Goal: Task Accomplishment & Management: Manage account settings

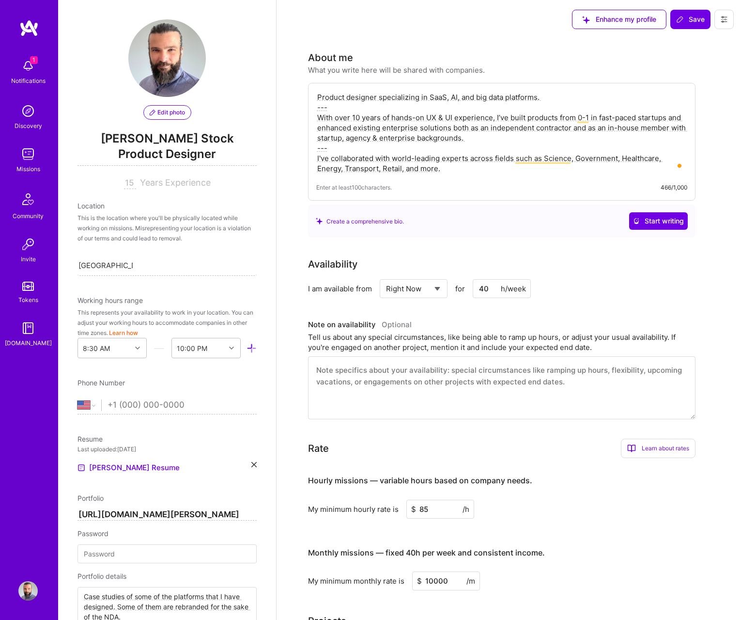
select select "US"
select select "Right Now"
click at [698, 21] on span "Save" at bounding box center [690, 20] width 29 height 10
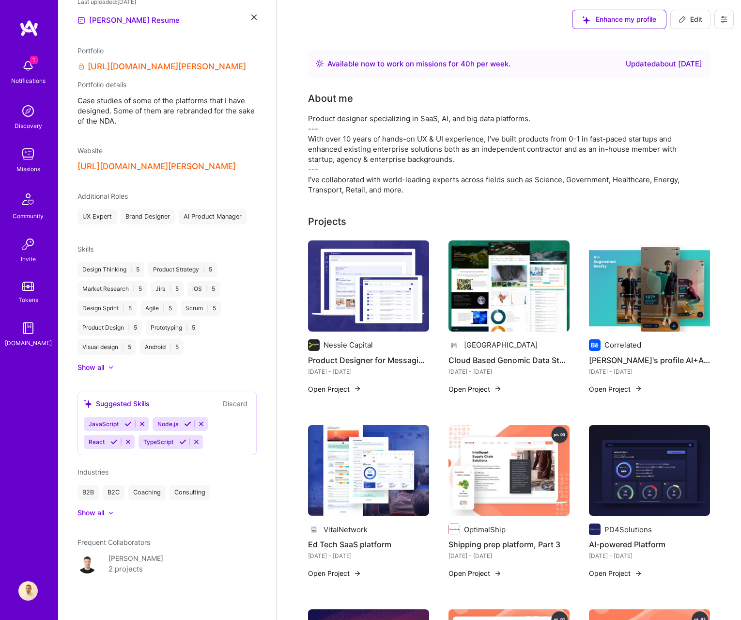
click at [683, 20] on icon at bounding box center [683, 20] width 8 height 8
select select "US"
select select "Right Now"
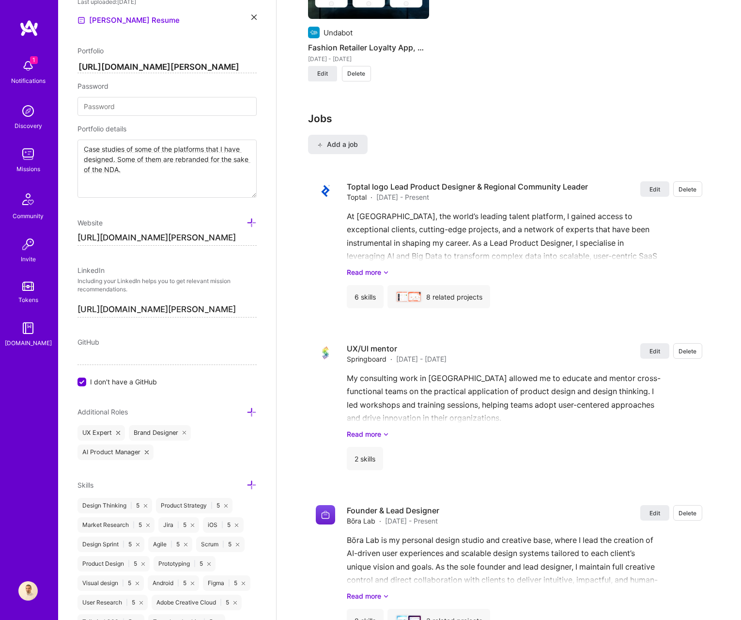
scroll to position [1544, 0]
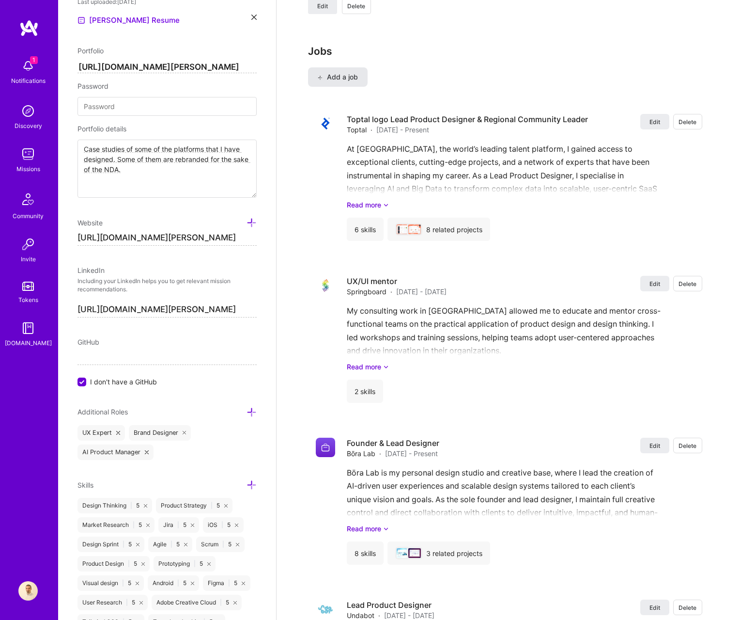
click at [324, 77] on span "Add a job" at bounding box center [338, 77] width 40 height 10
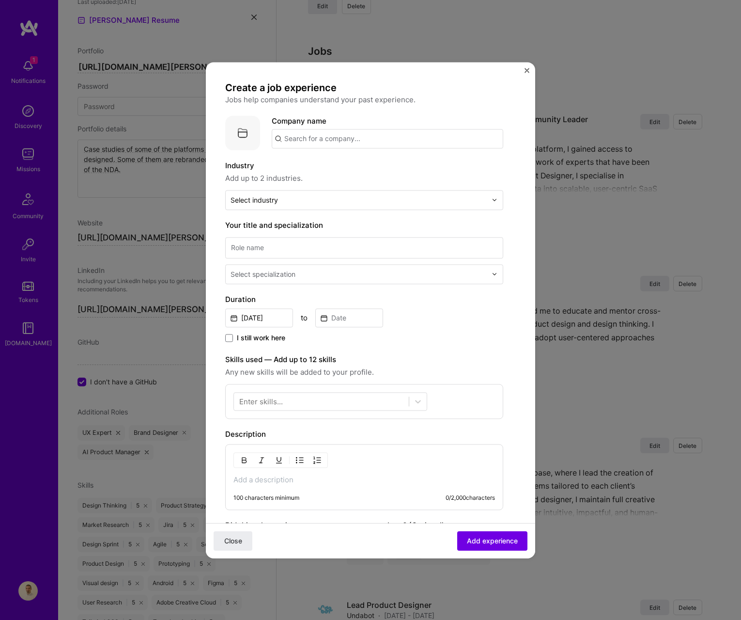
click at [308, 144] on input "text" at bounding box center [388, 138] width 232 height 19
type input "Trikoder"
click at [336, 159] on div "Trikoder" at bounding box center [344, 165] width 37 height 17
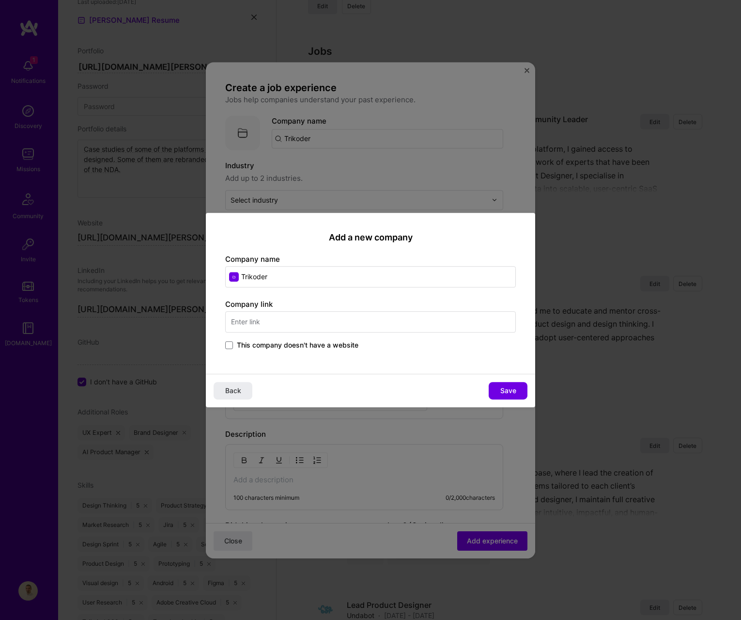
click at [270, 322] on input "text" at bounding box center [370, 321] width 291 height 21
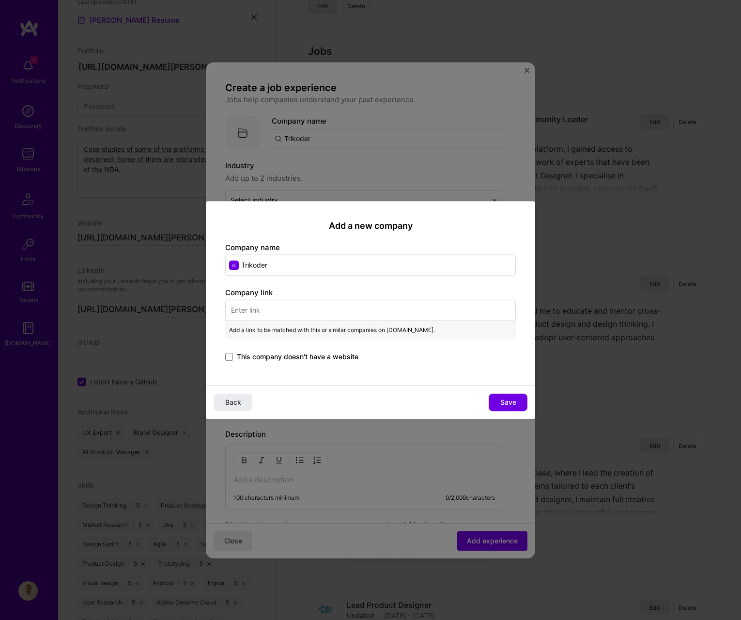
paste input "https://about.njuskalo.hr/cases/njuskalo-technology-stack/"
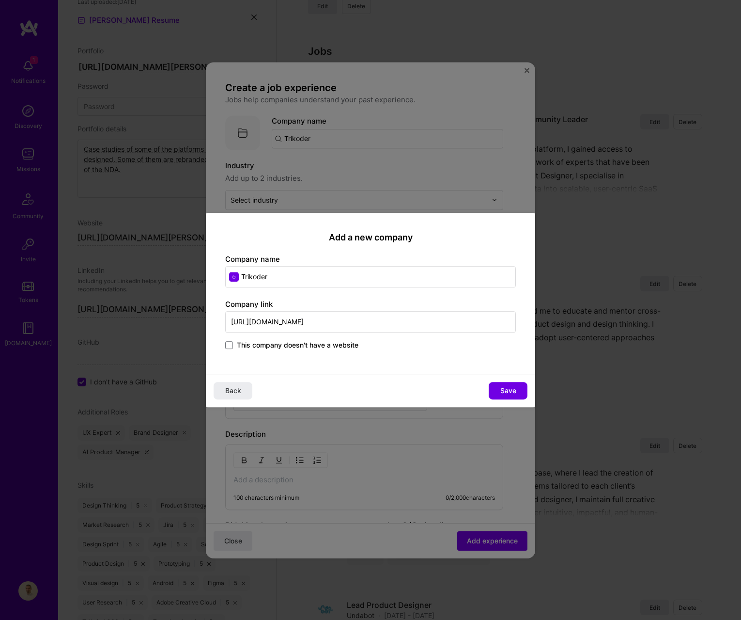
click at [299, 318] on input "https://about.njuskalo.hr/cases/njuskalo-technology-stack/" at bounding box center [370, 321] width 291 height 21
paste input "text"
type input "https://about.njuskalo.hr/"
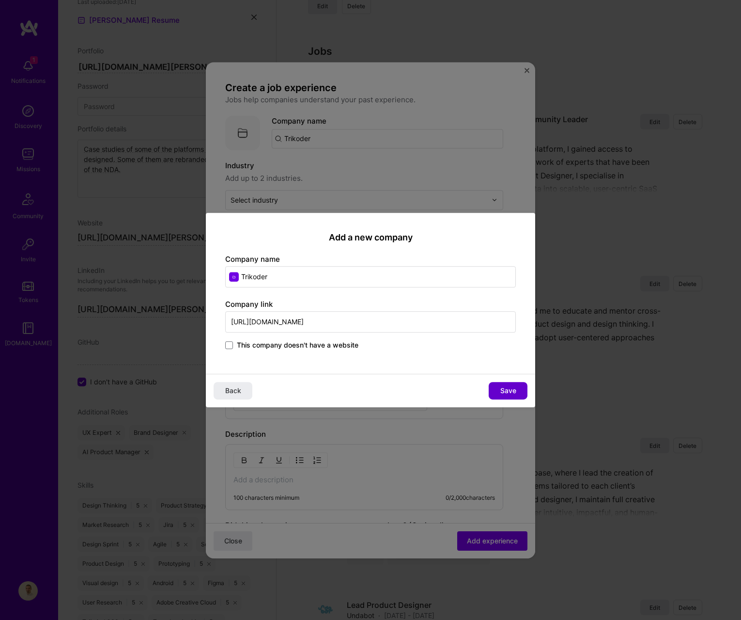
click at [503, 393] on span "Save" at bounding box center [509, 391] width 16 height 10
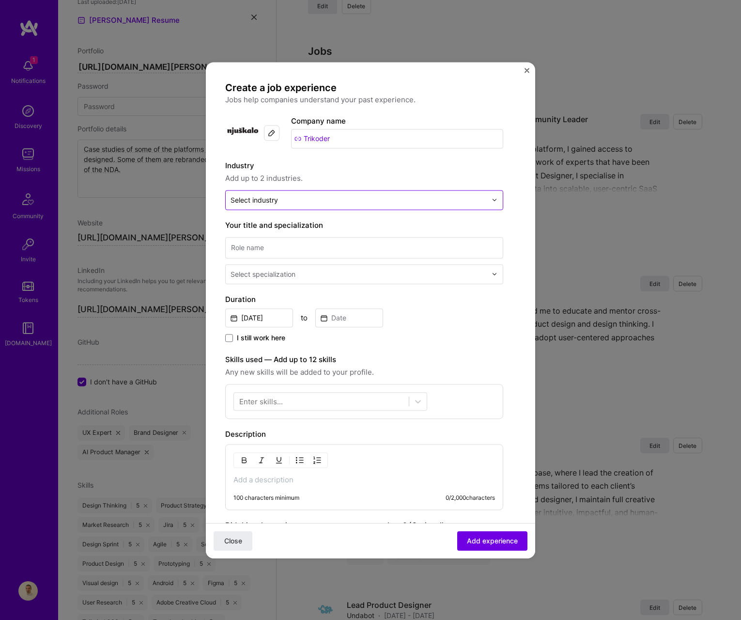
click at [316, 207] on div "Select industry 0" at bounding box center [359, 199] width 266 height 19
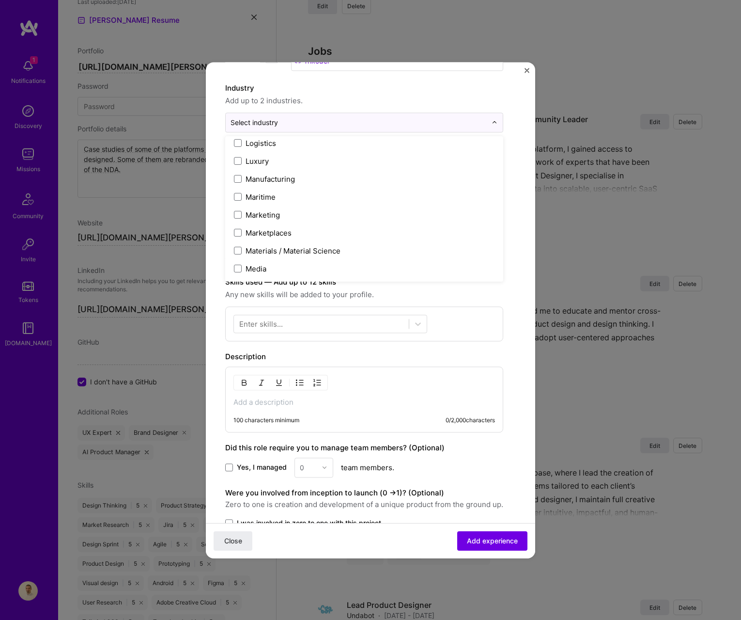
scroll to position [1387, 0]
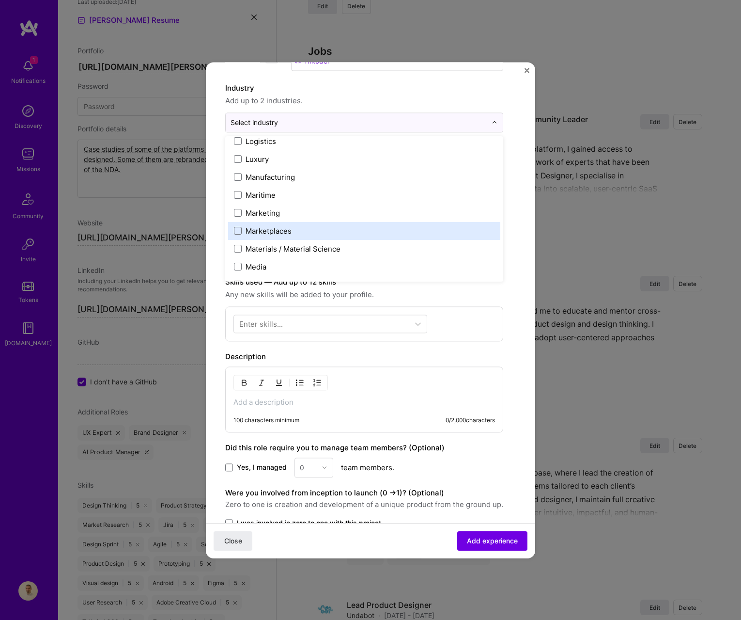
click at [283, 232] on div "Marketplaces" at bounding box center [269, 231] width 46 height 10
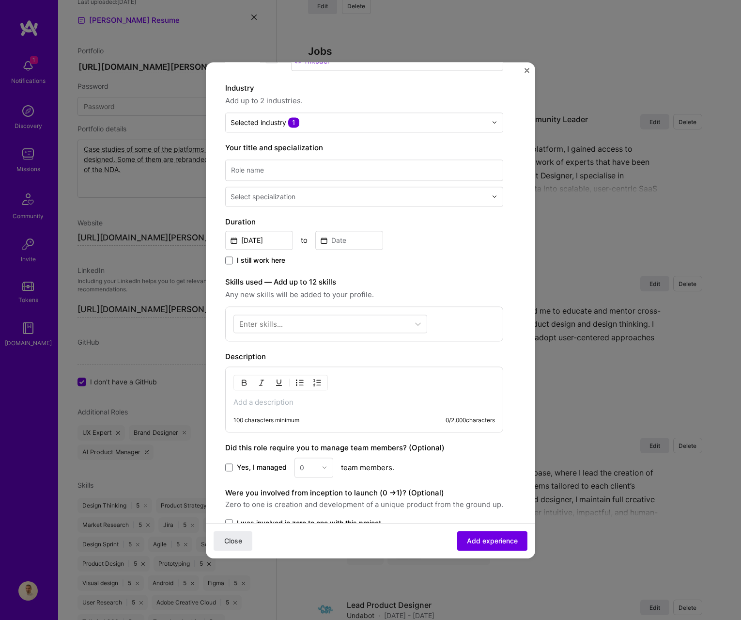
click at [519, 321] on form "Create a job experience Jobs help companies understand your past experience. Co…" at bounding box center [371, 323] width 330 height 638
click at [267, 168] on input at bounding box center [364, 169] width 278 height 21
type input "Lead Product Designer"
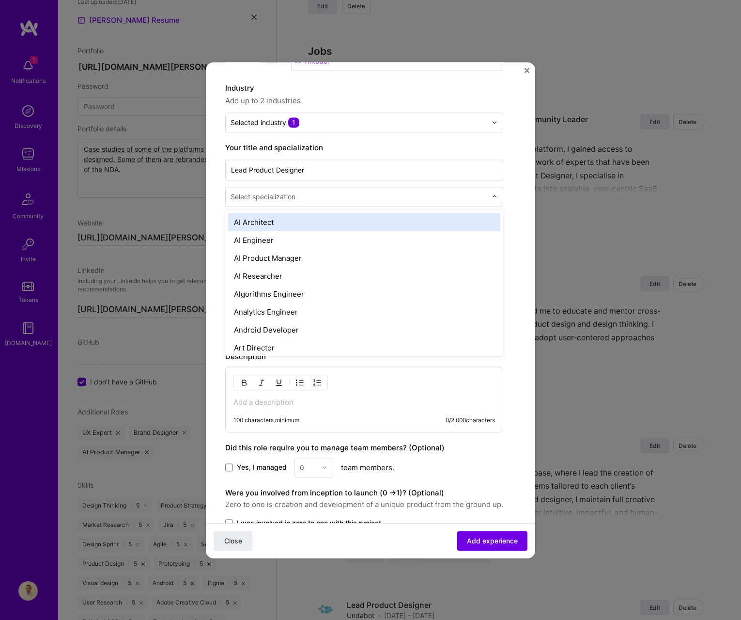
click at [257, 194] on div "Select specialization" at bounding box center [263, 196] width 65 height 10
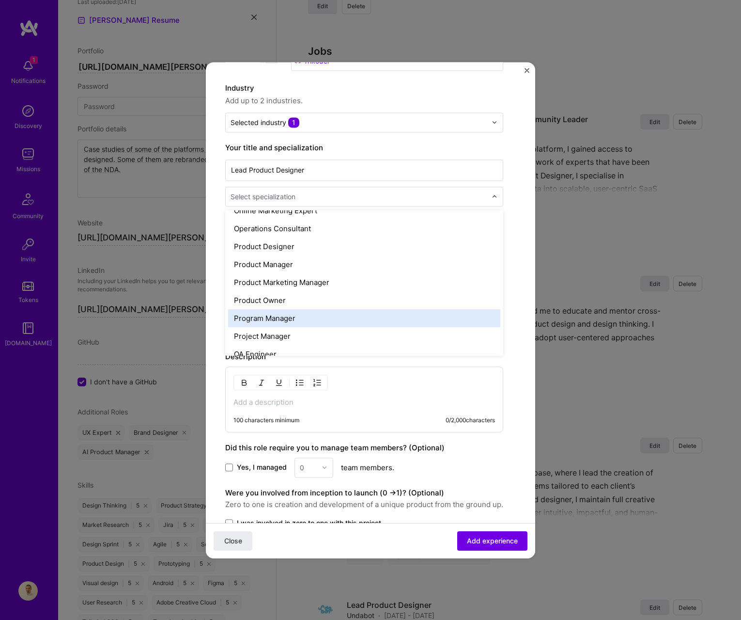
scroll to position [851, 0]
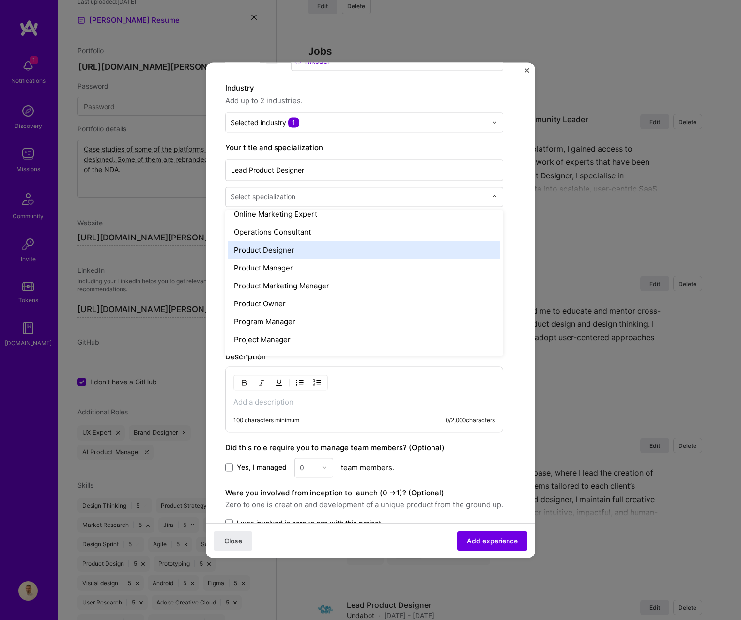
click at [265, 251] on div "Product Designer" at bounding box center [364, 250] width 272 height 18
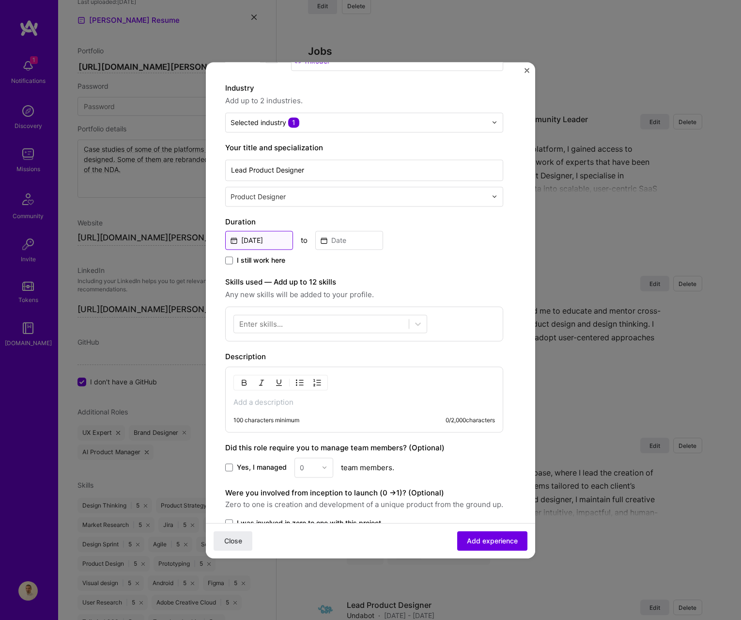
click at [258, 242] on input "Aug, 2025" at bounding box center [259, 240] width 68 height 19
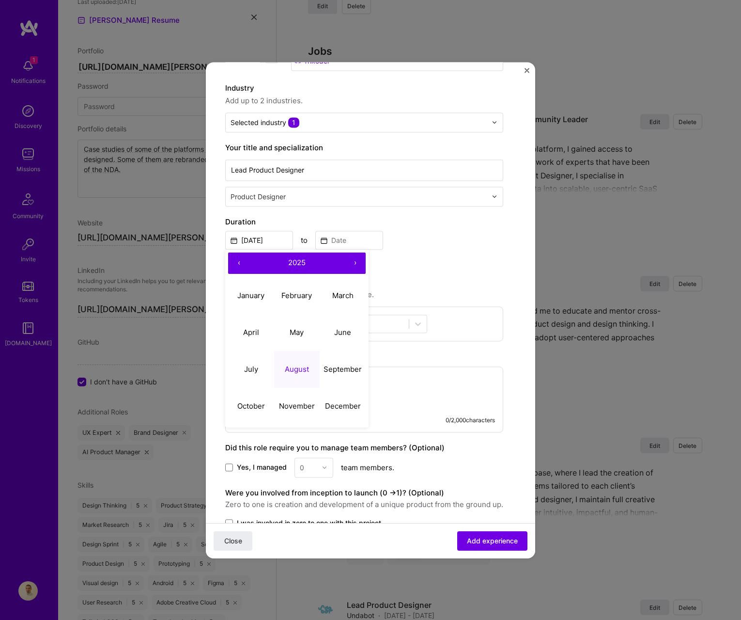
click at [243, 261] on button "‹" at bounding box center [238, 262] width 21 height 21
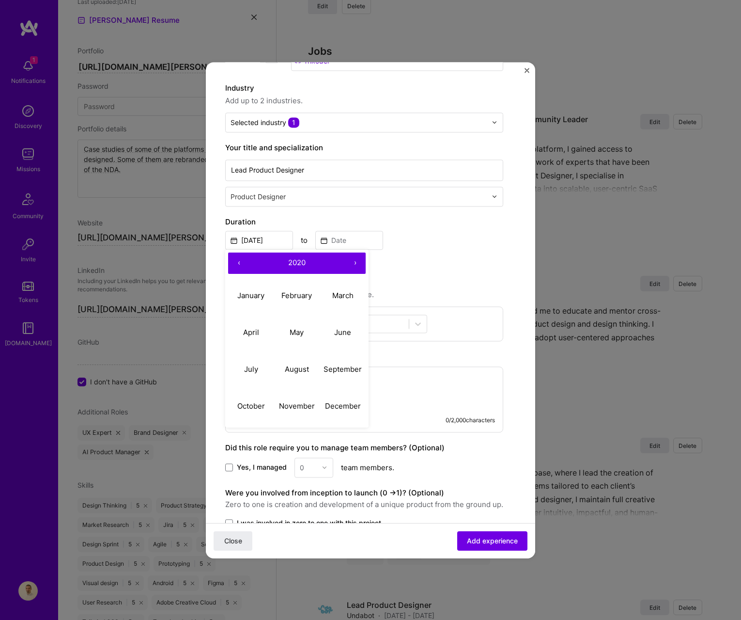
click at [243, 261] on button "‹" at bounding box center [238, 262] width 21 height 21
click at [337, 331] on abbr "June" at bounding box center [342, 332] width 17 height 9
type input "Jun, 2017"
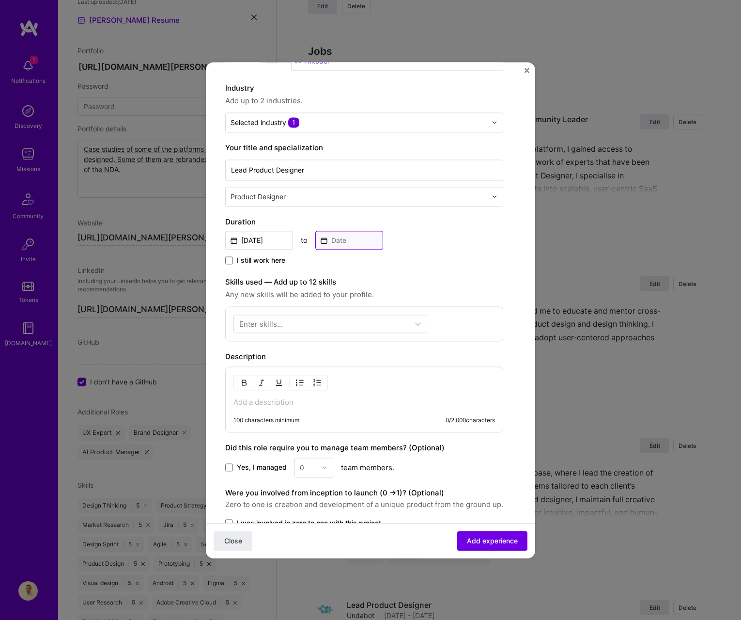
click at [329, 240] on input at bounding box center [349, 240] width 68 height 19
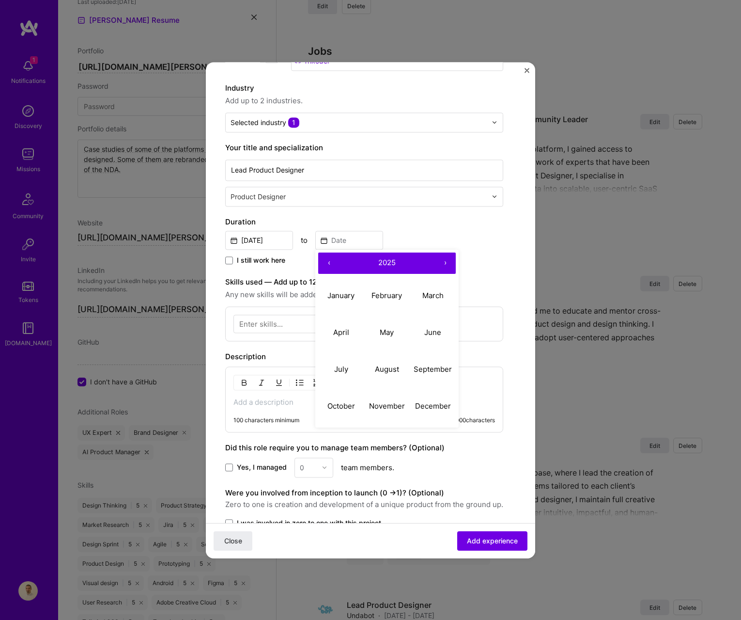
click at [328, 266] on button "‹" at bounding box center [328, 262] width 21 height 21
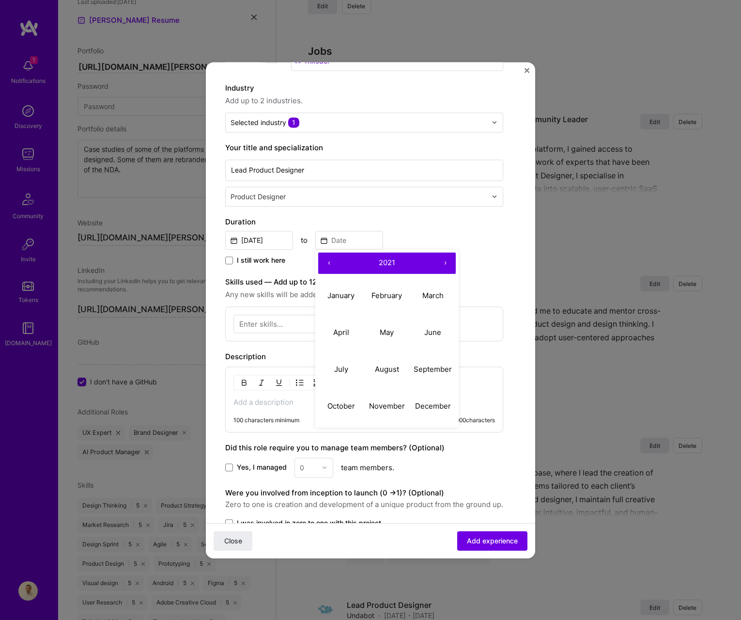
click at [328, 266] on button "‹" at bounding box center [328, 262] width 21 height 21
click at [434, 336] on abbr "June" at bounding box center [432, 332] width 17 height 9
type input "Jun, 2018"
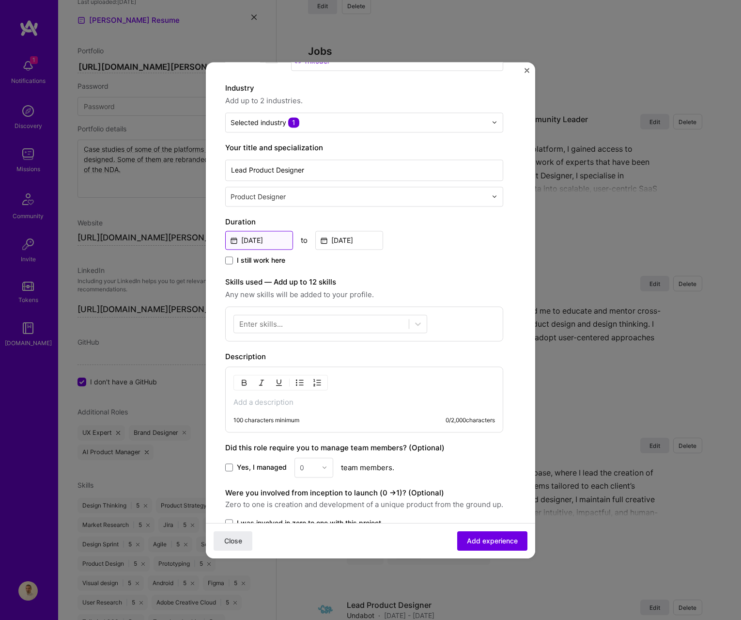
click at [259, 244] on input "Jun, 2017" at bounding box center [259, 240] width 68 height 19
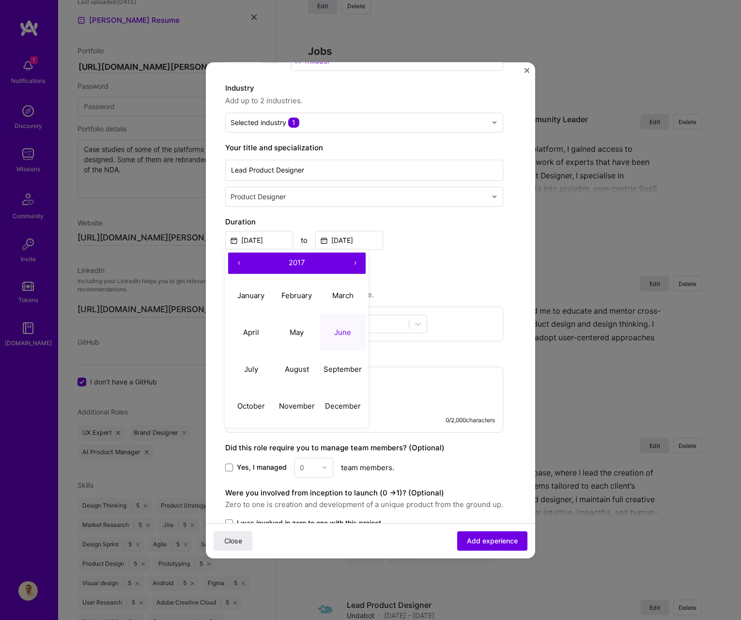
click at [239, 269] on button "‹" at bounding box center [238, 262] width 21 height 21
click at [301, 291] on abbr "February" at bounding box center [297, 295] width 31 height 9
type input "Feb, 2016"
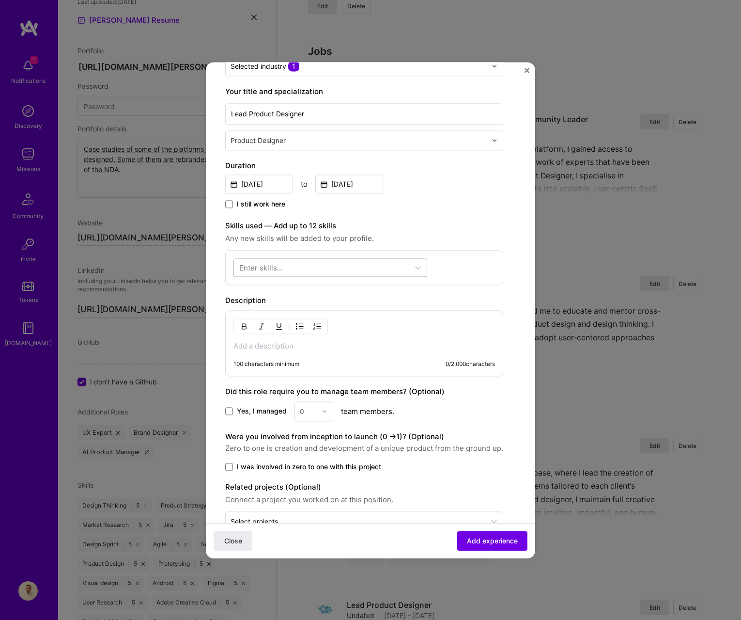
scroll to position [135, 0]
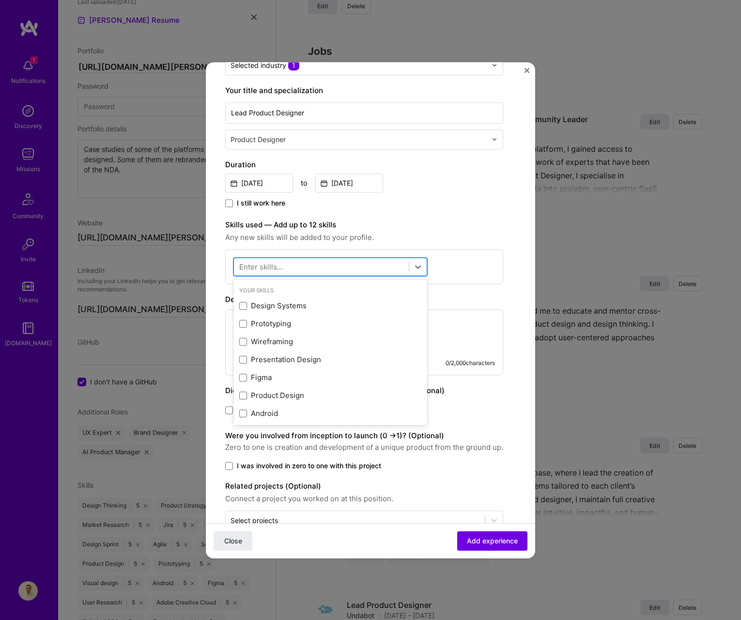
click at [332, 267] on div at bounding box center [321, 266] width 175 height 16
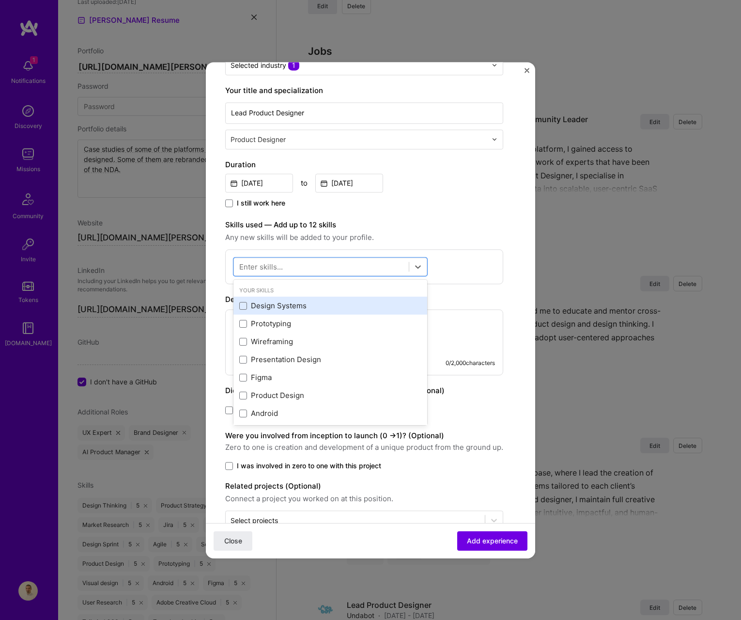
click at [284, 303] on div "Design Systems" at bounding box center [330, 306] width 182 height 10
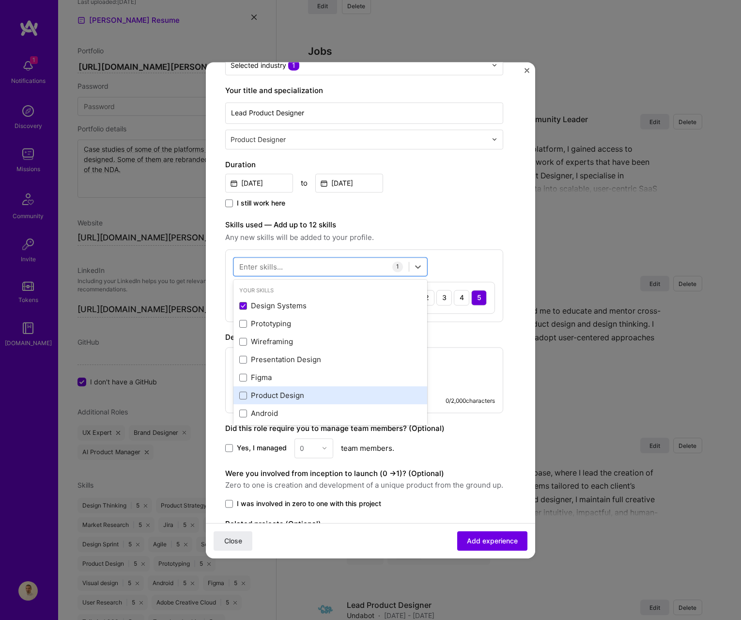
click at [273, 397] on div "Product Design" at bounding box center [330, 396] width 182 height 10
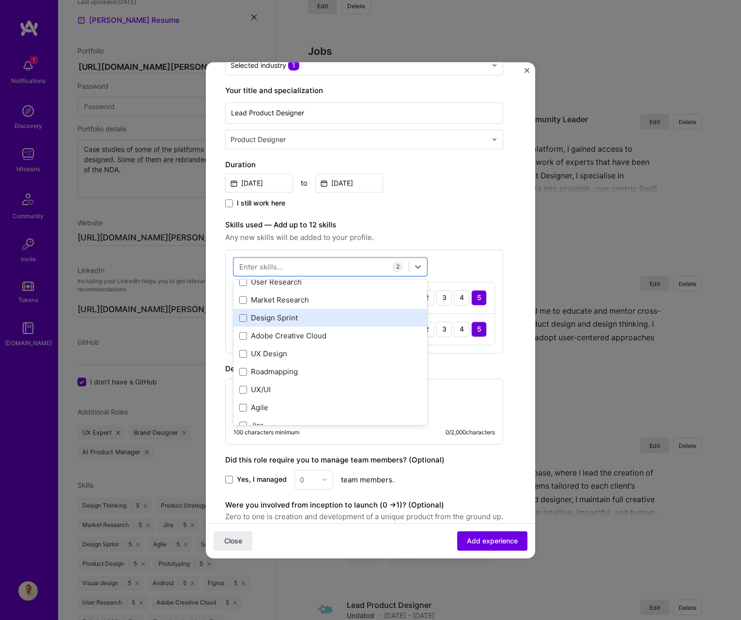
scroll to position [168, 0]
click at [267, 314] on div "Design Sprint" at bounding box center [330, 318] width 182 height 10
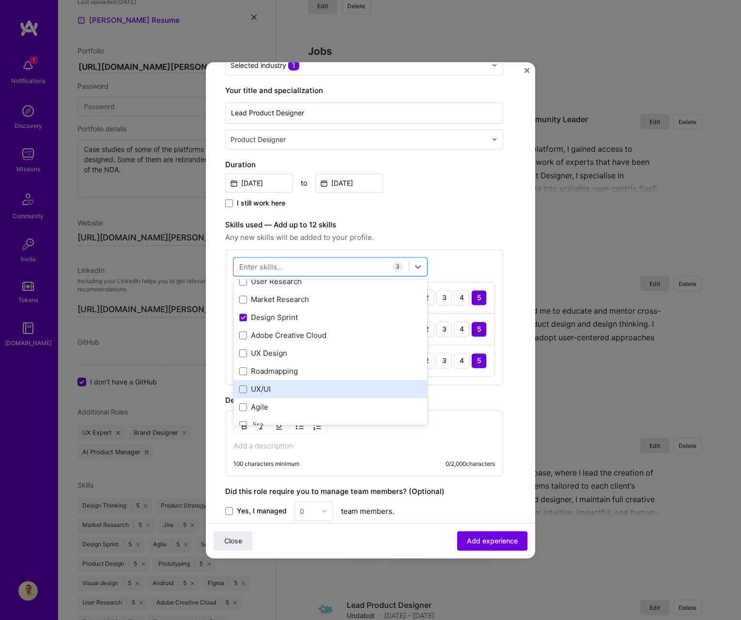
click at [286, 381] on div "UX/UI" at bounding box center [331, 389] width 194 height 18
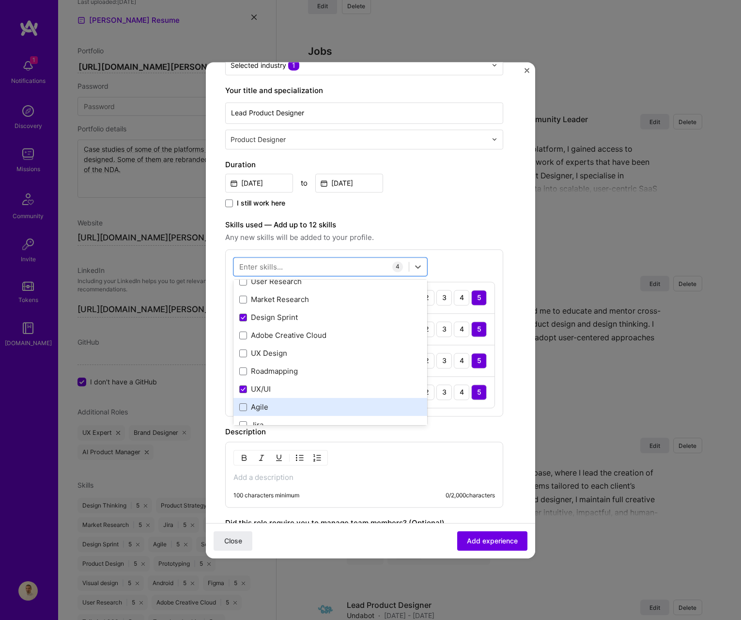
click at [292, 404] on div "Agile" at bounding box center [330, 407] width 182 height 10
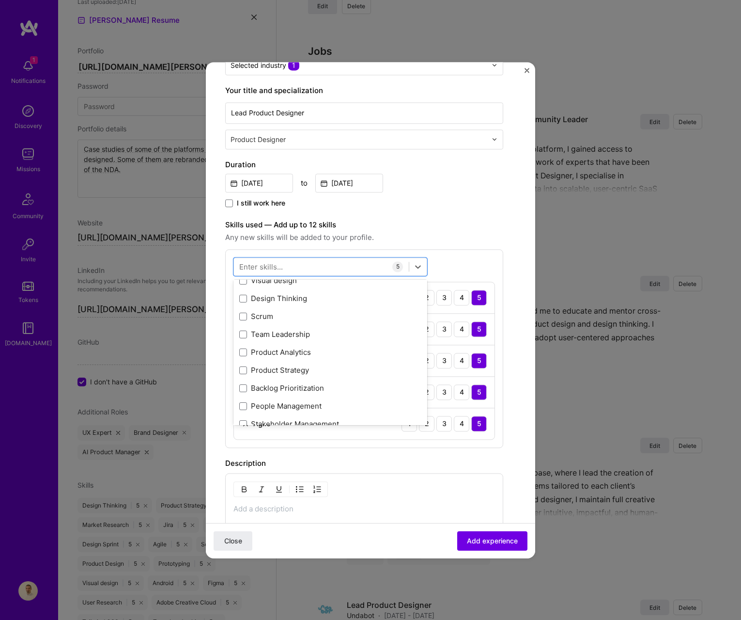
scroll to position [349, 0]
click at [290, 339] on div "Team Leadership" at bounding box center [331, 334] width 194 height 18
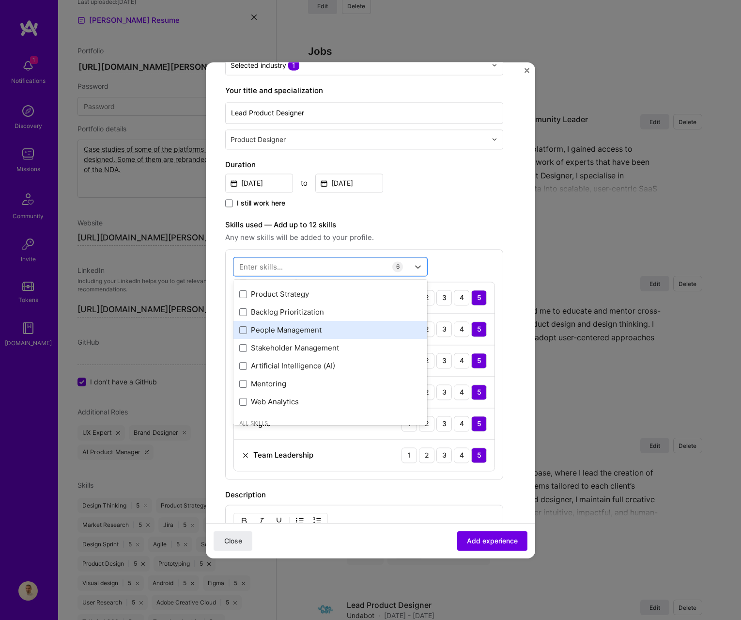
scroll to position [424, 0]
click at [292, 311] on div "Backlog Prioritization" at bounding box center [330, 312] width 182 height 10
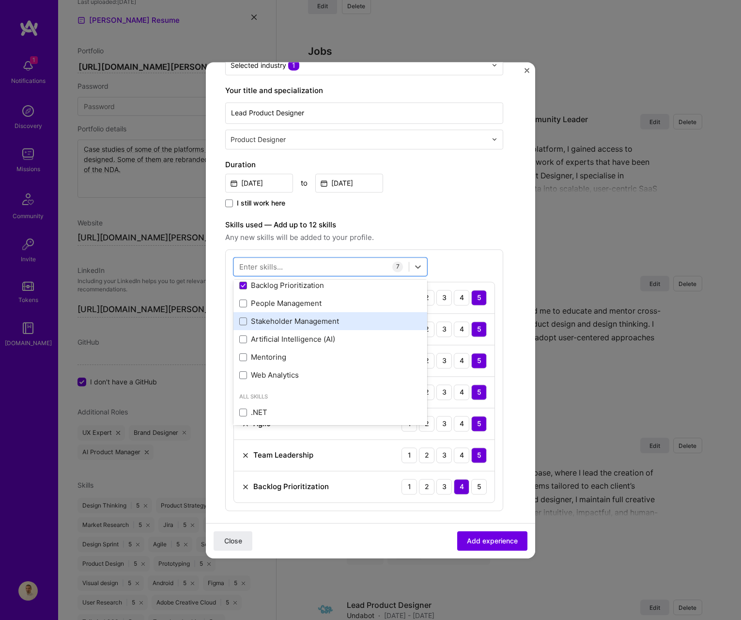
scroll to position [459, 0]
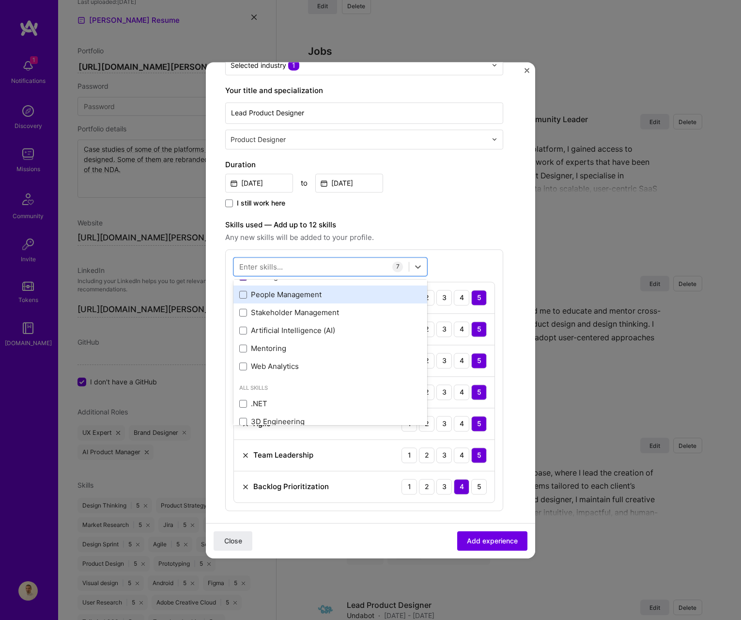
click at [298, 301] on div "People Management" at bounding box center [331, 295] width 194 height 18
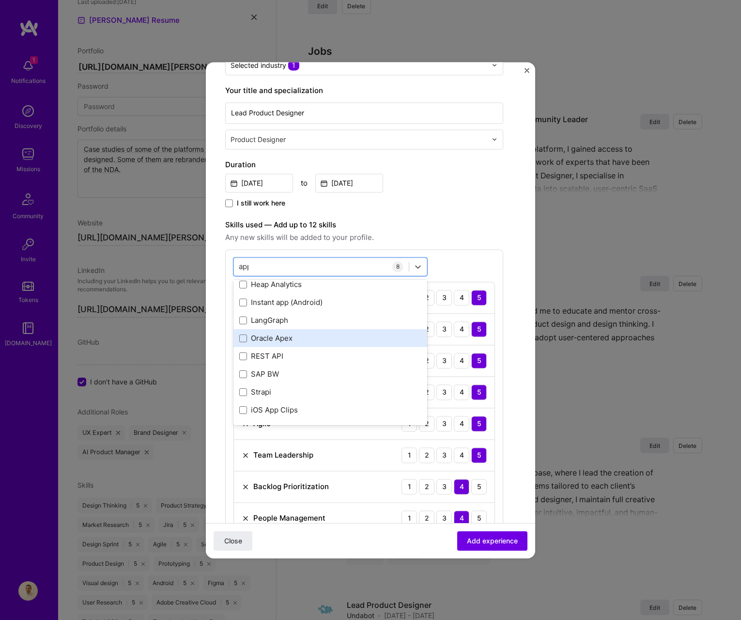
scroll to position [0, 0]
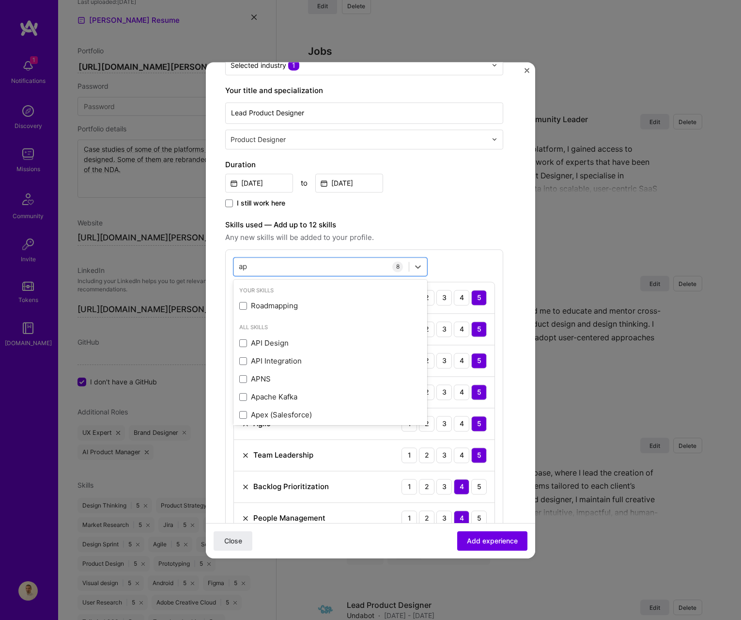
type input "a"
type input "m"
type input "e"
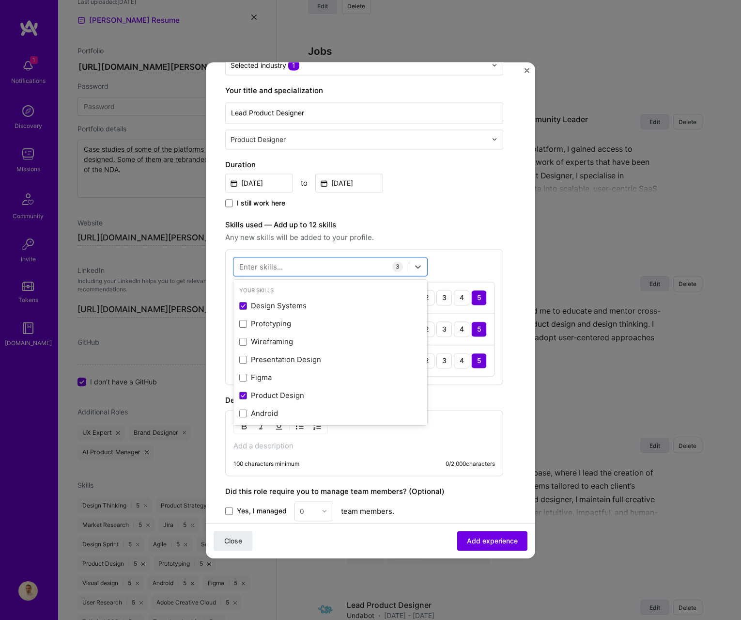
click at [436, 271] on div "option UX/UI, deselected. option Presentation Design focused, 0 of 2. 378 resul…" at bounding box center [364, 317] width 278 height 136
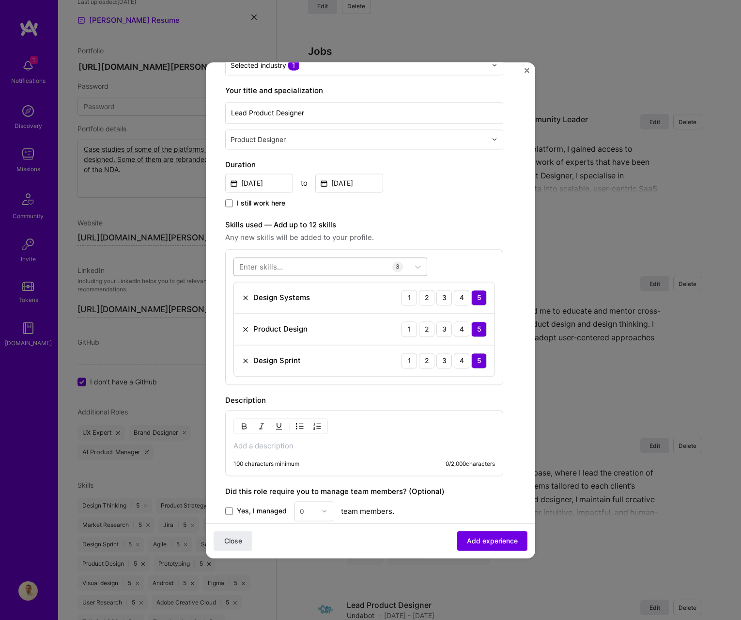
click at [286, 271] on div at bounding box center [321, 266] width 175 height 16
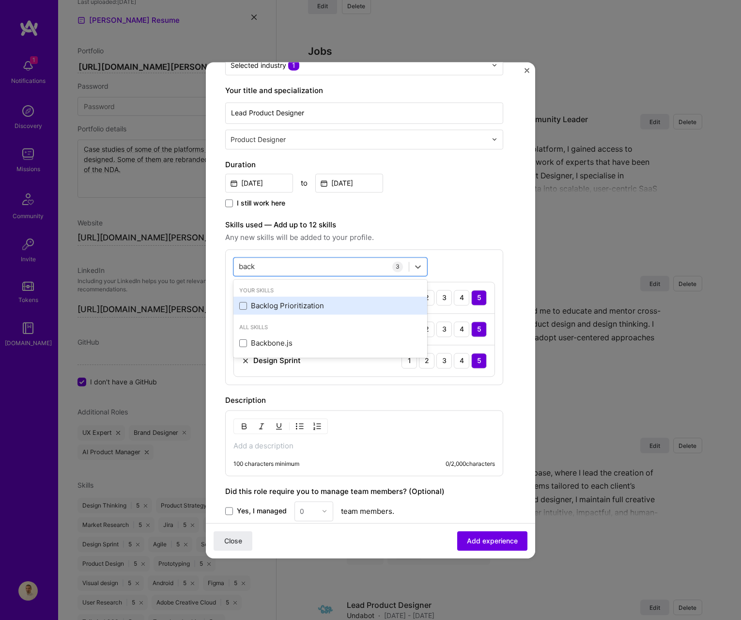
click at [279, 305] on div "Backlog Prioritization" at bounding box center [330, 306] width 182 height 10
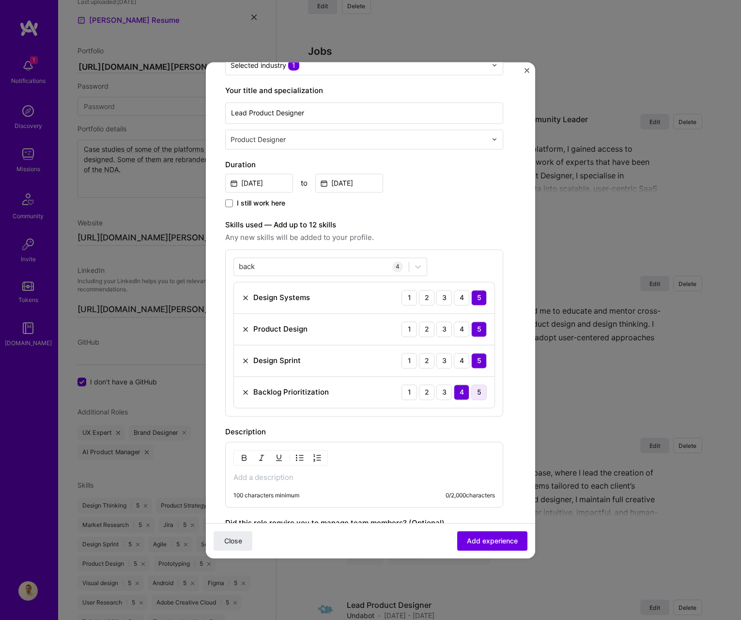
click at [476, 386] on div "5" at bounding box center [480, 392] width 16 height 16
click at [310, 282] on div "Design Systems 1 2 3 4 5 Product Design 1 2 3 4 5 Design Sprint 1 2 3 4 5 Backl…" at bounding box center [365, 345] width 262 height 126
click at [294, 268] on div "back back" at bounding box center [321, 266] width 175 height 16
drag, startPoint x: 294, startPoint y: 268, endPoint x: 239, endPoint y: 260, distance: 55.9
click at [239, 260] on div "back back" at bounding box center [321, 266] width 175 height 16
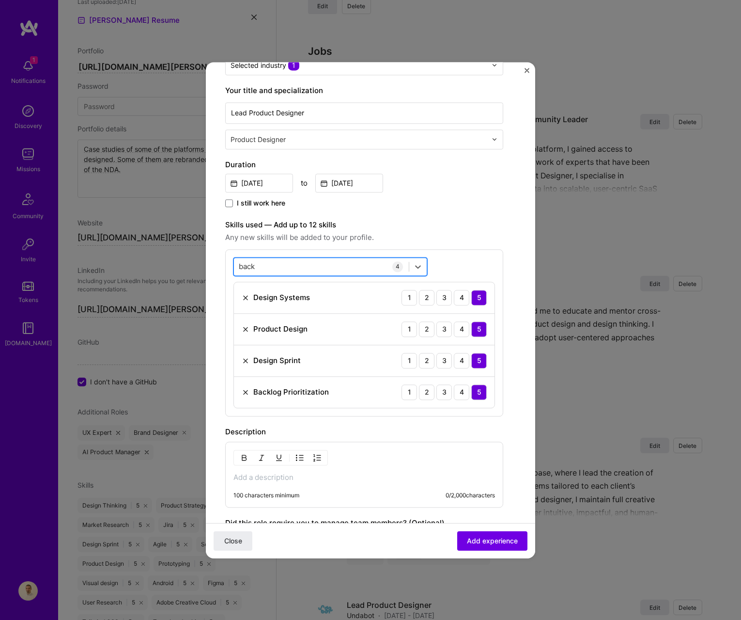
click at [236, 264] on div "back back" at bounding box center [321, 266] width 175 height 16
click at [243, 266] on input "back" at bounding box center [247, 266] width 17 height 10
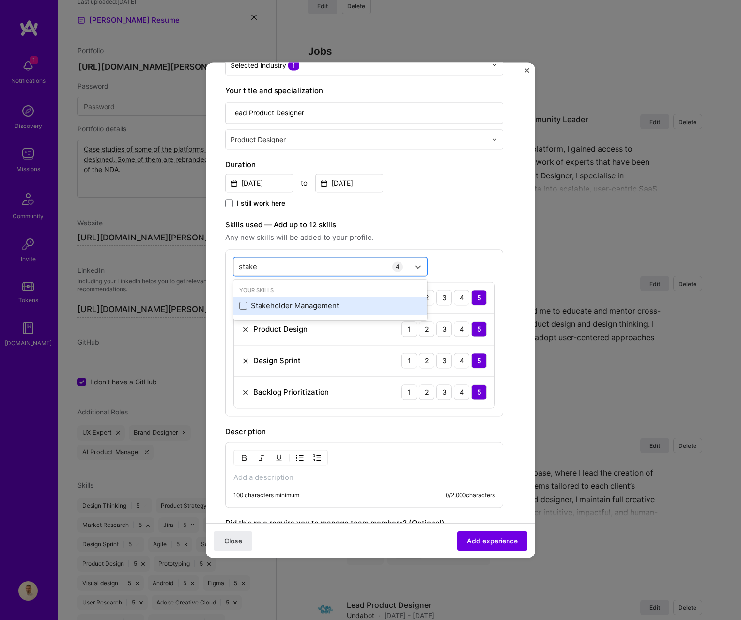
click at [267, 302] on div "Stakeholder Management" at bounding box center [330, 306] width 182 height 10
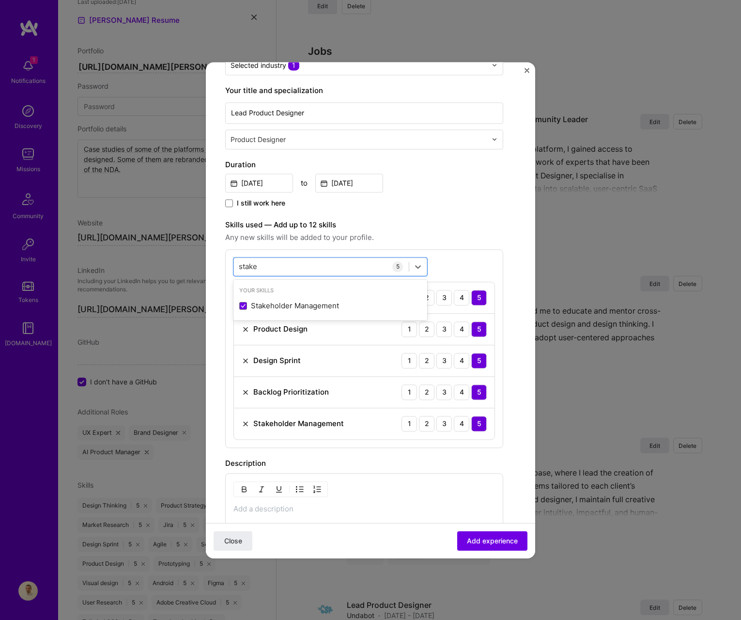
type input "stake"
click at [515, 403] on div "Create a job experience Jobs help companies understand your past experience. Co…" at bounding box center [370, 320] width 291 height 747
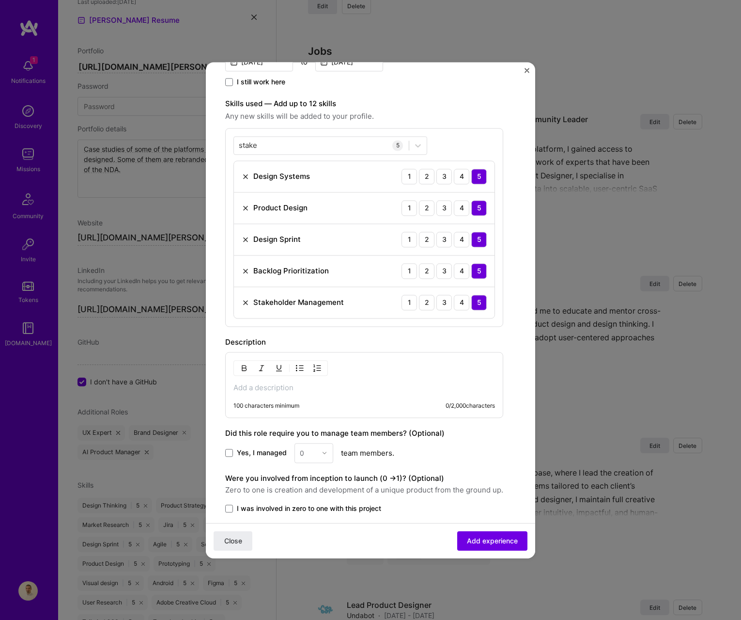
scroll to position [326, 0]
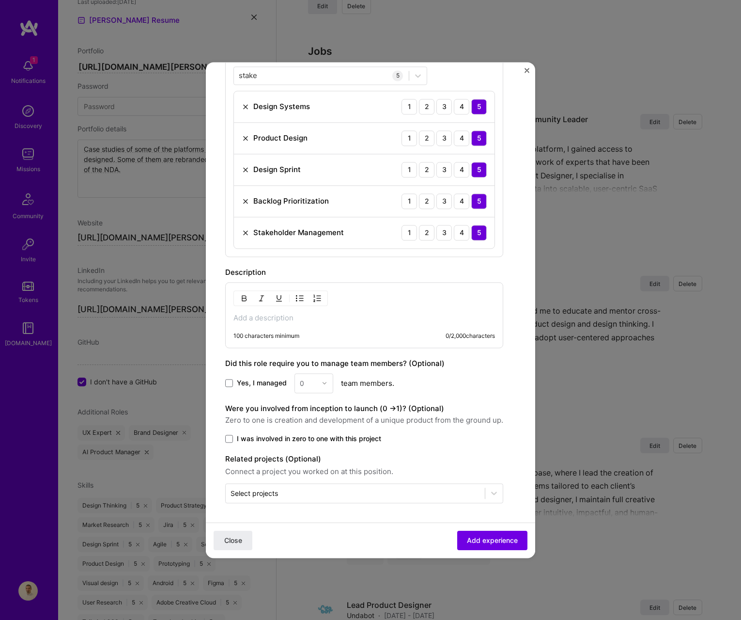
click at [280, 319] on p at bounding box center [365, 318] width 262 height 10
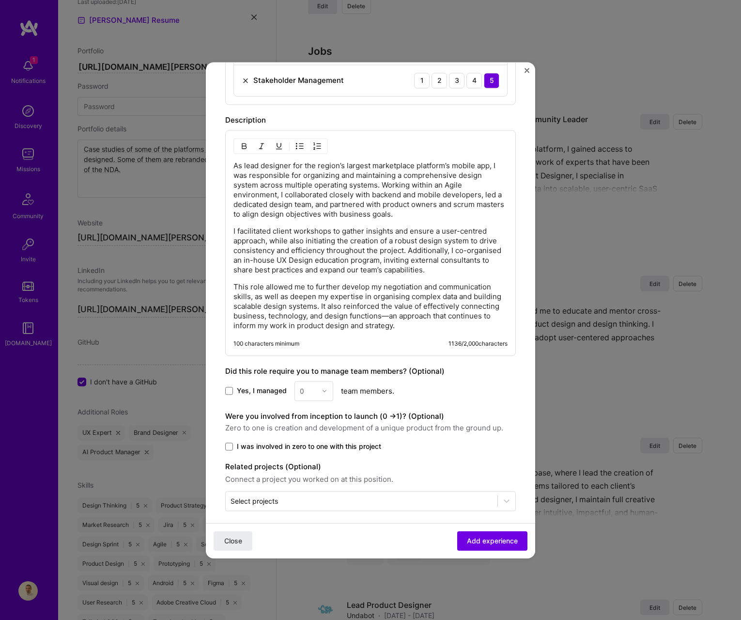
scroll to position [486, 0]
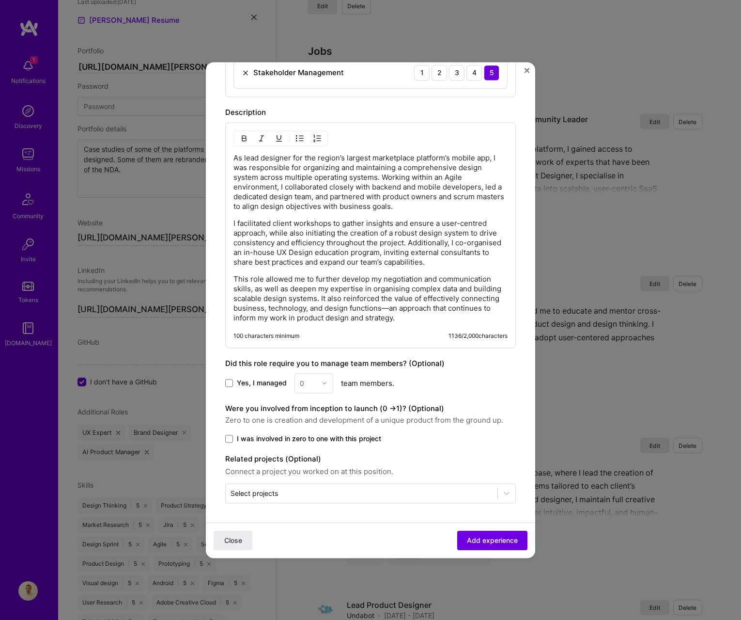
click at [259, 379] on span "Yes, I managed" at bounding box center [262, 383] width 50 height 10
click at [0, 0] on input "Yes, I managed" at bounding box center [0, 0] width 0 height 0
click at [329, 385] on div at bounding box center [327, 383] width 11 height 19
click at [322, 481] on div "5" at bounding box center [314, 481] width 33 height 18
drag, startPoint x: 272, startPoint y: 440, endPoint x: 289, endPoint y: 415, distance: 30.0
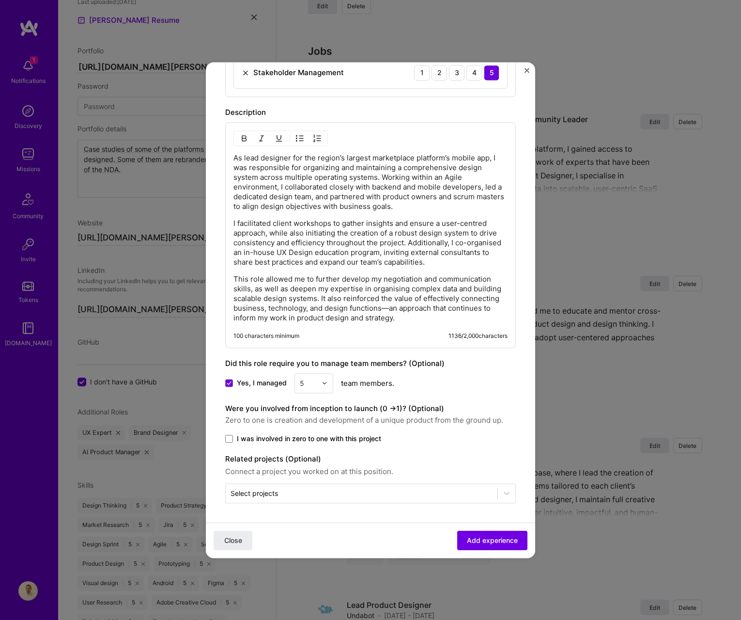
click at [272, 439] on span "I was involved in zero to one with this project" at bounding box center [309, 439] width 144 height 10
click at [244, 444] on div "Create a job experience Jobs help companies understand your past experience. Co…" at bounding box center [370, 49] width 291 height 907
click at [232, 438] on span at bounding box center [229, 439] width 8 height 8
click at [0, 0] on input "I was involved in zero to one with this project" at bounding box center [0, 0] width 0 height 0
click at [322, 382] on img at bounding box center [325, 383] width 6 height 6
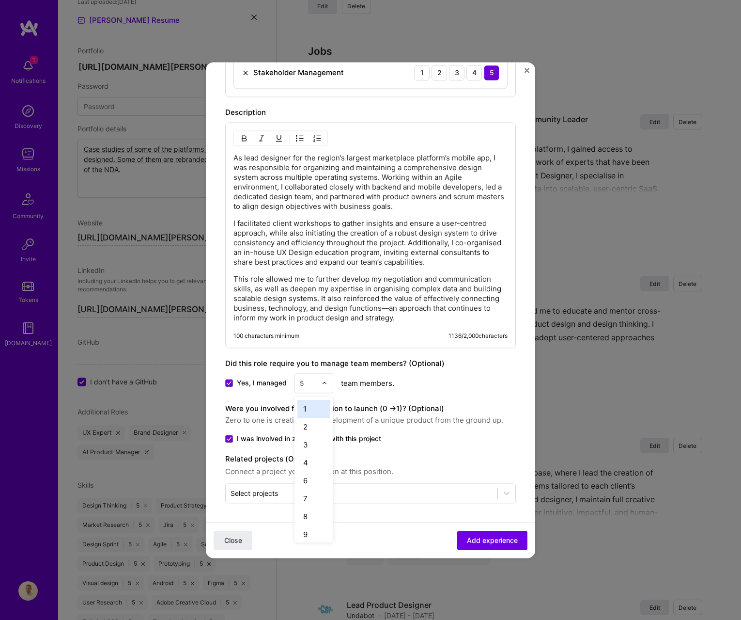
click at [376, 385] on div "Yes, I managed option 1 focused, 1 of 26. 25 results available. Use Up and Down…" at bounding box center [370, 383] width 291 height 20
click at [412, 427] on div "Were you involved from inception to launch (0 - > 1)? (Optional) Zero to one is…" at bounding box center [370, 423] width 291 height 41
click at [364, 489] on input "text" at bounding box center [362, 493] width 262 height 10
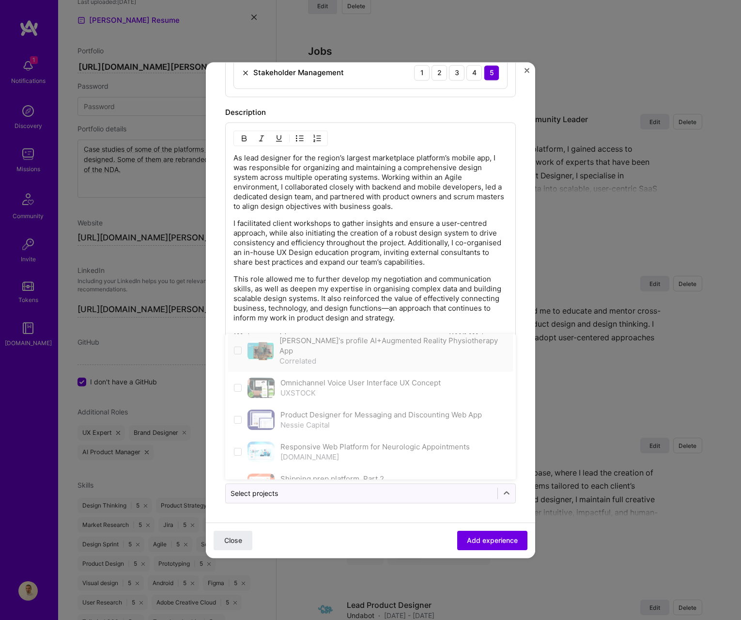
scroll to position [276, 0]
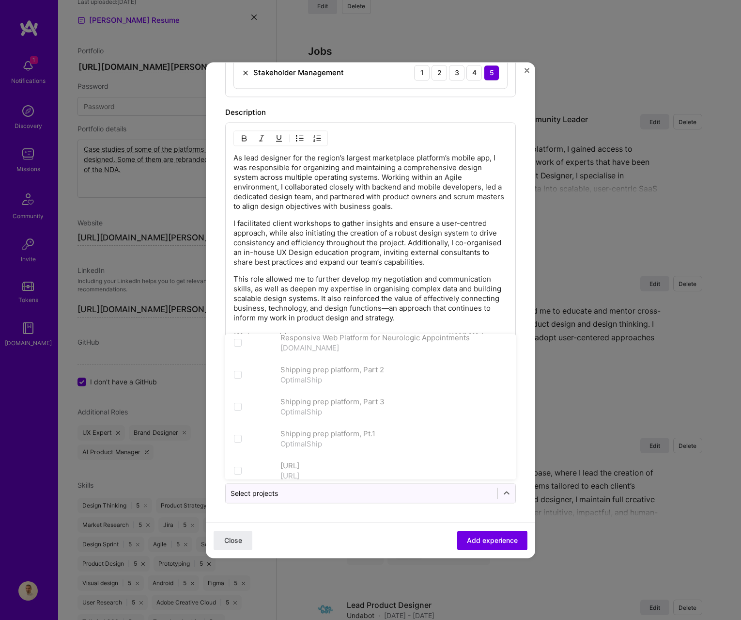
click at [538, 347] on div "Create a job experience Jobs help companies understand your past experience. Co…" at bounding box center [370, 310] width 741 height 620
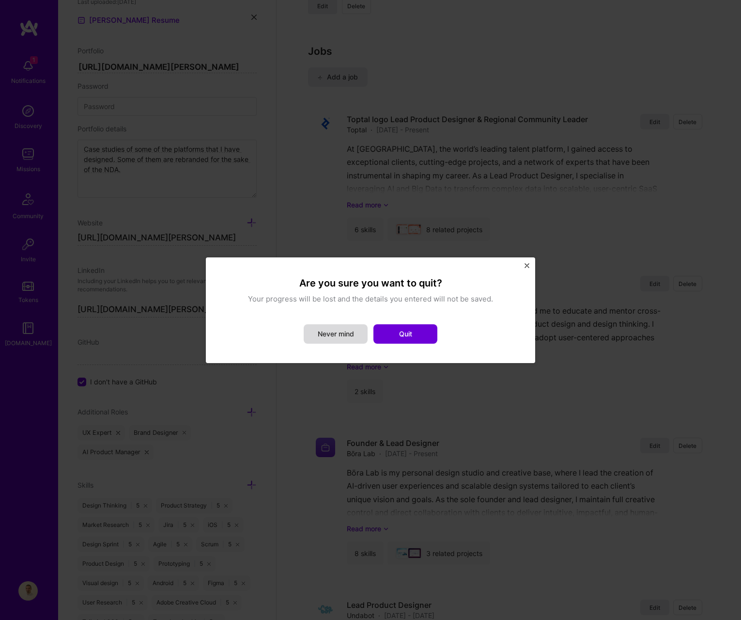
click at [327, 330] on button "Never mind" at bounding box center [336, 333] width 64 height 19
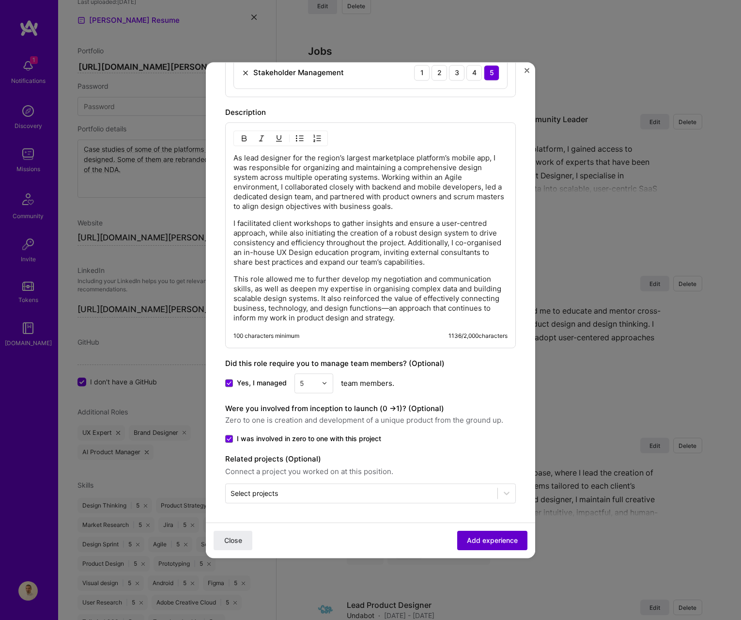
click at [481, 536] on span "Add experience" at bounding box center [492, 540] width 51 height 10
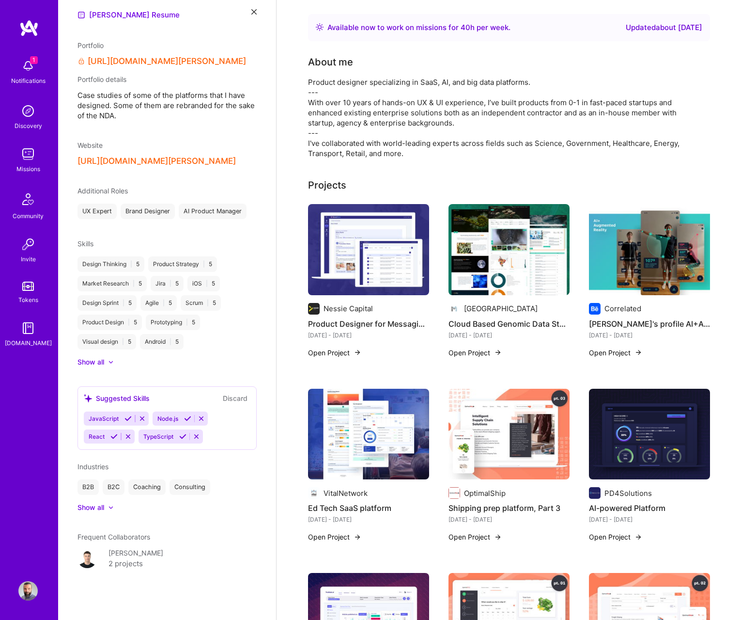
scroll to position [0, 0]
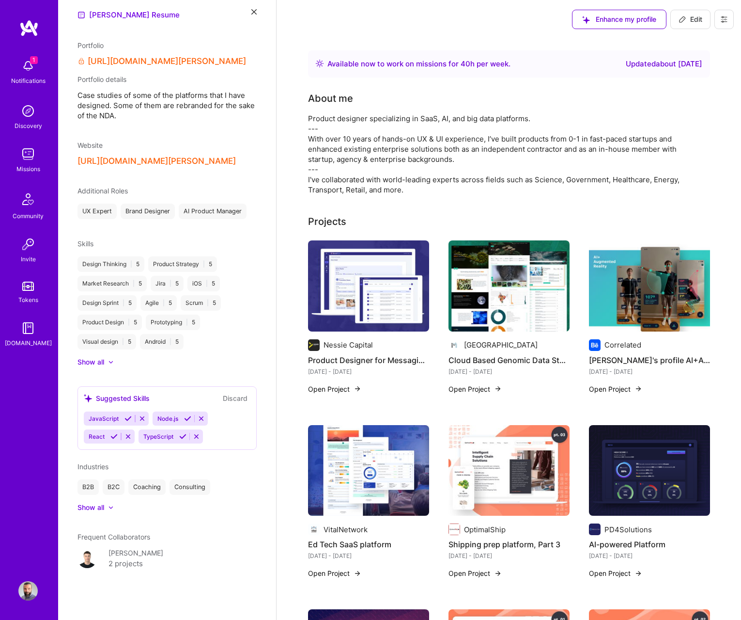
click at [678, 27] on button "Edit" at bounding box center [691, 19] width 40 height 19
select select "US"
select select "Right Now"
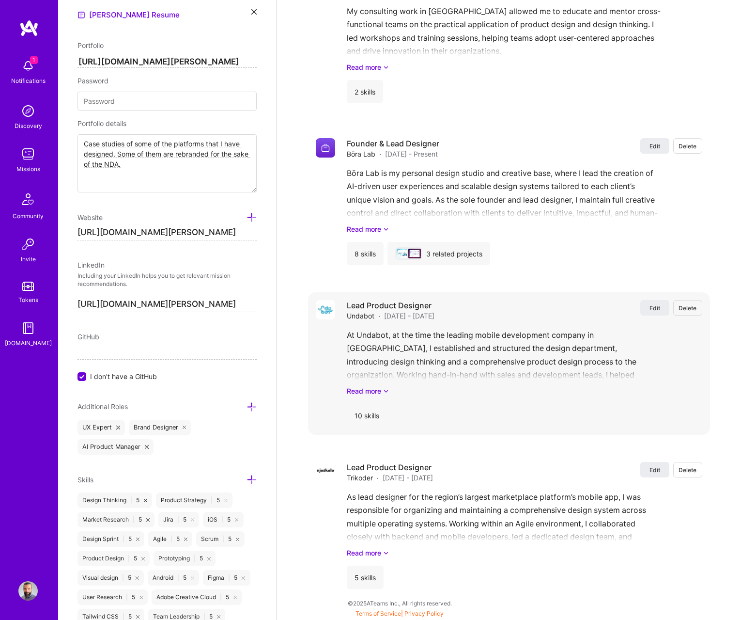
scroll to position [1840, 0]
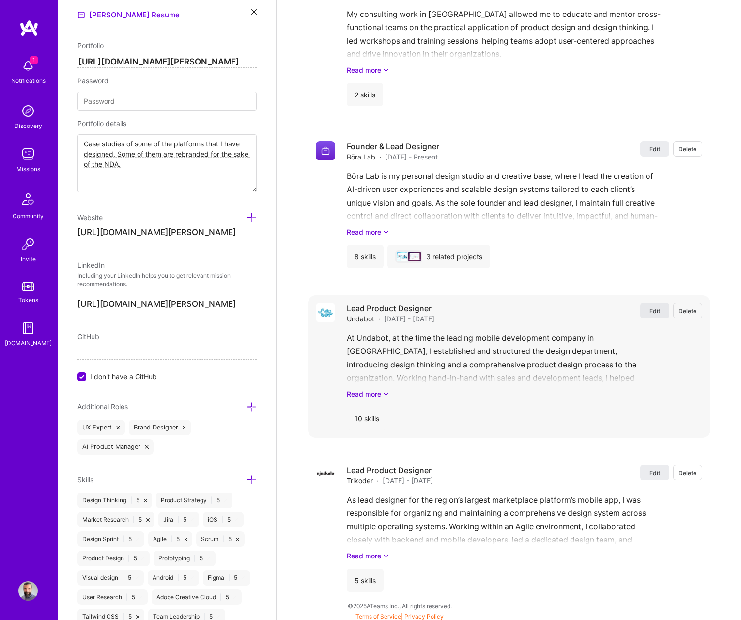
click at [653, 317] on button "Edit" at bounding box center [655, 311] width 29 height 16
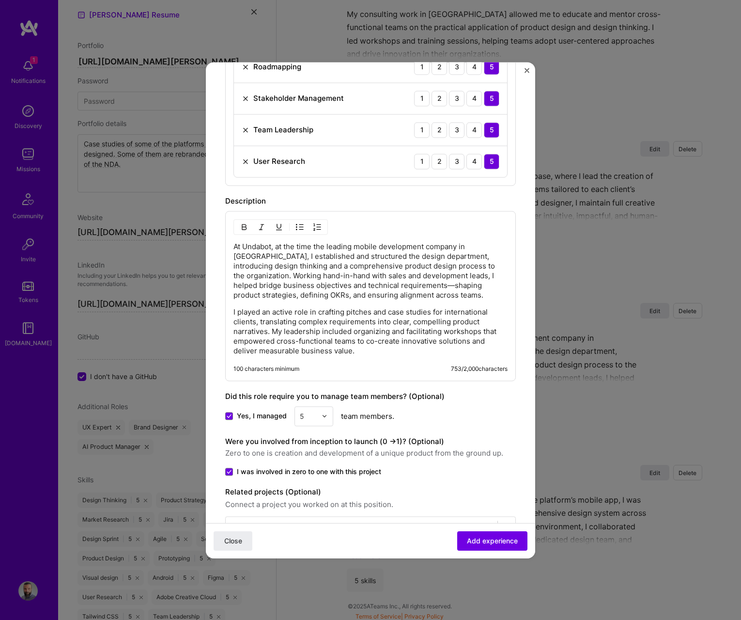
scroll to position [587, 0]
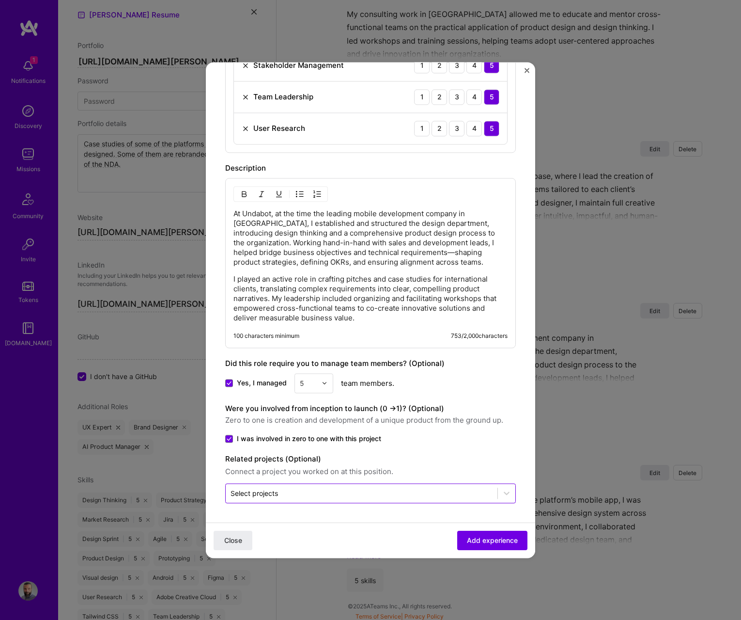
click at [299, 492] on input "text" at bounding box center [362, 493] width 262 height 10
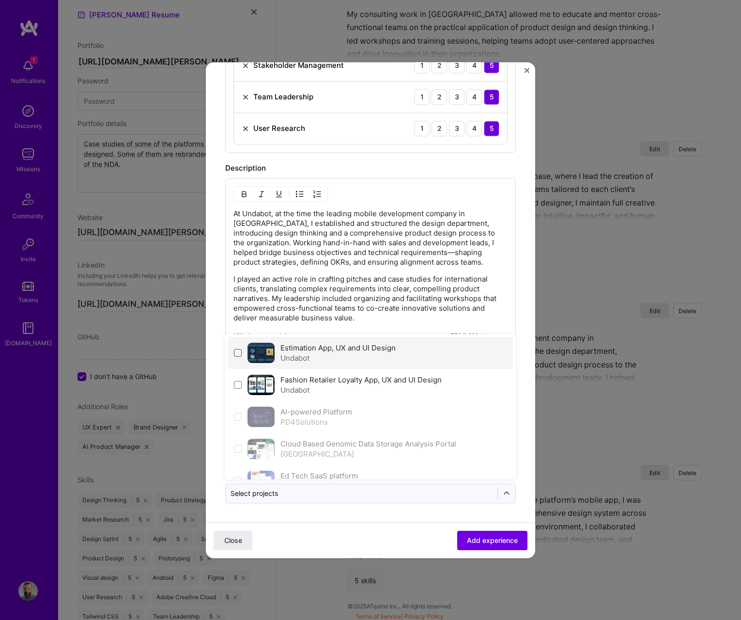
click at [238, 355] on span at bounding box center [238, 353] width 8 height 8
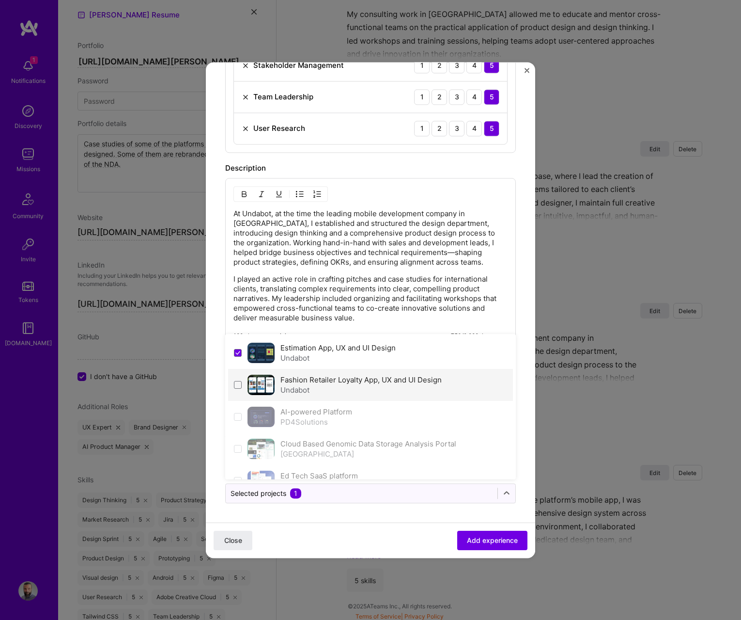
click at [241, 379] on div "Fashion Retailer Loyalty App, UX and UI Design Undabot" at bounding box center [370, 385] width 285 height 32
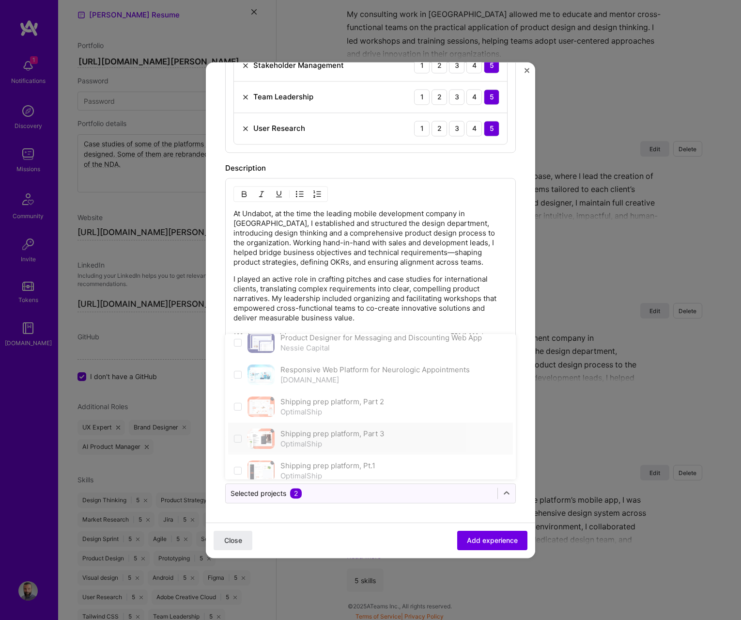
scroll to position [276, 0]
click at [467, 534] on button "Add experience" at bounding box center [492, 540] width 70 height 19
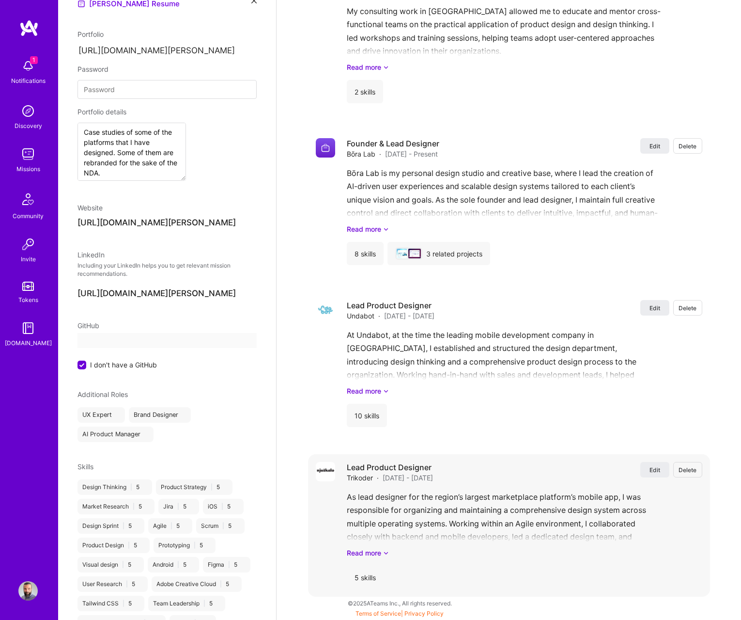
scroll to position [0, 0]
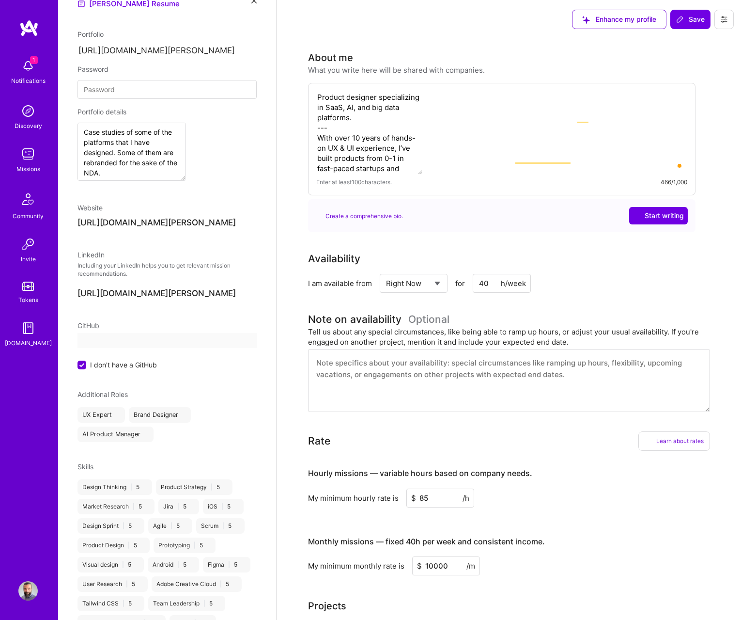
select select "US"
select select "Right Now"
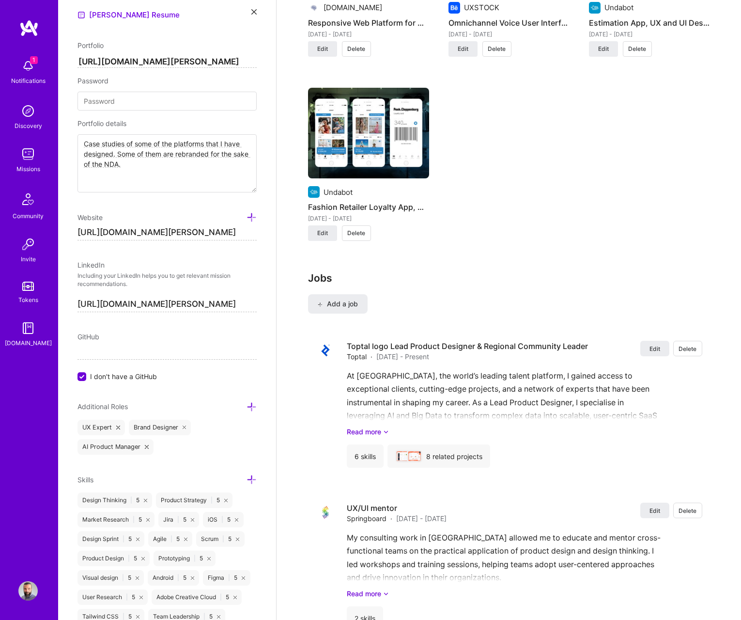
scroll to position [1382, 0]
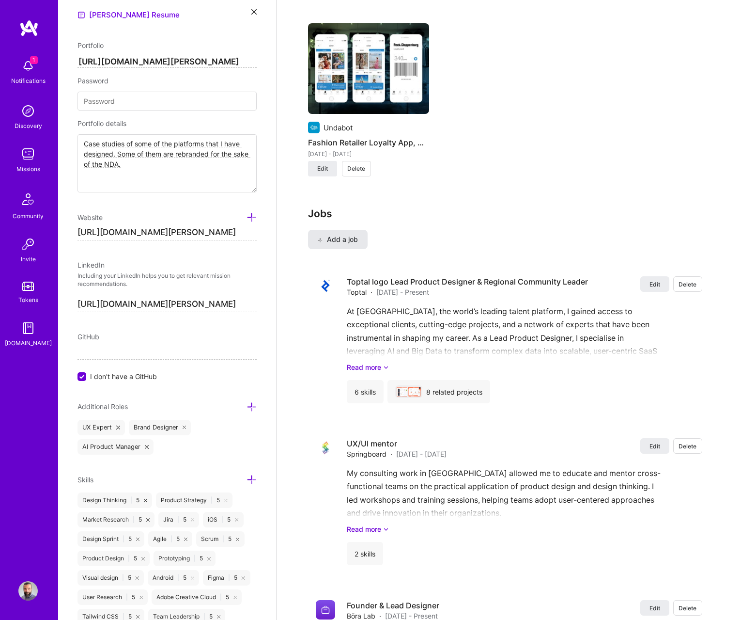
click at [325, 242] on span "Add a job" at bounding box center [338, 240] width 40 height 10
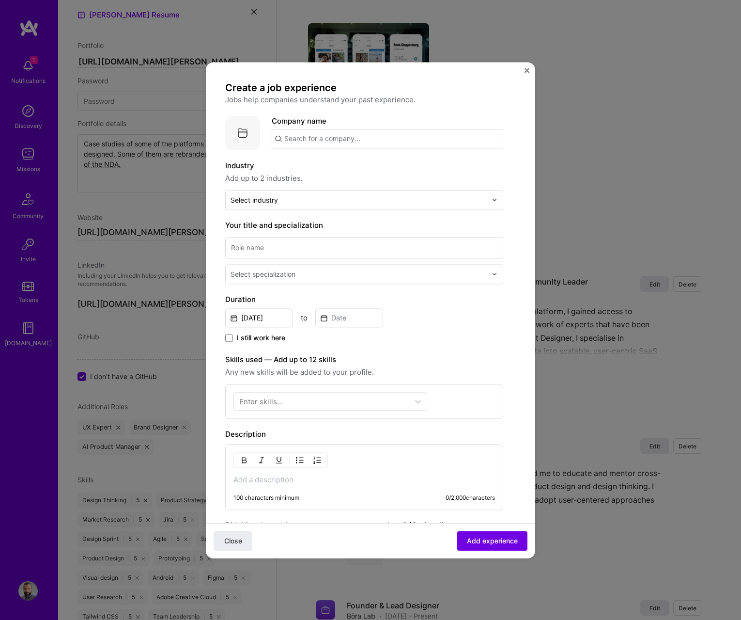
click at [290, 141] on input "text" at bounding box center [388, 138] width 232 height 19
type input "DIxero International SA"
click at [360, 166] on div "DIxero International SA" at bounding box center [370, 165] width 89 height 17
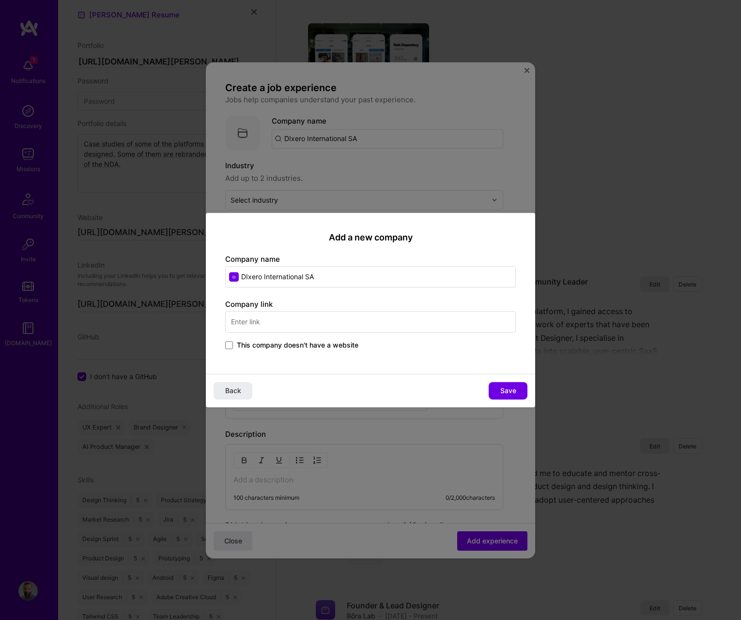
click at [243, 342] on span "This company doesn't have a website" at bounding box center [298, 345] width 122 height 10
click at [0, 0] on input "This company doesn't have a website" at bounding box center [0, 0] width 0 height 0
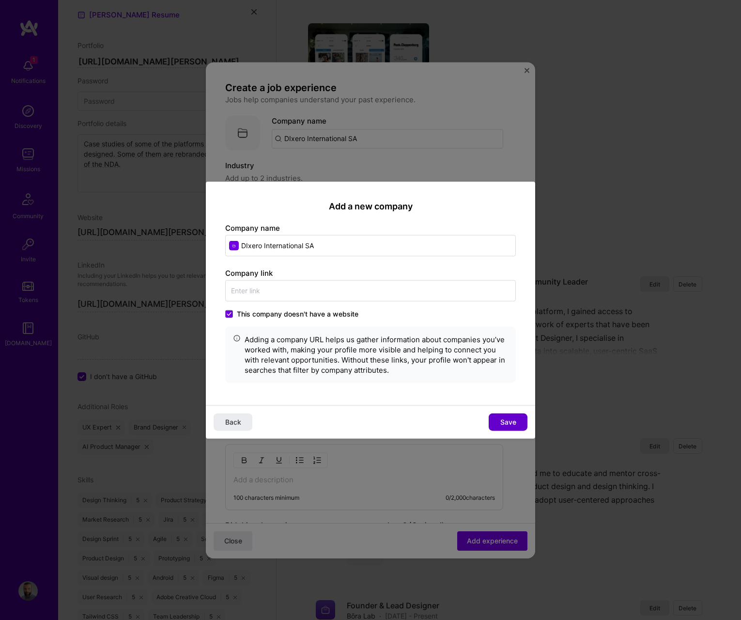
click at [507, 419] on span "Save" at bounding box center [509, 422] width 16 height 10
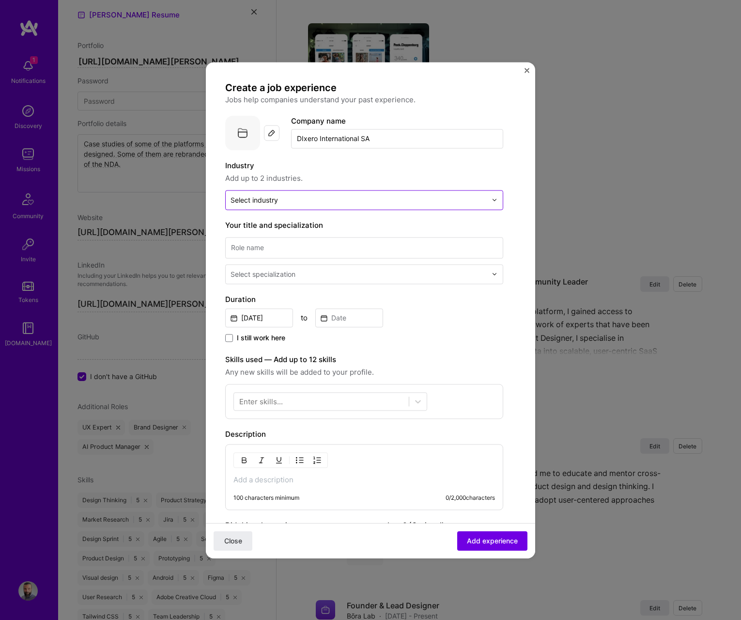
click at [265, 202] on div "Select industry 0" at bounding box center [254, 200] width 47 height 10
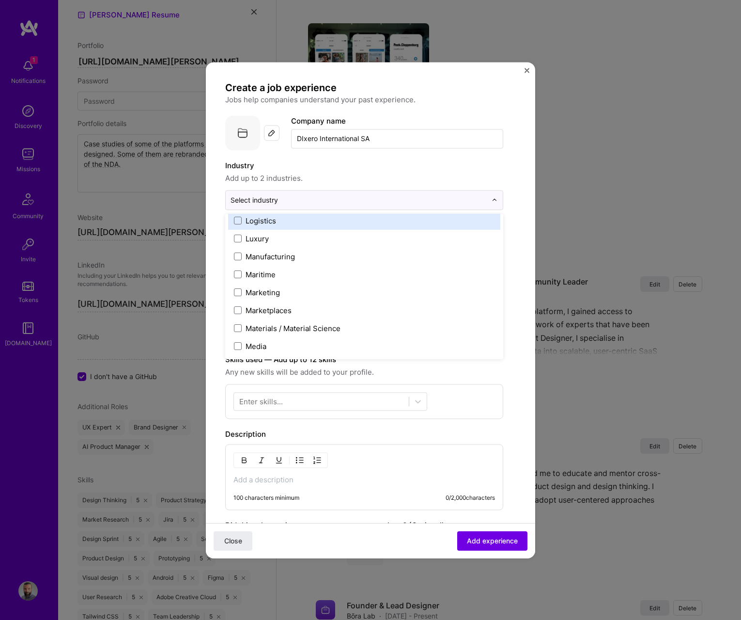
scroll to position [1389, 0]
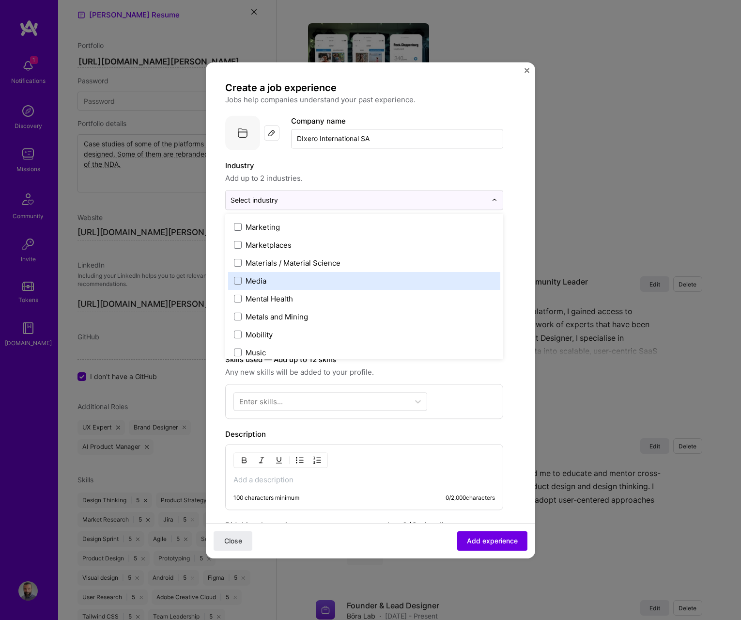
drag, startPoint x: 271, startPoint y: 274, endPoint x: 288, endPoint y: 278, distance: 17.0
click at [271, 274] on div "Media" at bounding box center [364, 281] width 272 height 18
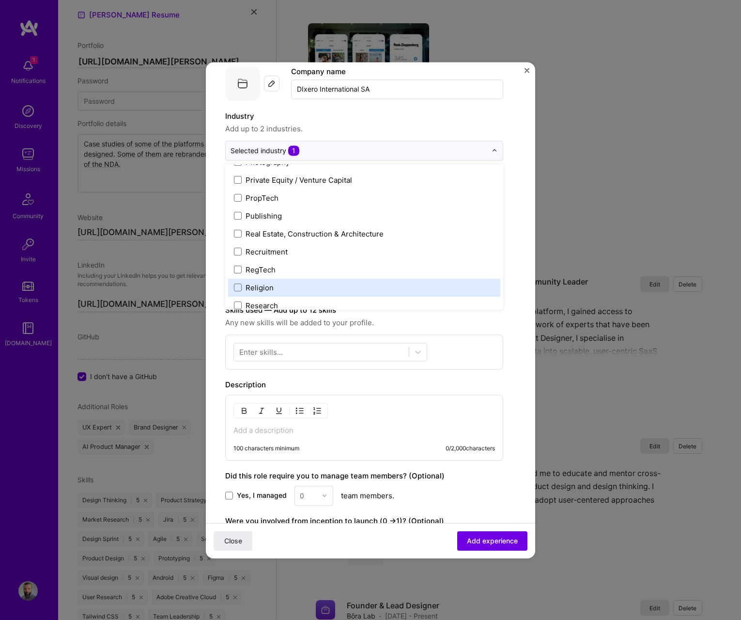
scroll to position [51, 0]
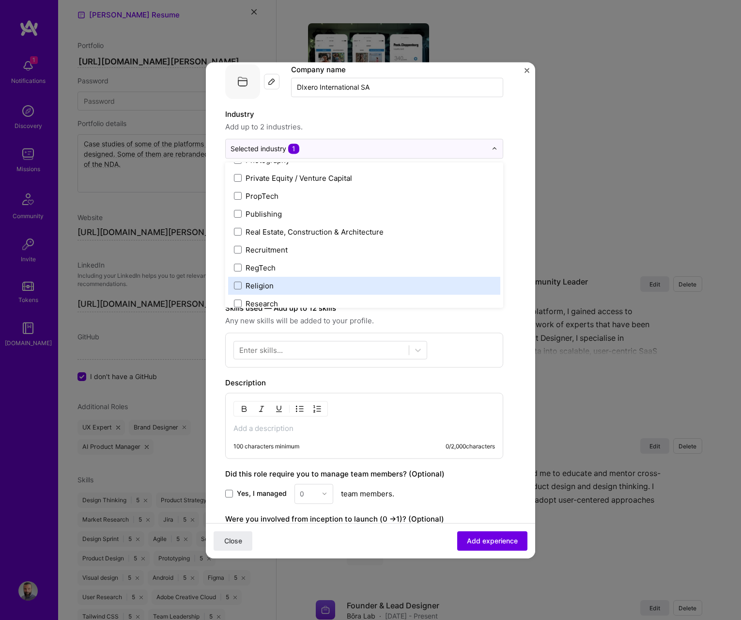
click at [259, 350] on div "Enter skills..." at bounding box center [261, 350] width 44 height 10
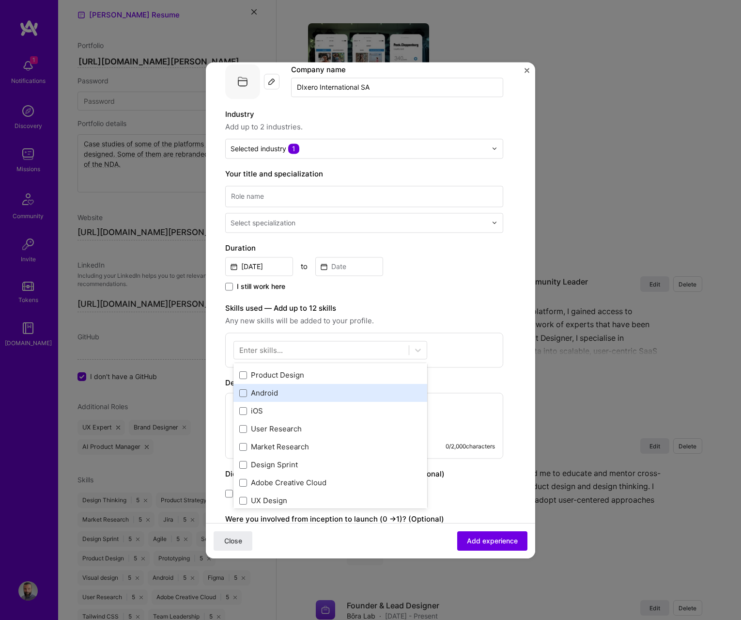
scroll to position [119, 0]
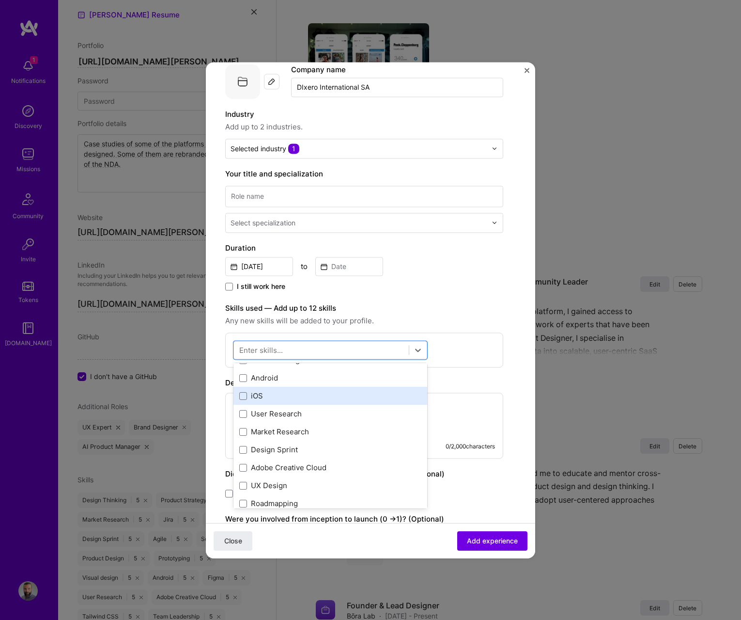
click at [280, 397] on div "Design Systems Prototyping Wireframing Presentation Design Figma Product Design…" at bounding box center [331, 531] width 194 height 538
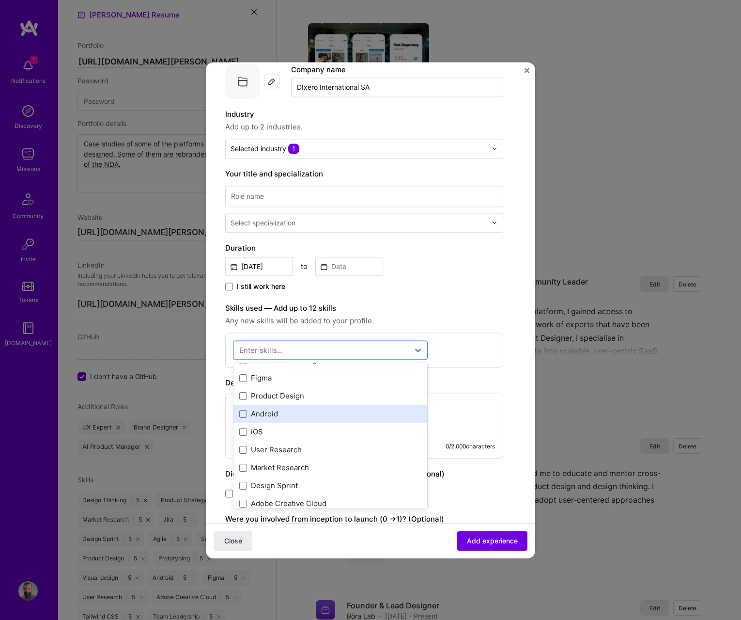
click at [272, 413] on div "Android" at bounding box center [330, 414] width 182 height 10
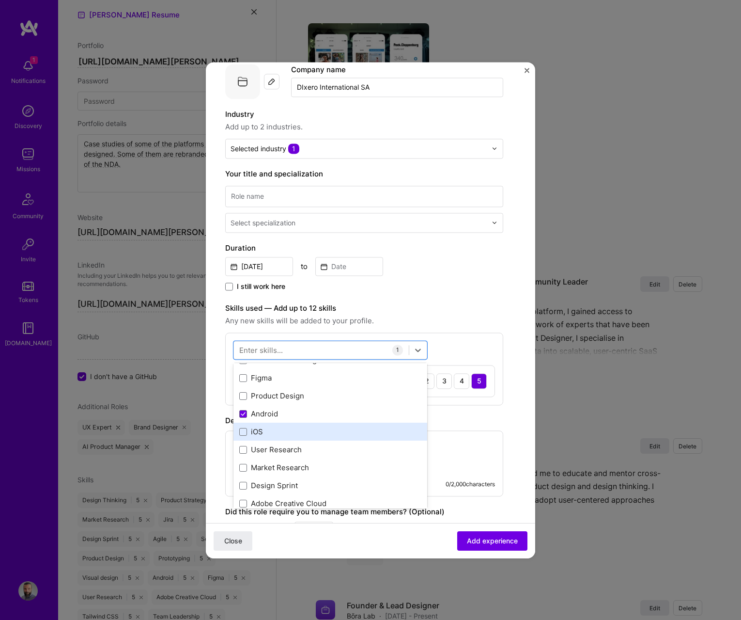
click at [265, 434] on div "iOS" at bounding box center [330, 432] width 182 height 10
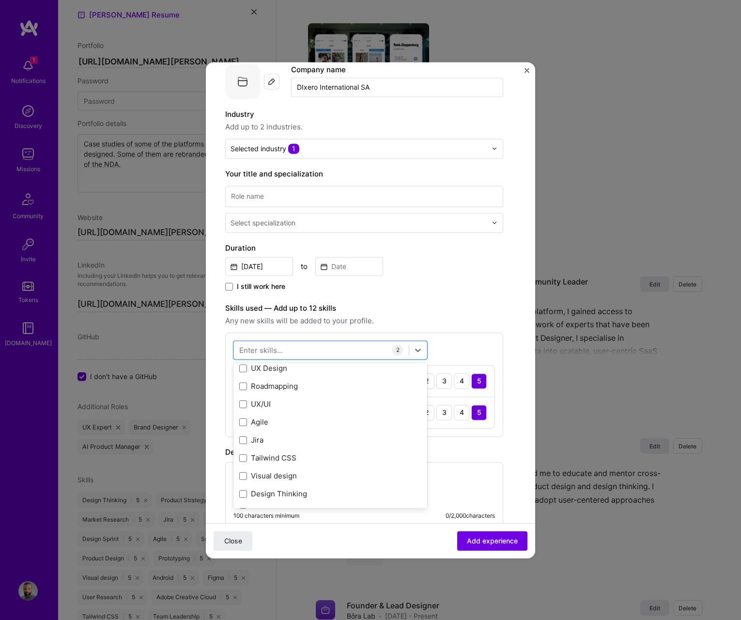
scroll to position [236, 0]
click at [291, 405] on div "UX/UI" at bounding box center [330, 404] width 182 height 10
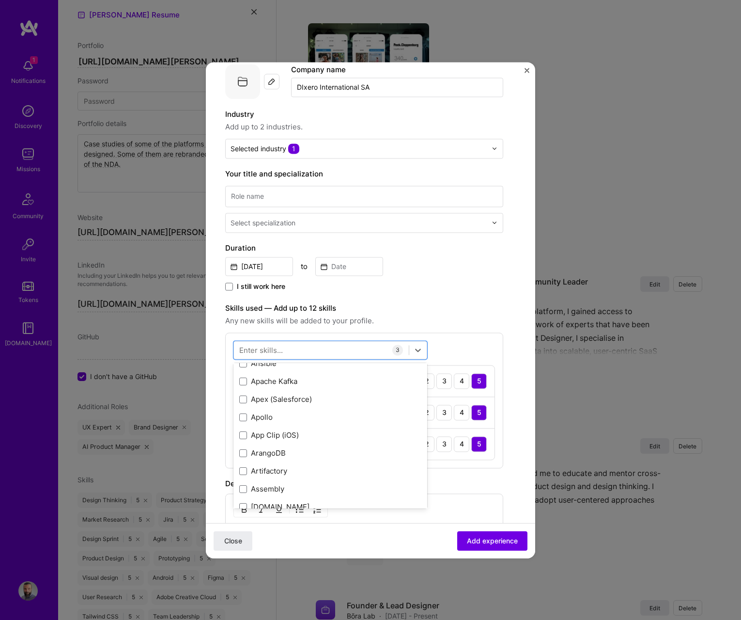
scroll to position [1089, 0]
click at [488, 352] on div "option UX/UI, selected. option Ansible focused, 0 of 2. 378 results available. …" at bounding box center [364, 400] width 278 height 136
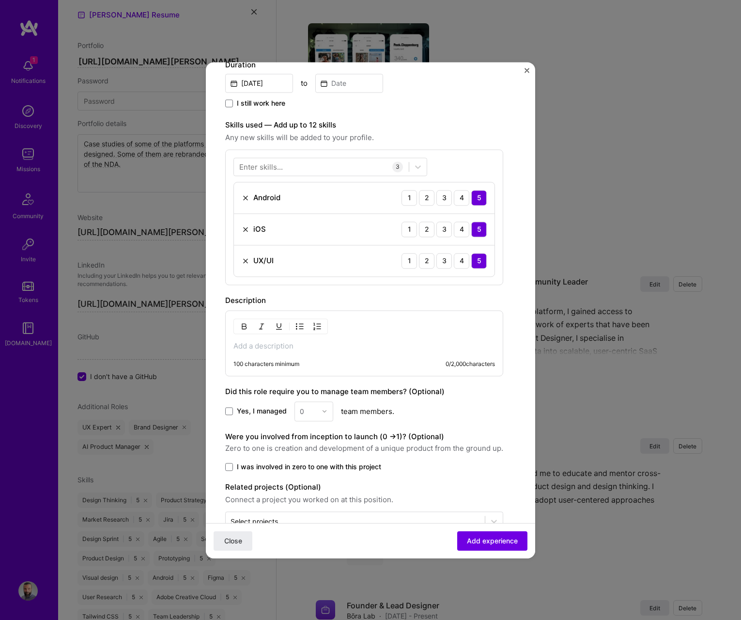
scroll to position [263, 0]
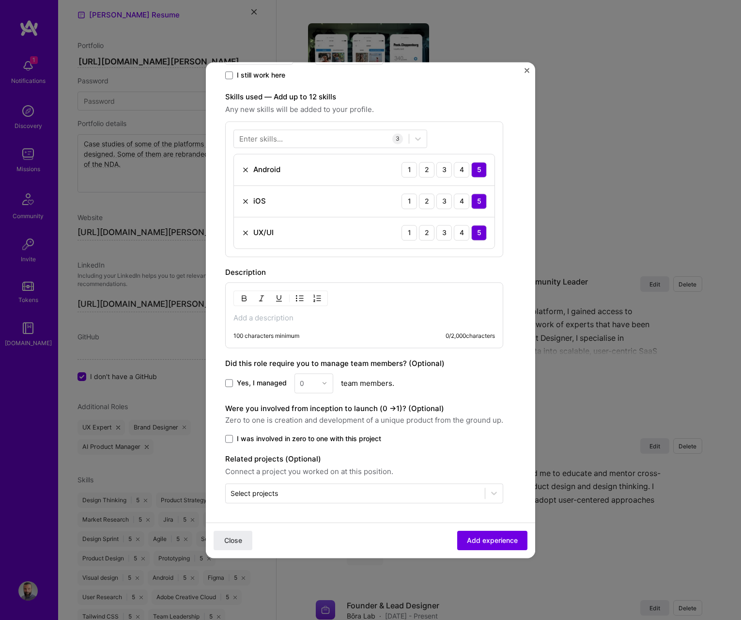
click at [276, 318] on p at bounding box center [365, 318] width 262 height 10
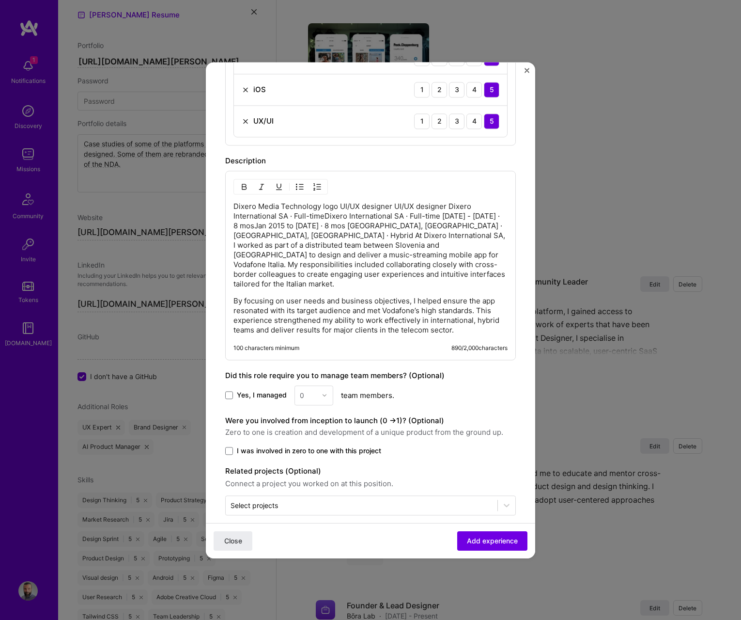
scroll to position [377, 0]
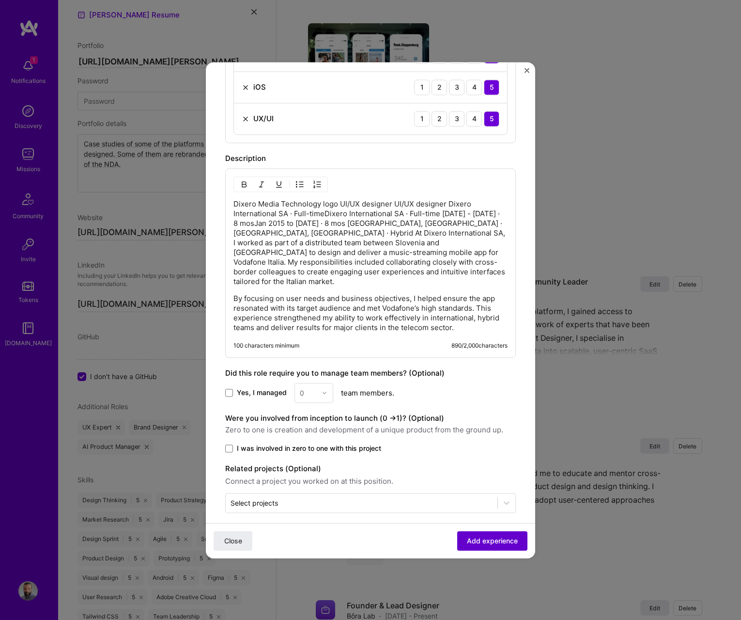
click at [470, 537] on span "Add experience" at bounding box center [492, 540] width 51 height 10
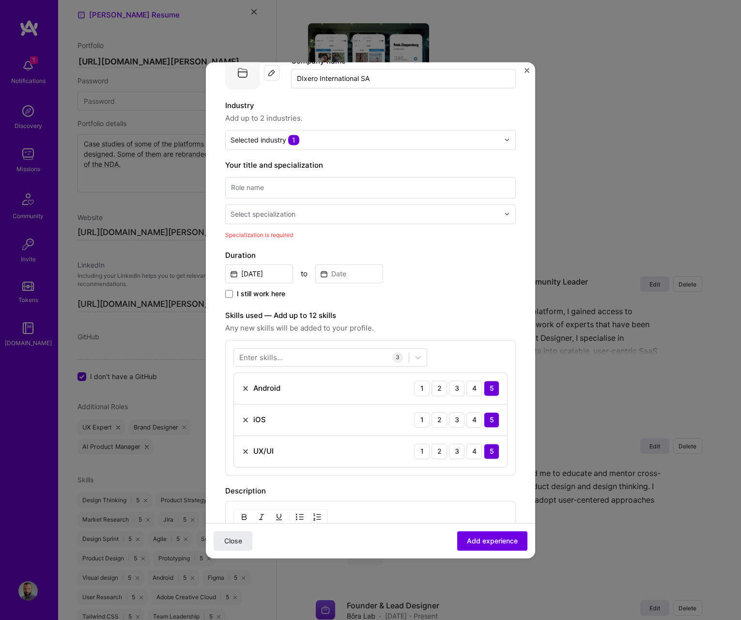
scroll to position [59, 0]
click at [252, 194] on input at bounding box center [370, 188] width 291 height 21
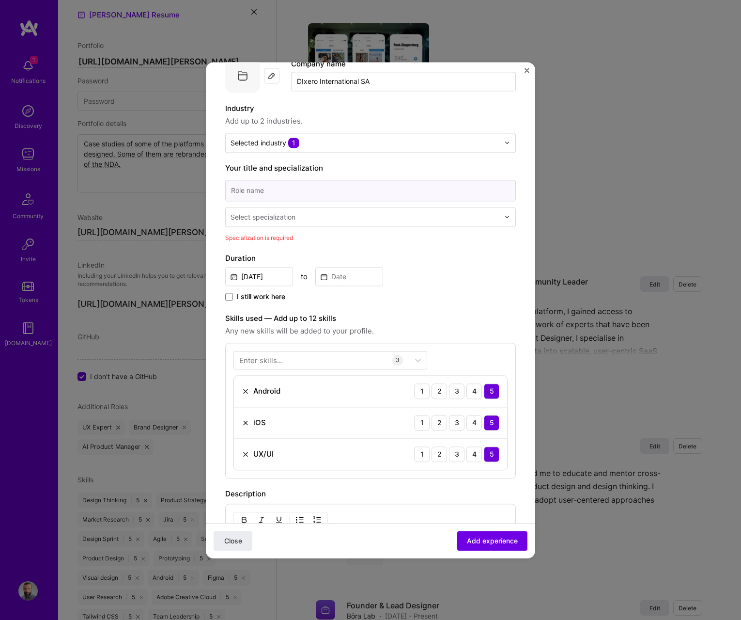
click at [259, 191] on input at bounding box center [370, 190] width 291 height 21
click at [255, 183] on input "UX/UI mentor" at bounding box center [370, 190] width 291 height 21
click at [268, 195] on input "UX/UI mentor" at bounding box center [370, 190] width 291 height 21
click at [251, 201] on input "UX/UI designer" at bounding box center [370, 190] width 291 height 21
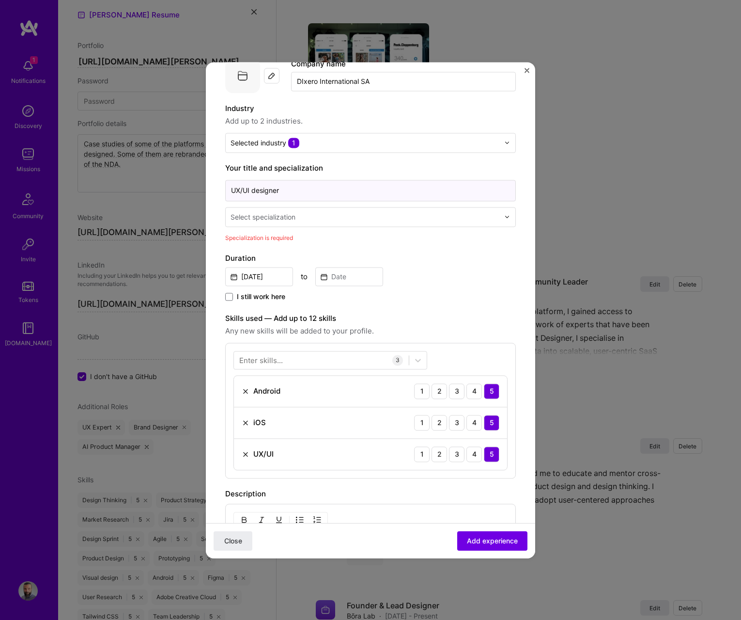
type input "UX/UI designer"
click at [251, 208] on div "Select specialization" at bounding box center [365, 216] width 279 height 19
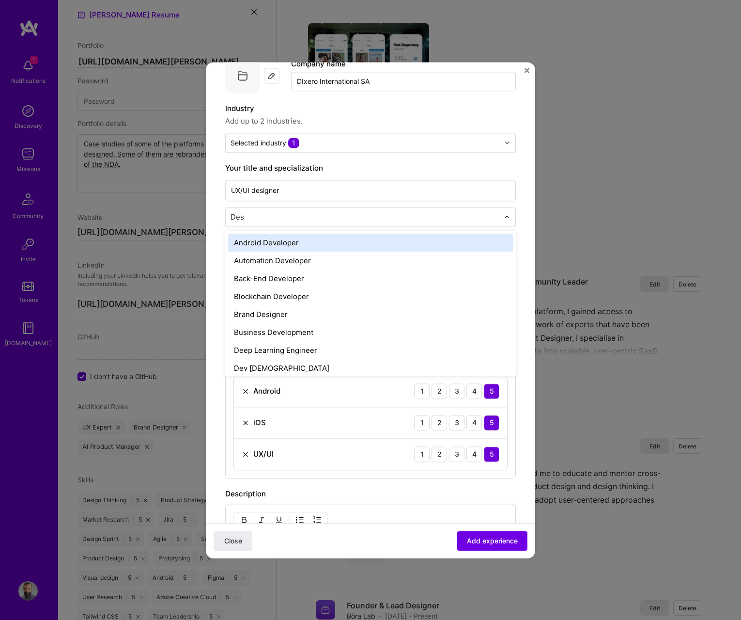
type input "Desi"
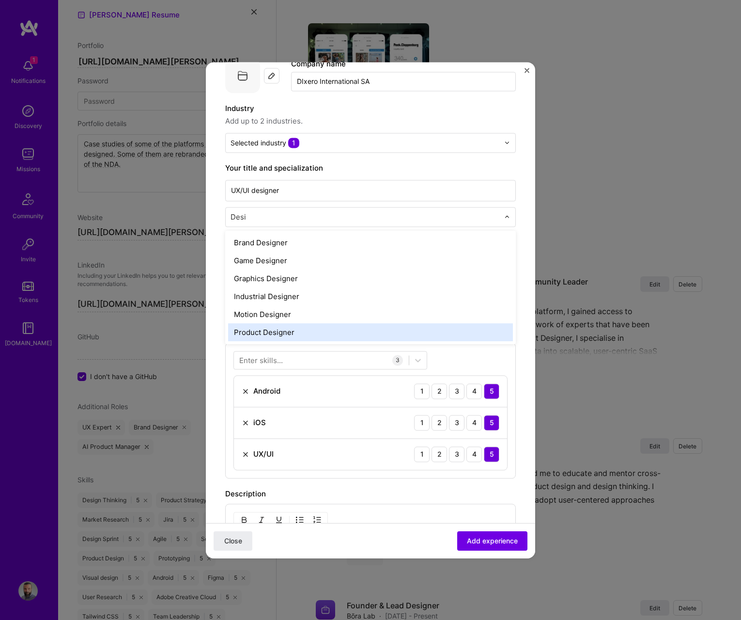
click at [273, 329] on div "Product Designer" at bounding box center [370, 332] width 285 height 18
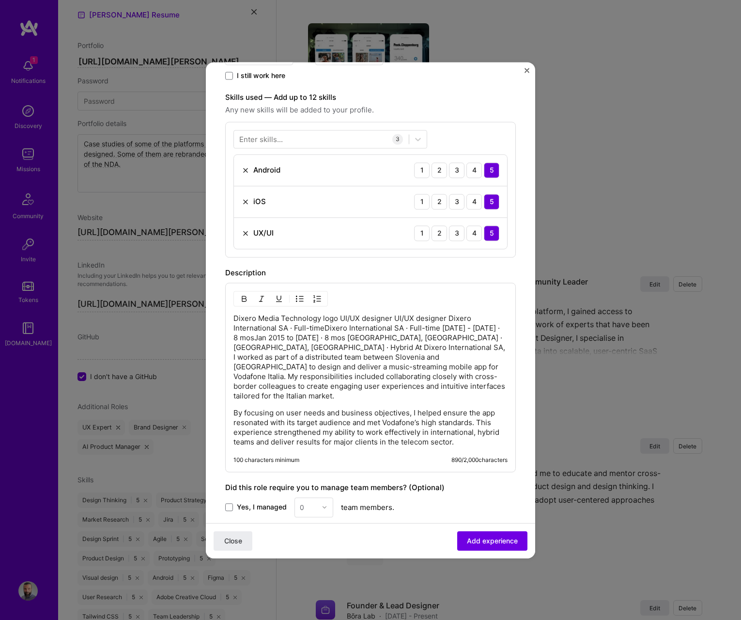
scroll to position [377, 0]
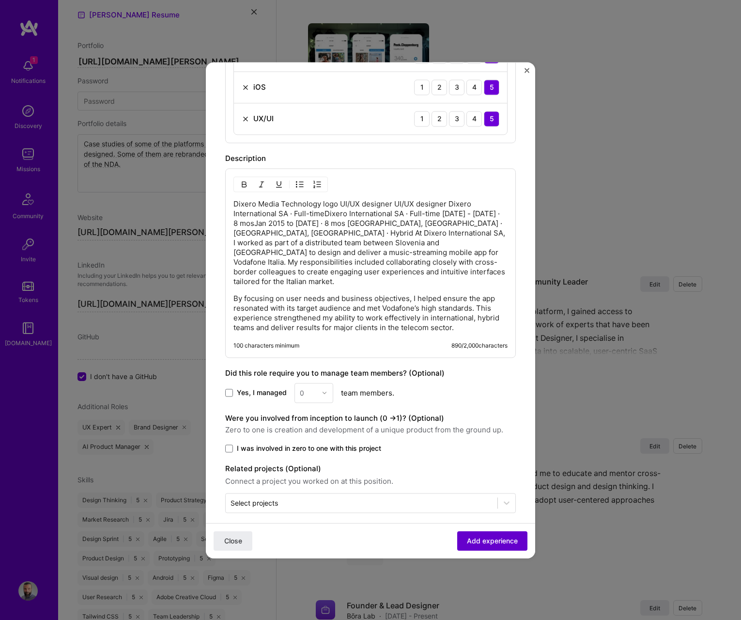
click at [465, 545] on button "Add experience" at bounding box center [492, 540] width 70 height 19
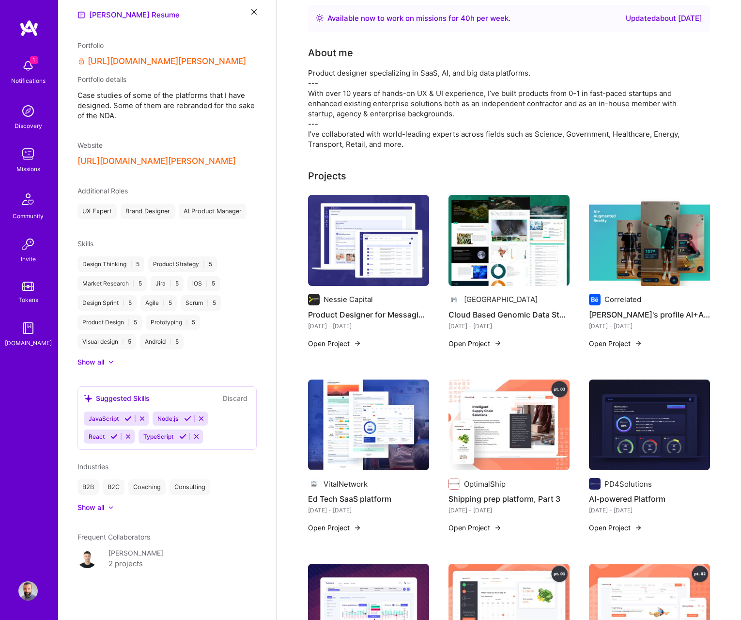
scroll to position [0, 0]
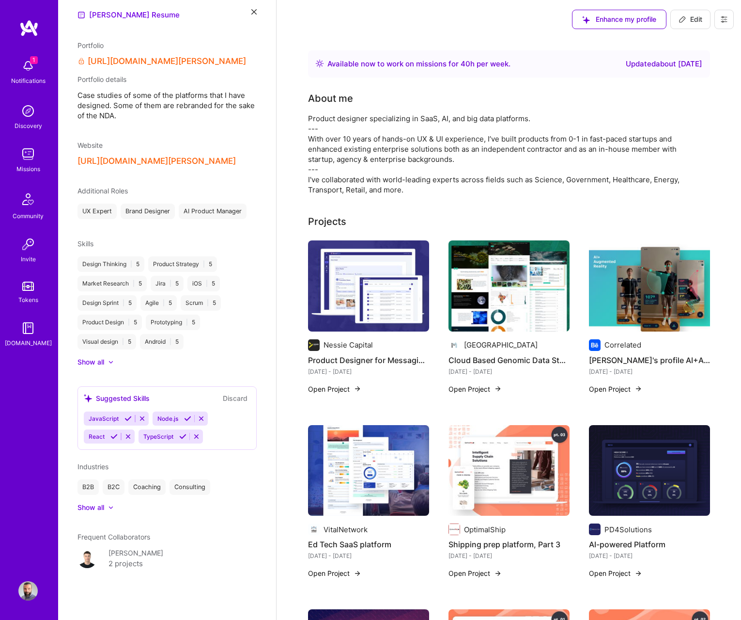
click at [675, 16] on button "Edit" at bounding box center [691, 19] width 40 height 19
select select "US"
select select "Right Now"
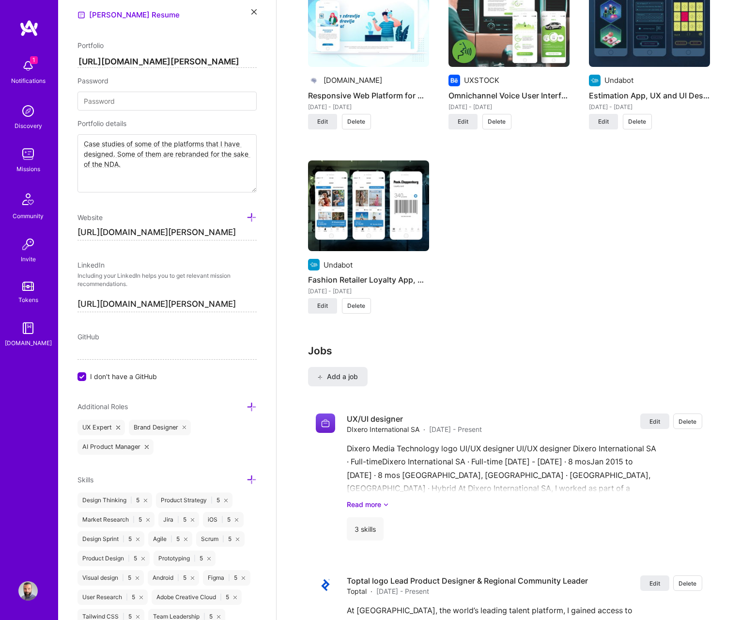
scroll to position [1298, 0]
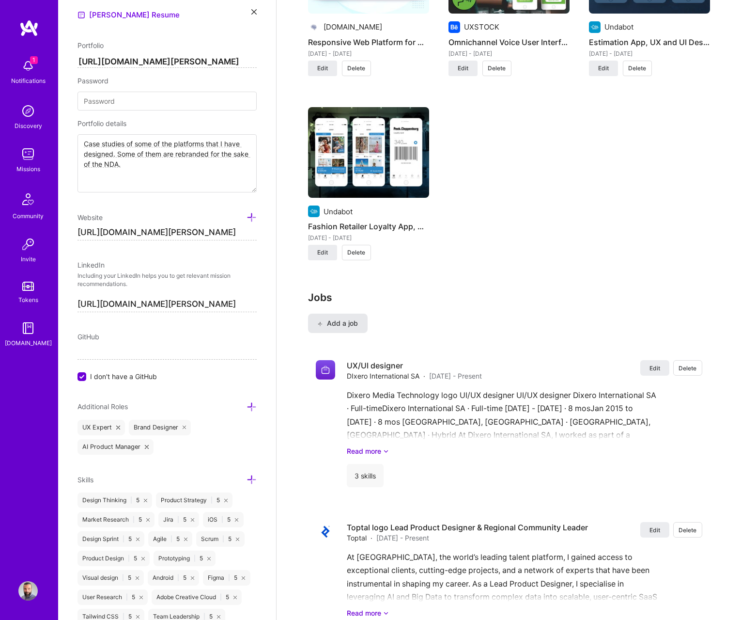
click at [351, 324] on span "Add a job" at bounding box center [338, 323] width 40 height 10
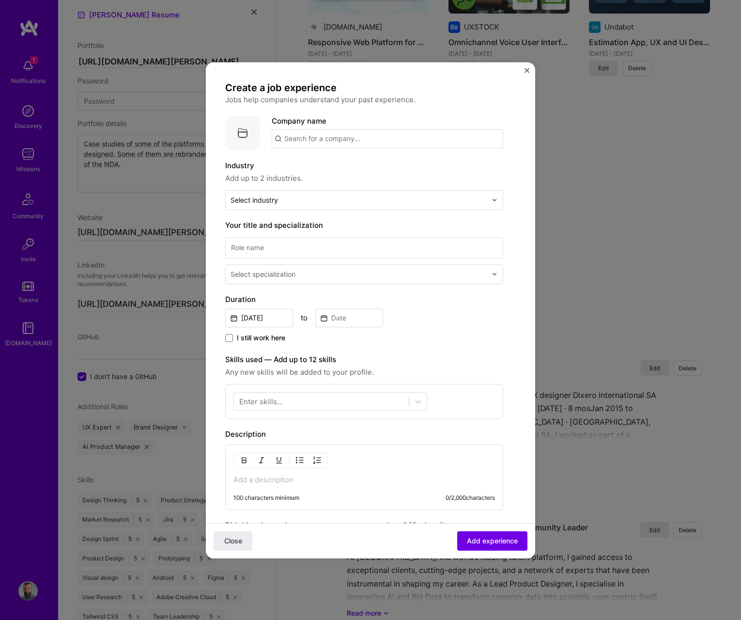
click at [292, 480] on p at bounding box center [365, 480] width 262 height 10
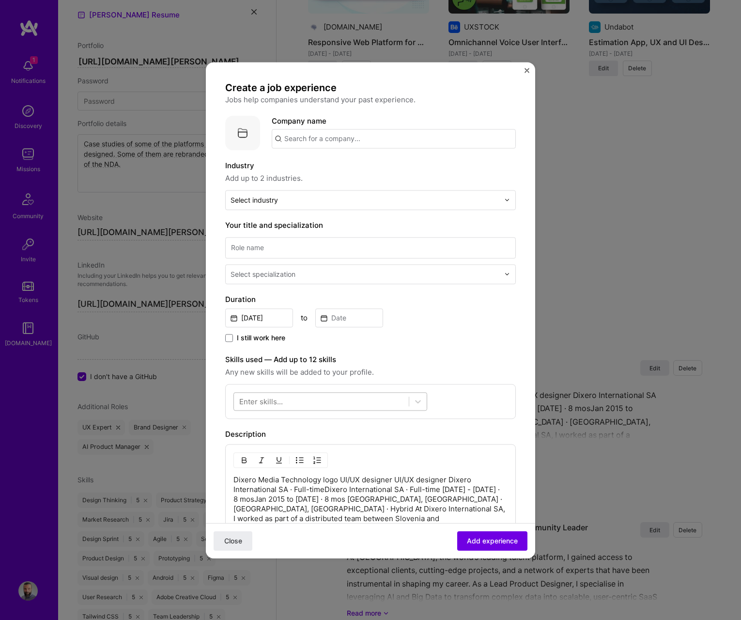
click at [294, 403] on div at bounding box center [321, 401] width 175 height 16
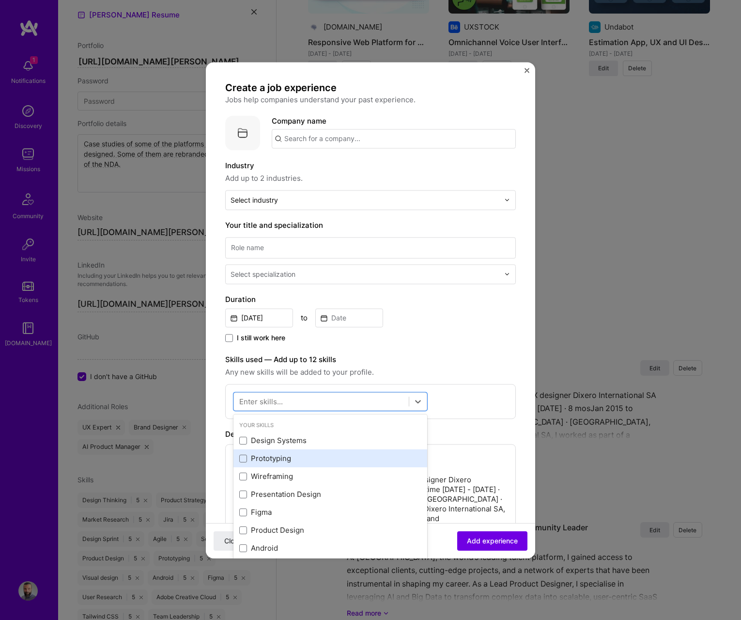
click at [262, 454] on div "Prototyping" at bounding box center [330, 459] width 182 height 10
click at [245, 457] on icon at bounding box center [243, 458] width 4 height 3
click at [0, 0] on input "checkbox" at bounding box center [0, 0] width 0 height 0
drag, startPoint x: 245, startPoint y: 476, endPoint x: 257, endPoint y: 480, distance: 12.9
click at [245, 476] on span at bounding box center [243, 476] width 8 height 8
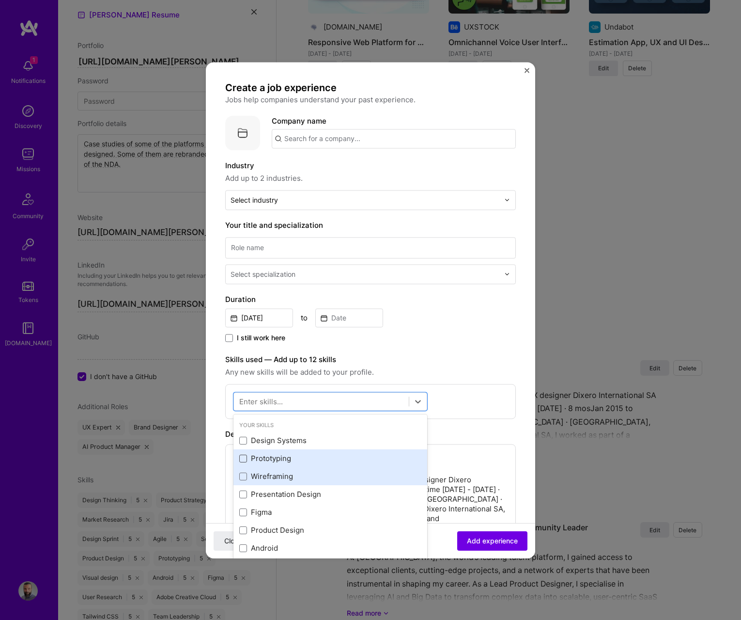
click at [0, 0] on input "checkbox" at bounding box center [0, 0] width 0 height 0
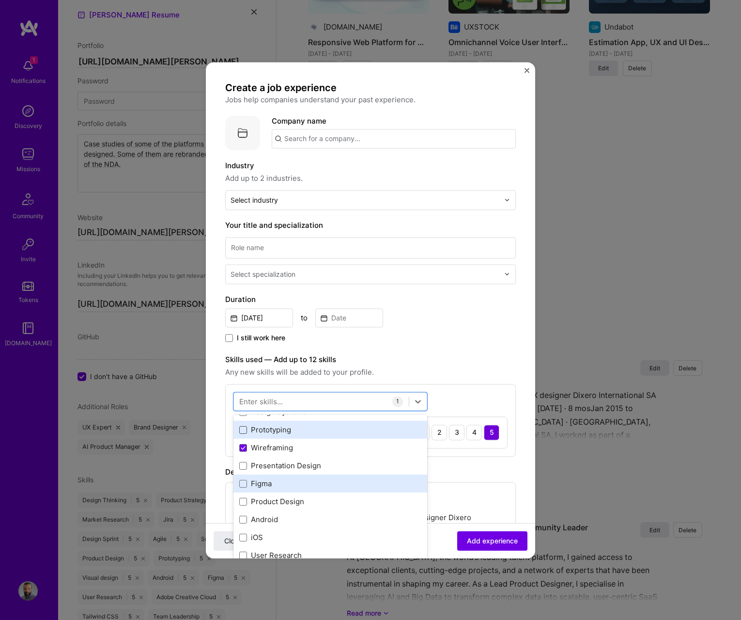
scroll to position [30, 0]
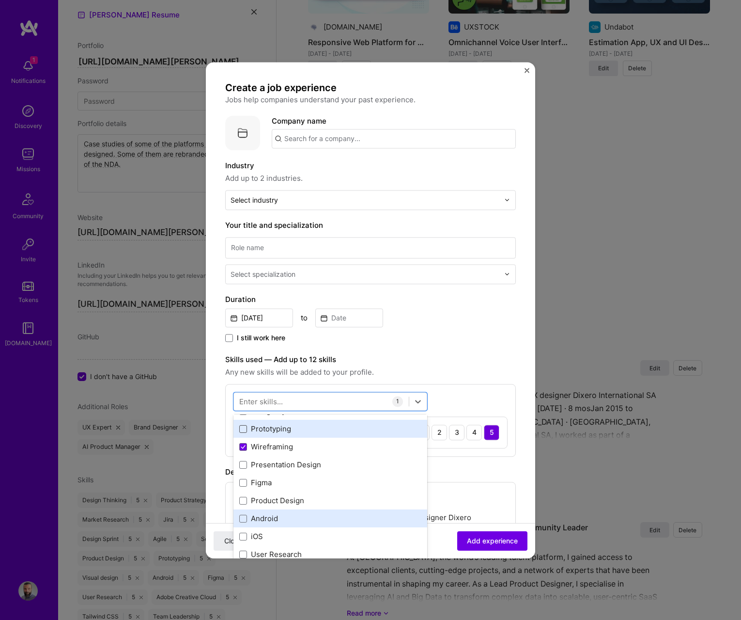
click at [270, 510] on div "Android" at bounding box center [331, 519] width 194 height 18
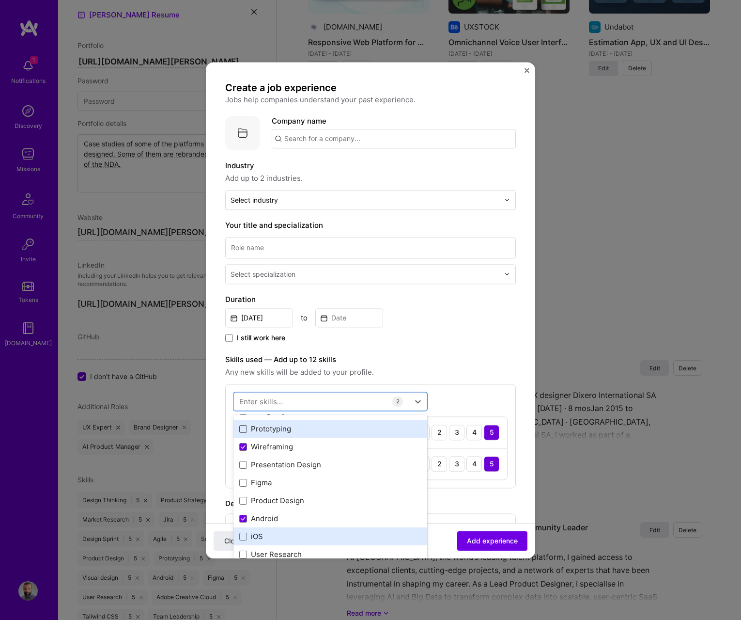
click at [272, 537] on div "iOS" at bounding box center [330, 537] width 182 height 10
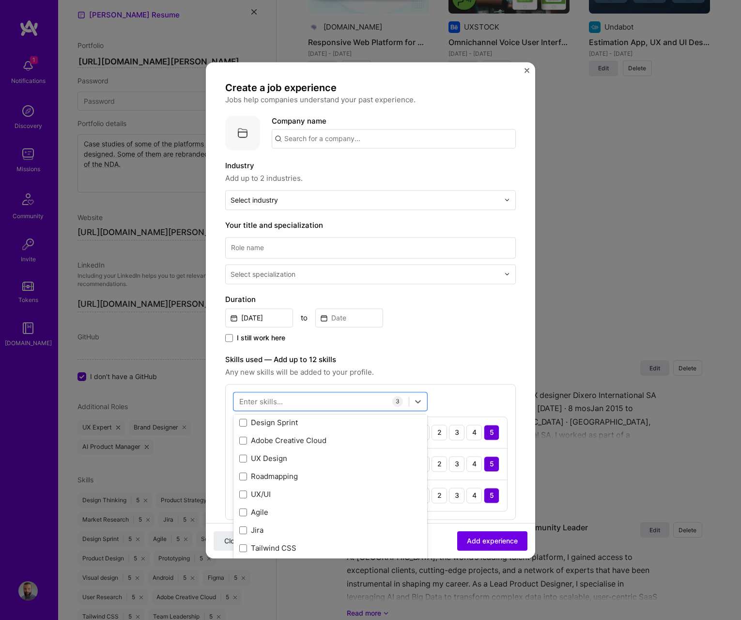
scroll to position [209, 0]
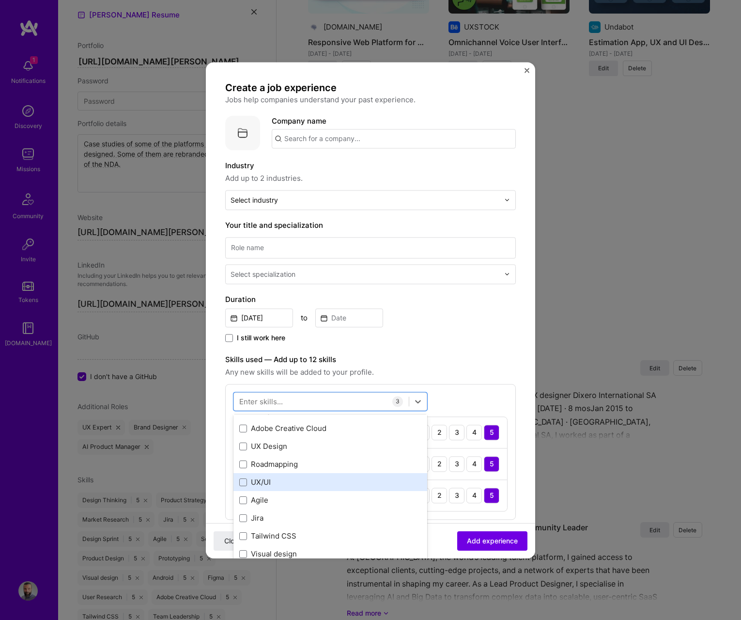
click at [265, 485] on div "UX/UI" at bounding box center [330, 482] width 182 height 10
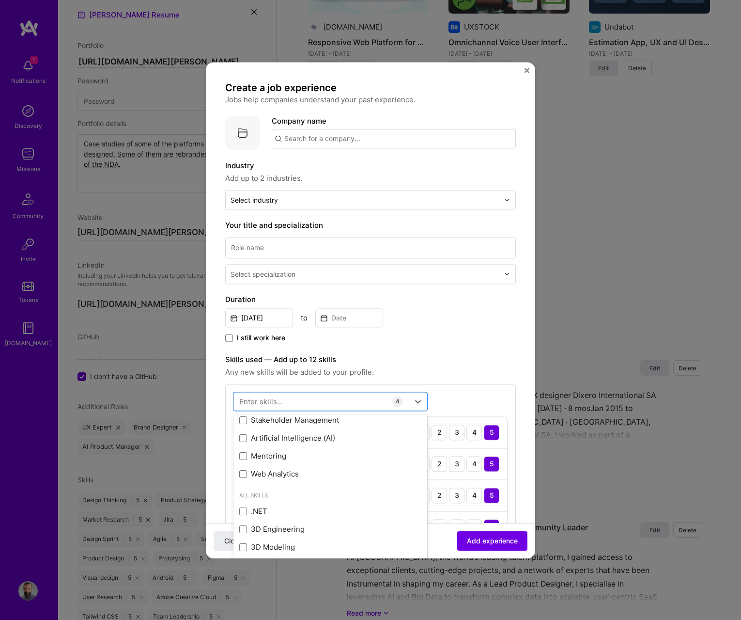
scroll to position [487, 0]
click at [449, 400] on div "option UX/UI, selected. option Stakeholder Management focused, 0 of 2. 378 resu…" at bounding box center [370, 467] width 291 height 167
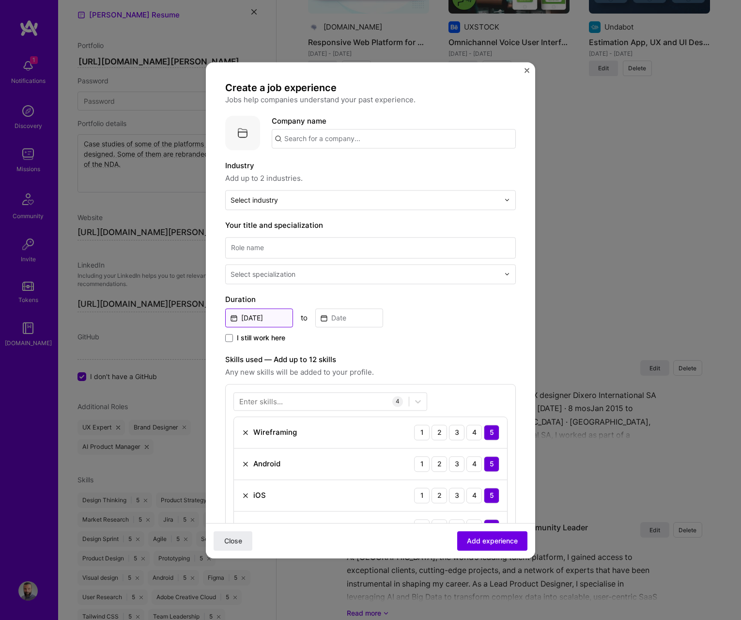
click at [261, 315] on input "Aug, 2025" at bounding box center [259, 317] width 68 height 19
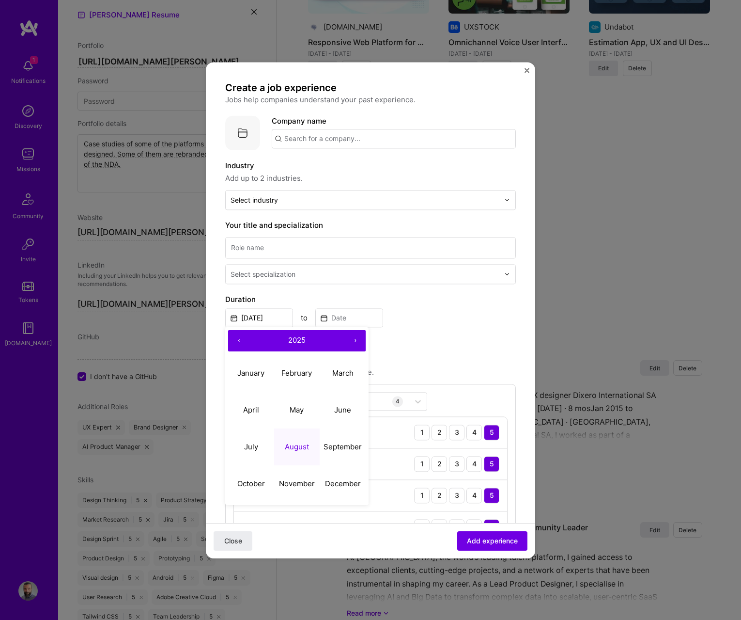
click at [234, 336] on button "‹" at bounding box center [238, 340] width 21 height 21
click at [237, 341] on button "‹" at bounding box center [238, 340] width 21 height 21
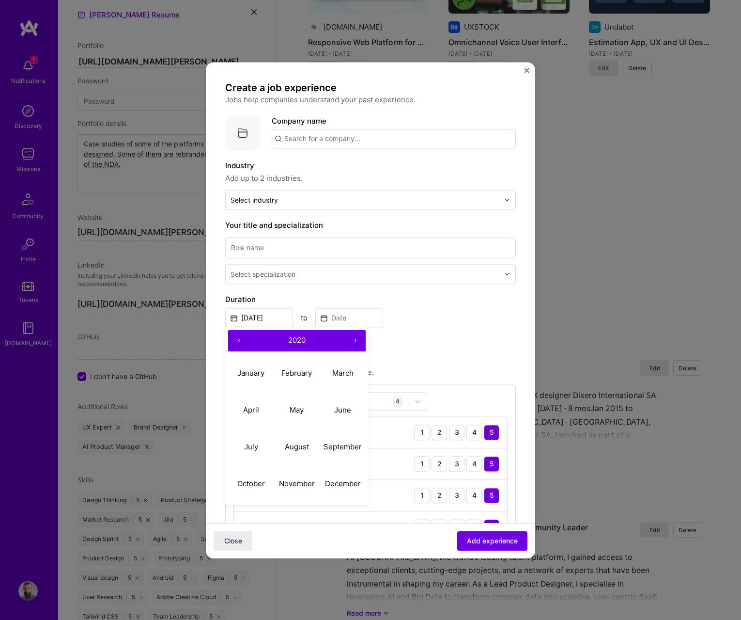
click at [237, 341] on button "‹" at bounding box center [238, 340] width 21 height 21
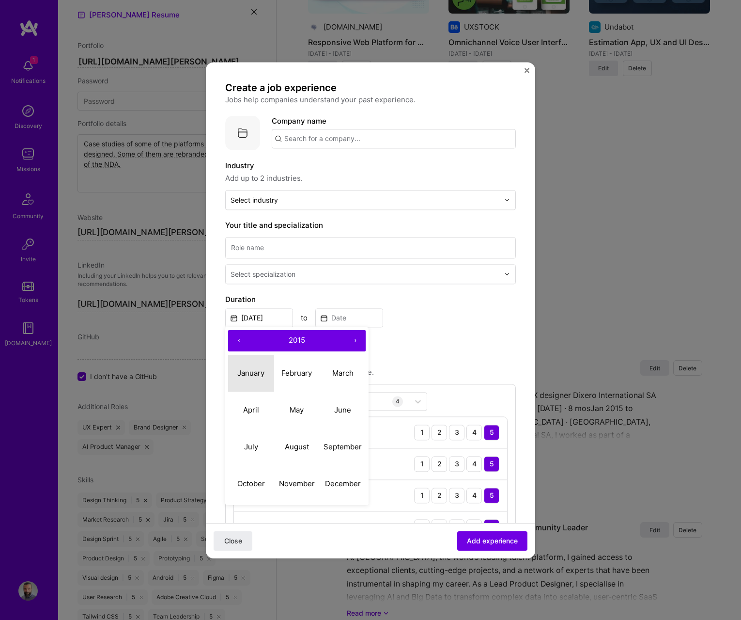
click at [246, 369] on abbr "January" at bounding box center [250, 372] width 27 height 9
type input "Jan, 2015"
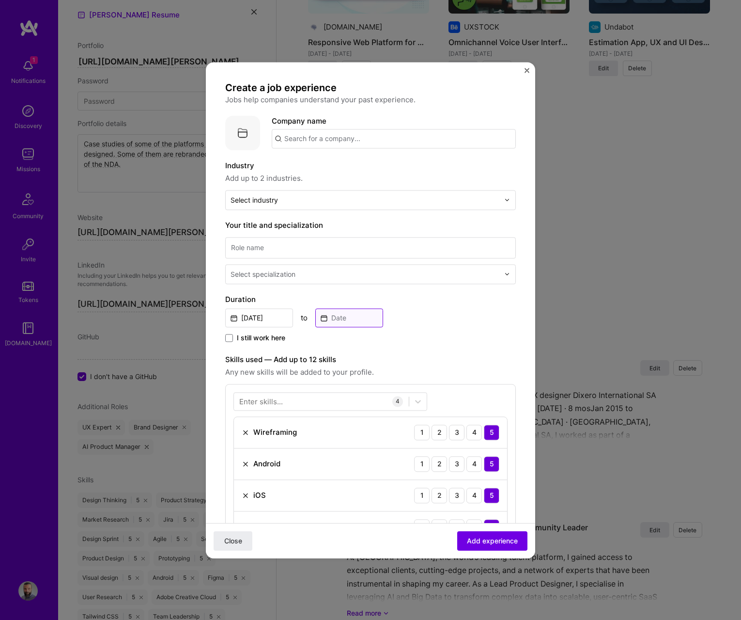
click at [349, 319] on input at bounding box center [349, 317] width 68 height 19
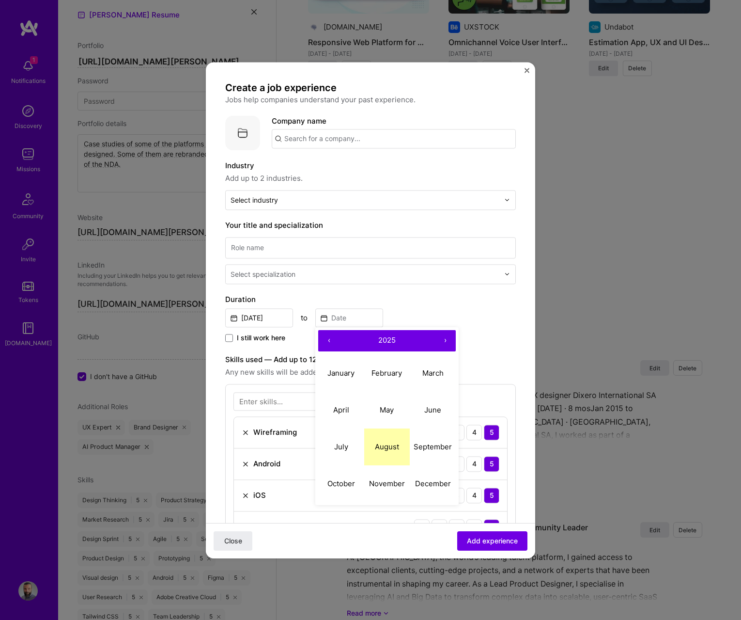
click at [387, 447] on abbr "August" at bounding box center [387, 446] width 24 height 9
type input "Aug, 2025"
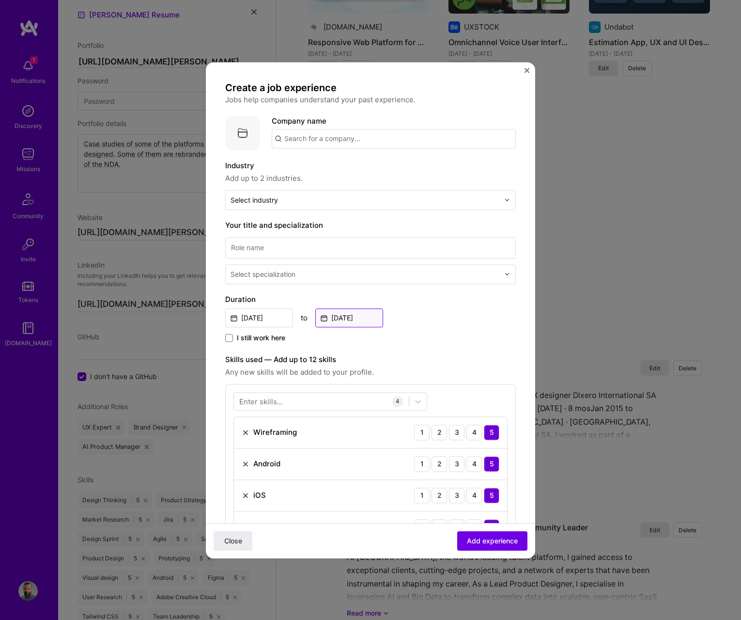
click at [350, 322] on input "Aug, 2025" at bounding box center [349, 317] width 68 height 19
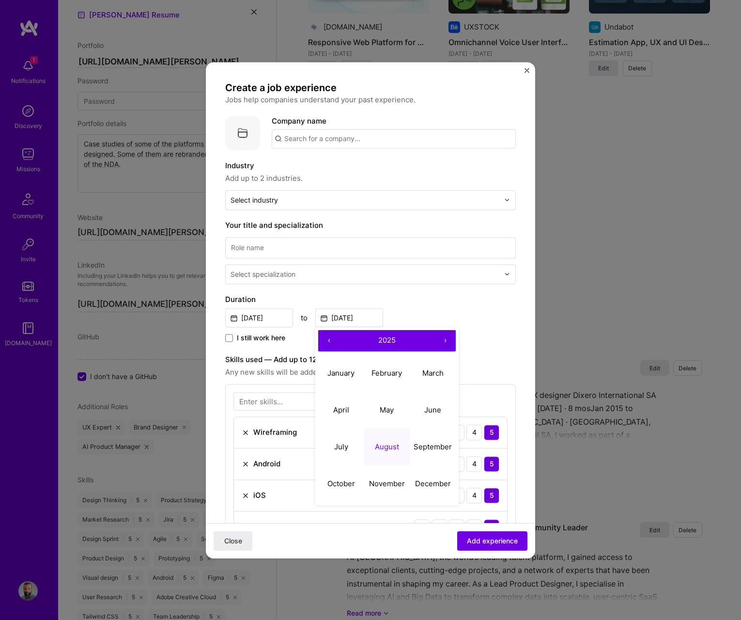
click at [330, 342] on button "‹" at bounding box center [328, 340] width 21 height 21
click at [329, 342] on button "‹" at bounding box center [328, 340] width 21 height 21
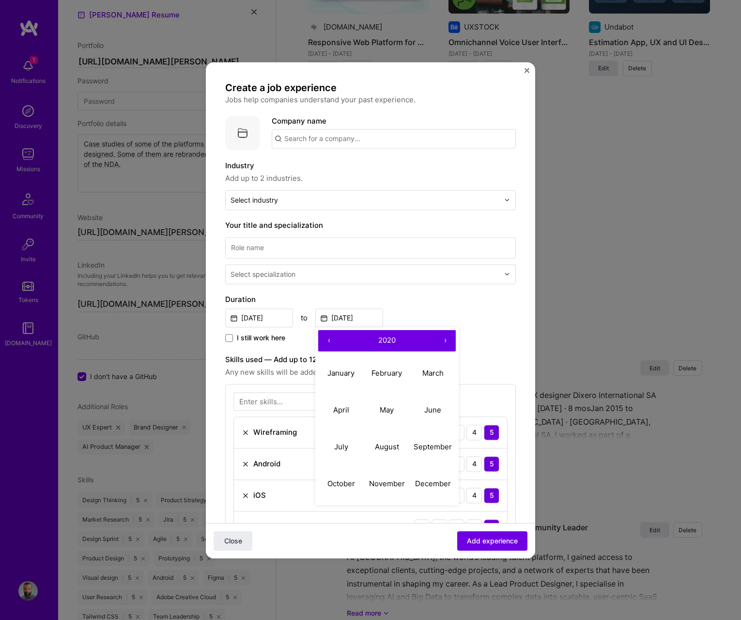
click at [329, 342] on button "‹" at bounding box center [328, 340] width 21 height 21
click at [329, 341] on button "‹" at bounding box center [328, 340] width 21 height 21
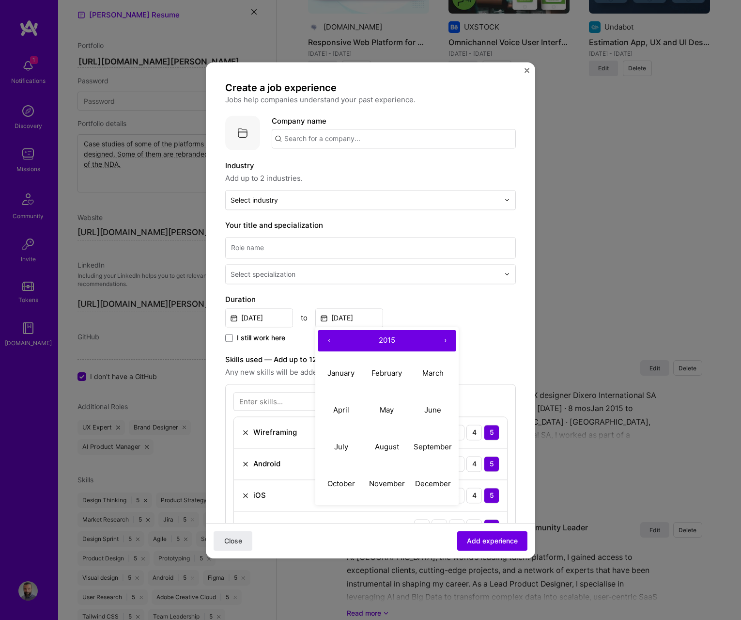
click at [430, 310] on div "Jan, 2015 to Aug, 2025 ‹ 2015 › January February March April May June July Augu…" at bounding box center [370, 316] width 291 height 21
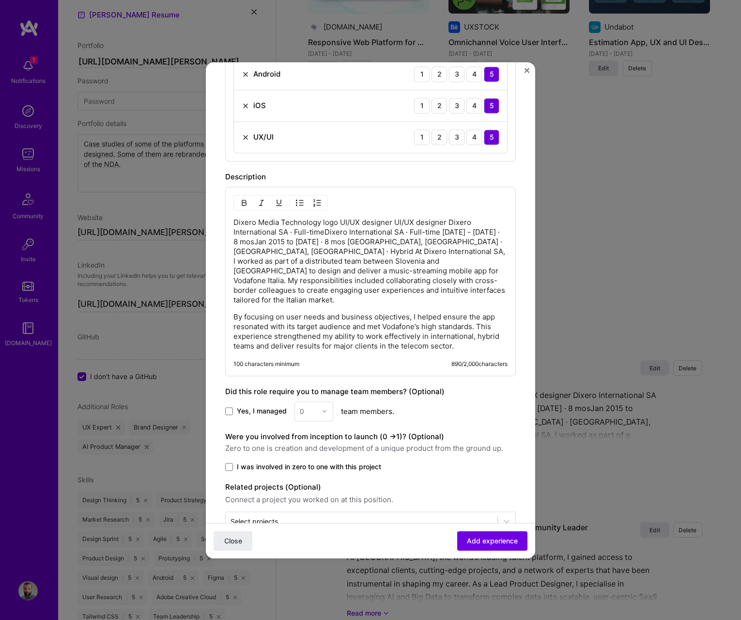
scroll to position [408, 0]
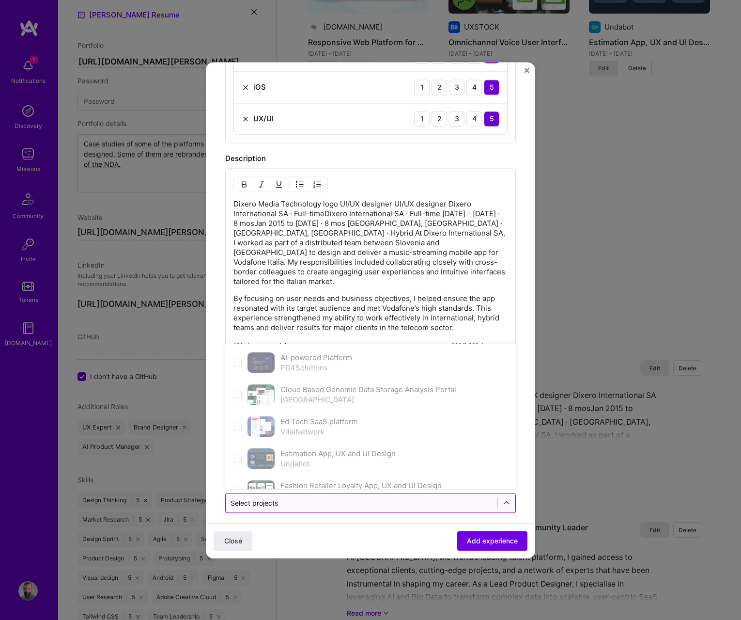
click at [265, 498] on div "Select projects" at bounding box center [254, 503] width 47 height 10
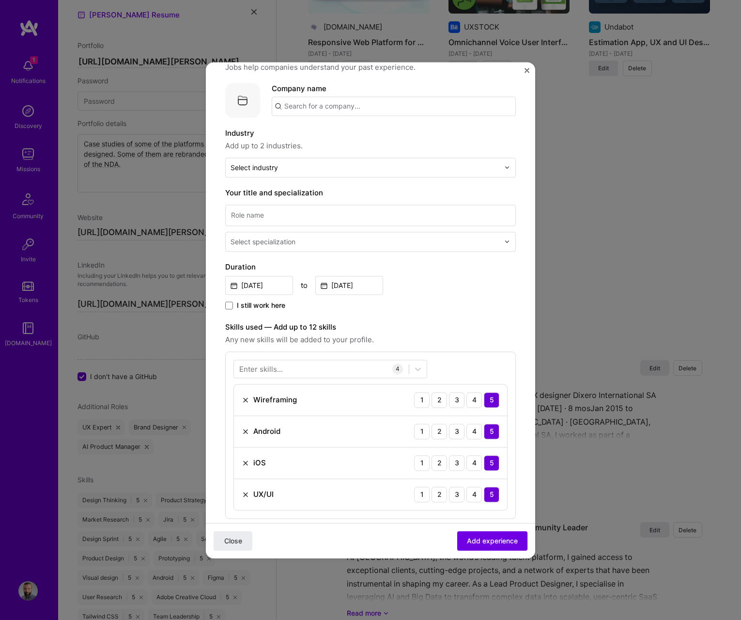
scroll to position [0, 0]
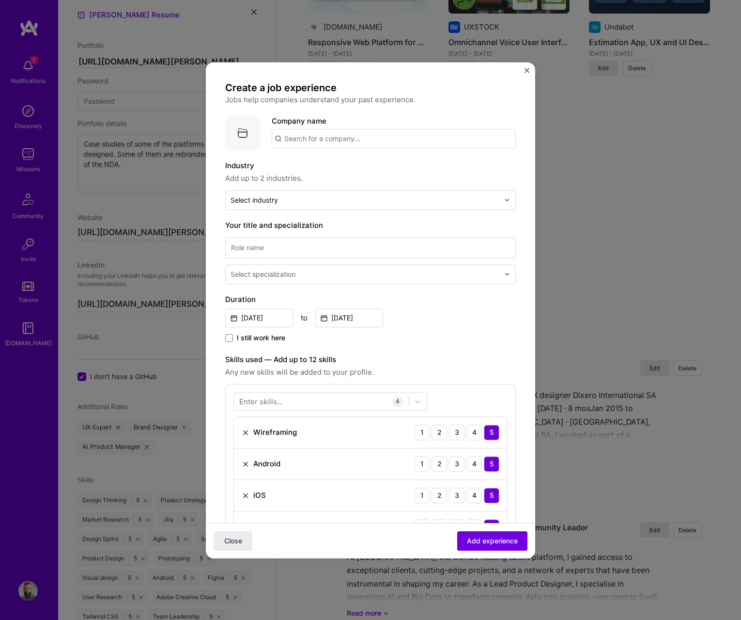
click at [296, 144] on input "text" at bounding box center [394, 138] width 244 height 19
type input "Dixero International SA"
click at [350, 167] on div "Dixero International SA" at bounding box center [370, 165] width 89 height 17
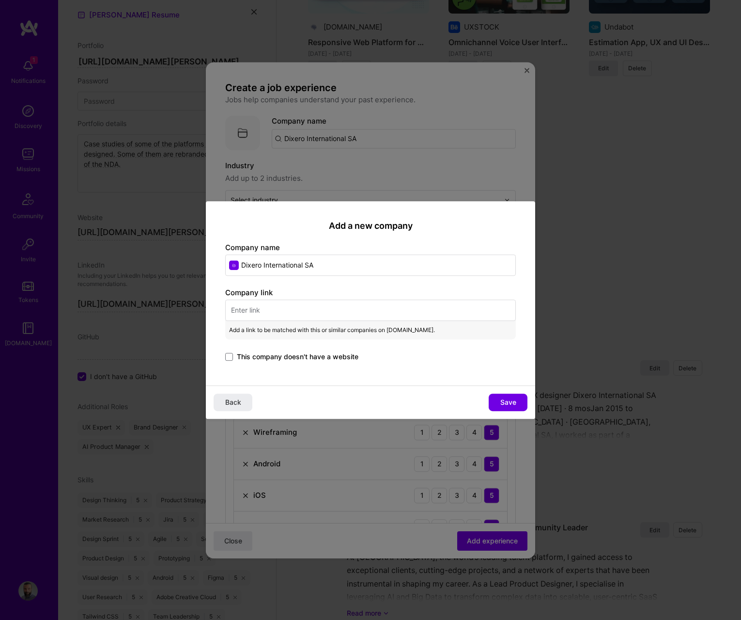
click at [301, 313] on input "text" at bounding box center [370, 309] width 291 height 21
paste input "https://www.linkedin.com/company/dixero-international-sa/"
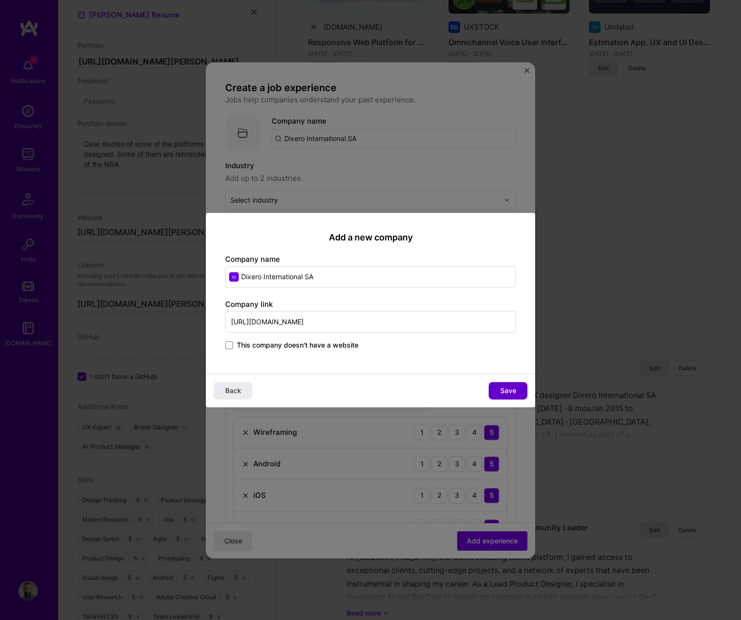
type input "https://www.linkedin.com/company/dixero-international-sa/"
click at [501, 388] on span "Save" at bounding box center [509, 391] width 16 height 10
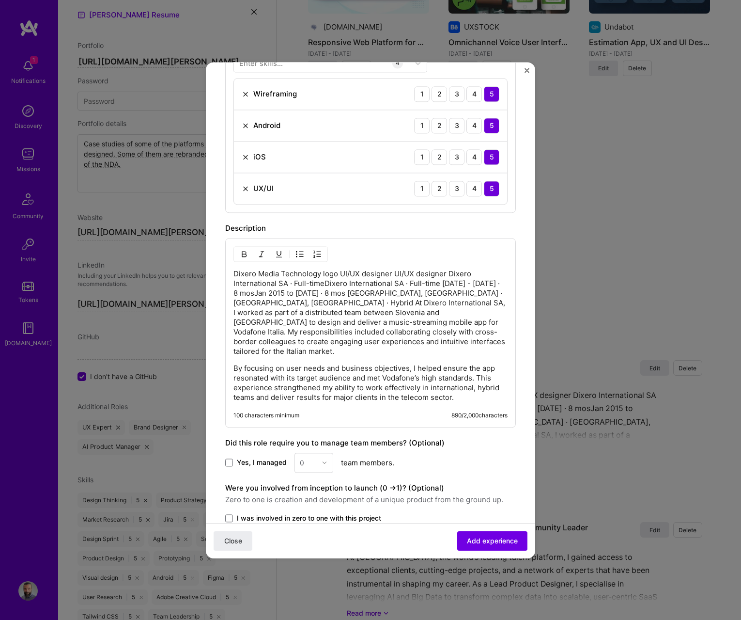
scroll to position [408, 0]
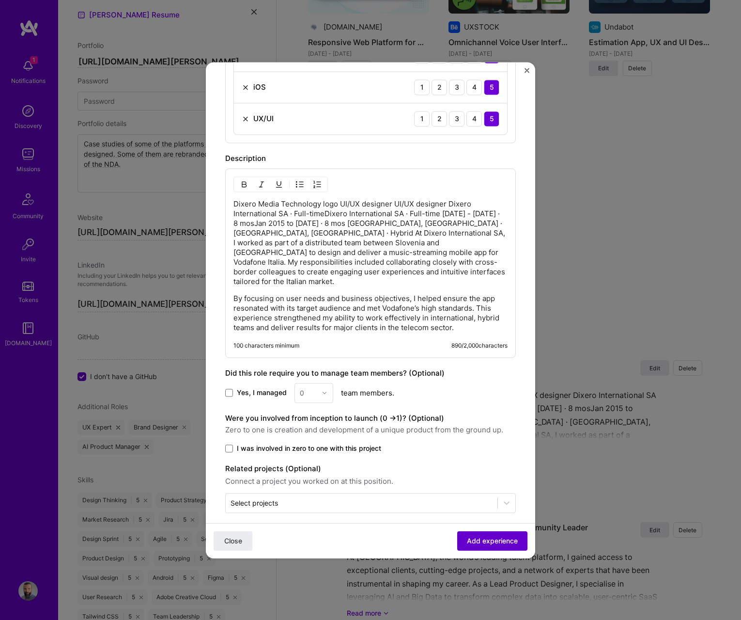
click at [482, 546] on button "Add experience" at bounding box center [492, 540] width 70 height 19
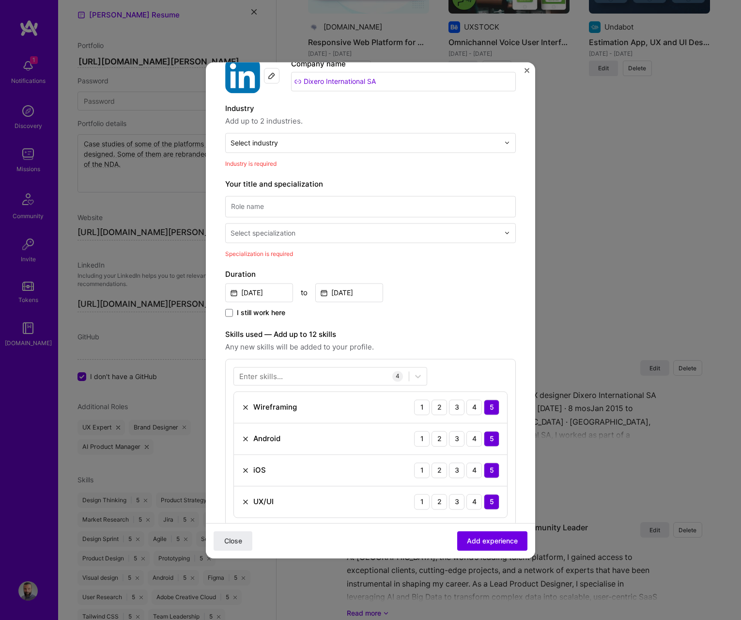
scroll to position [55, 0]
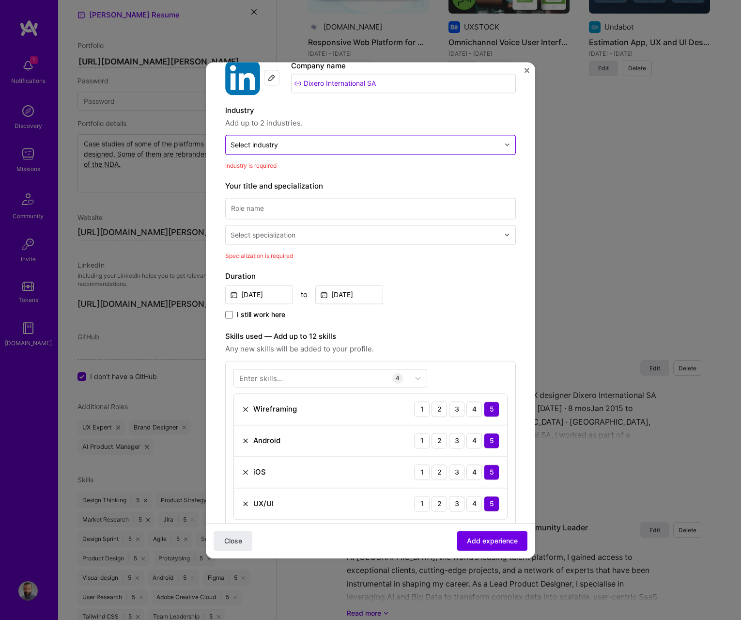
click at [264, 141] on div "Select industry 0" at bounding box center [254, 145] width 47 height 10
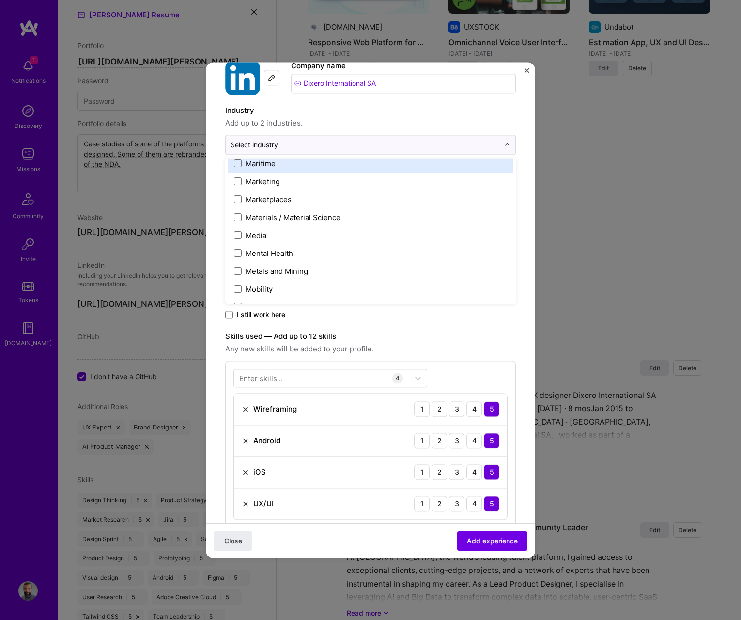
scroll to position [1447, 0]
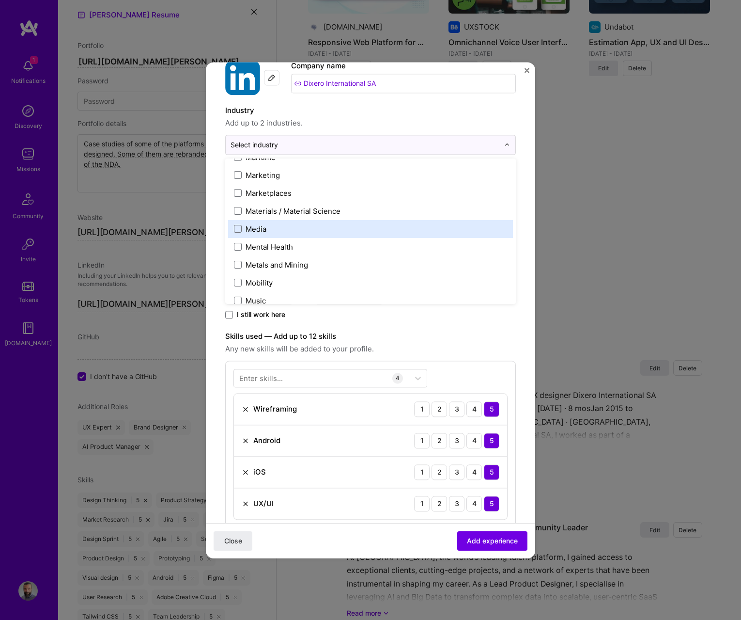
click at [265, 236] on div "Media" at bounding box center [370, 229] width 285 height 18
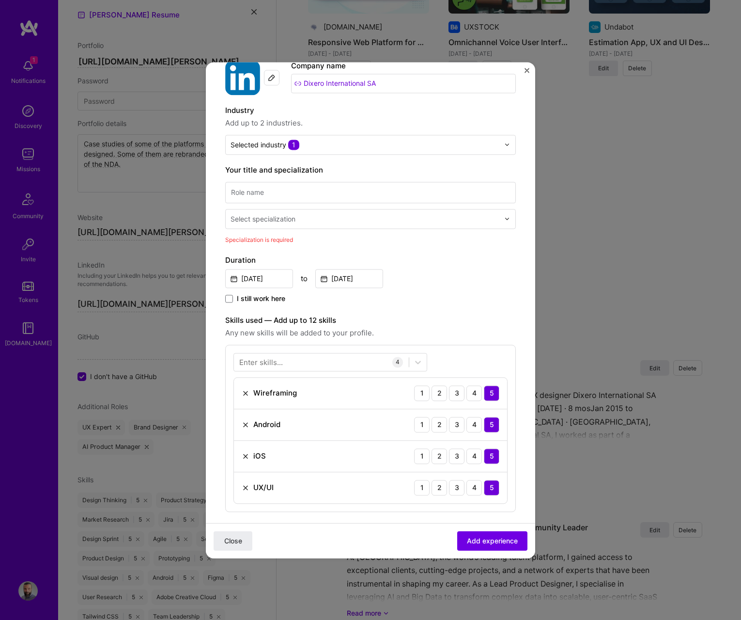
click at [212, 267] on form "Create a job experience Jobs help companies understand your past experience. Co…" at bounding box center [371, 481] width 330 height 910
click at [263, 194] on input at bounding box center [370, 192] width 291 height 21
click at [268, 198] on input "UX/UI mentor" at bounding box center [370, 192] width 291 height 21
type input "UX/UI designer"
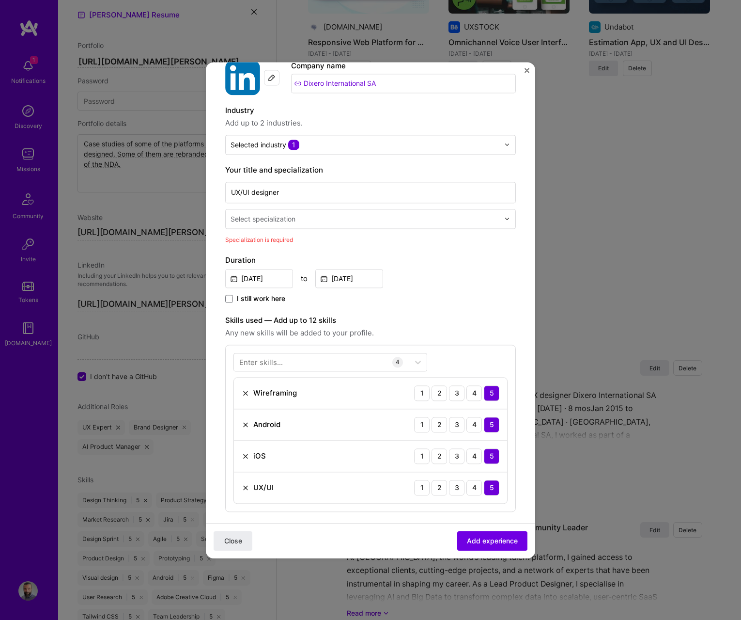
click at [265, 225] on div "Select specialization" at bounding box center [365, 218] width 279 height 19
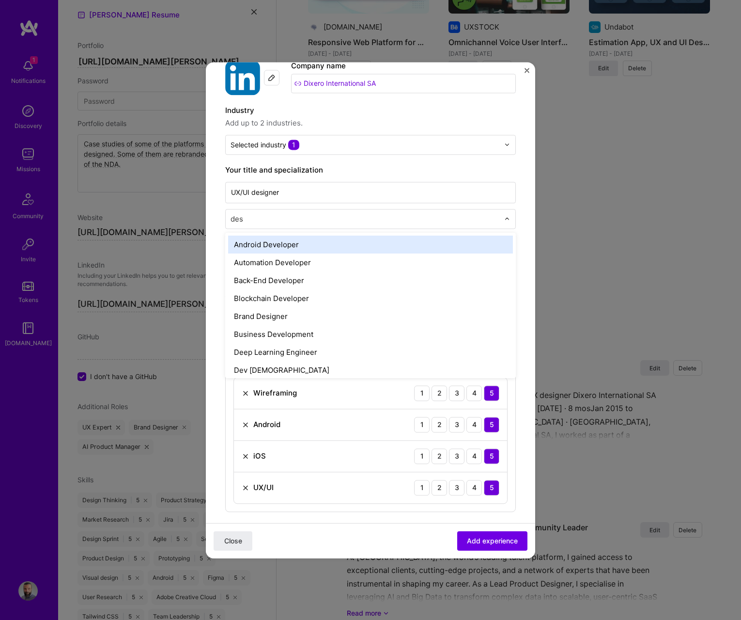
type input "desi"
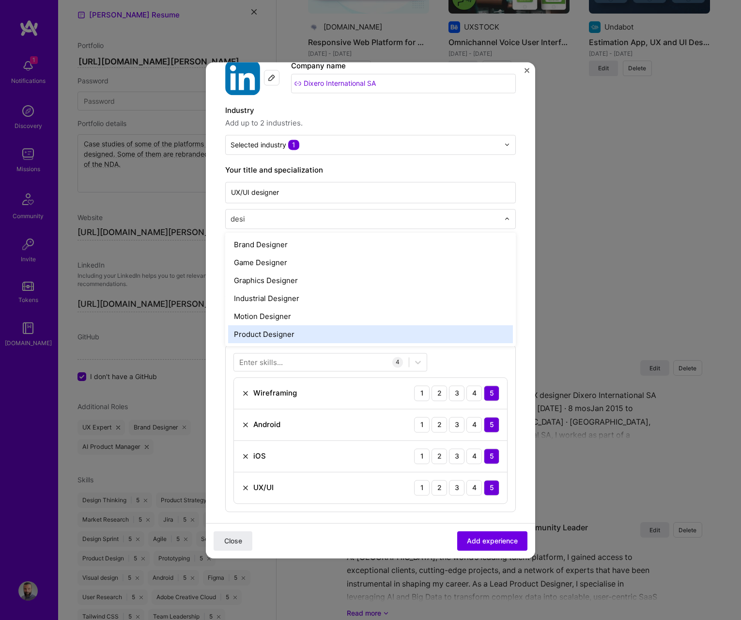
click at [280, 328] on div "Product Designer" at bounding box center [370, 334] width 285 height 18
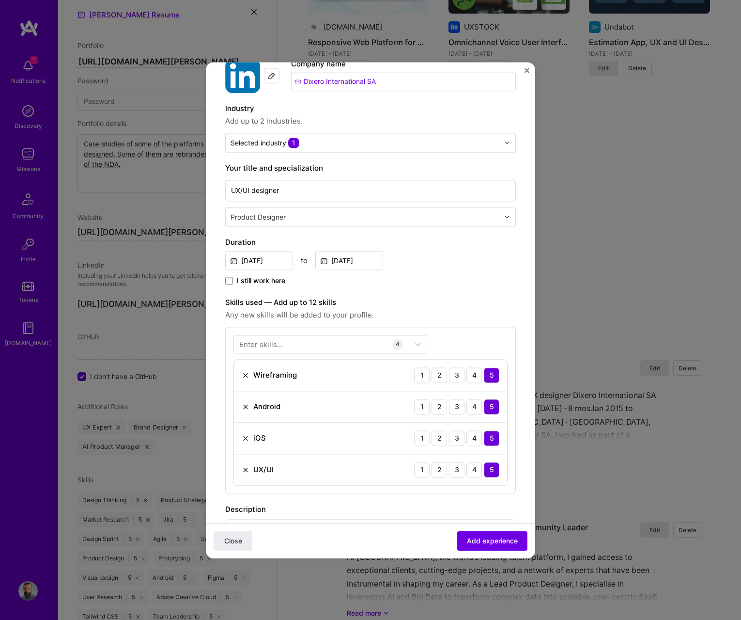
scroll to position [59, 0]
click at [348, 265] on input "Aug, 2025" at bounding box center [349, 259] width 68 height 19
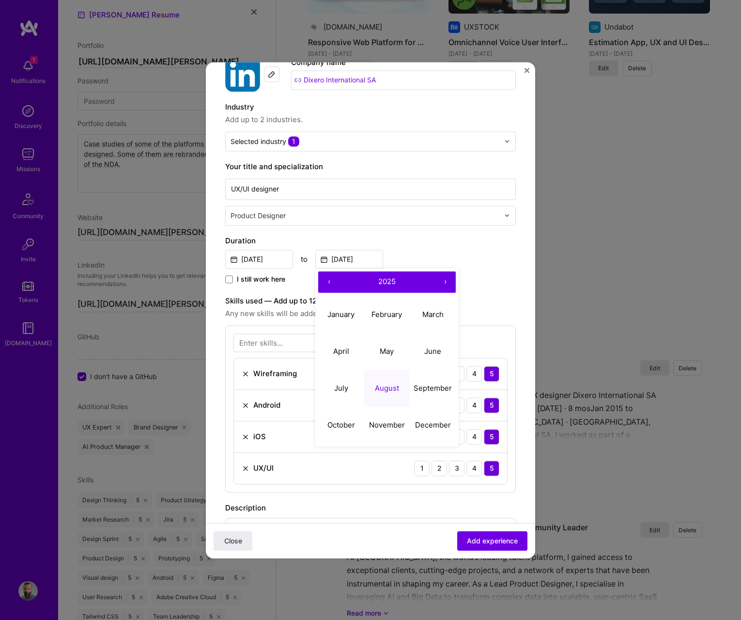
click at [330, 279] on button "‹" at bounding box center [328, 281] width 21 height 21
click at [329, 279] on button "‹" at bounding box center [328, 281] width 21 height 21
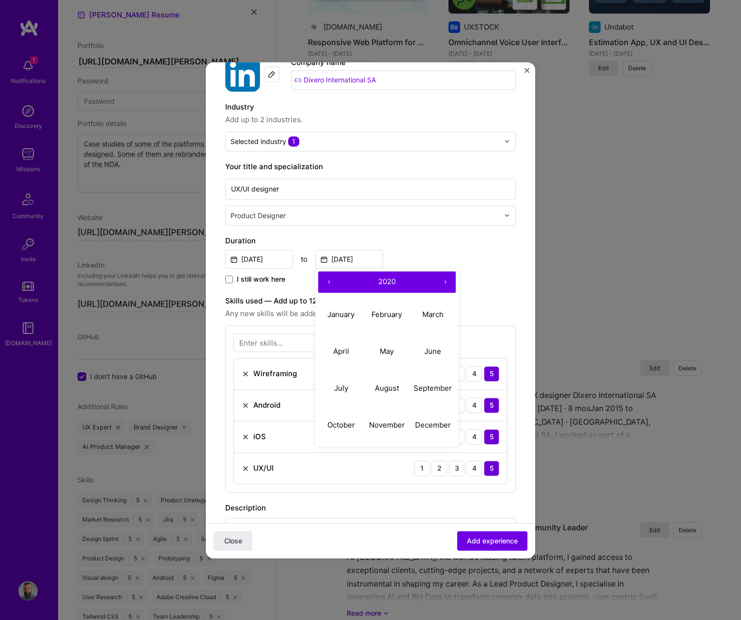
click at [329, 279] on button "‹" at bounding box center [328, 281] width 21 height 21
click at [328, 280] on button "‹" at bounding box center [328, 281] width 21 height 21
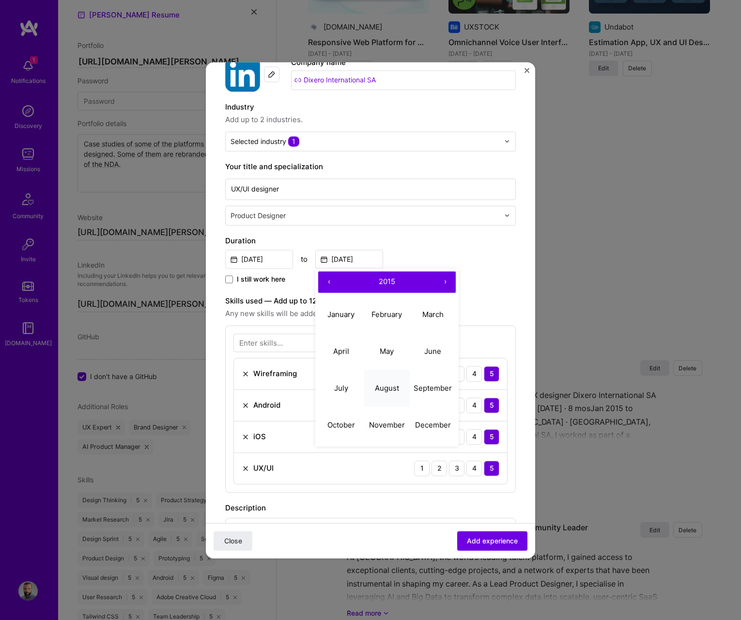
click at [383, 382] on button "August" at bounding box center [387, 388] width 46 height 37
type input "Aug, 2015"
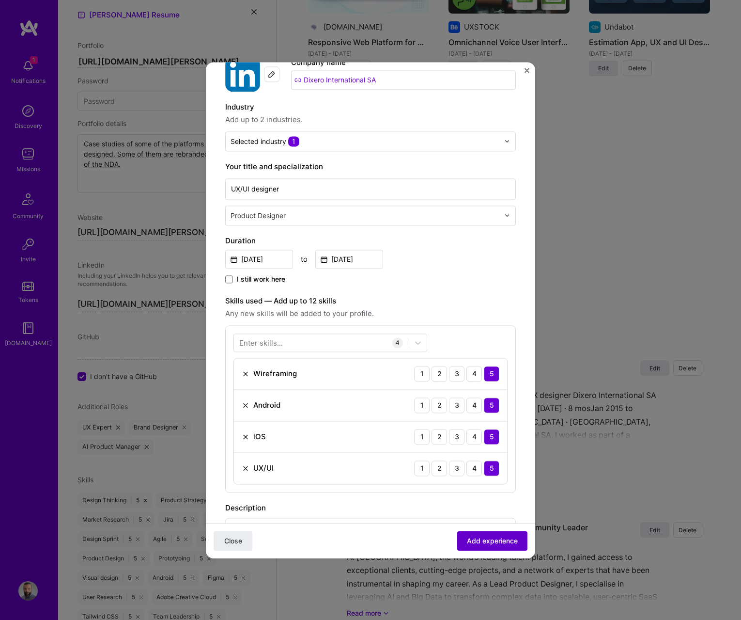
click at [479, 540] on span "Add experience" at bounding box center [492, 540] width 51 height 10
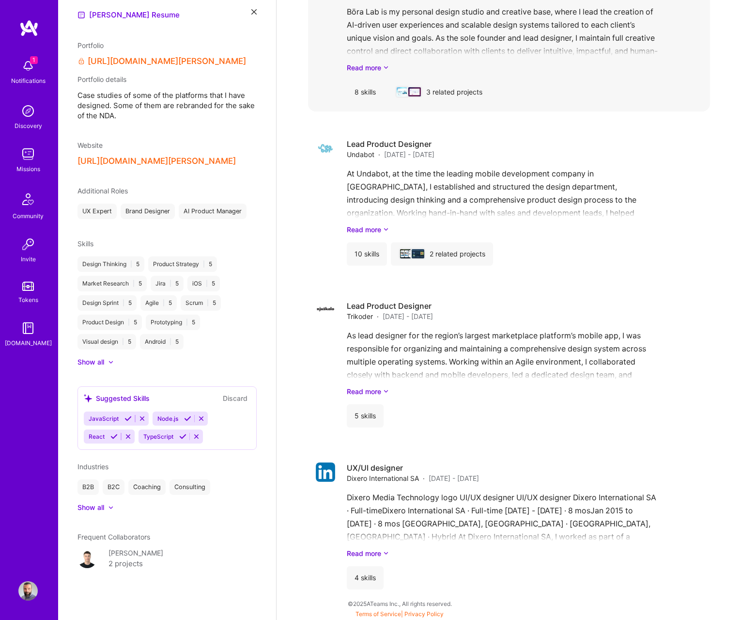
scroll to position [1711, 0]
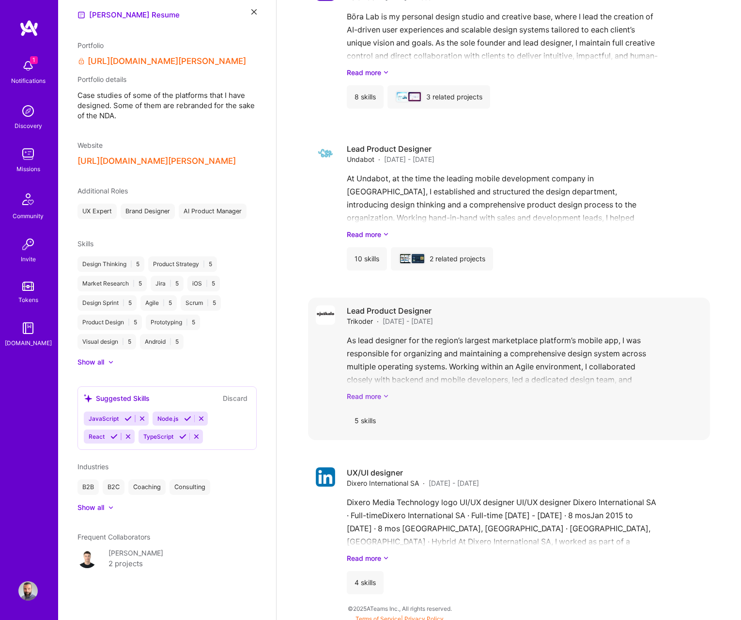
click at [354, 396] on link "Read more" at bounding box center [525, 396] width 356 height 10
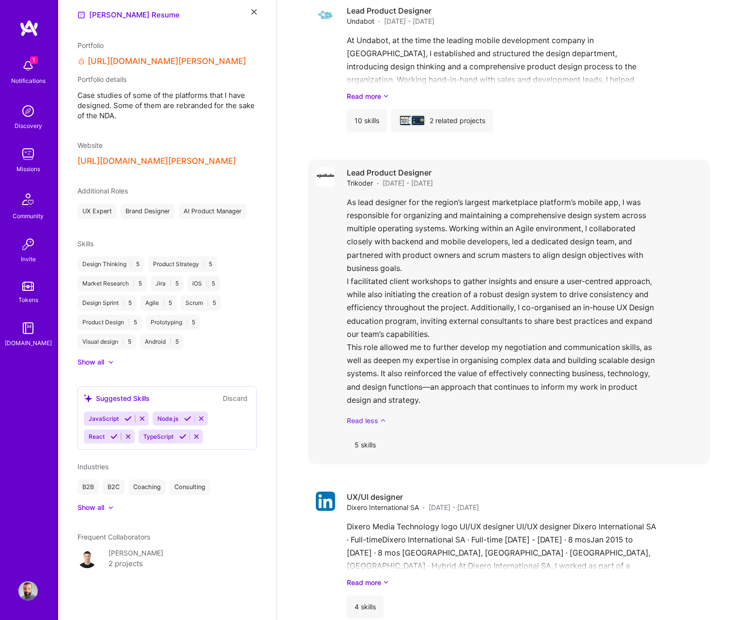
click at [358, 419] on link "Read less" at bounding box center [525, 420] width 356 height 10
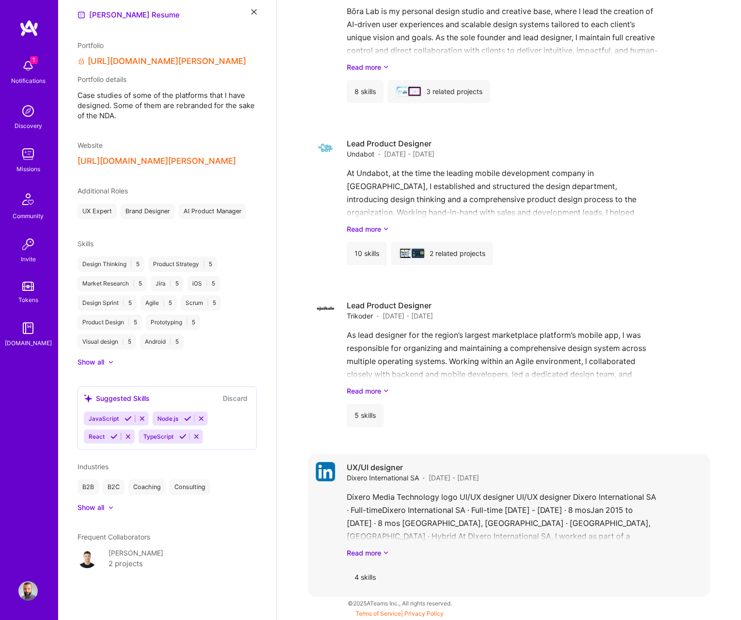
click at [363, 480] on span "Dixero International SA" at bounding box center [383, 477] width 72 height 10
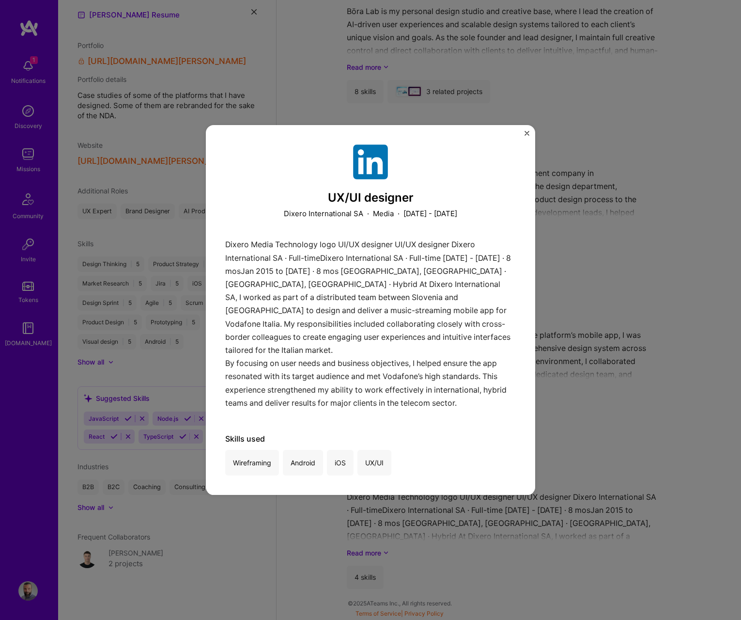
click at [624, 438] on div "UX/UI designer Dixero International SA · Media · January 2015 - August 2015 Dix…" at bounding box center [370, 310] width 741 height 620
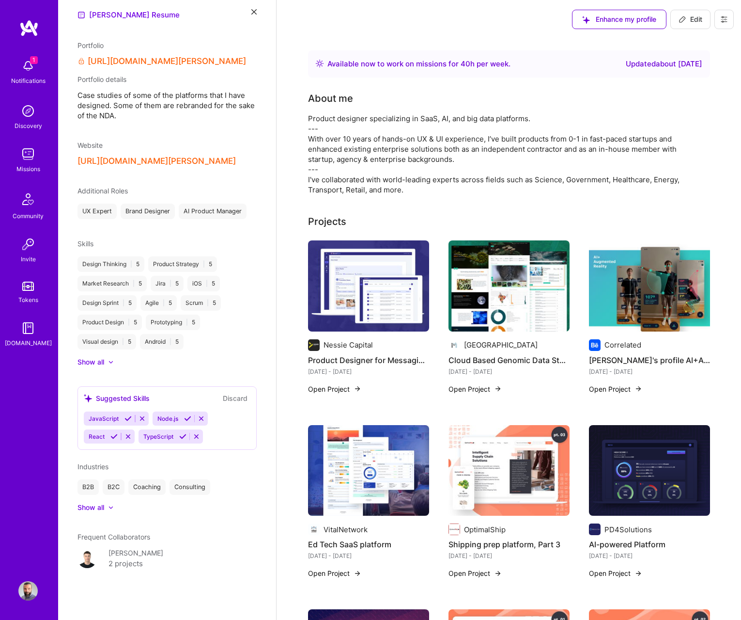
click at [687, 21] on span "Edit" at bounding box center [691, 20] width 24 height 10
select select "US"
select select "Right Now"
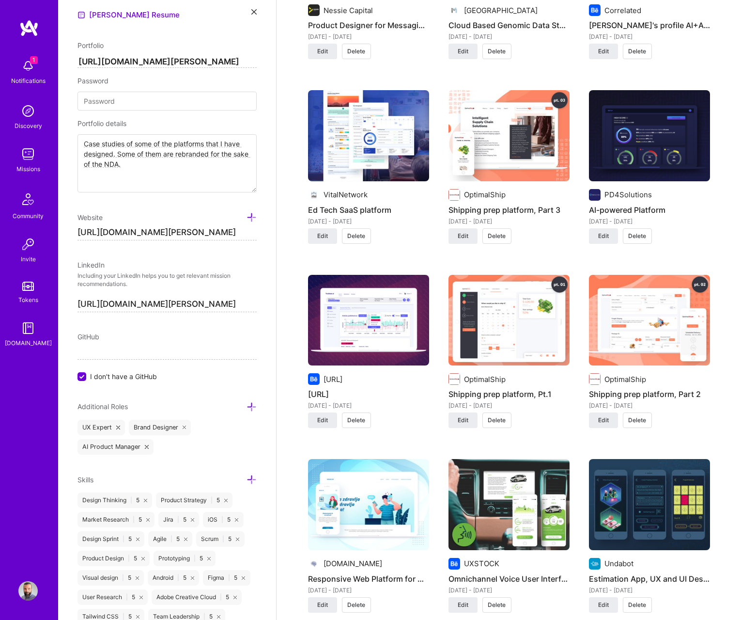
scroll to position [1392, 0]
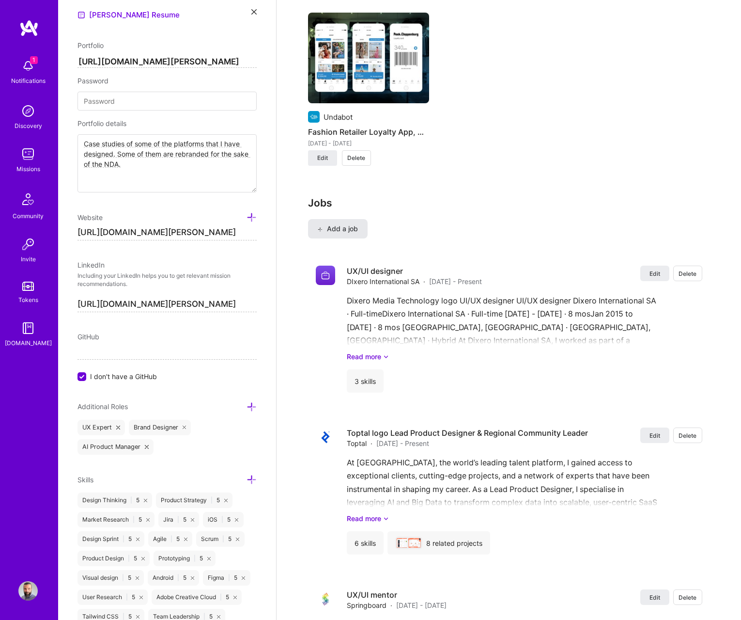
click at [329, 234] on button "Add a job" at bounding box center [338, 228] width 60 height 19
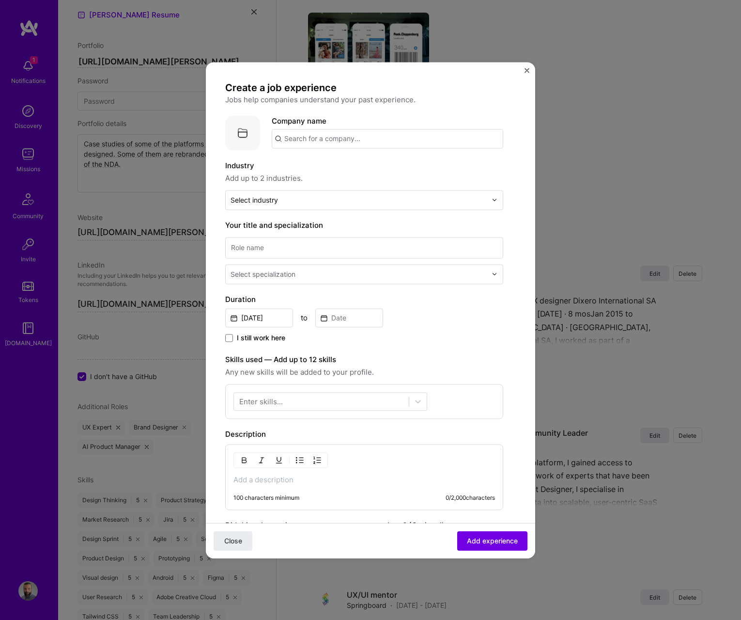
click at [296, 138] on input "text" at bounding box center [388, 138] width 232 height 19
type input "JollyDeck"
click at [341, 164] on div "JollyDeck" at bounding box center [347, 165] width 42 height 17
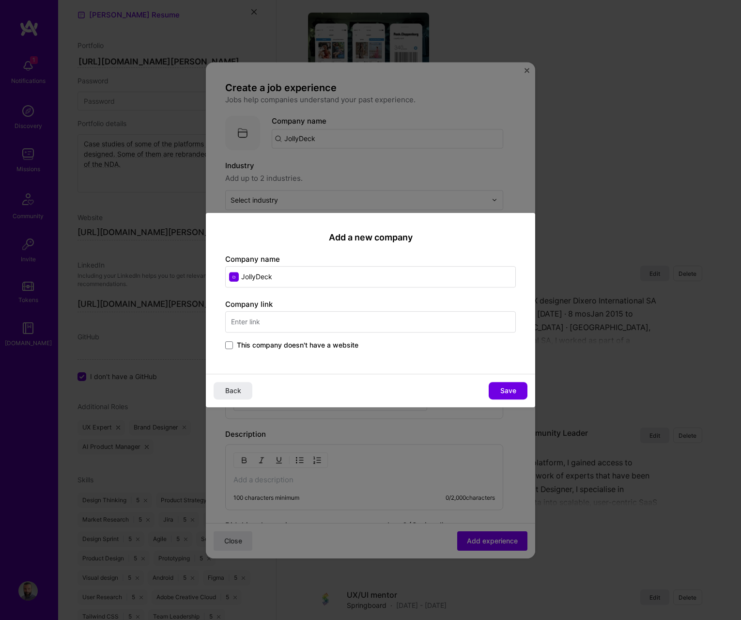
click at [269, 317] on input "text" at bounding box center [370, 321] width 291 height 21
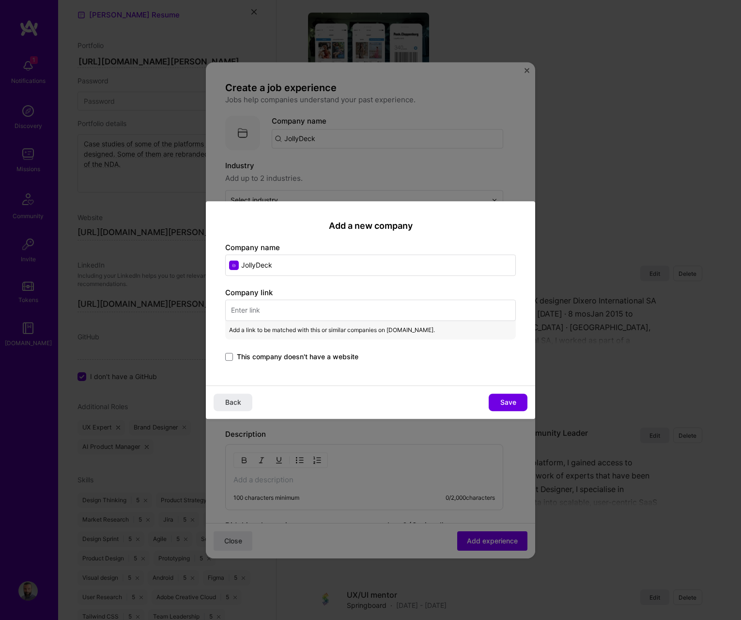
paste input "https://www.jollydeck.com/"
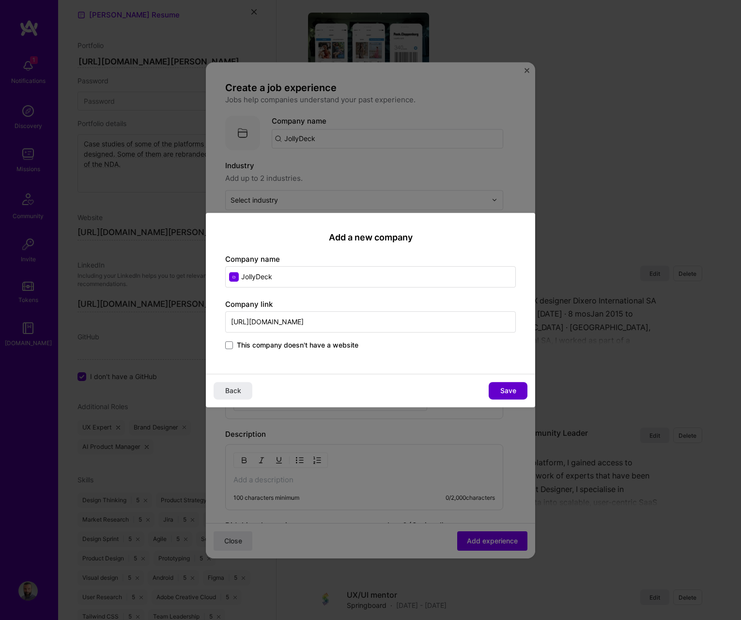
type input "https://www.jollydeck.com/"
click at [503, 397] on button "Save" at bounding box center [508, 390] width 39 height 17
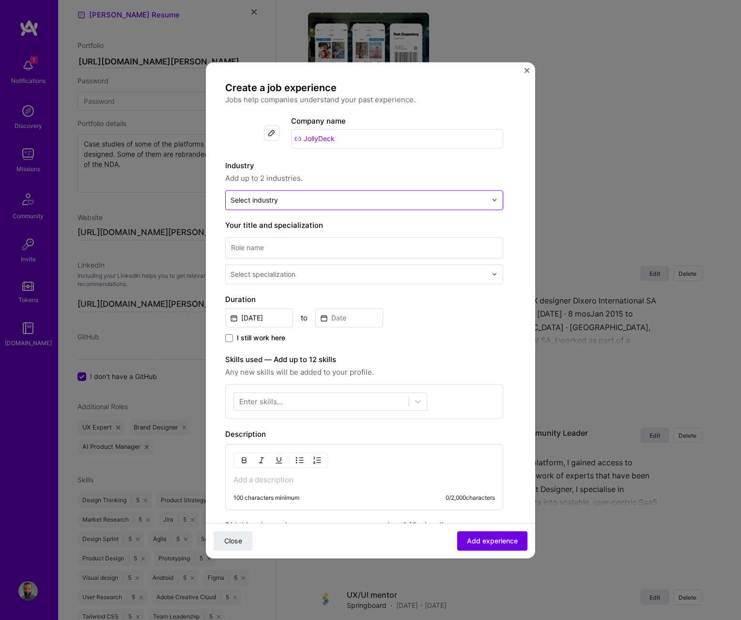
click at [347, 200] on input "text" at bounding box center [359, 200] width 256 height 10
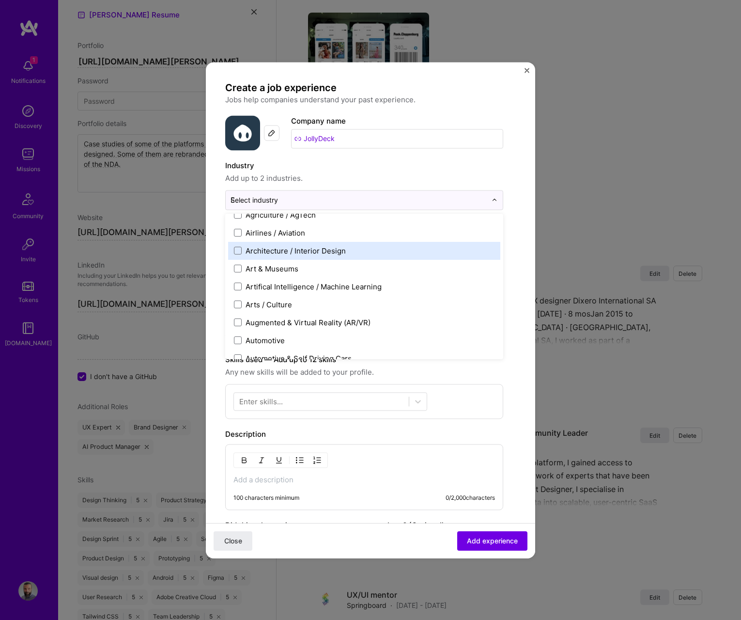
scroll to position [47, 0]
type input "Ed"
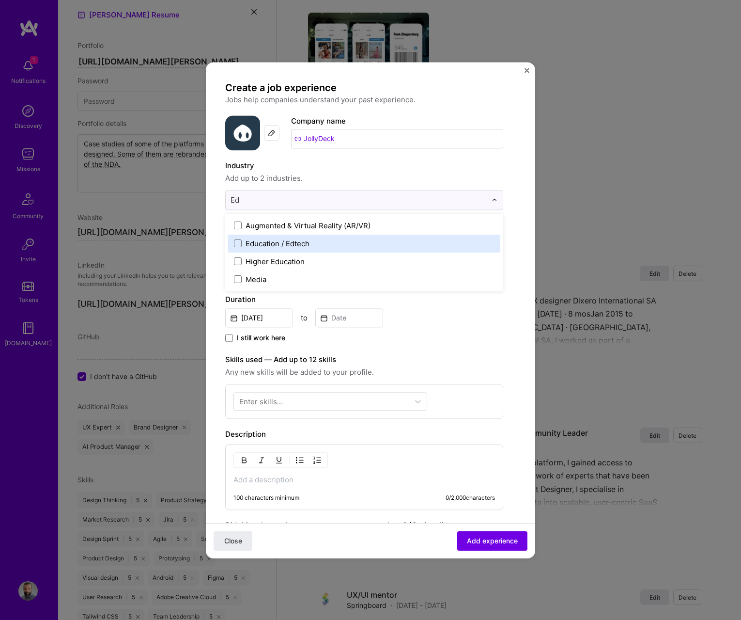
click at [271, 240] on div "Education / Edtech" at bounding box center [278, 243] width 64 height 10
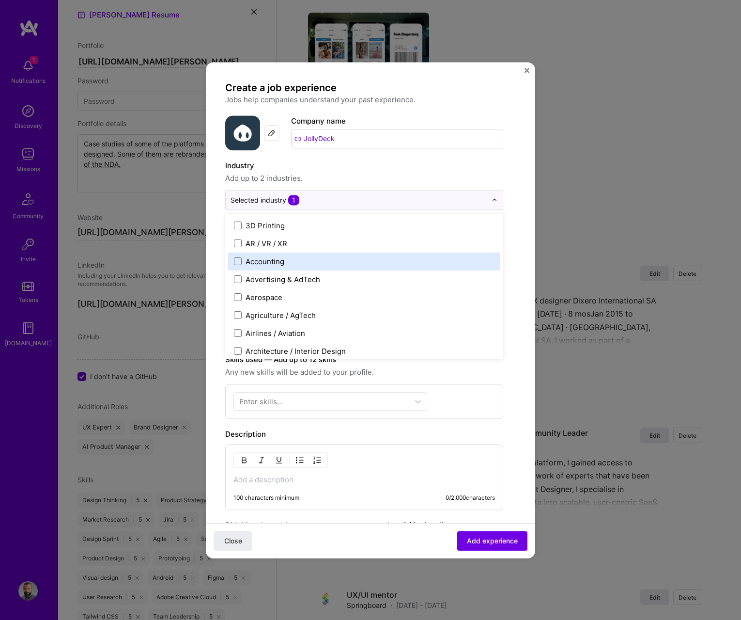
click at [522, 290] on form "Create a job experience Jobs help companies understand your past experience. Co…" at bounding box center [371, 400] width 330 height 638
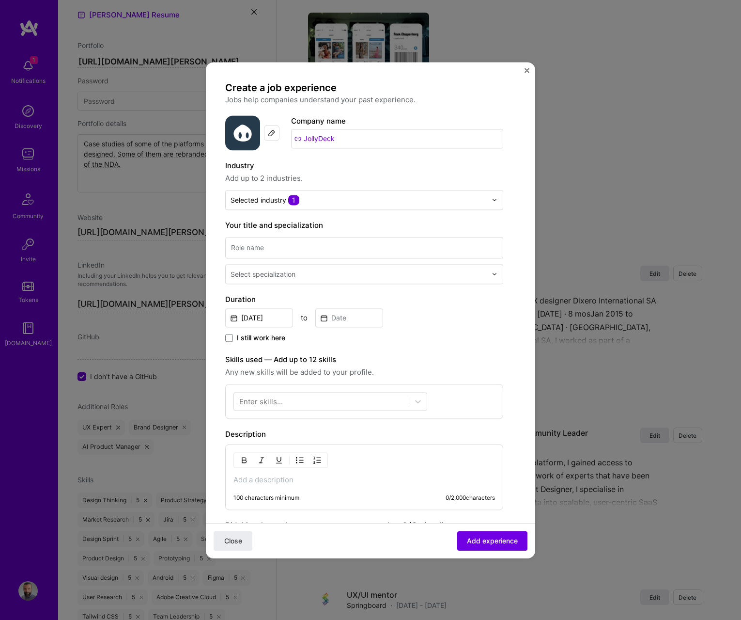
click at [260, 481] on p at bounding box center [365, 480] width 262 height 10
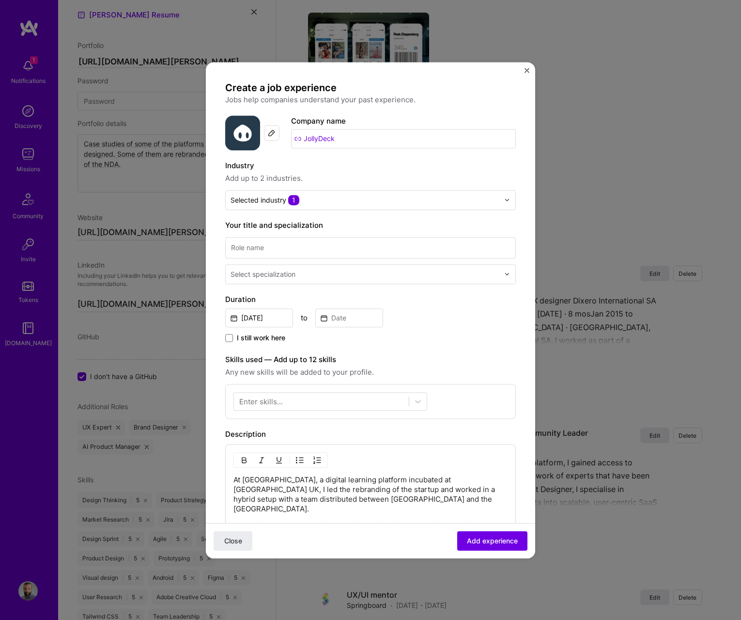
click at [252, 404] on div "Enter skills..." at bounding box center [261, 401] width 44 height 10
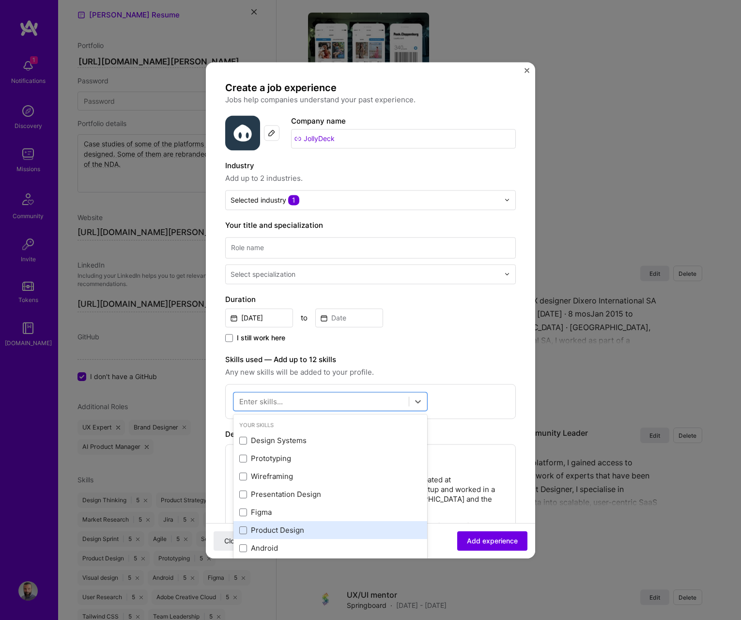
click at [283, 528] on div "Product Design" at bounding box center [330, 530] width 182 height 10
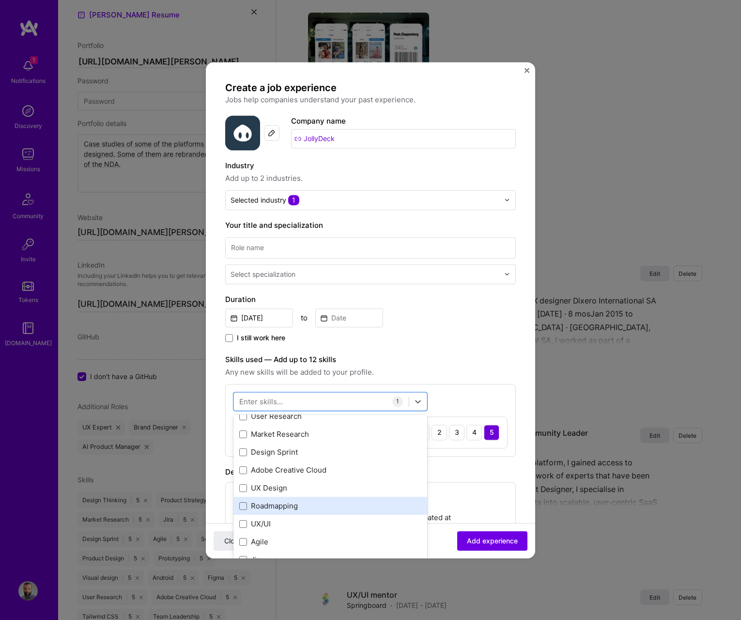
scroll to position [185, 0]
click at [273, 510] on div "UX/UI" at bounding box center [330, 507] width 182 height 10
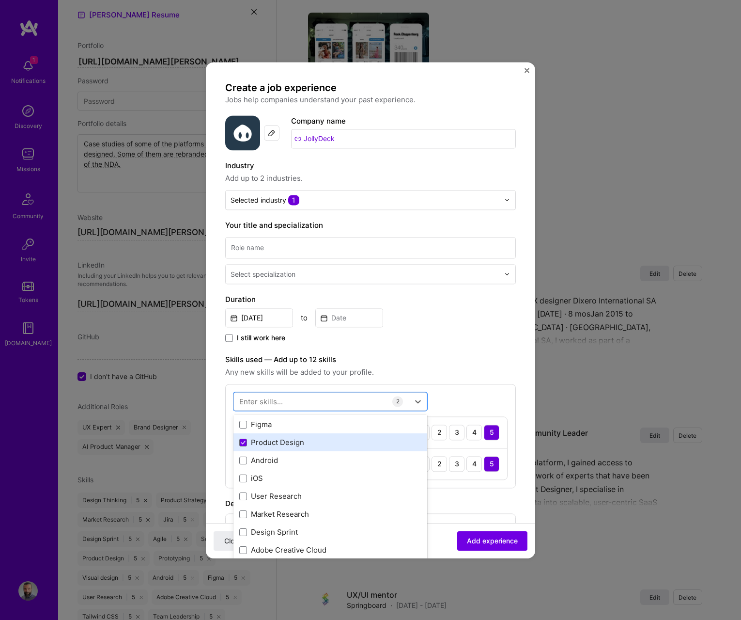
click at [250, 443] on div "Product Design" at bounding box center [330, 443] width 182 height 10
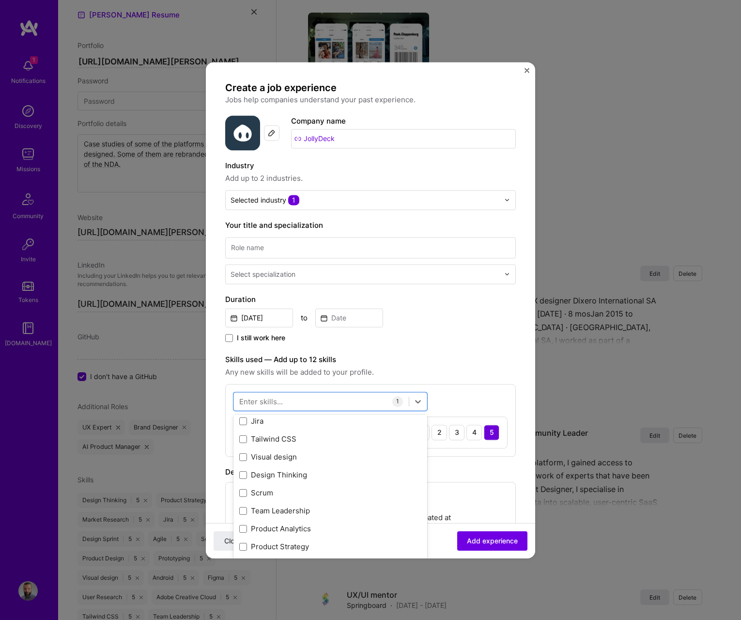
scroll to position [307, 0]
drag, startPoint x: 283, startPoint y: 457, endPoint x: 289, endPoint y: 458, distance: 6.3
click at [283, 457] on div "Visual design" at bounding box center [330, 457] width 182 height 10
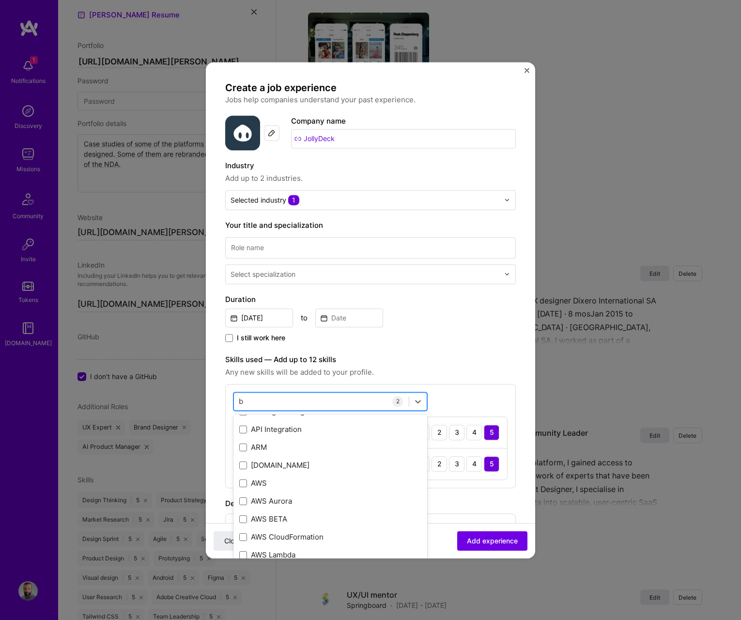
scroll to position [0, 0]
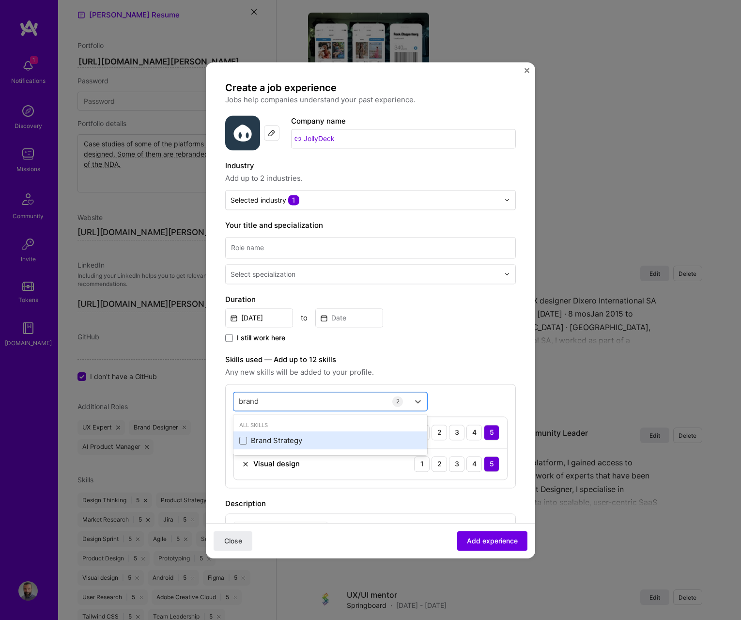
click at [284, 433] on div "Brand Strategy" at bounding box center [331, 441] width 194 height 18
type input "brand"
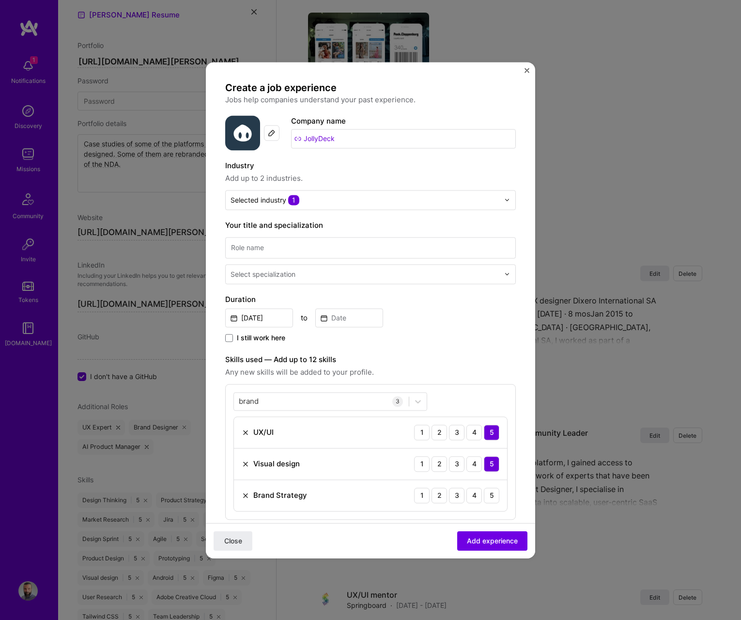
click at [503, 494] on div "Brand Strategy 1 2 3 4 5" at bounding box center [370, 495] width 273 height 31
click at [499, 493] on div "5" at bounding box center [492, 495] width 16 height 16
click at [267, 316] on input "Aug, 2025" at bounding box center [259, 317] width 68 height 19
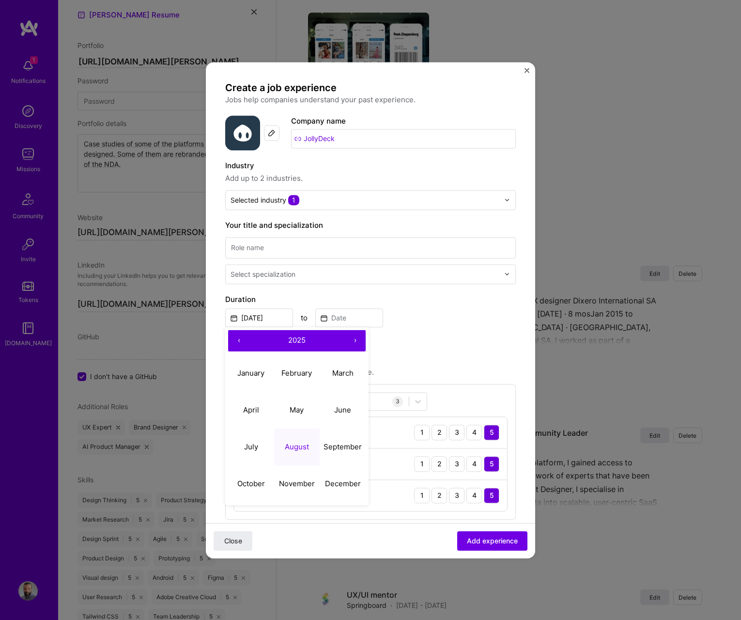
click at [236, 342] on button "‹" at bounding box center [238, 340] width 21 height 21
click at [236, 341] on button "‹" at bounding box center [238, 340] width 21 height 21
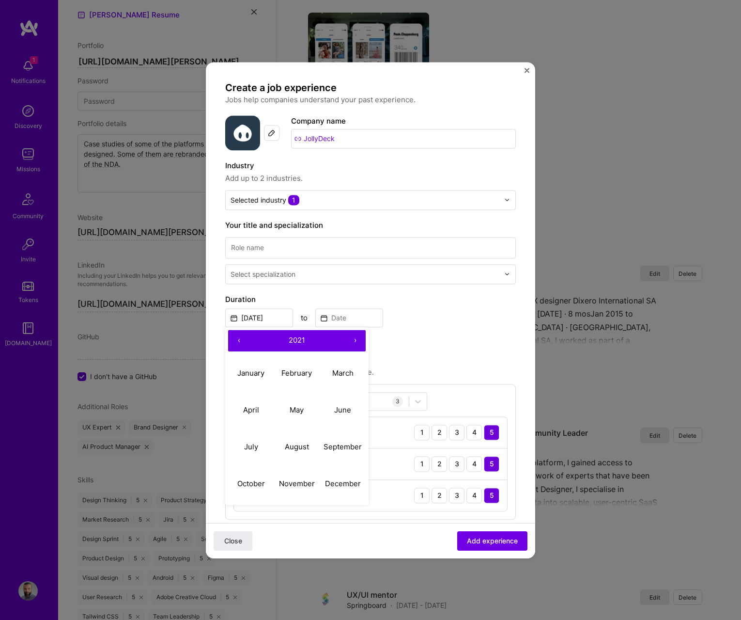
click at [236, 341] on button "‹" at bounding box center [238, 340] width 21 height 21
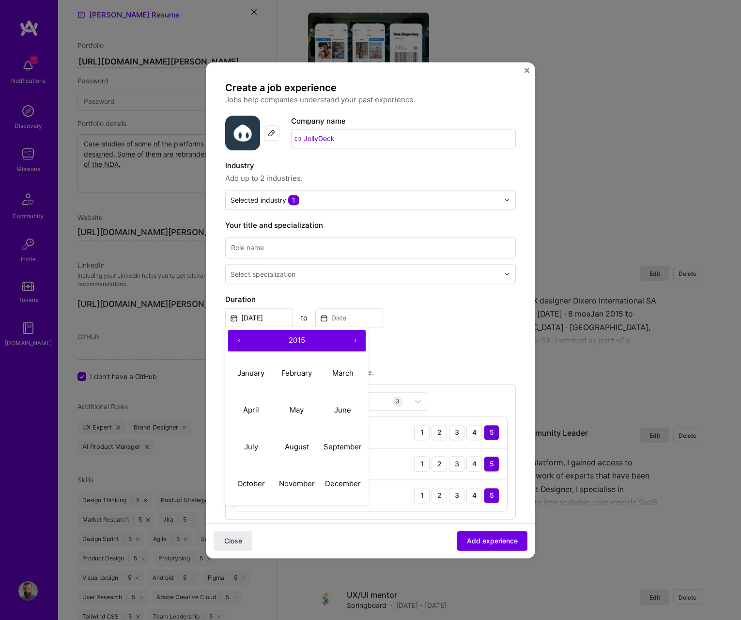
click at [236, 341] on button "‹" at bounding box center [238, 340] width 21 height 21
click at [293, 409] on abbr "May" at bounding box center [297, 409] width 14 height 9
type input "May, 2014"
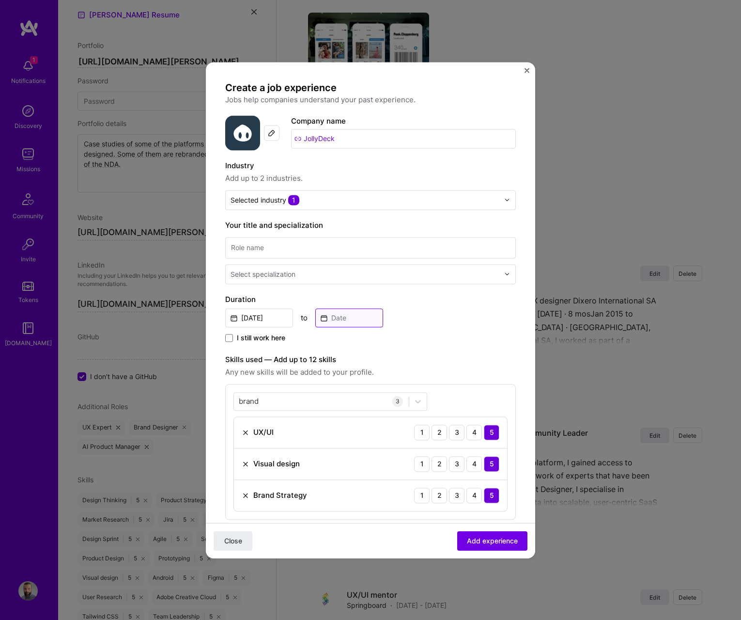
click at [338, 315] on input at bounding box center [349, 317] width 68 height 19
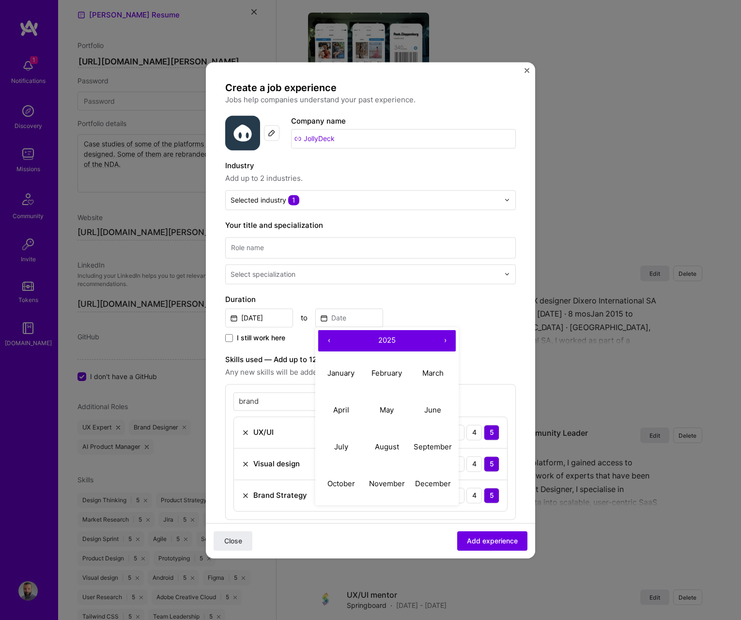
click at [328, 340] on button "‹" at bounding box center [328, 340] width 21 height 21
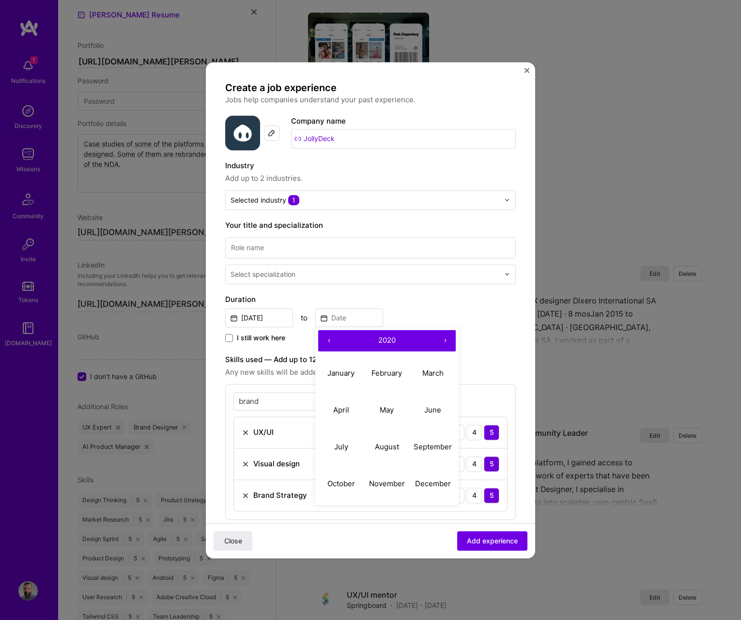
click at [328, 340] on button "‹" at bounding box center [328, 340] width 21 height 21
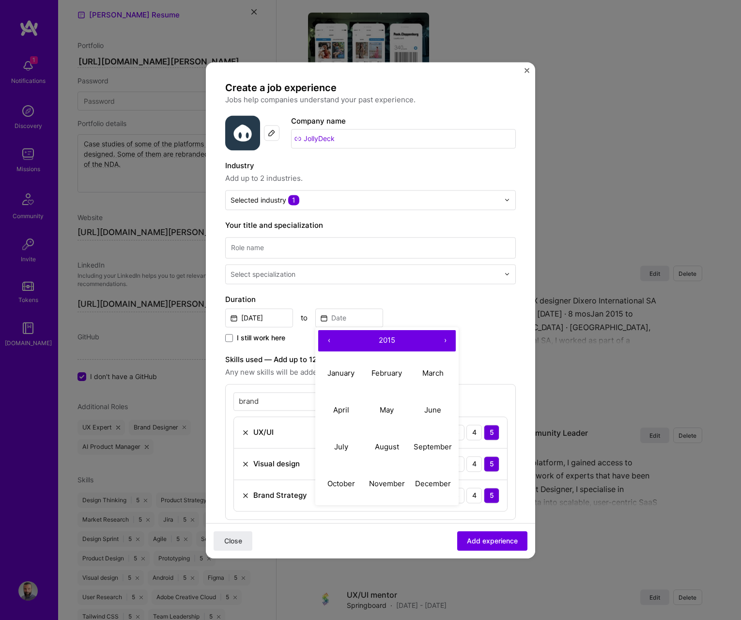
click at [328, 340] on button "‹" at bounding box center [328, 340] width 21 height 21
click at [357, 484] on button "October" at bounding box center [341, 483] width 46 height 37
type input "Oct, 2014"
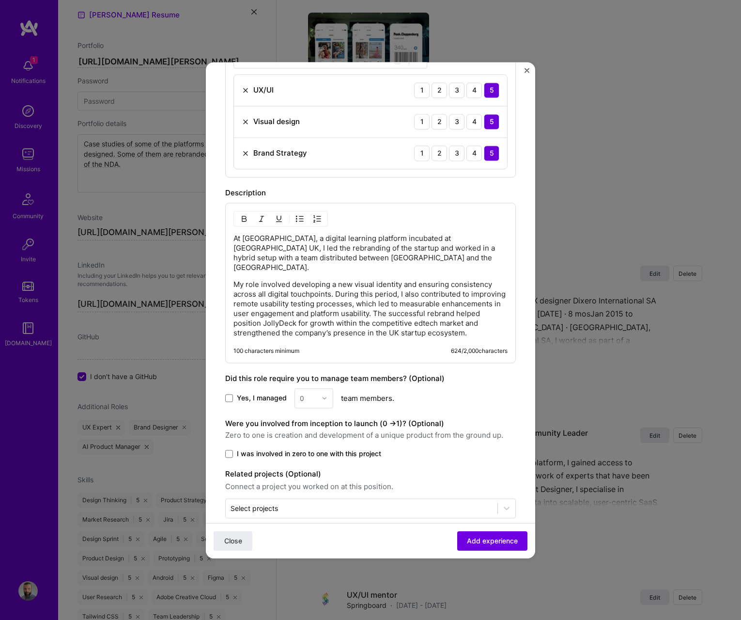
scroll to position [347, 0]
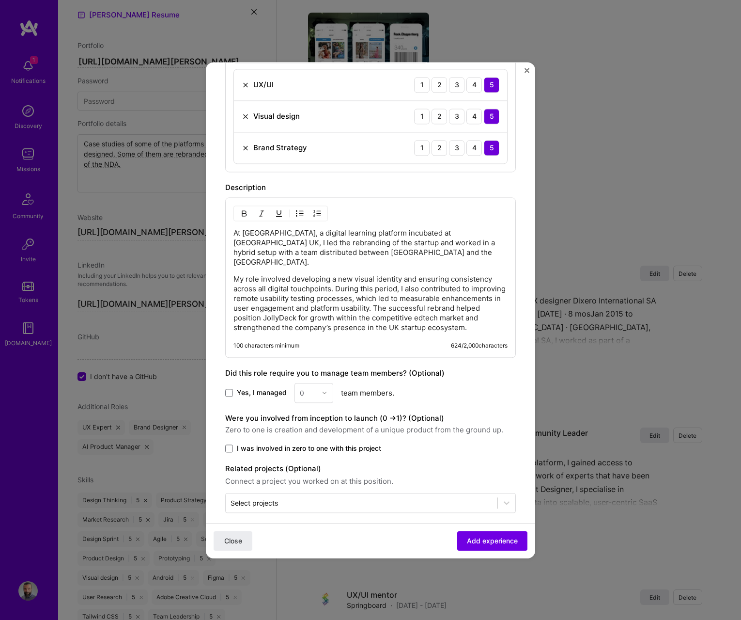
click at [244, 443] on span "I was involved in zero to one with this project" at bounding box center [309, 448] width 144 height 10
click at [0, 0] on input "I was involved in zero to one with this project" at bounding box center [0, 0] width 0 height 0
click at [471, 543] on span "Add experience" at bounding box center [492, 540] width 51 height 10
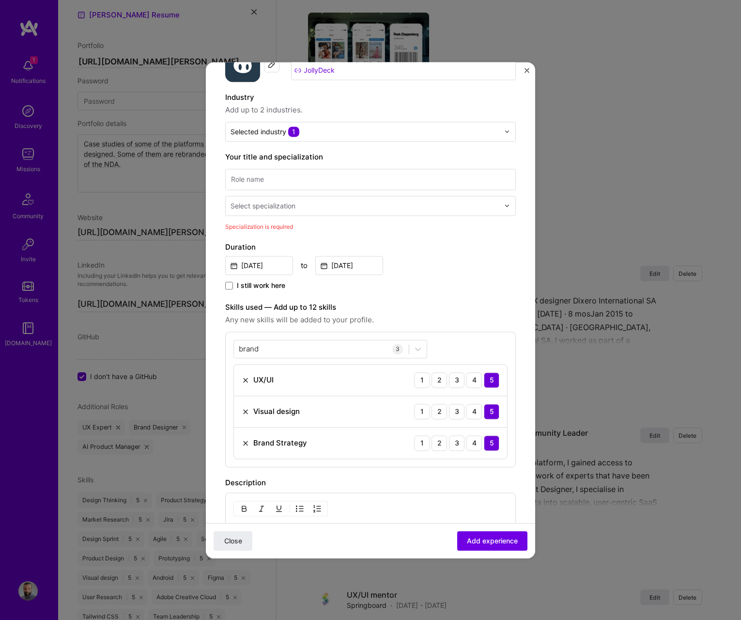
scroll to position [0, 0]
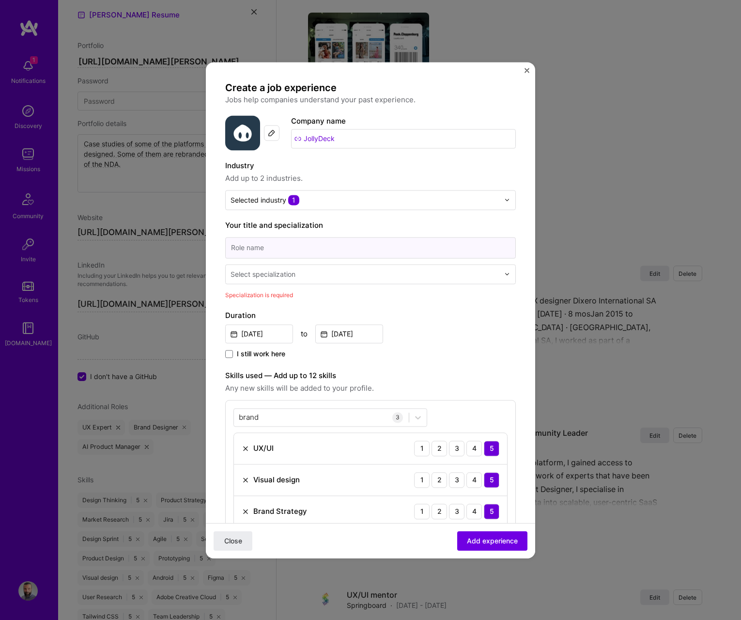
click at [258, 248] on input at bounding box center [370, 247] width 291 height 21
type input "Branding & Webdesigner"
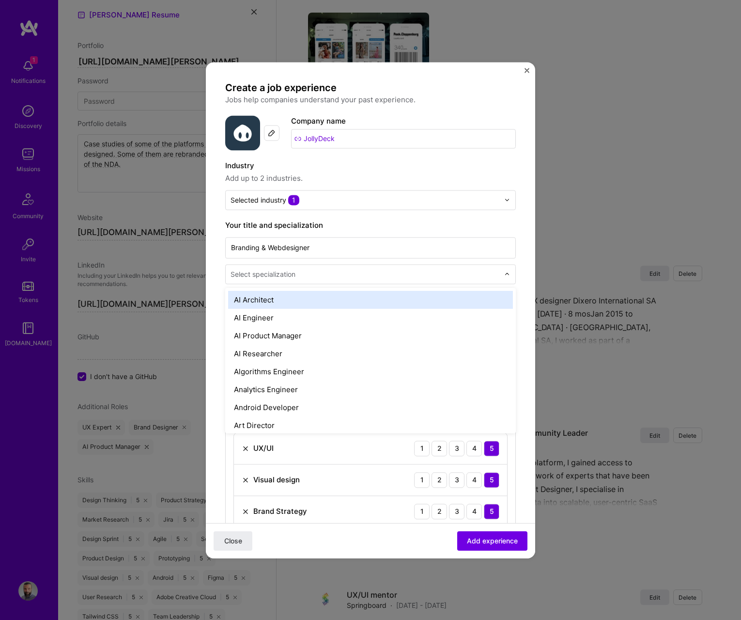
click at [264, 271] on div "Select specialization" at bounding box center [263, 274] width 65 height 10
type input "desi"
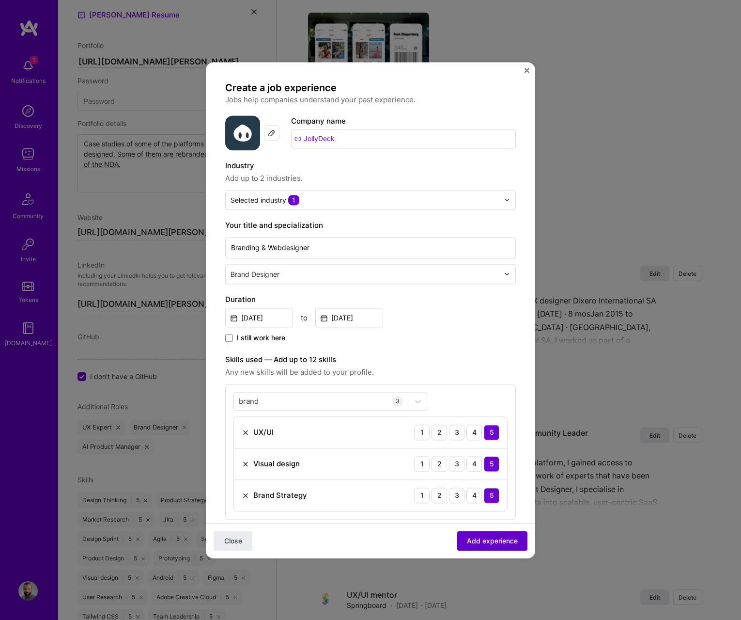
click at [479, 539] on span "Add experience" at bounding box center [492, 540] width 51 height 10
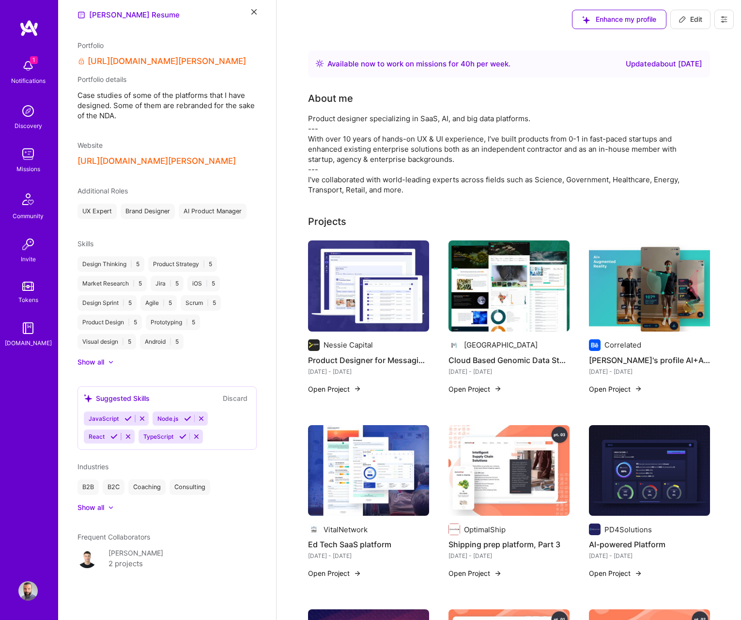
click at [685, 20] on icon at bounding box center [683, 20] width 8 height 8
select select "US"
select select "Right Now"
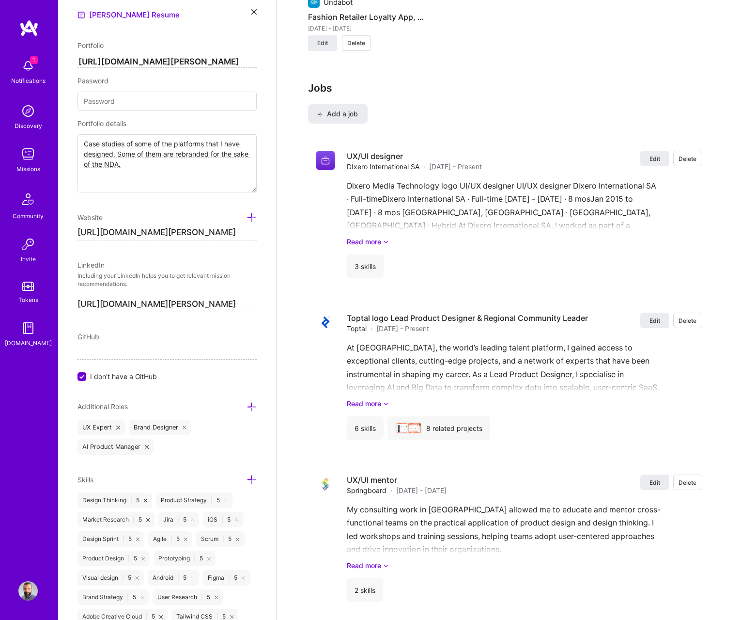
scroll to position [1246, 0]
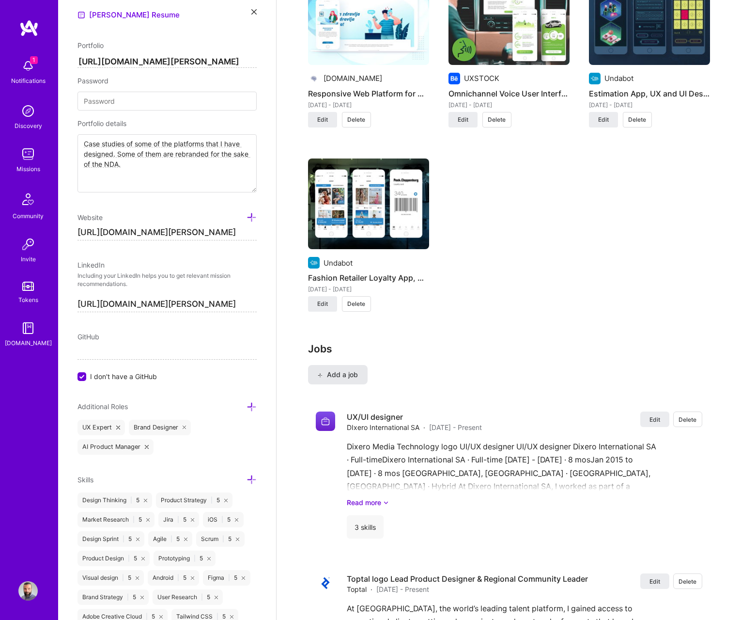
click at [329, 370] on span "Add a job" at bounding box center [338, 375] width 40 height 10
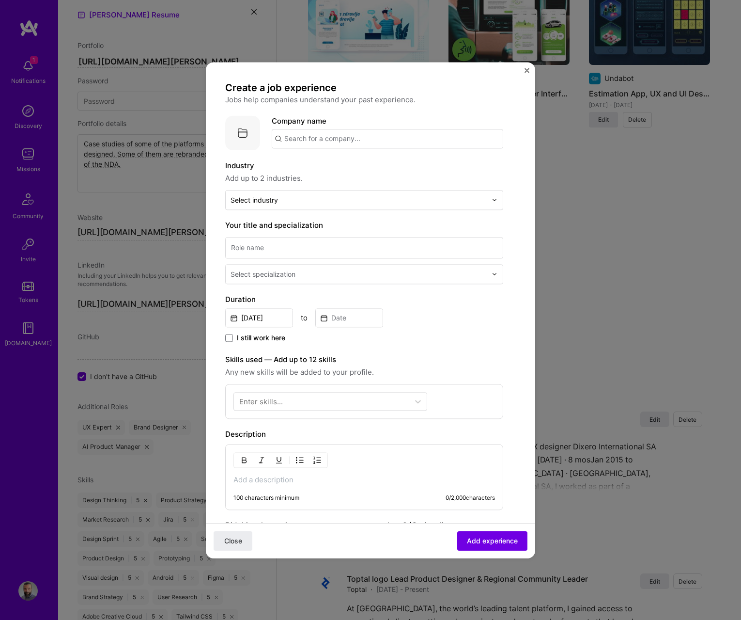
click at [312, 137] on input "text" at bounding box center [388, 138] width 232 height 19
type input "B"
type input "[PERSON_NAME] [GEOGRAPHIC_DATA]"
click button "Close" at bounding box center [233, 540] width 39 height 19
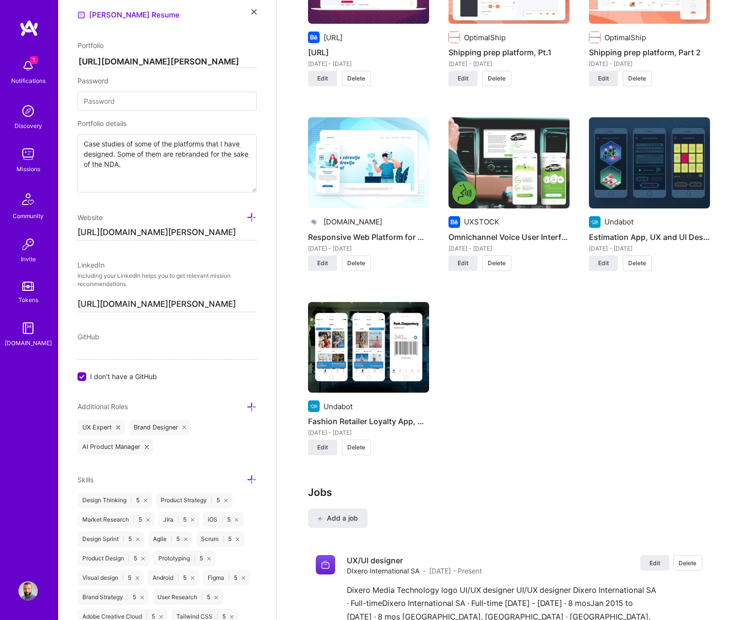
scroll to position [1107, 0]
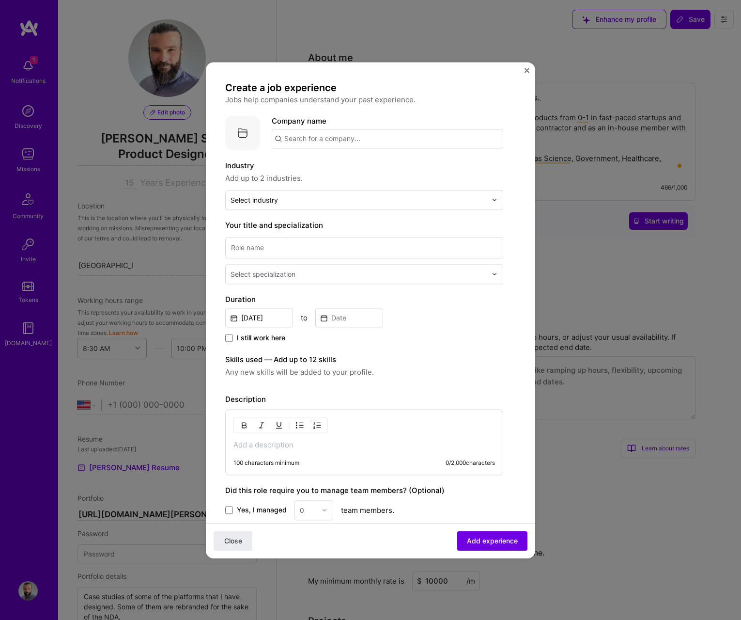
select select "US"
select select "Right Now"
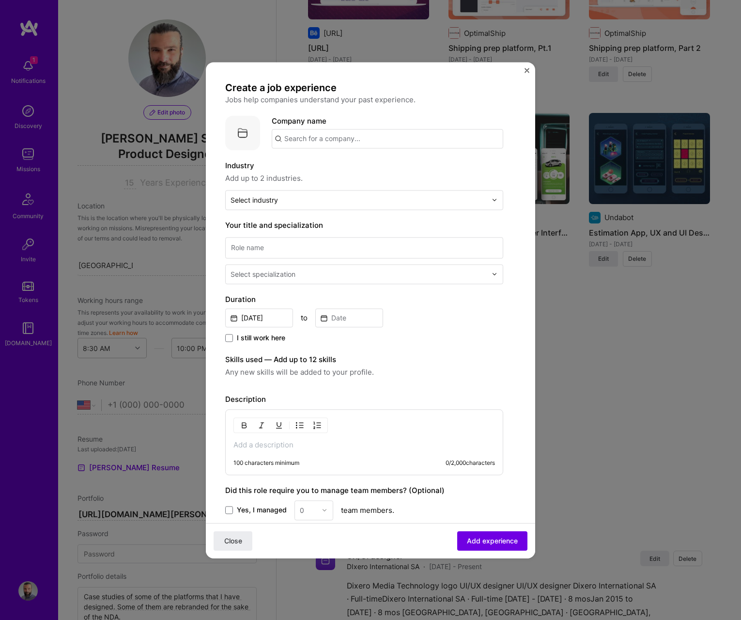
scroll to position [453, 0]
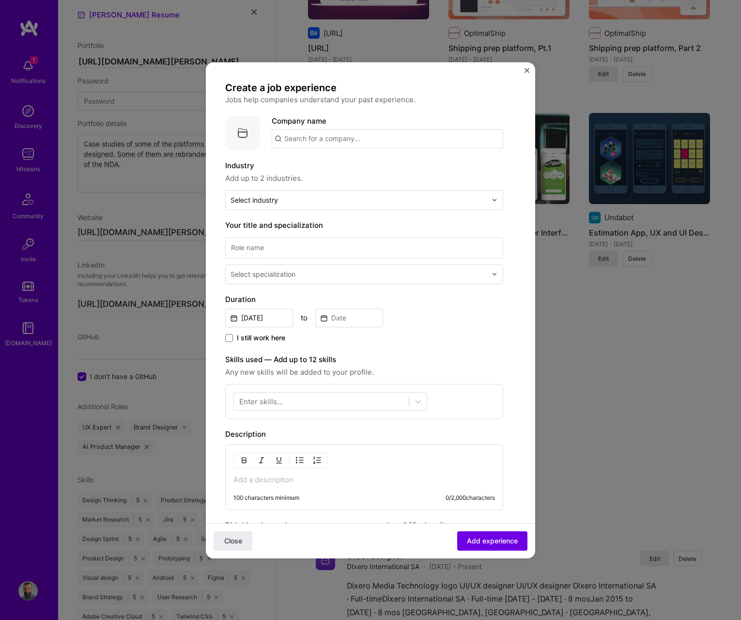
click at [302, 141] on input "text" at bounding box center [388, 138] width 232 height 19
type input "[PERSON_NAME] [GEOGRAPHIC_DATA]"
click at [372, 165] on div "[PERSON_NAME] [GEOGRAPHIC_DATA]" at bounding box center [398, 165] width 145 height 17
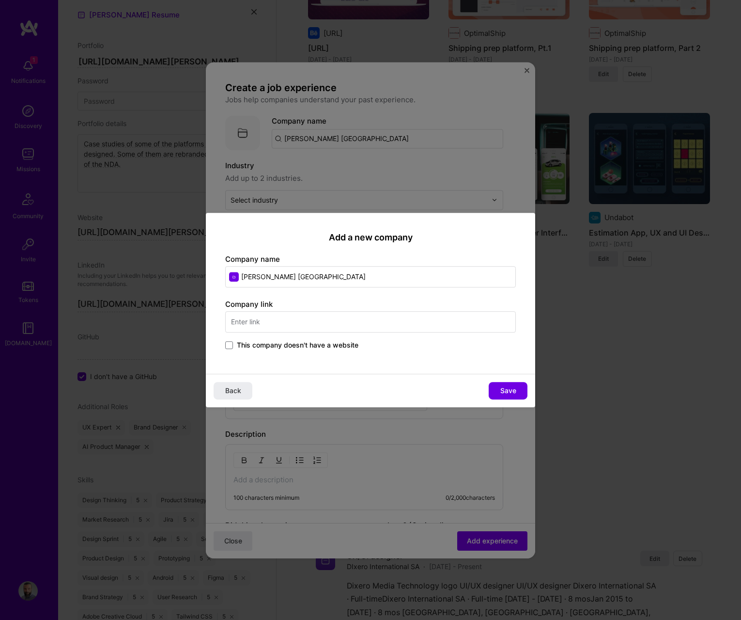
click at [278, 316] on input "text" at bounding box center [370, 321] width 291 height 21
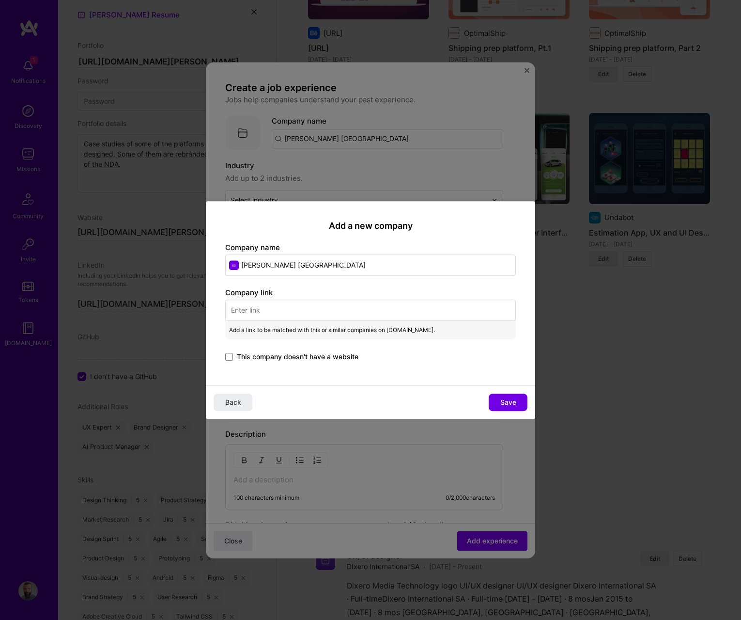
paste input "https://mccann.si/en/"
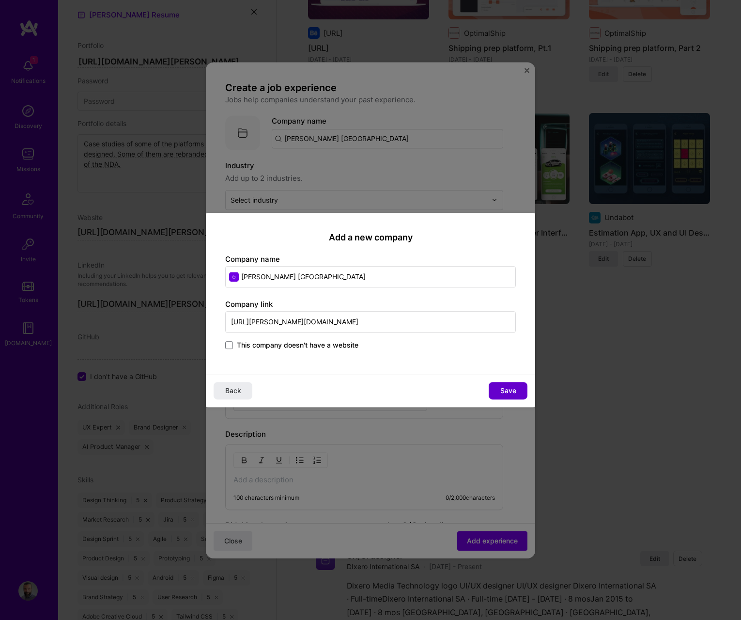
type input "https://mccann.si/en/"
click at [499, 388] on button "Save" at bounding box center [508, 390] width 39 height 17
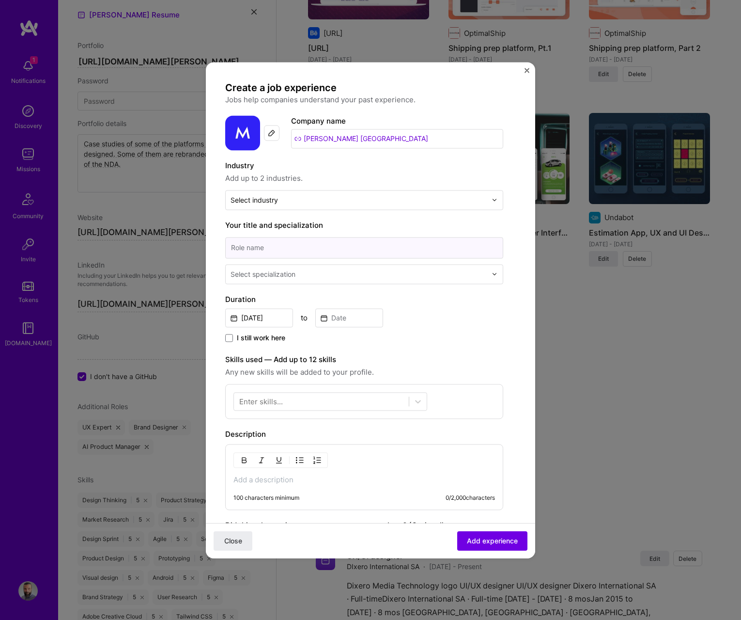
click at [274, 249] on input at bounding box center [364, 247] width 278 height 21
type input "Branding & Webdesigner"
click at [267, 274] on div "Select specialization" at bounding box center [263, 274] width 65 height 10
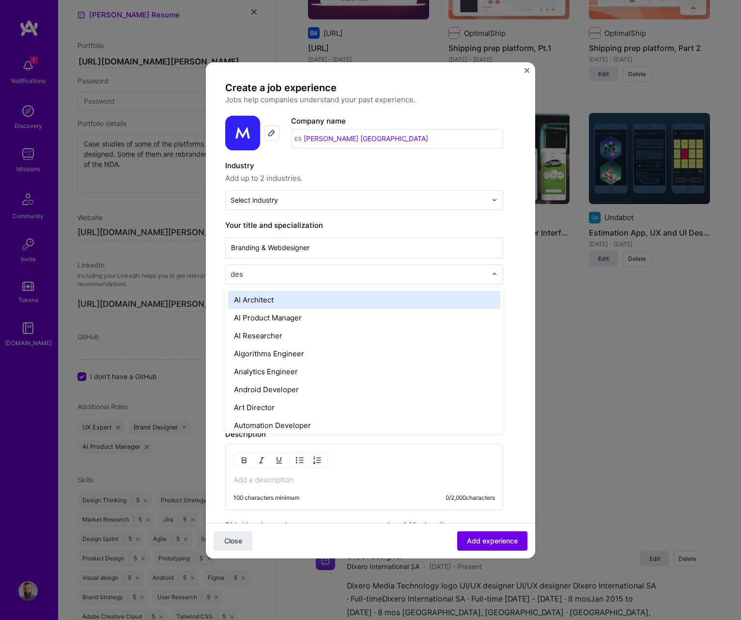
type input "desi"
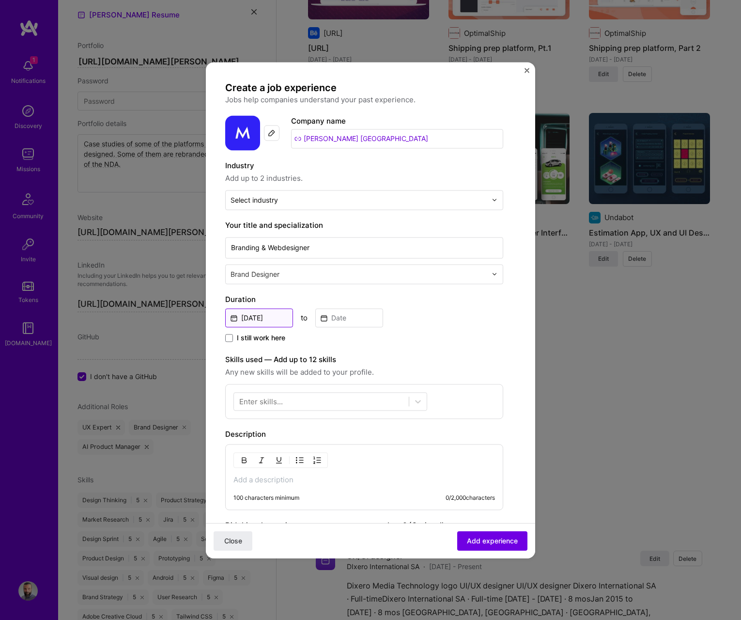
click at [256, 318] on input "Aug, 2025" at bounding box center [259, 317] width 68 height 19
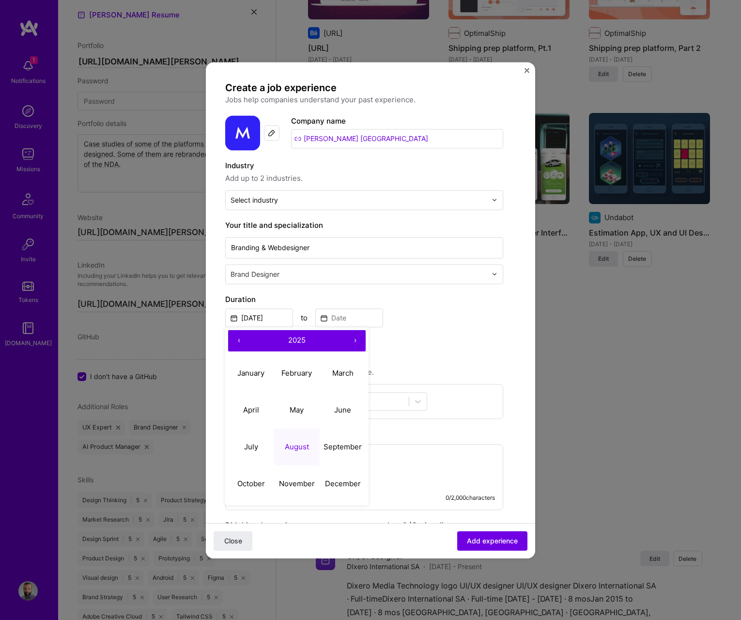
click at [253, 344] on button "2025" at bounding box center [297, 340] width 95 height 21
click at [253, 344] on button "2021 – 2030" at bounding box center [297, 340] width 95 height 21
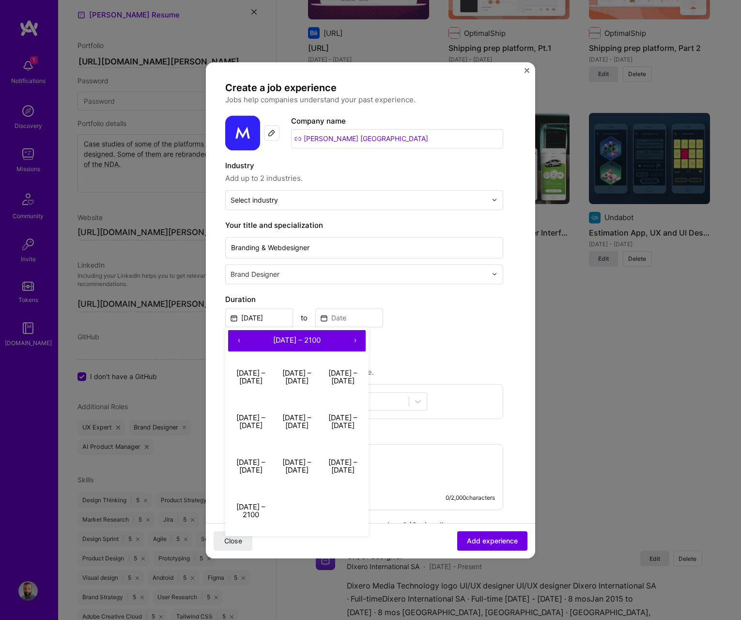
click at [238, 341] on button "‹" at bounding box center [238, 340] width 21 height 21
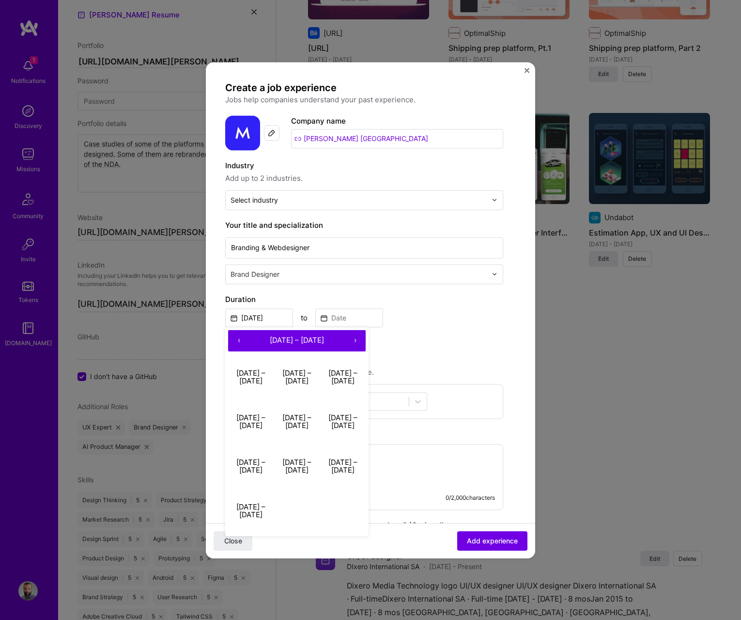
click at [354, 342] on button "›" at bounding box center [355, 340] width 21 height 21
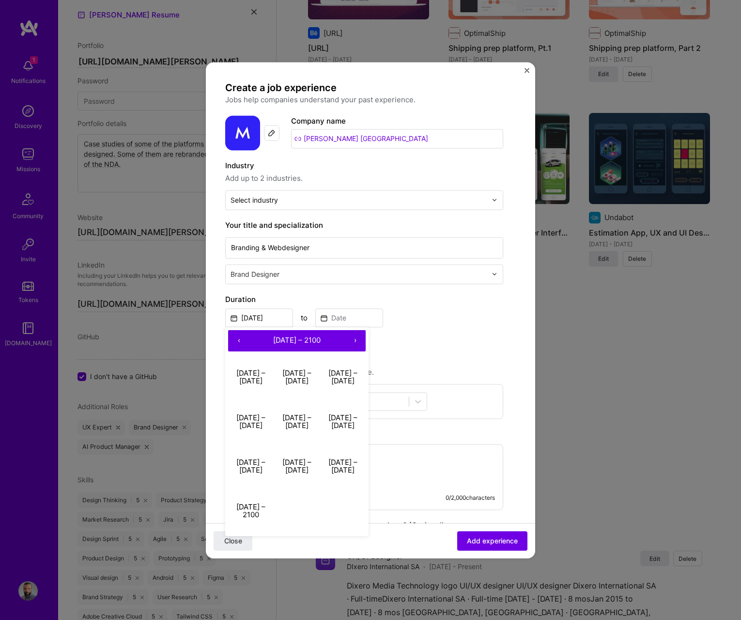
click at [354, 342] on button "›" at bounding box center [355, 340] width 21 height 21
click at [238, 341] on button "‹" at bounding box center [238, 340] width 21 height 21
click at [234, 342] on button "‹" at bounding box center [238, 340] width 21 height 21
click at [290, 376] on button "2011 – 2020" at bounding box center [297, 377] width 46 height 45
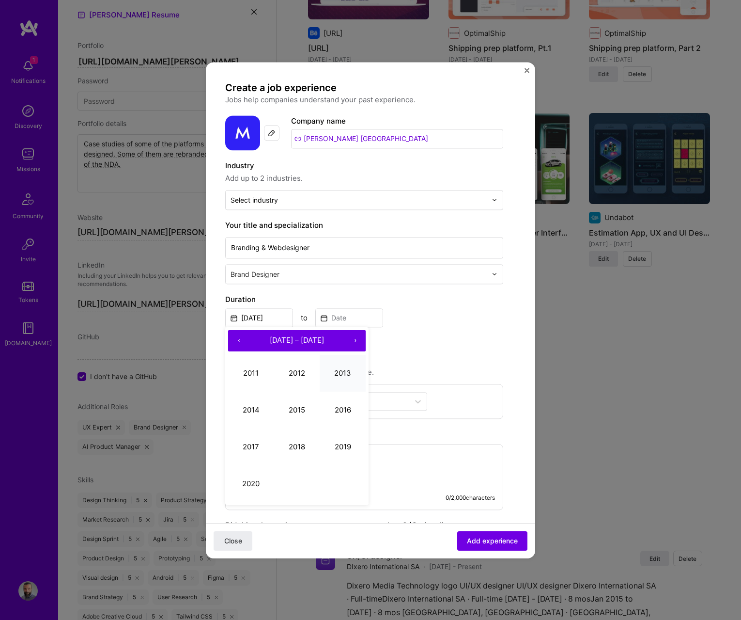
click at [343, 374] on button "2013" at bounding box center [343, 373] width 46 height 37
click at [291, 480] on abbr "November" at bounding box center [297, 483] width 36 height 9
type input "Nov, 2013"
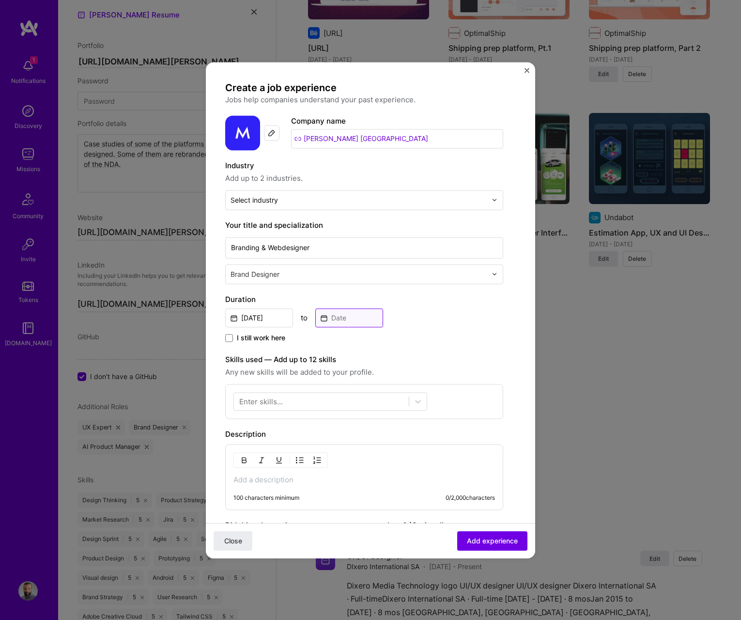
click at [349, 311] on input at bounding box center [349, 317] width 68 height 19
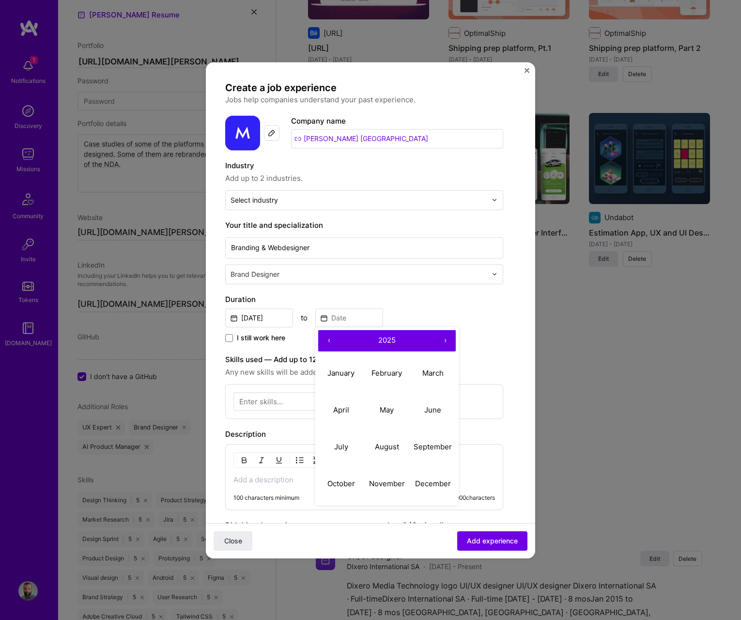
click at [326, 345] on button "‹" at bounding box center [328, 340] width 21 height 21
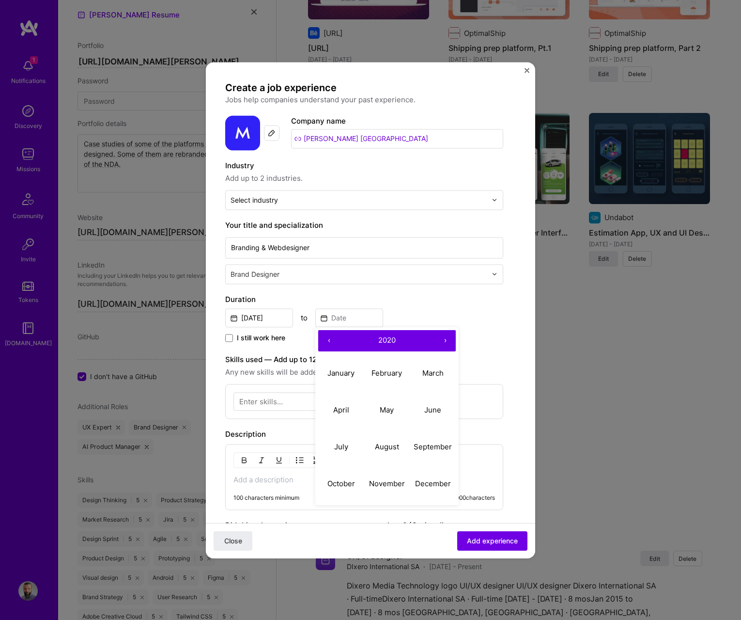
click at [326, 345] on button "‹" at bounding box center [328, 340] width 21 height 21
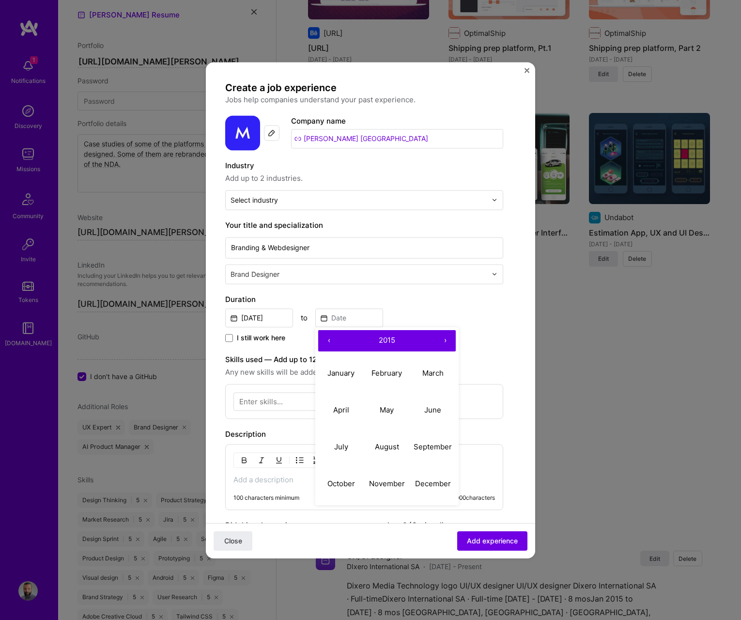
click at [326, 345] on button "‹" at bounding box center [328, 340] width 21 height 21
click at [339, 401] on button "April" at bounding box center [341, 410] width 46 height 37
type input "Apr, 2014"
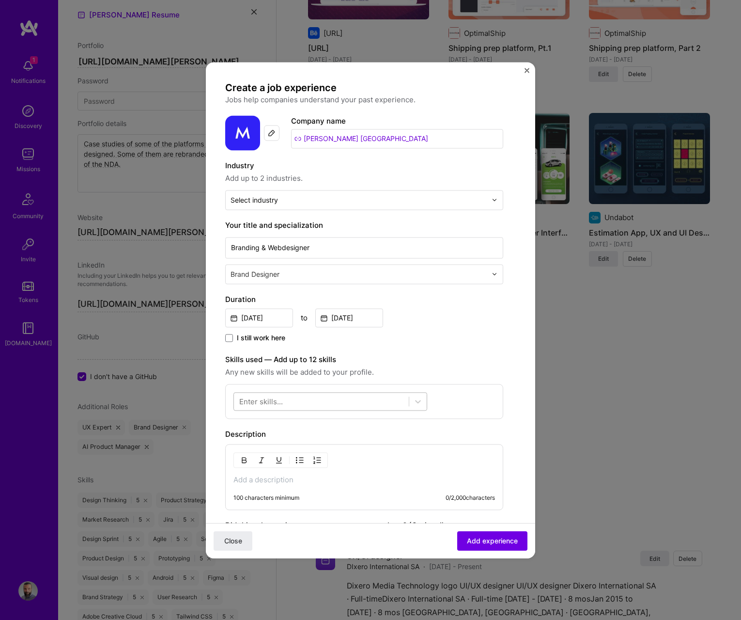
scroll to position [5, 0]
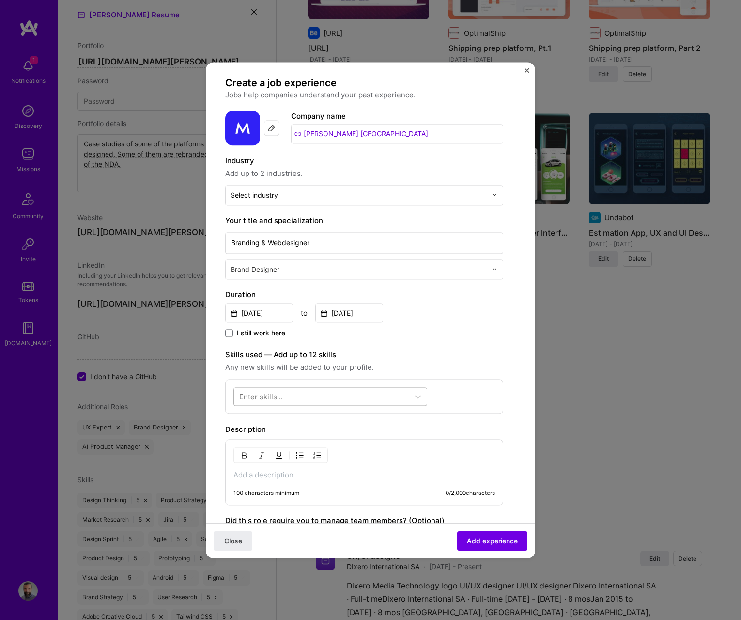
click at [323, 389] on div at bounding box center [321, 396] width 175 height 16
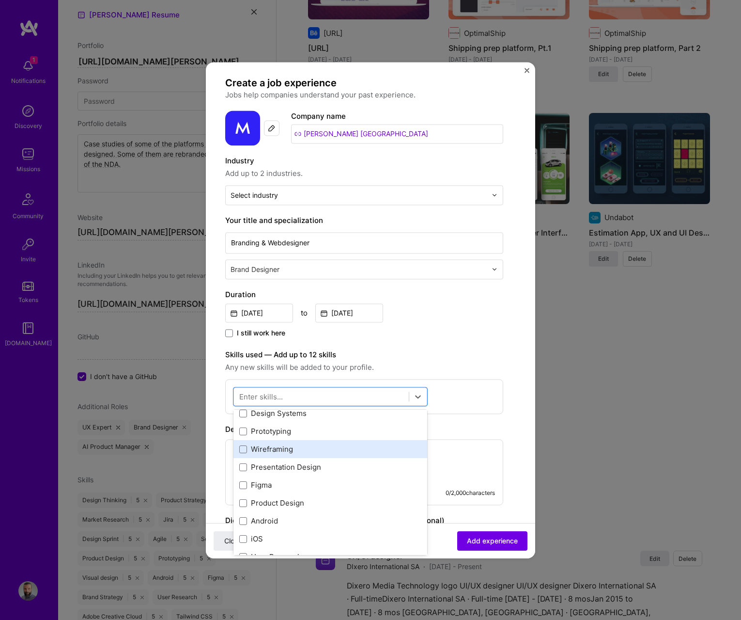
scroll to position [22, 0]
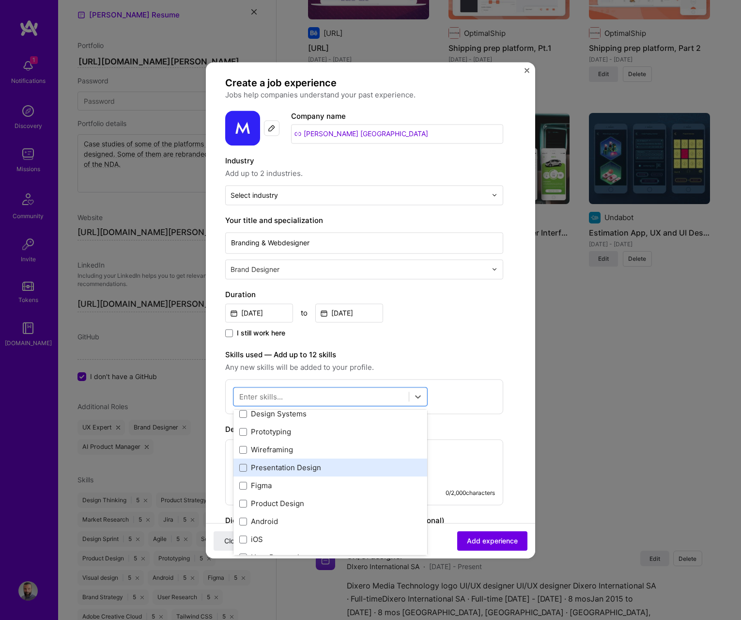
click at [269, 464] on div "Presentation Design" at bounding box center [330, 468] width 182 height 10
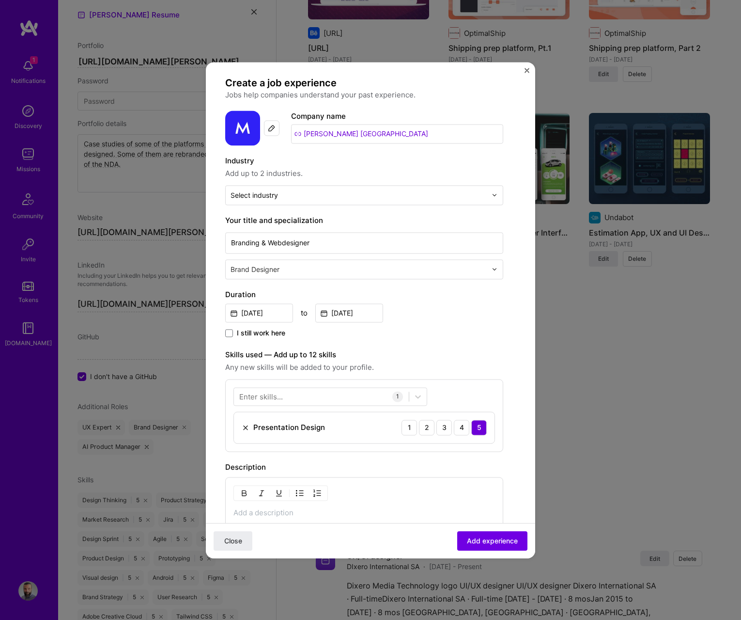
click at [277, 397] on div "Enter skills..." at bounding box center [261, 396] width 44 height 10
click at [270, 394] on div "Enter skills..." at bounding box center [261, 396] width 44 height 10
click at [267, 394] on div "Enter skills..." at bounding box center [261, 396] width 44 height 10
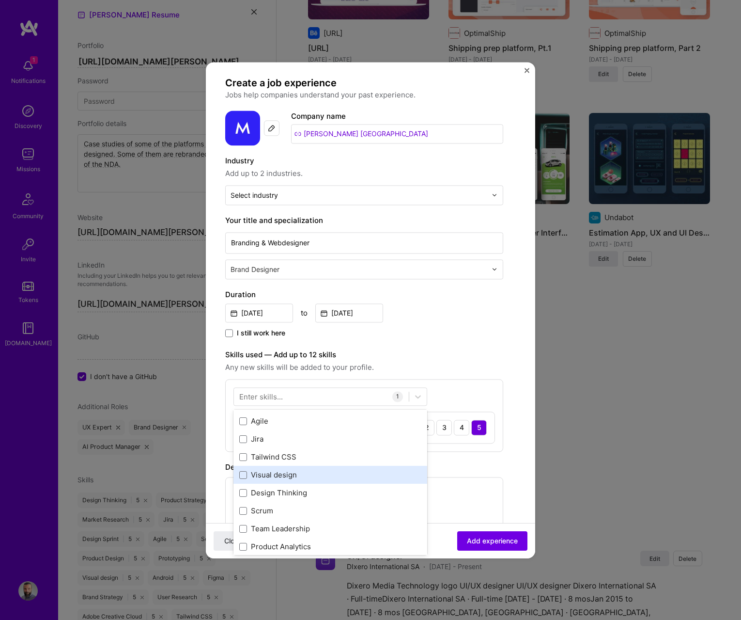
click at [283, 472] on div "Design Systems Prototyping Wireframing Presentation Design Figma Product Design…" at bounding box center [331, 421] width 194 height 556
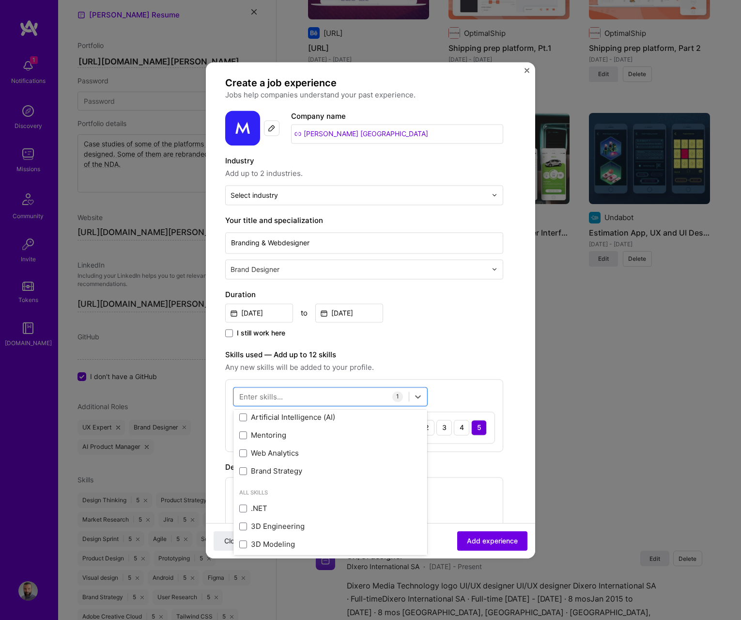
scroll to position [509, 0]
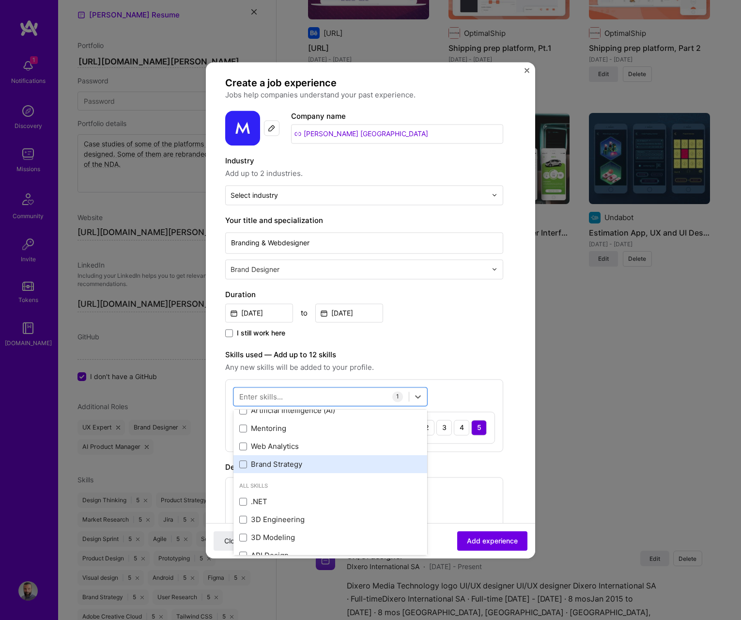
click at [323, 468] on div "Brand Strategy" at bounding box center [330, 464] width 182 height 10
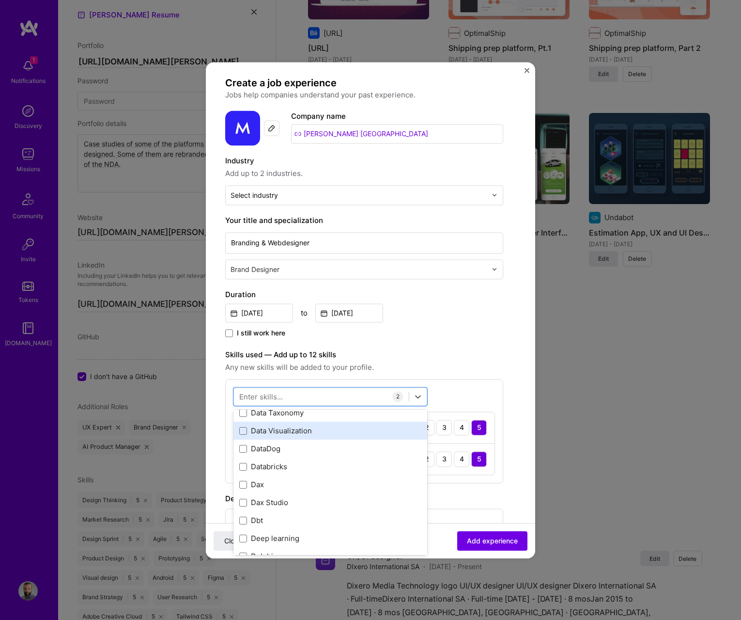
scroll to position [2101, 0]
click at [318, 436] on div "Data Visualization" at bounding box center [330, 434] width 182 height 10
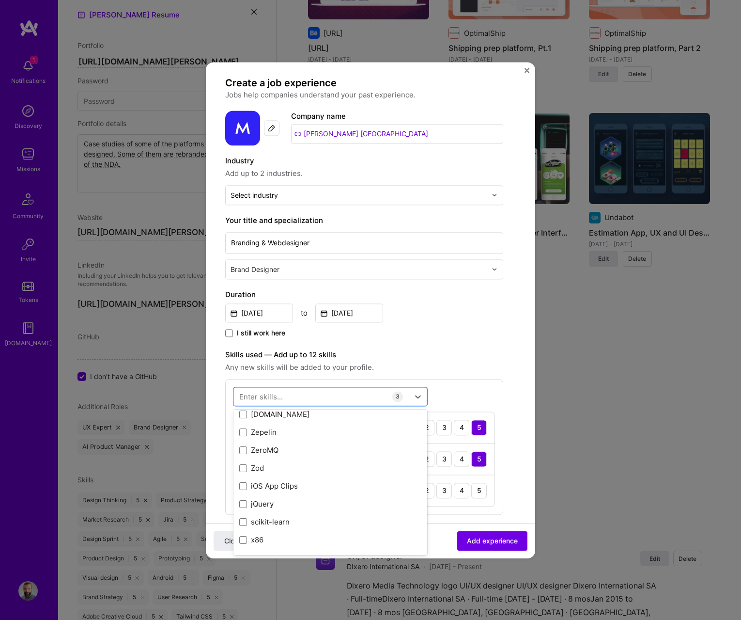
scroll to position [6674, 0]
click at [476, 362] on span "Any new skills will be added to your profile." at bounding box center [364, 368] width 278 height 12
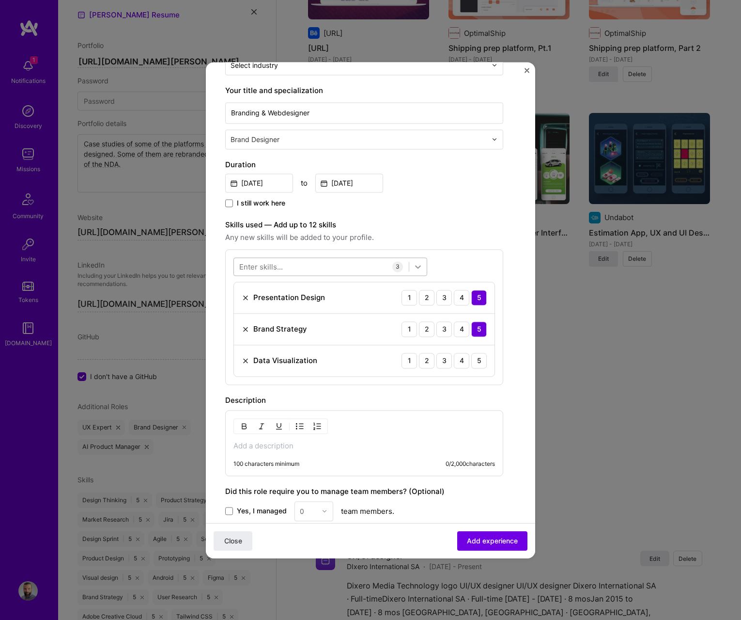
scroll to position [141, 0]
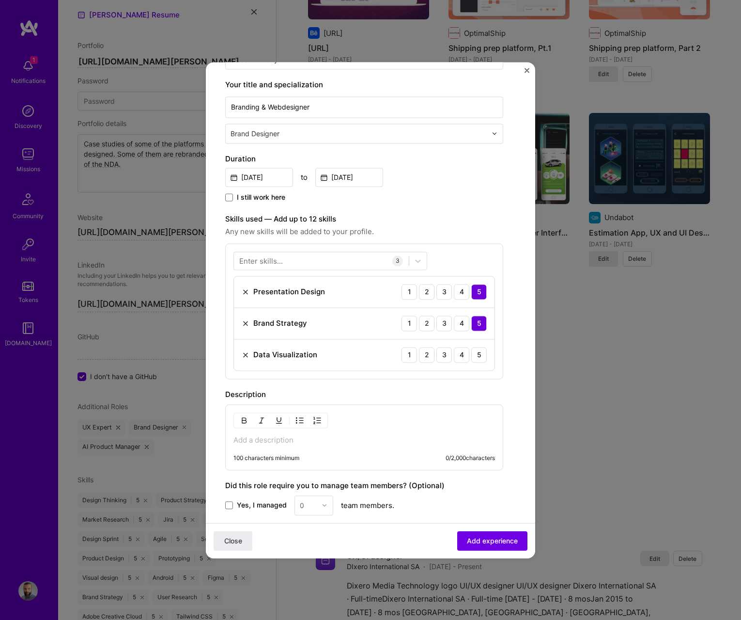
click at [278, 437] on p at bounding box center [365, 440] width 262 height 10
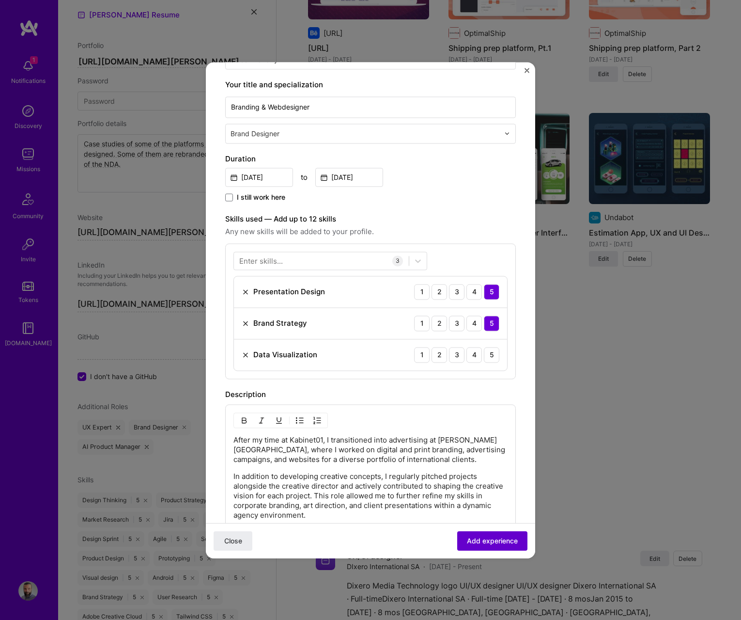
click at [474, 538] on span "Add experience" at bounding box center [492, 540] width 51 height 10
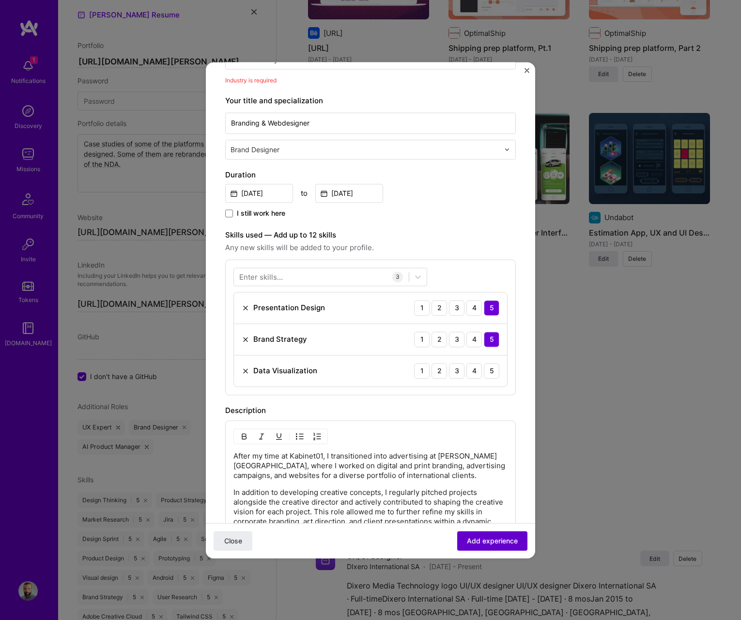
scroll to position [98, 0]
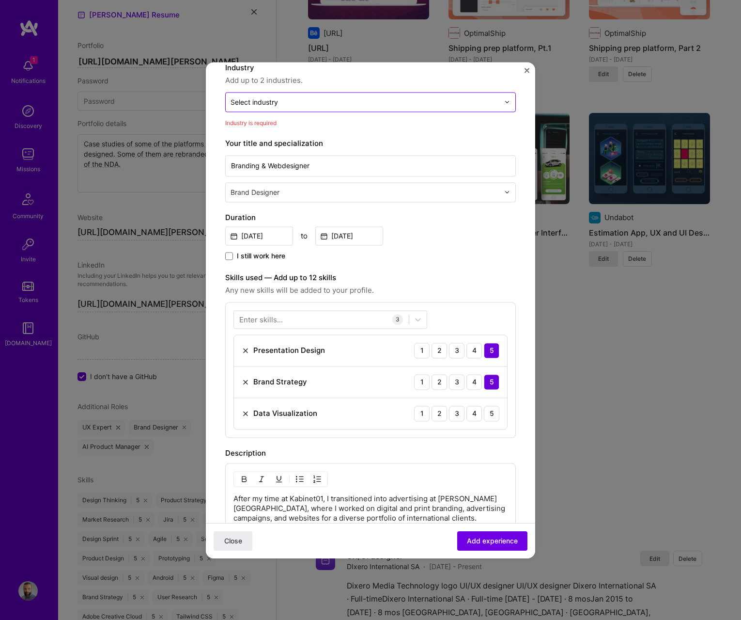
click at [267, 109] on div "Select industry 0" at bounding box center [365, 102] width 279 height 19
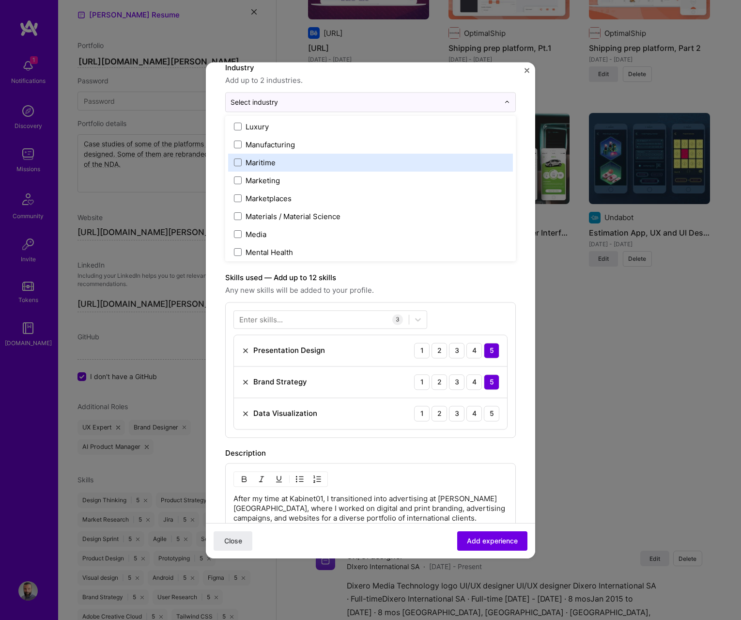
scroll to position [1402, 0]
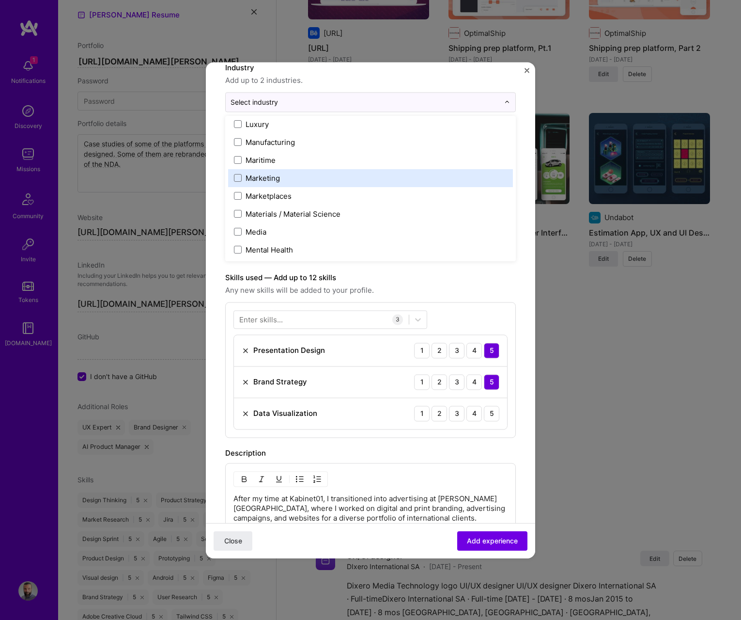
click at [311, 186] on div "Marketing" at bounding box center [370, 178] width 285 height 18
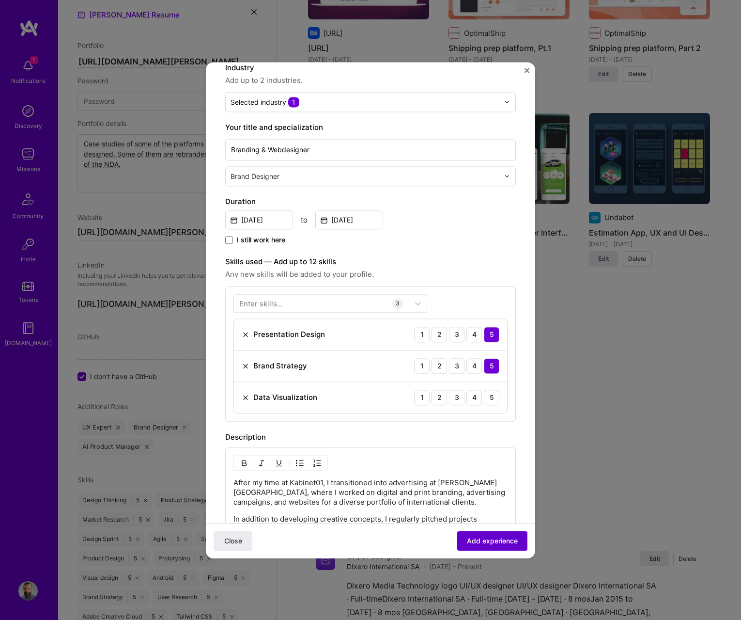
click at [485, 546] on button "Add experience" at bounding box center [492, 540] width 70 height 19
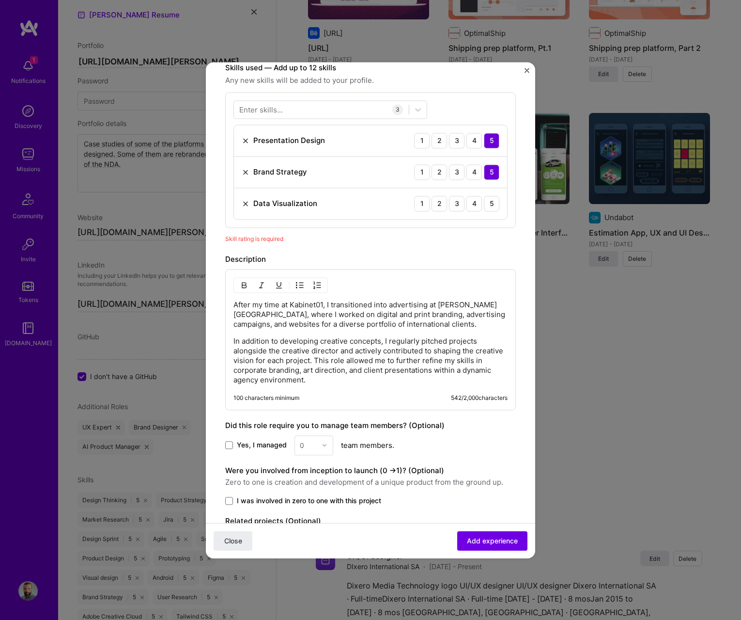
scroll to position [272, 0]
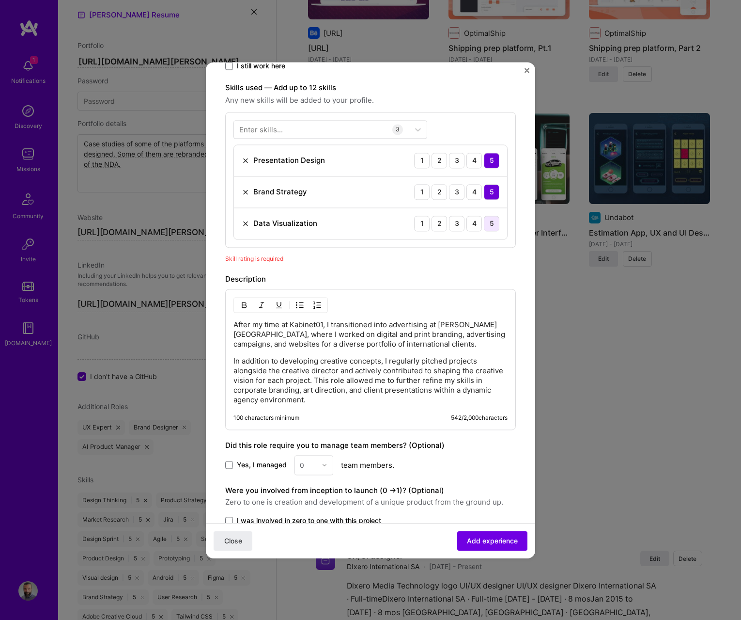
click at [492, 227] on div "5" at bounding box center [492, 224] width 16 height 16
click at [496, 542] on span "Add experience" at bounding box center [492, 540] width 51 height 10
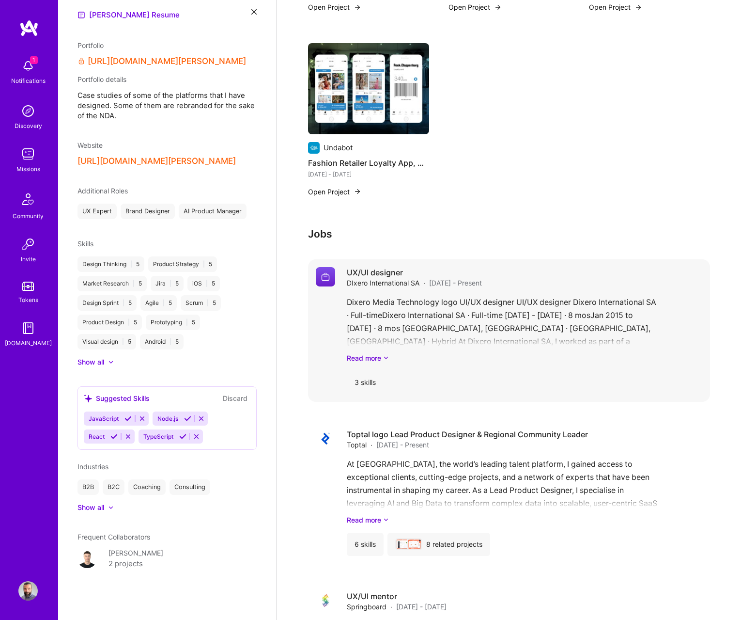
scroll to position [934, 0]
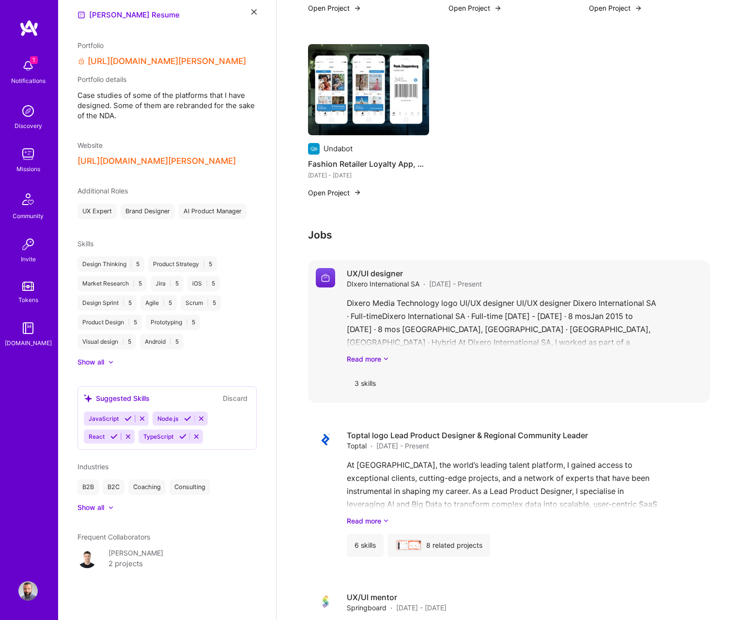
click at [643, 301] on div "Dixero Media Technology logo UI/UX designer UI/UX designer Dixero International…" at bounding box center [525, 330] width 356 height 67
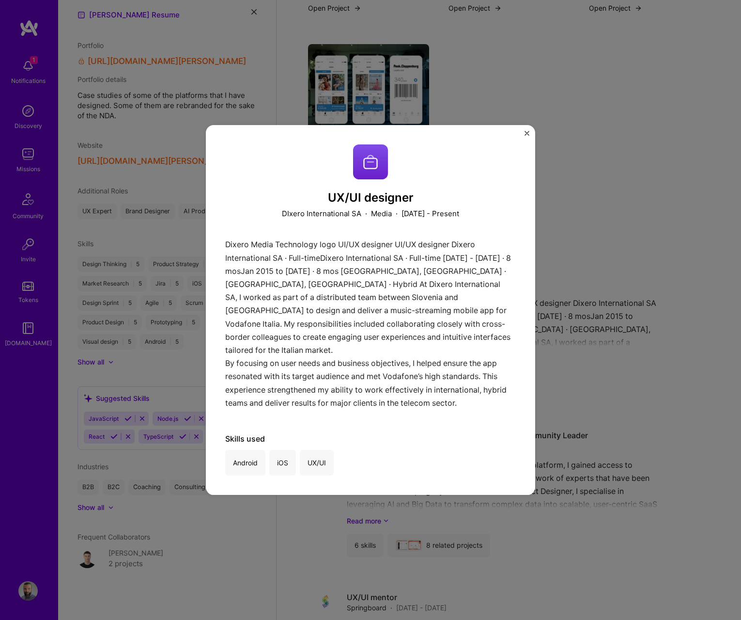
click at [585, 270] on div "UX/UI designer DIxero International SA · Media · August 2025 - Present Dixero M…" at bounding box center [370, 310] width 741 height 620
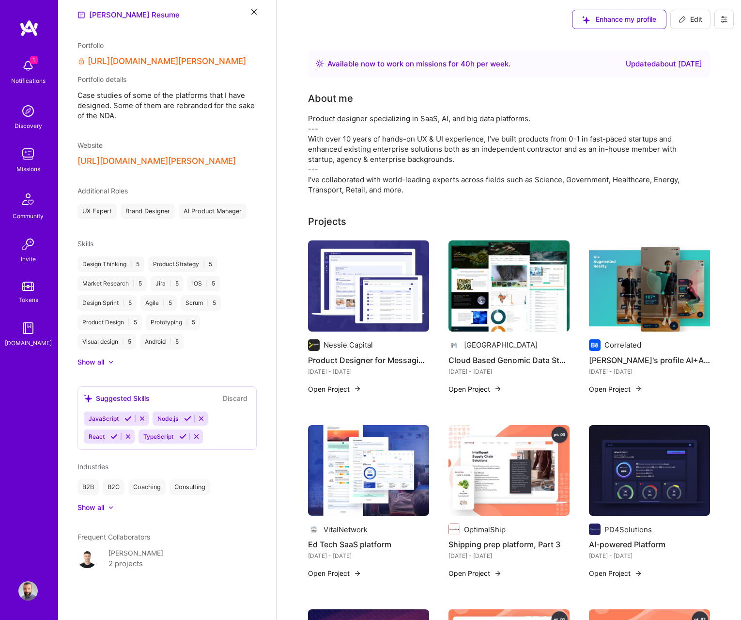
click at [682, 18] on icon at bounding box center [683, 20] width 8 height 8
select select "US"
select select "Right Now"
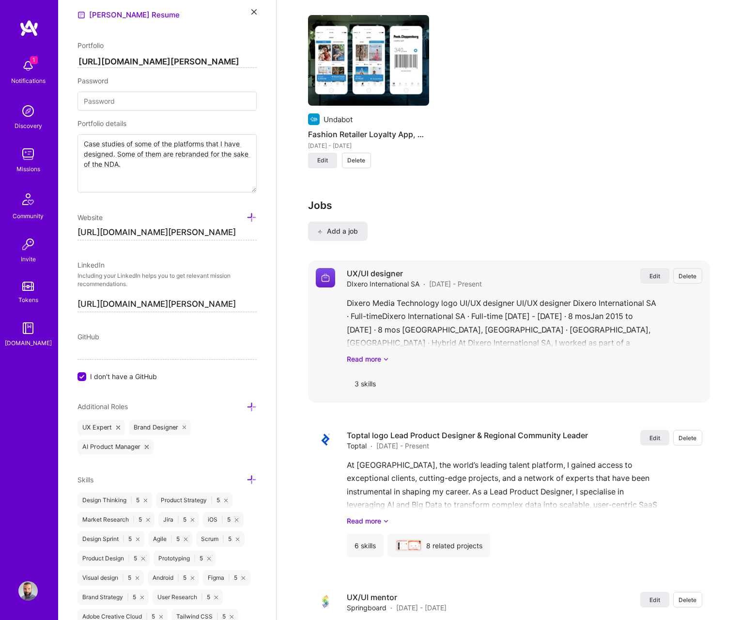
scroll to position [1391, 0]
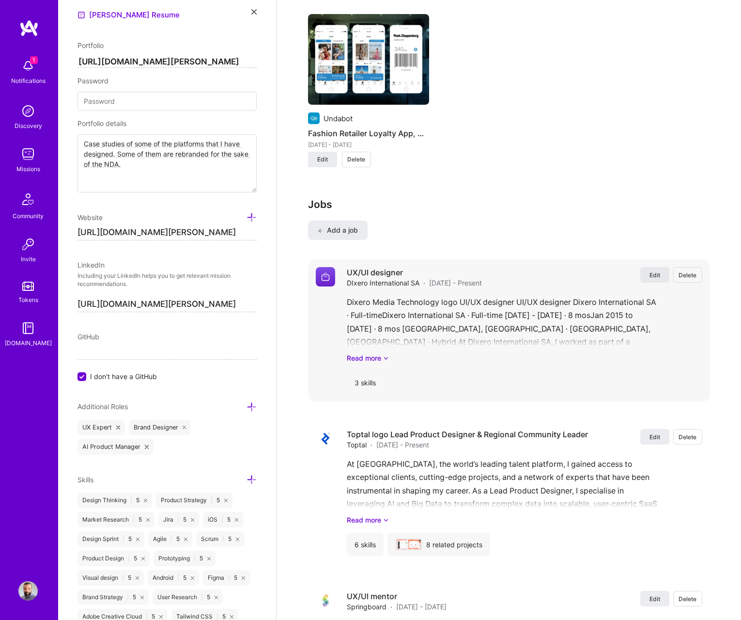
click at [658, 271] on span "Edit" at bounding box center [655, 275] width 11 height 8
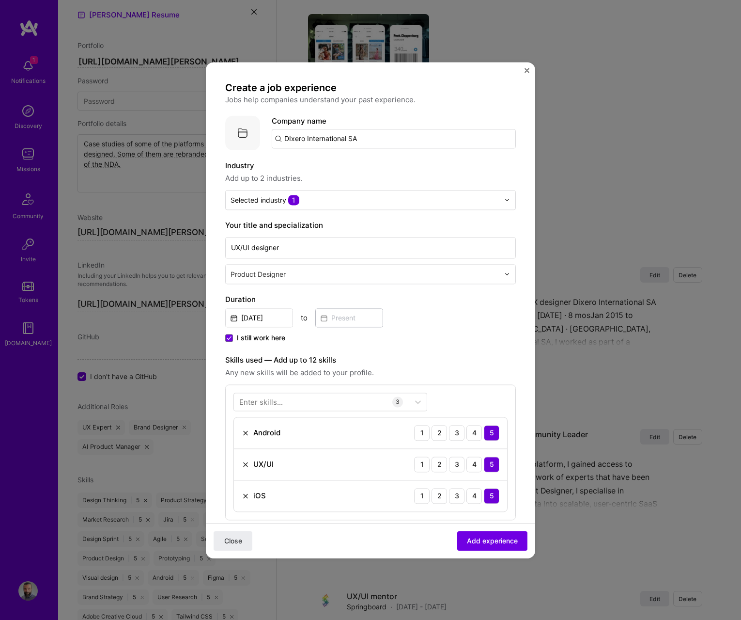
click at [267, 337] on span "I still work here" at bounding box center [261, 338] width 48 height 10
click at [0, 0] on input "I still work here" at bounding box center [0, 0] width 0 height 0
click at [250, 317] on input "Aug, 2025" at bounding box center [259, 317] width 68 height 19
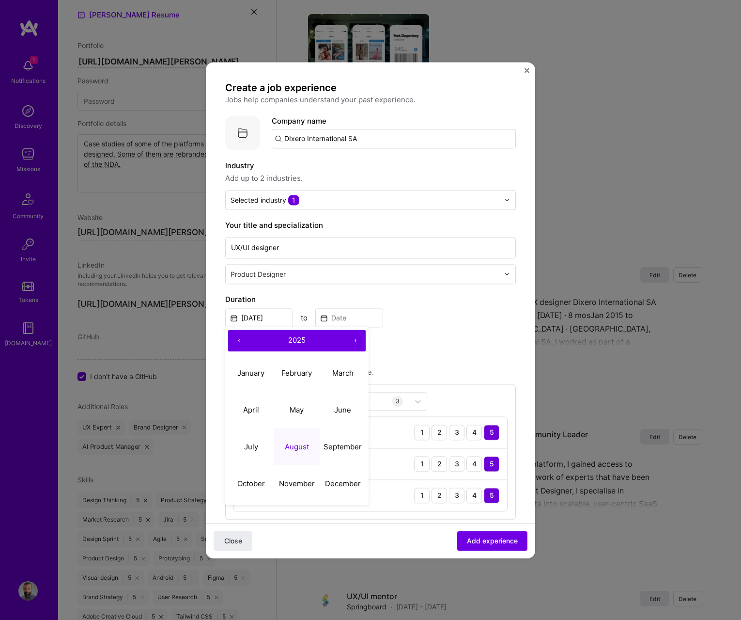
drag, startPoint x: 244, startPoint y: 343, endPoint x: 238, endPoint y: 341, distance: 6.1
click at [242, 342] on button "‹" at bounding box center [238, 340] width 21 height 21
click at [238, 341] on button "‹" at bounding box center [238, 340] width 21 height 21
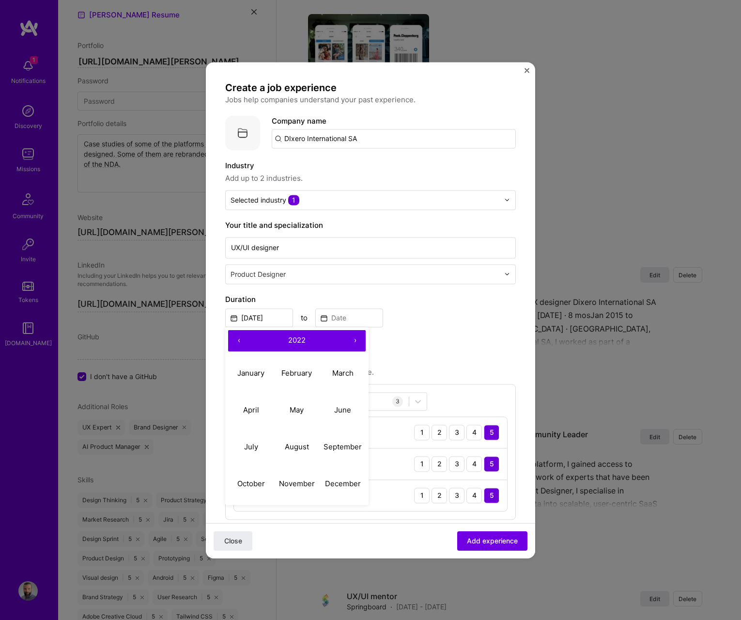
click at [238, 341] on button "‹" at bounding box center [238, 340] width 21 height 21
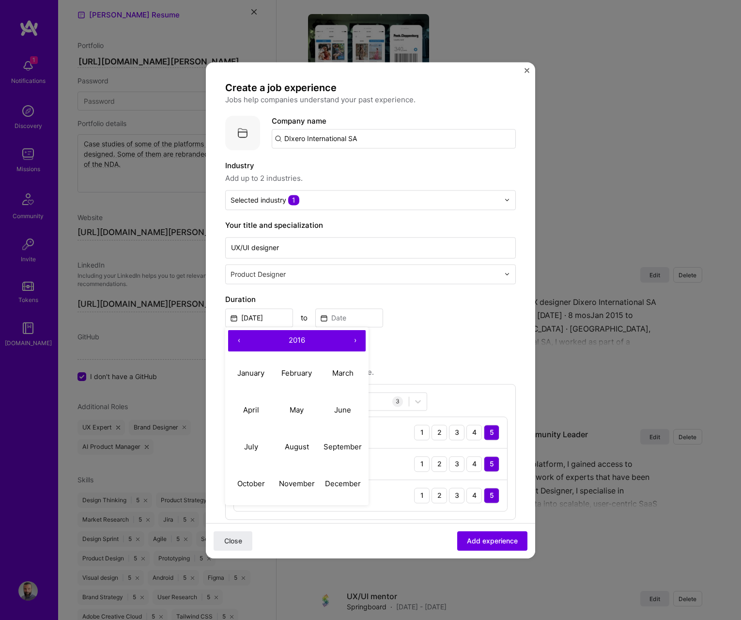
click at [238, 341] on button "‹" at bounding box center [238, 340] width 21 height 21
click at [252, 371] on abbr "January" at bounding box center [250, 372] width 27 height 9
type input "Jan, 2015"
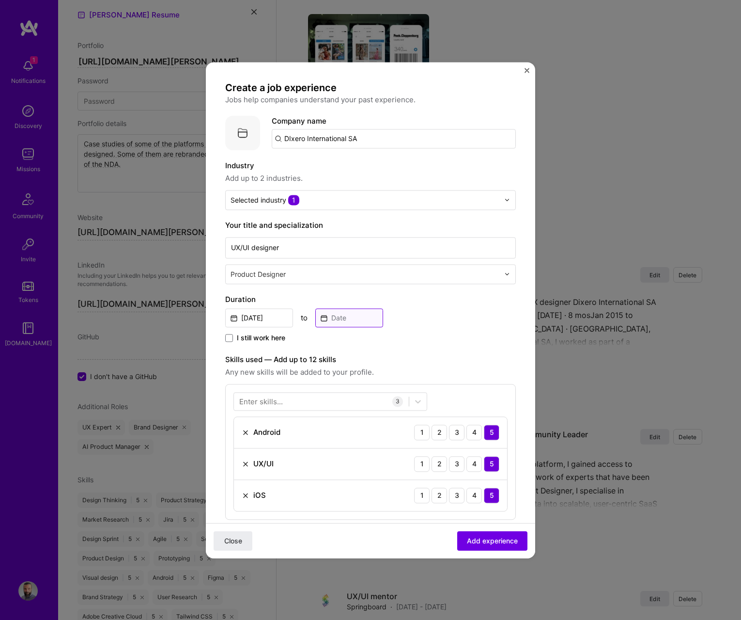
click at [355, 313] on input at bounding box center [349, 317] width 68 height 19
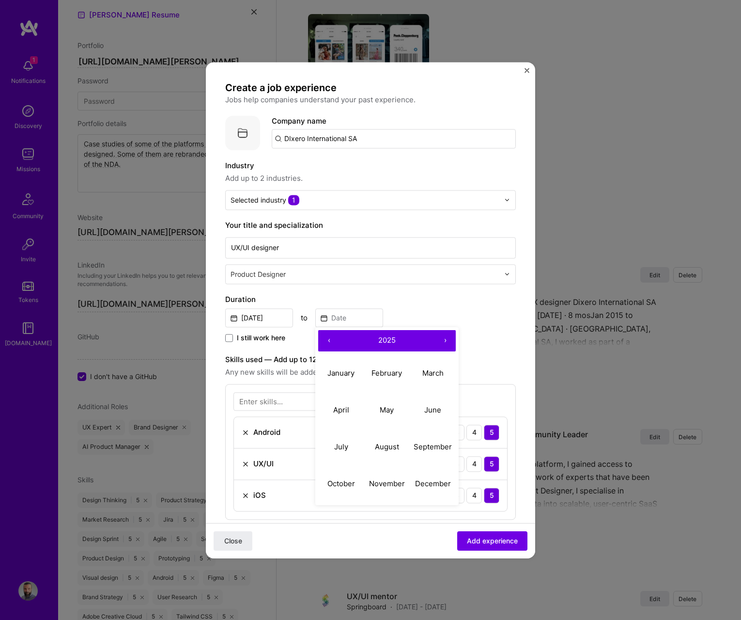
click at [328, 340] on button "‹" at bounding box center [328, 340] width 21 height 21
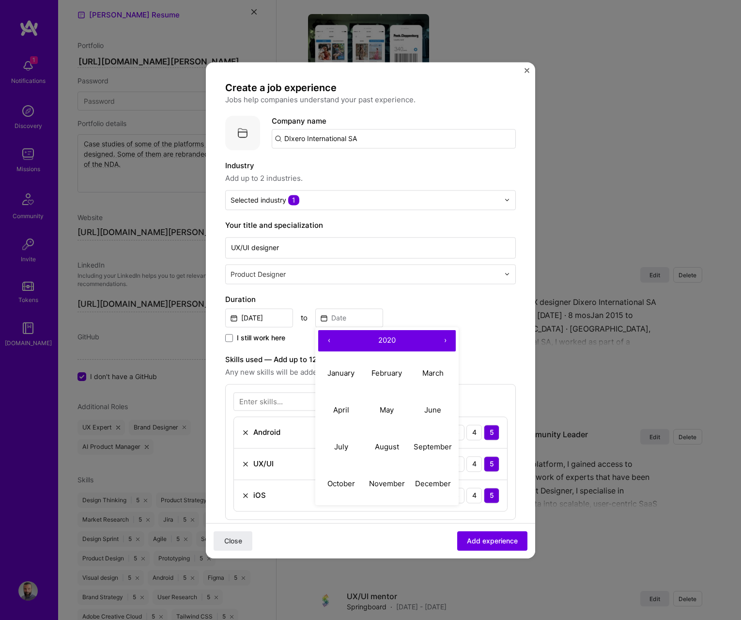
click at [328, 340] on button "‹" at bounding box center [328, 340] width 21 height 21
click at [328, 339] on button "‹" at bounding box center [328, 340] width 21 height 21
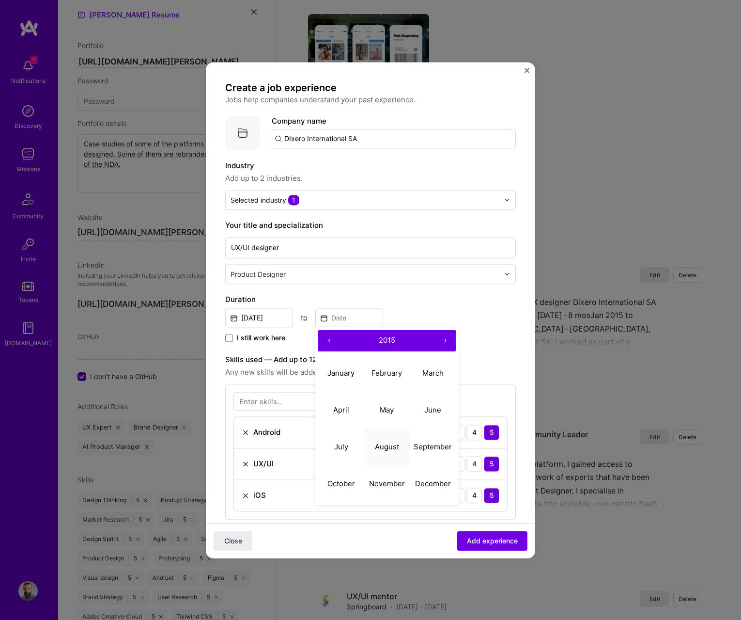
click at [393, 446] on abbr "August" at bounding box center [387, 446] width 24 height 9
type input "Aug, 2015"
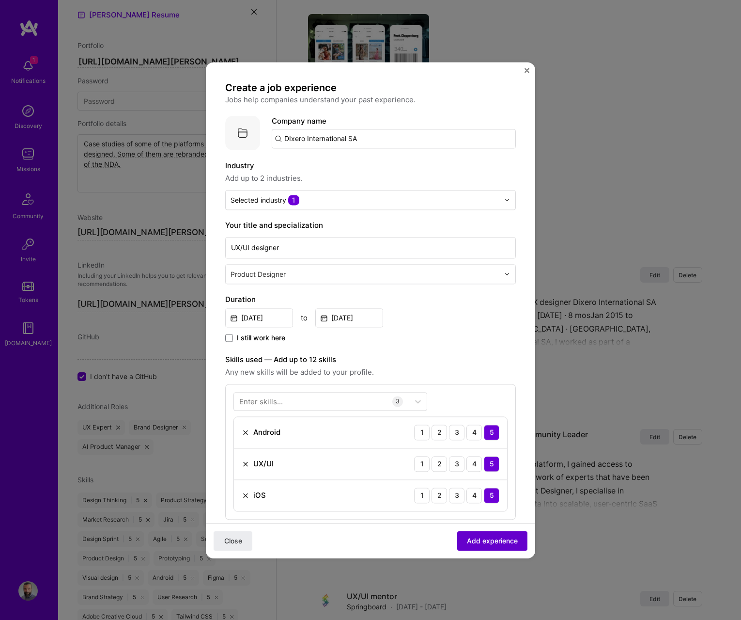
click at [482, 537] on span "Add experience" at bounding box center [492, 540] width 51 height 10
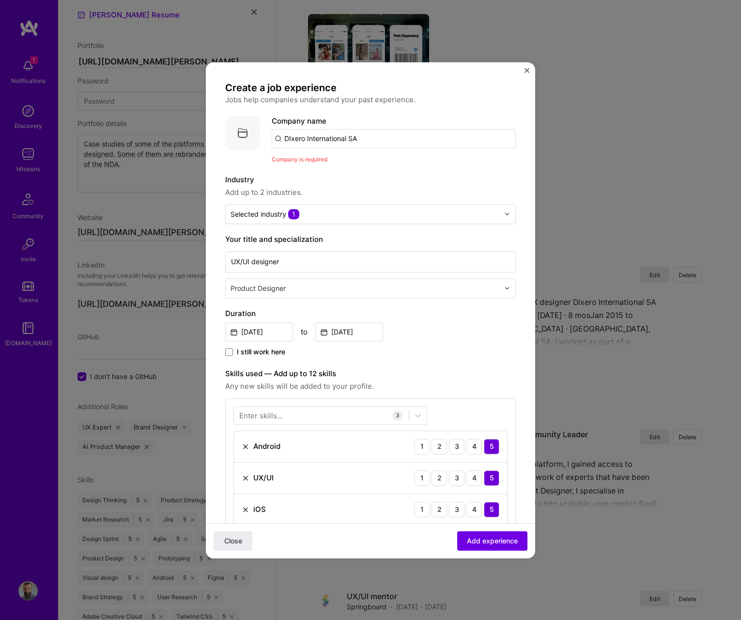
scroll to position [1, 0]
click at [314, 130] on input "DIxero International SA" at bounding box center [394, 137] width 244 height 19
drag, startPoint x: 353, startPoint y: 138, endPoint x: 370, endPoint y: 144, distance: 18.1
click at [353, 138] on input "DIxero International SA" at bounding box center [394, 137] width 244 height 19
type input "DIxero International SA"
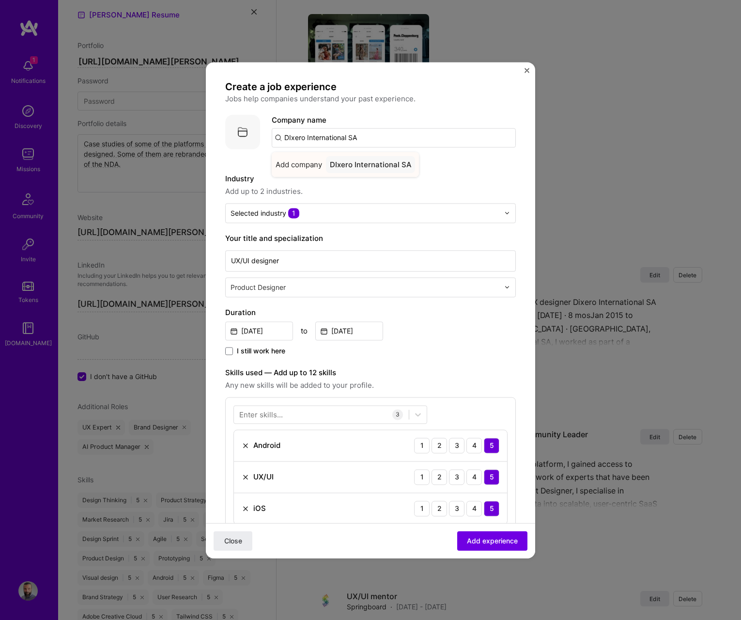
click at [360, 163] on div "DIxero International SA" at bounding box center [370, 164] width 89 height 17
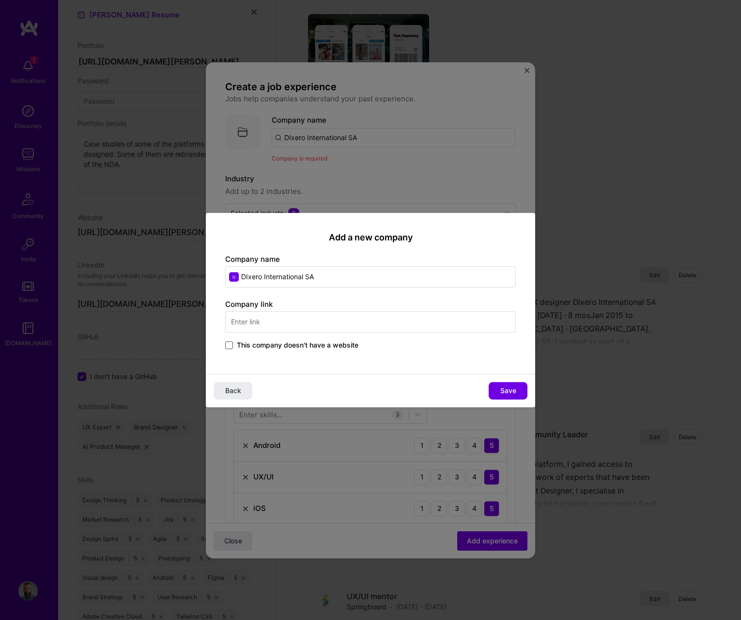
click at [228, 342] on span at bounding box center [229, 345] width 8 height 8
click at [0, 0] on input "This company doesn't have a website" at bounding box center [0, 0] width 0 height 0
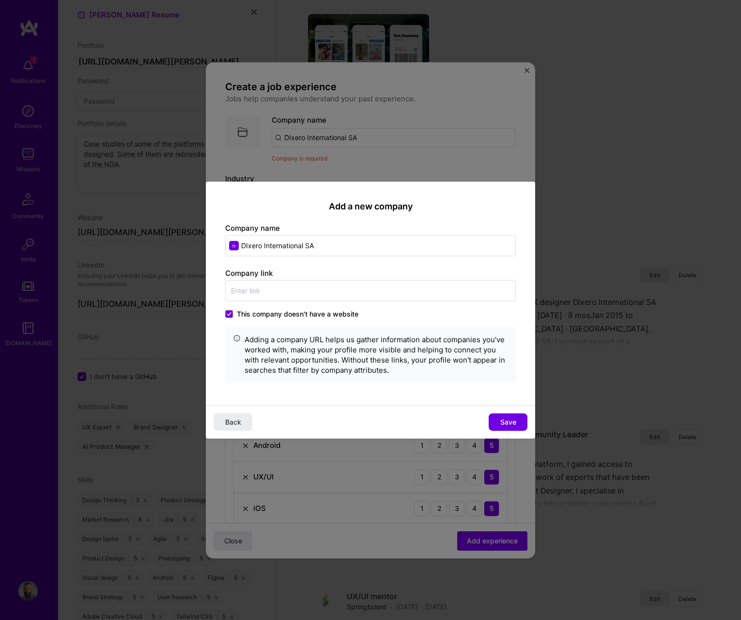
click at [510, 420] on span "Save" at bounding box center [509, 422] width 16 height 10
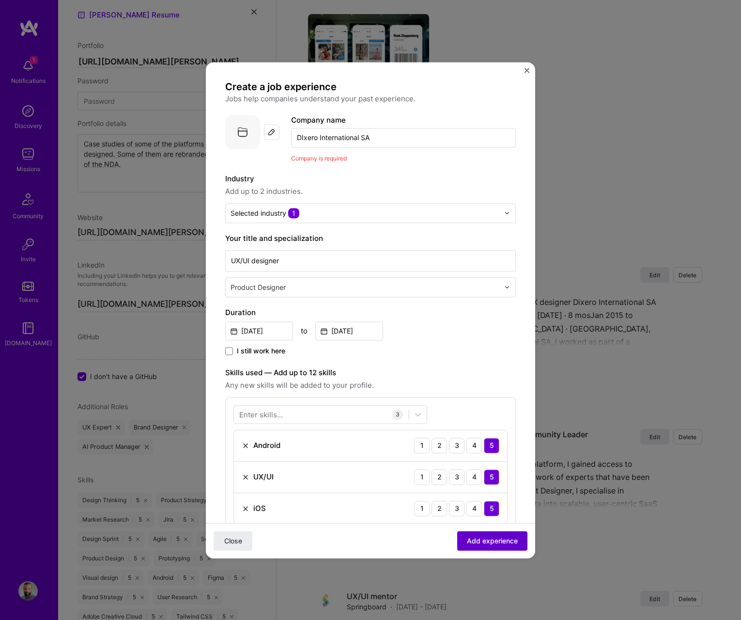
click at [483, 539] on span "Add experience" at bounding box center [492, 540] width 51 height 10
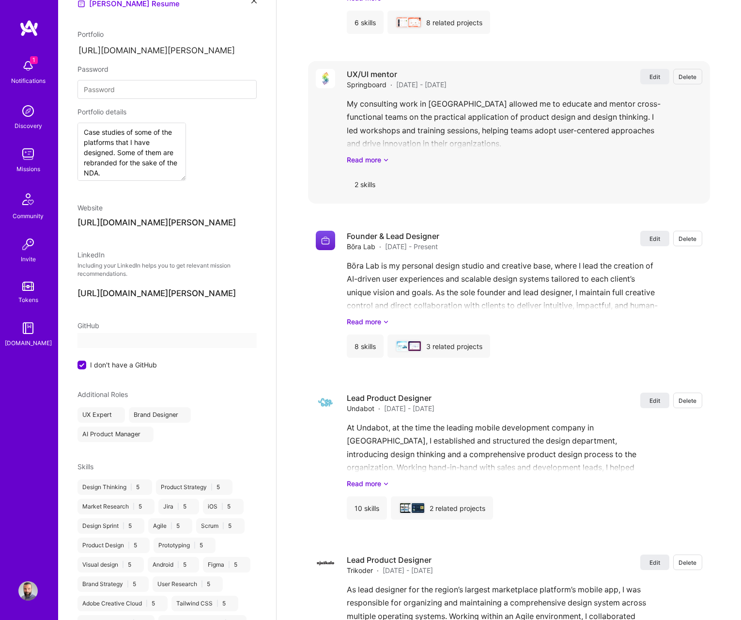
select select "US"
select select "Right Now"
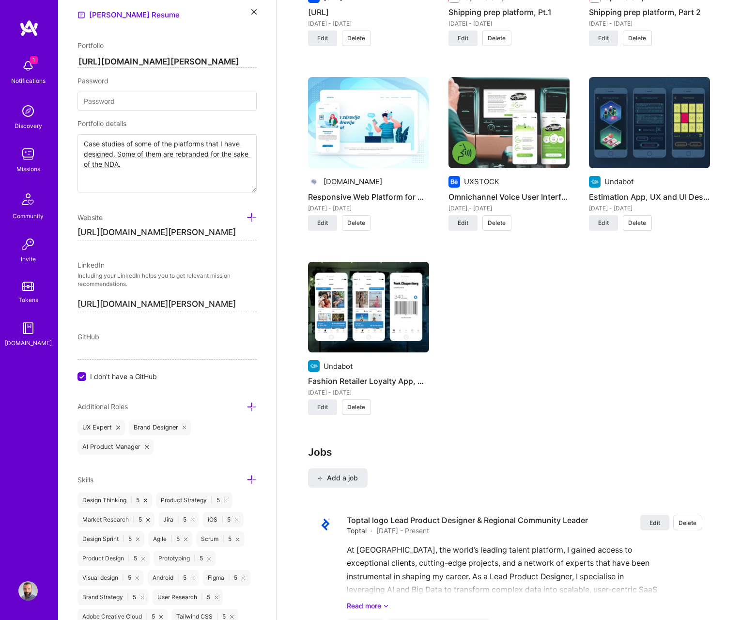
scroll to position [1306, 0]
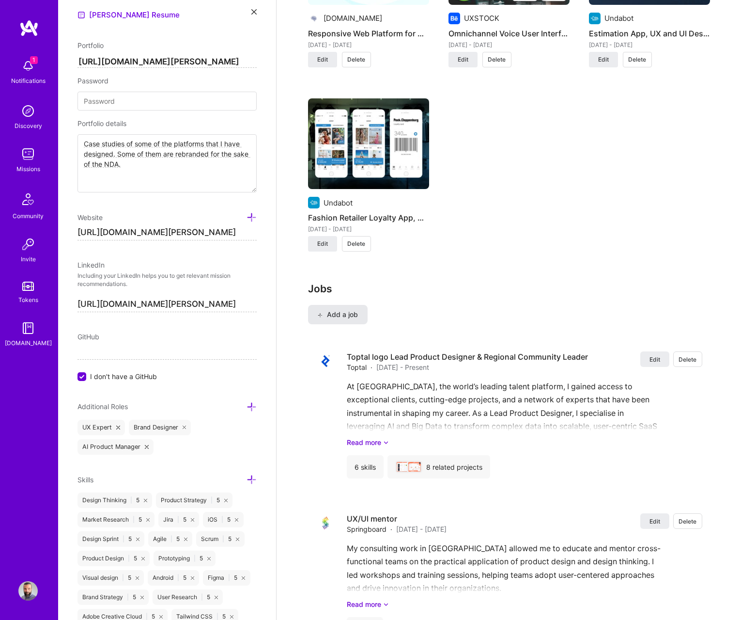
click at [332, 317] on span "Add a job" at bounding box center [338, 315] width 40 height 10
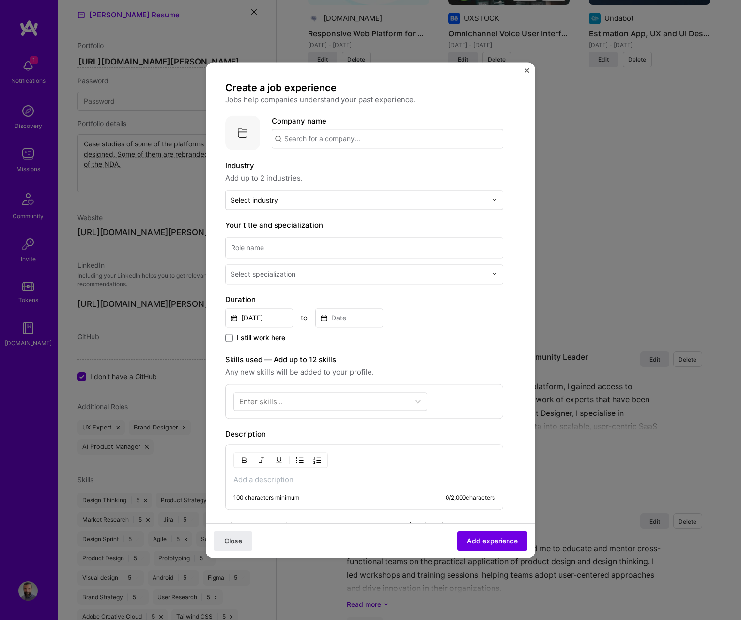
click at [295, 145] on input "text" at bounding box center [388, 138] width 232 height 19
click at [293, 141] on input "KAbinet 01" at bounding box center [388, 138] width 232 height 19
type input "Kabinet 01"
click at [349, 167] on div "Kabinet 01" at bounding box center [348, 165] width 45 height 17
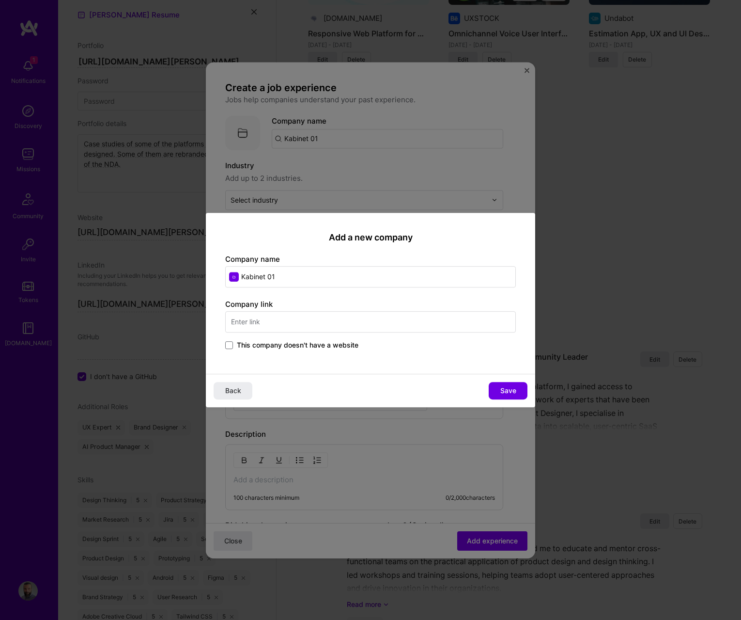
click at [316, 318] on input "text" at bounding box center [370, 321] width 291 height 21
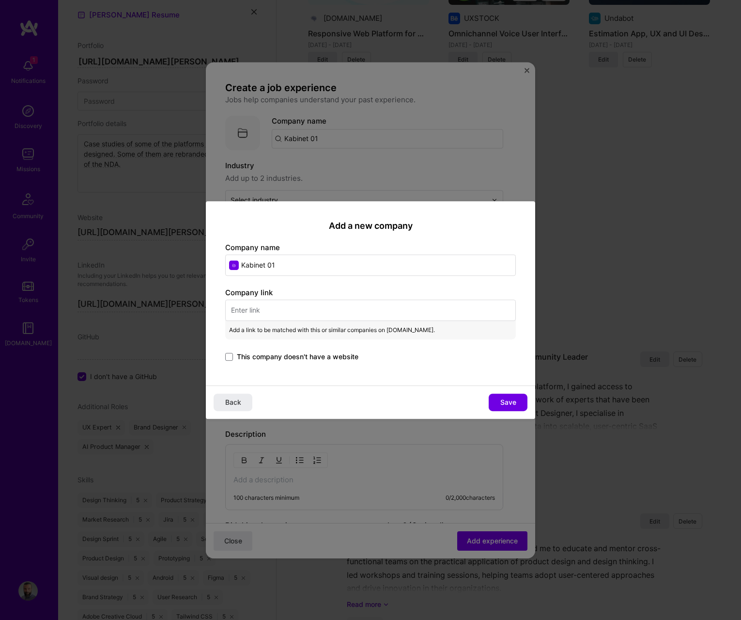
paste input "https://kabinet01.net/"
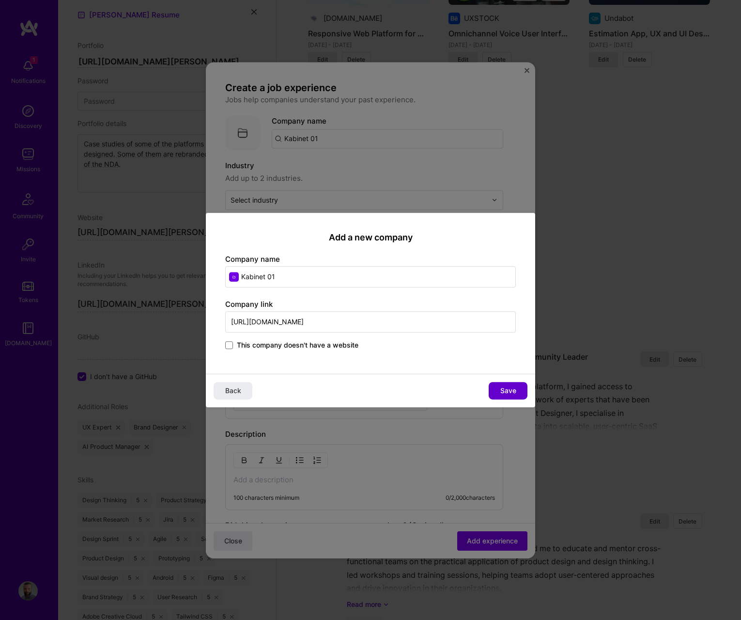
type input "https://kabinet01.net/"
click at [500, 386] on button "Save" at bounding box center [508, 390] width 39 height 17
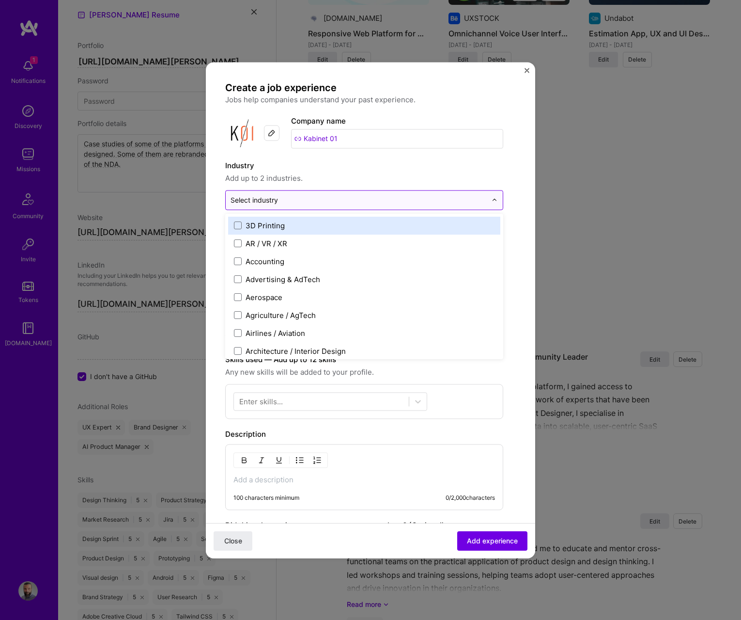
click at [318, 204] on input "text" at bounding box center [359, 200] width 256 height 10
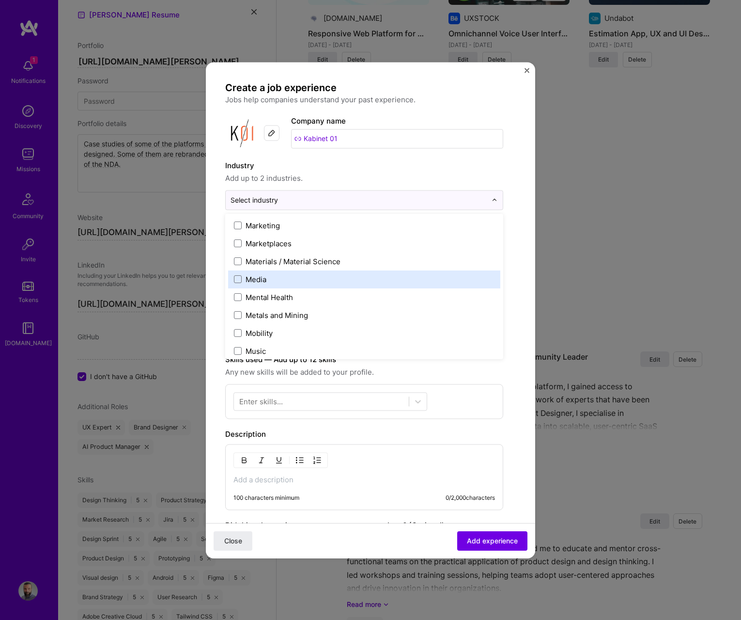
scroll to position [1451, 0]
click at [316, 280] on label "Media" at bounding box center [364, 280] width 261 height 10
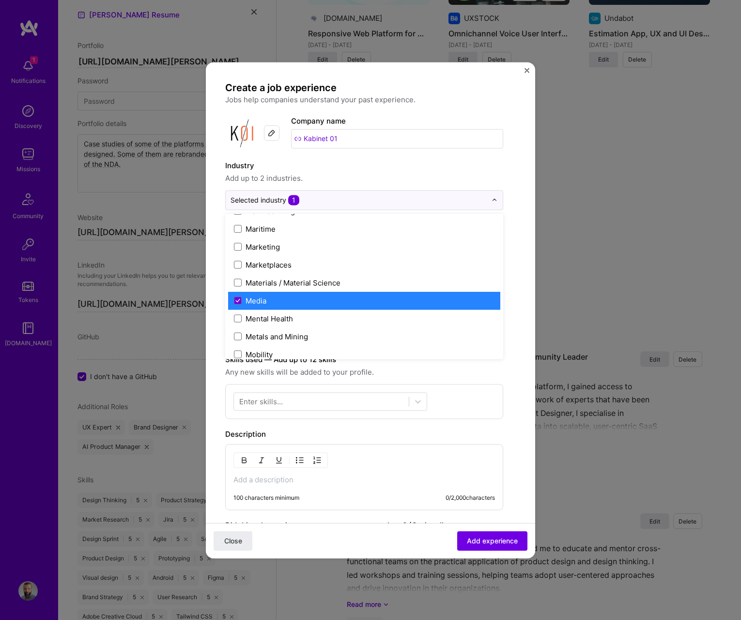
scroll to position [1431, 0]
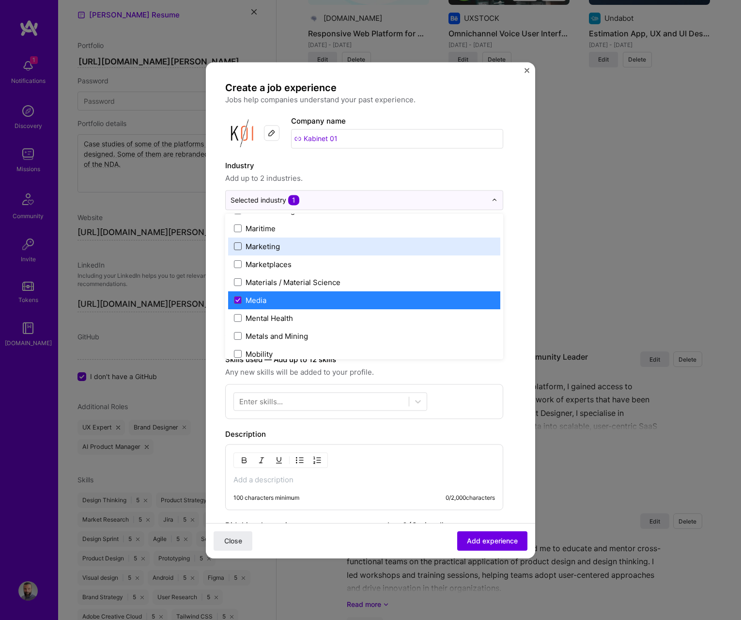
click at [240, 245] on span at bounding box center [238, 246] width 8 height 8
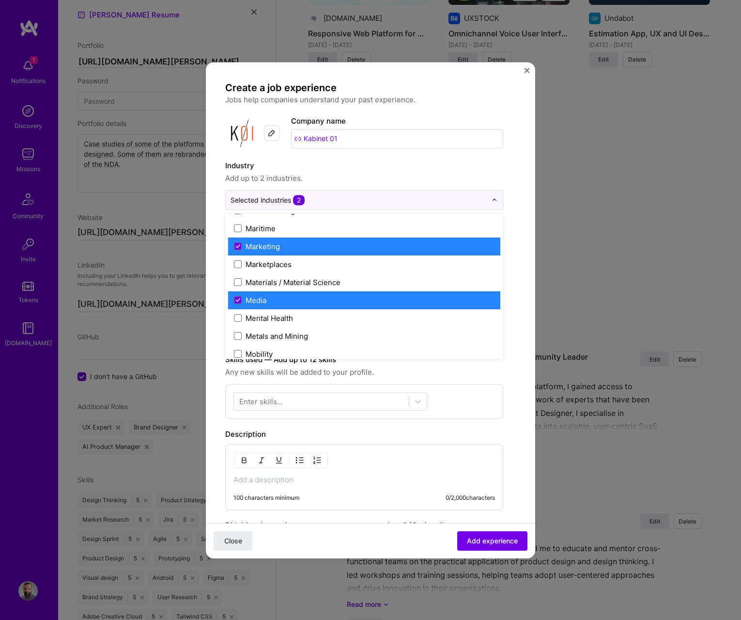
drag, startPoint x: 240, startPoint y: 299, endPoint x: 251, endPoint y: 300, distance: 10.2
click at [240, 299] on span at bounding box center [238, 300] width 8 height 8
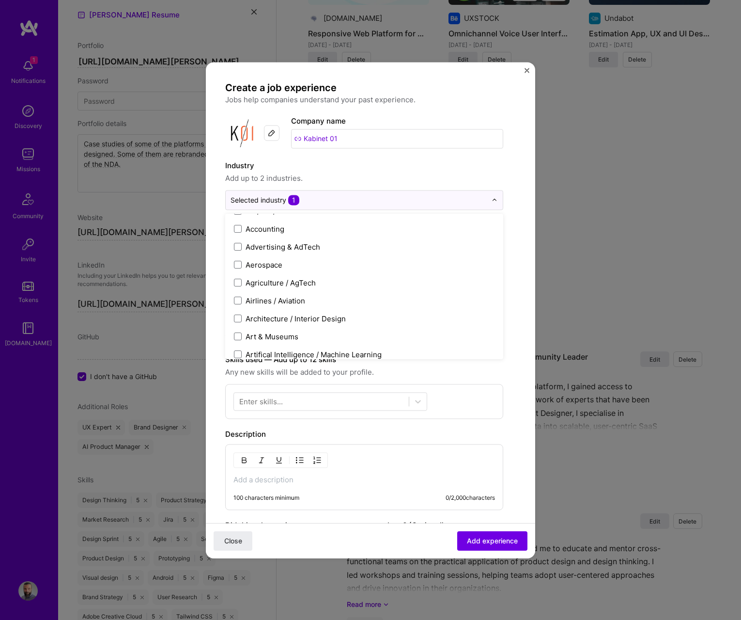
scroll to position [0, 0]
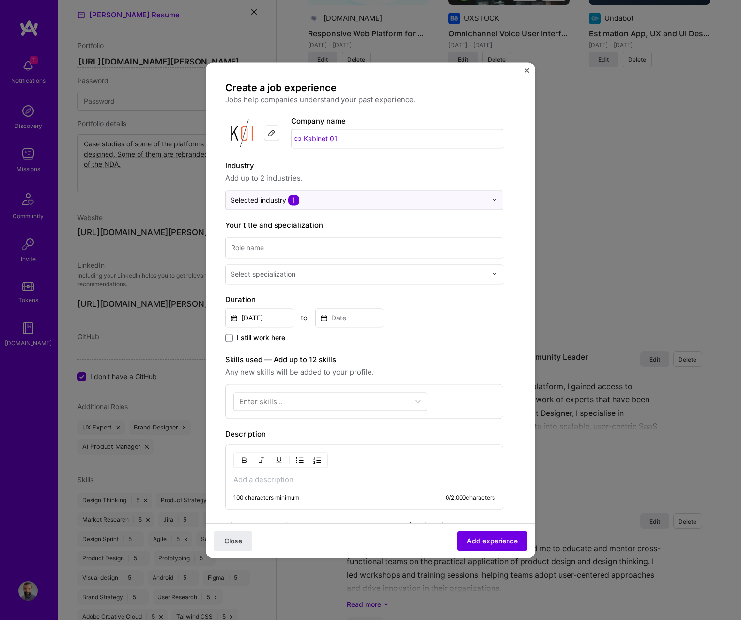
click at [299, 480] on p at bounding box center [365, 480] width 262 height 10
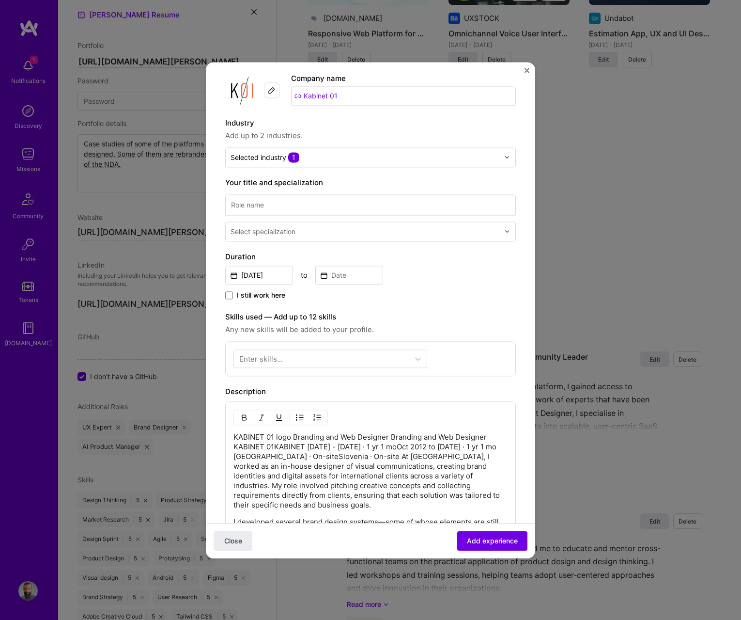
scroll to position [40, 0]
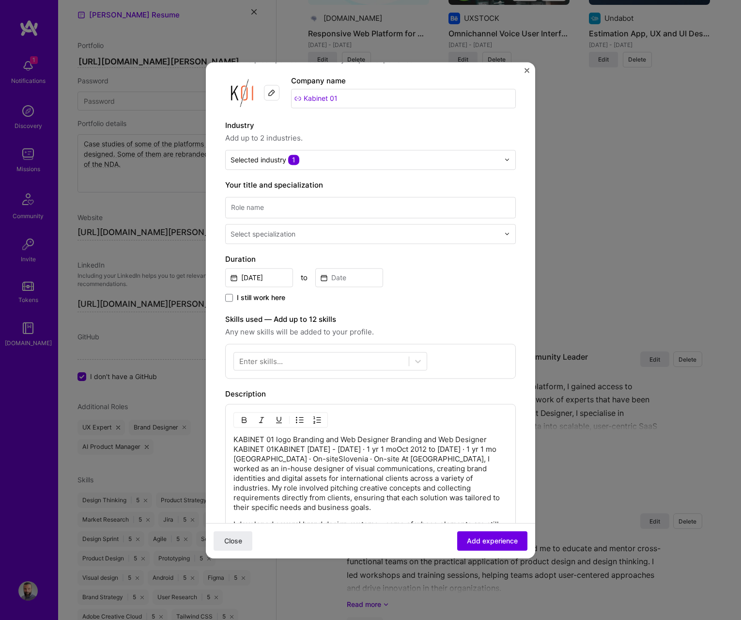
click at [251, 360] on div "Enter skills..." at bounding box center [261, 361] width 44 height 10
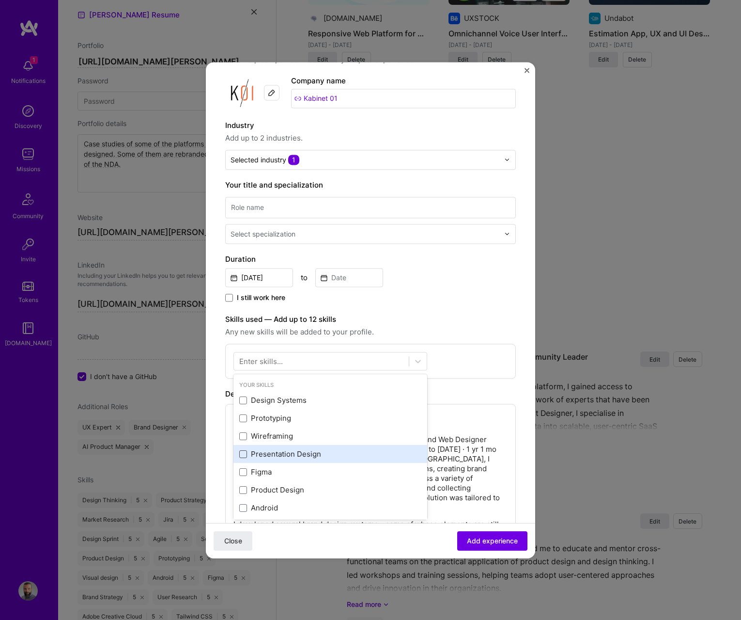
click at [247, 454] on span at bounding box center [243, 454] width 8 height 8
click at [0, 0] on input "checkbox" at bounding box center [0, 0] width 0 height 0
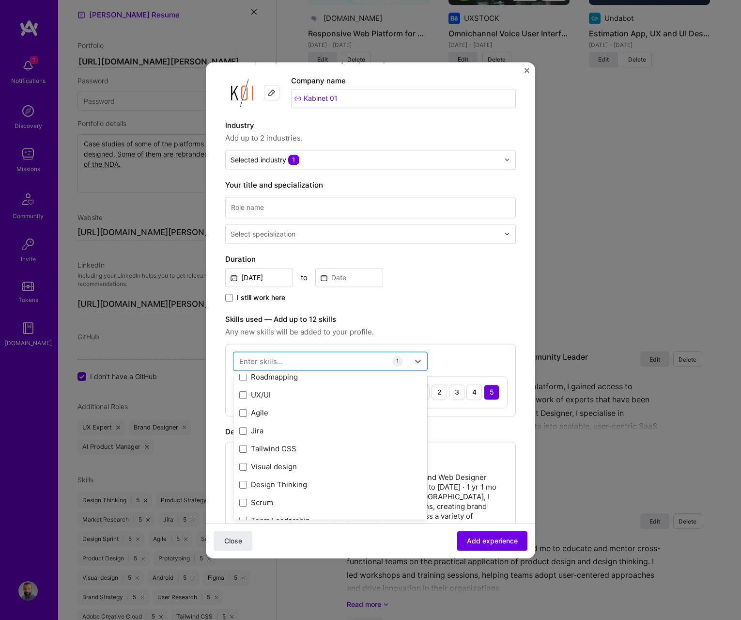
scroll to position [274, 0]
click at [262, 451] on div "Visual design" at bounding box center [330, 449] width 182 height 10
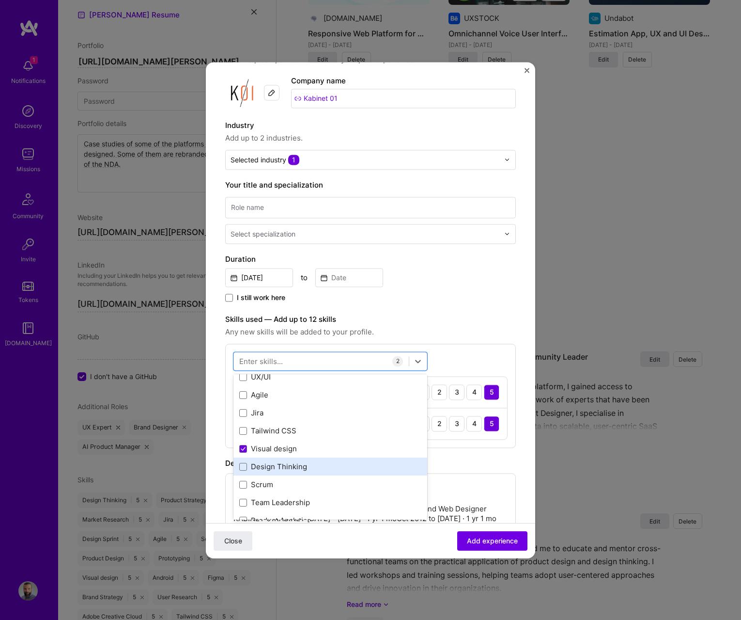
click at [281, 465] on div "Design Thinking" at bounding box center [330, 467] width 182 height 10
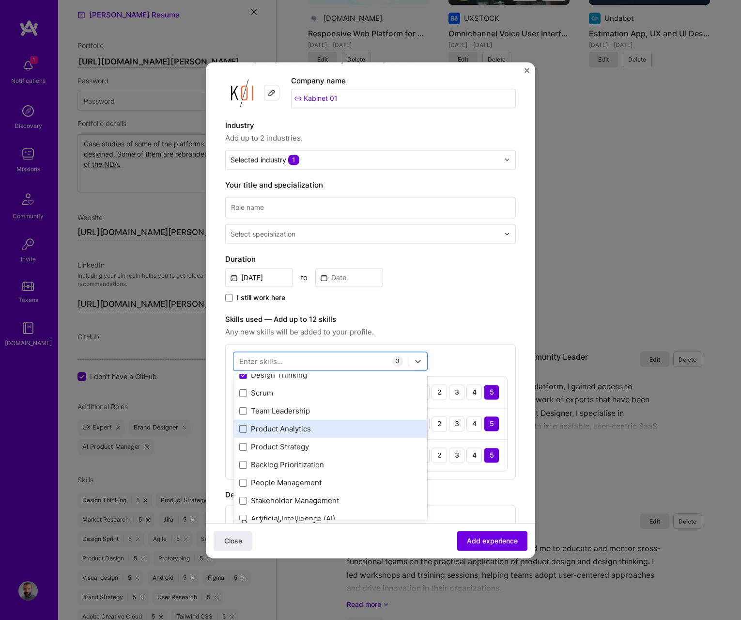
scroll to position [369, 0]
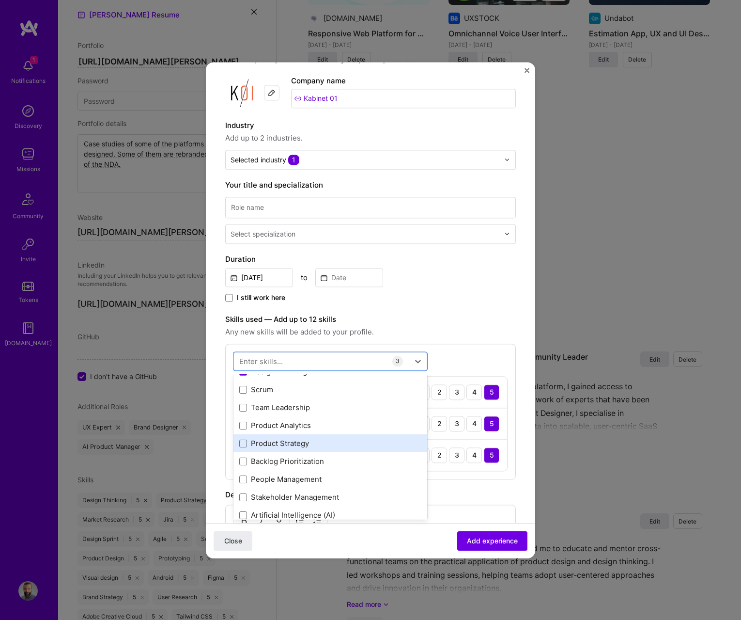
click at [270, 445] on div "Product Strategy" at bounding box center [330, 444] width 182 height 10
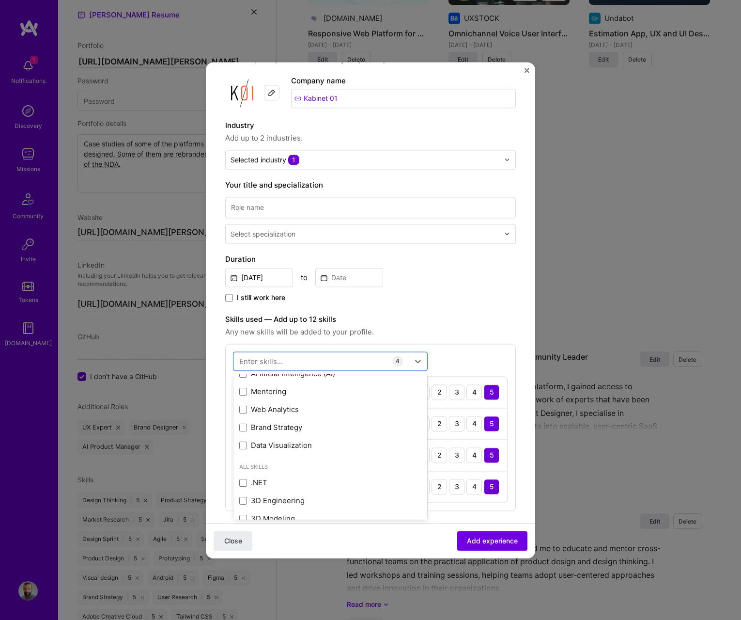
scroll to position [512, 0]
click at [285, 441] on div "Data Visualization" at bounding box center [330, 445] width 182 height 10
click at [296, 434] on div "Brand Strategy" at bounding box center [331, 427] width 194 height 18
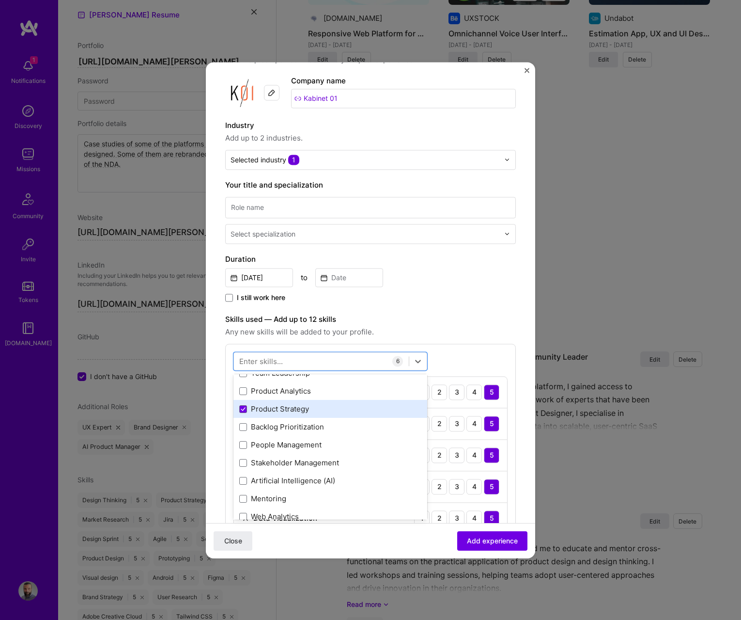
click at [257, 412] on div "Product Strategy" at bounding box center [330, 409] width 182 height 10
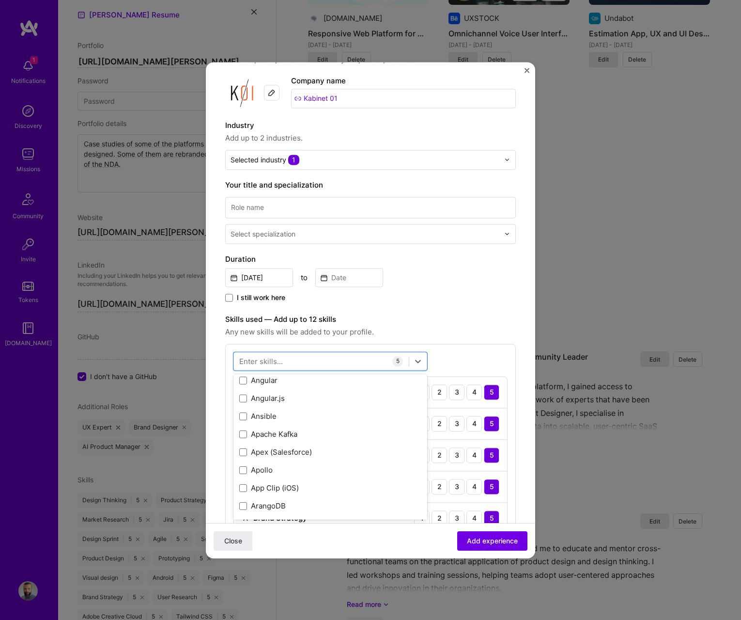
scroll to position [1082, 0]
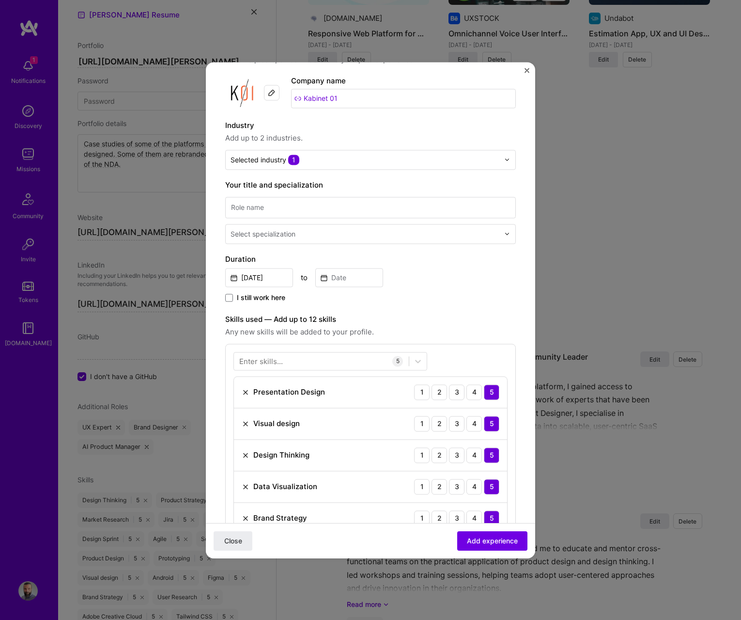
click at [492, 356] on div "Enter skills... 5 Presentation Design 1 2 3 4 5 Visual design 1 2 3 4 5 Design …" at bounding box center [370, 443] width 291 height 199
click at [247, 282] on input "Aug, 2025" at bounding box center [259, 277] width 68 height 19
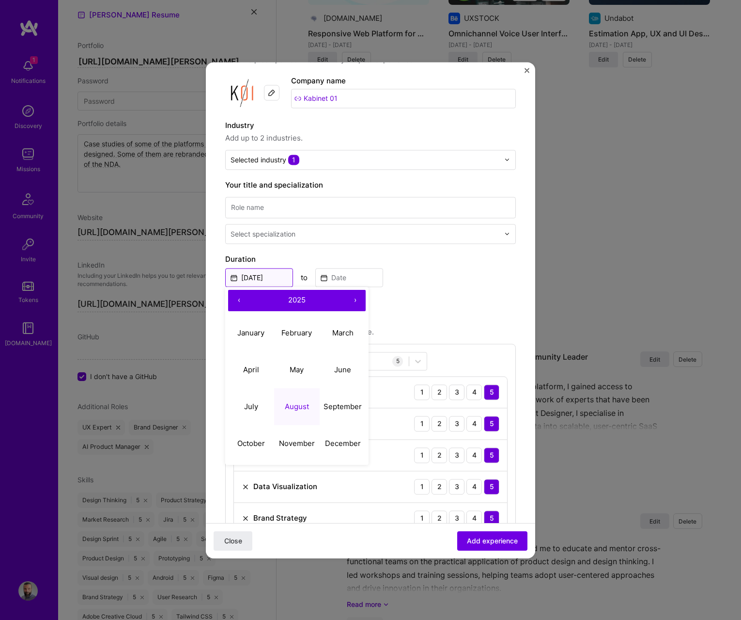
scroll to position [35, 0]
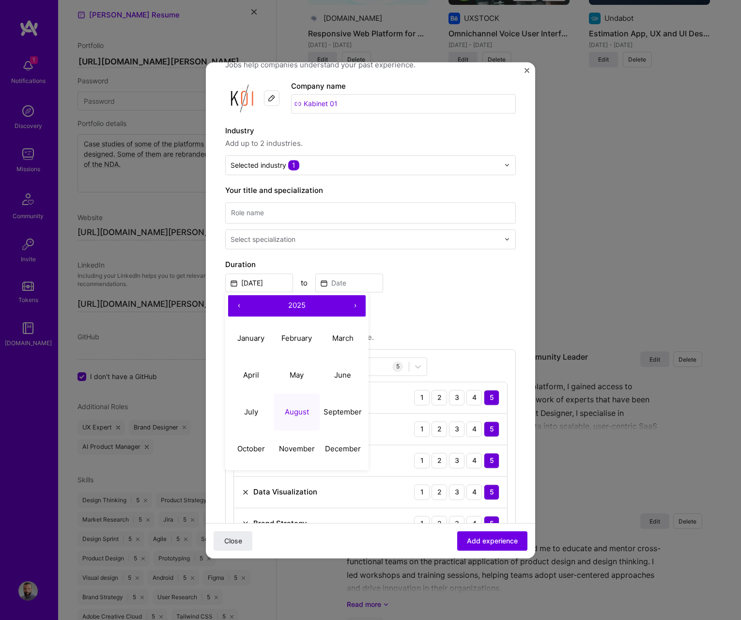
click at [238, 306] on button "‹" at bounding box center [238, 305] width 21 height 21
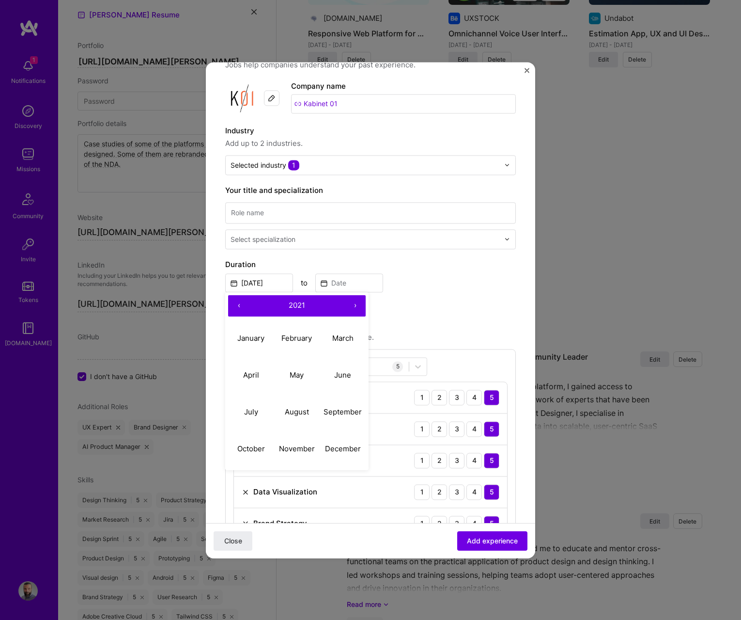
click at [238, 306] on button "‹" at bounding box center [238, 305] width 21 height 21
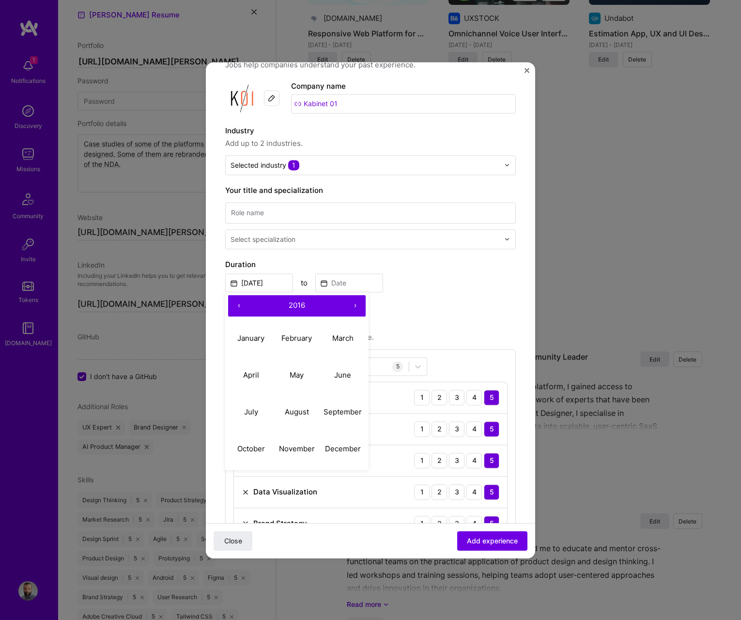
click at [238, 306] on button "‹" at bounding box center [238, 305] width 21 height 21
click at [259, 444] on abbr "October" at bounding box center [251, 448] width 28 height 9
type input "Oct, 2012"
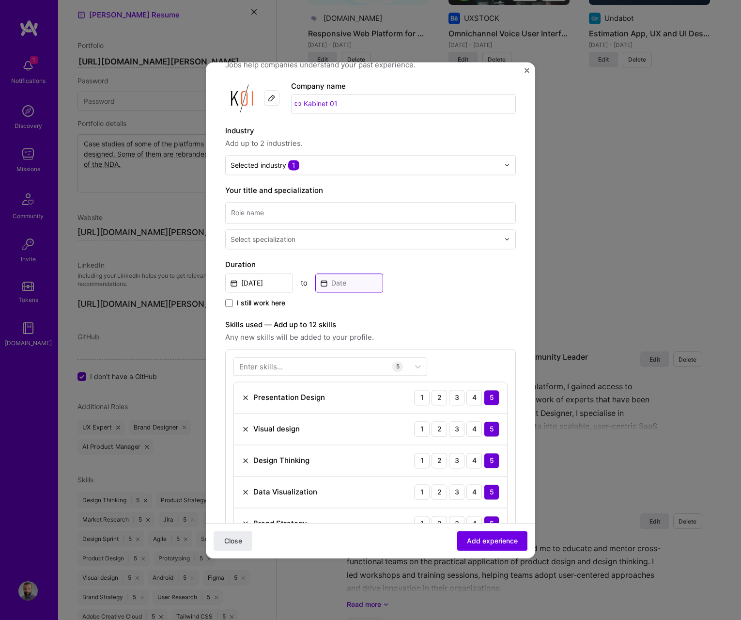
click at [340, 284] on input at bounding box center [349, 282] width 68 height 19
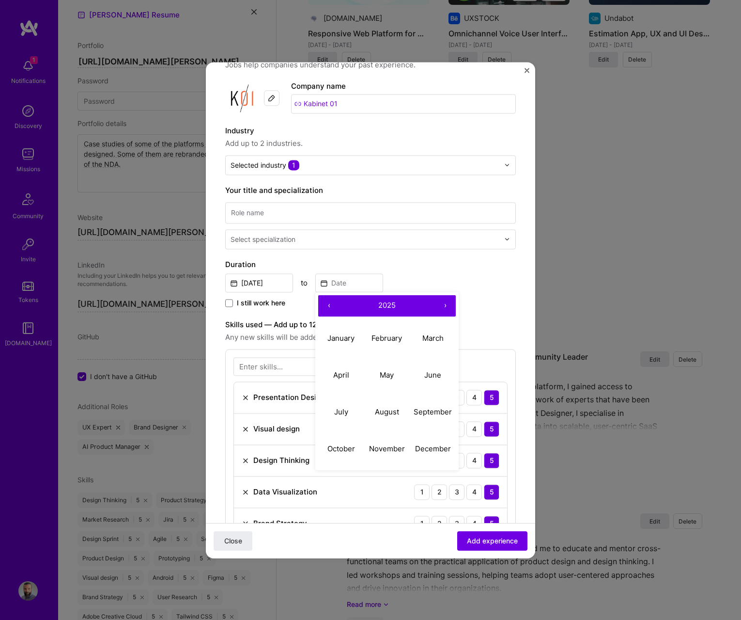
click at [331, 306] on button "‹" at bounding box center [328, 305] width 21 height 21
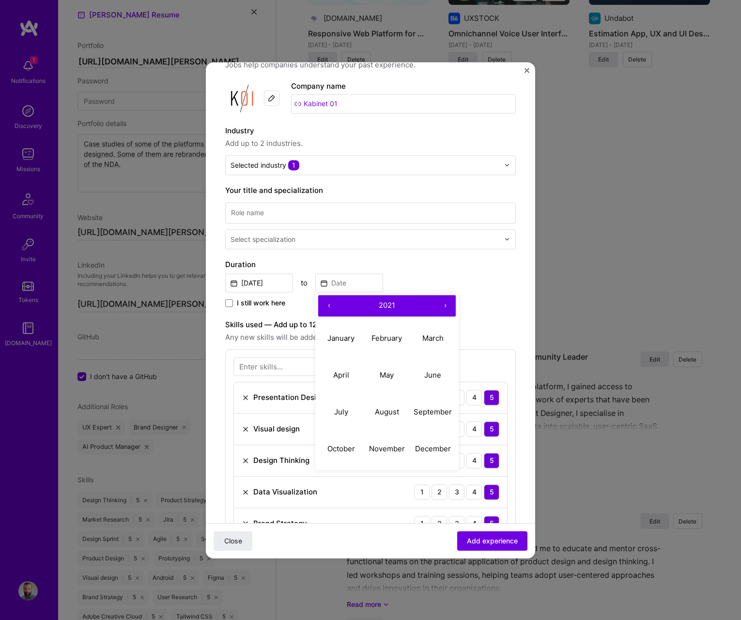
click at [331, 306] on button "‹" at bounding box center [328, 305] width 21 height 21
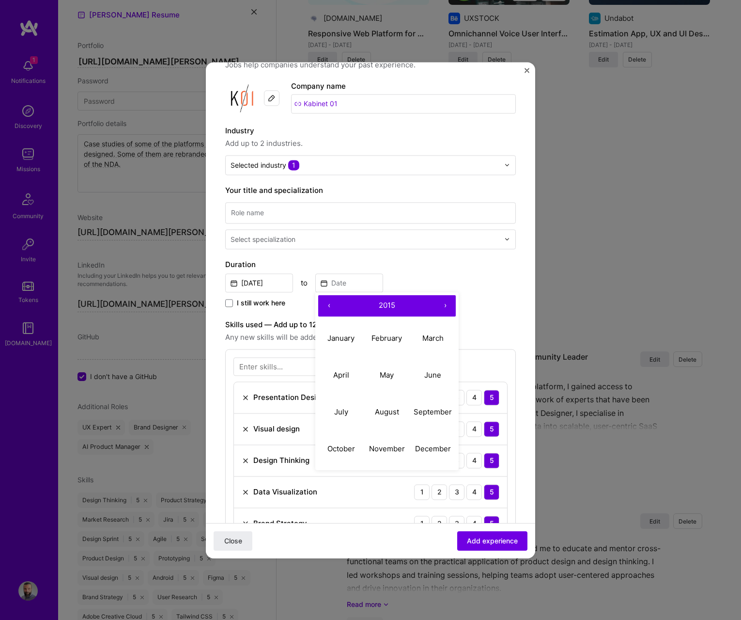
click at [331, 306] on button "‹" at bounding box center [328, 305] width 21 height 21
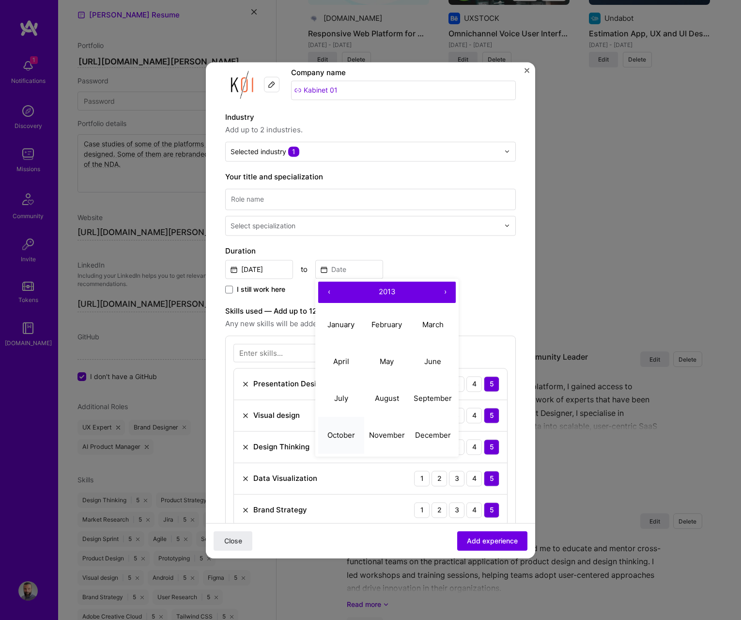
scroll to position [48, 0]
click at [347, 432] on abbr "October" at bounding box center [342, 435] width 28 height 9
type input "Oct, 2013"
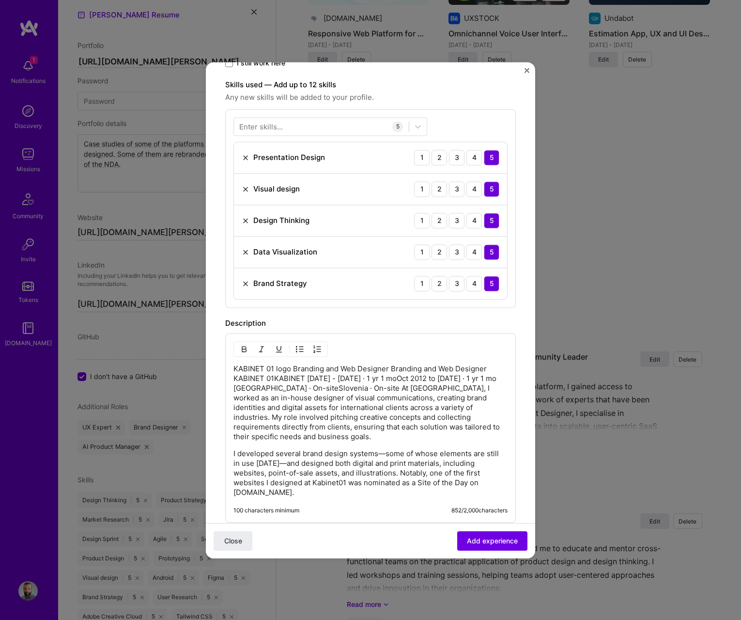
scroll to position [440, 0]
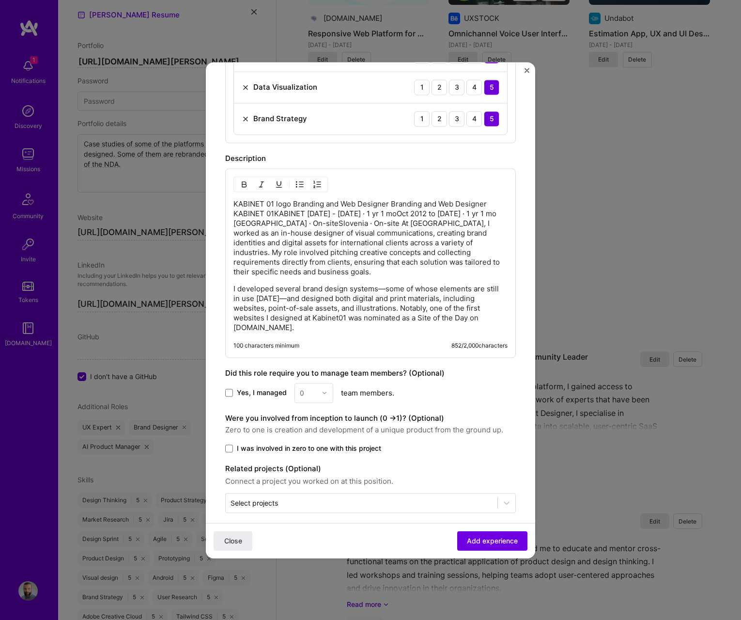
click at [374, 424] on span "Zero to one is creation and development of a unique product from the ground up." at bounding box center [370, 430] width 291 height 12
click at [240, 433] on div "Were you involved from inception to launch (0 - > 1)? (Optional) Zero to one is…" at bounding box center [370, 432] width 291 height 41
click at [264, 443] on span "I was involved in zero to one with this project" at bounding box center [309, 448] width 144 height 10
click at [0, 0] on input "I was involved in zero to one with this project" at bounding box center [0, 0] width 0 height 0
click at [483, 537] on span "Add experience" at bounding box center [492, 540] width 51 height 10
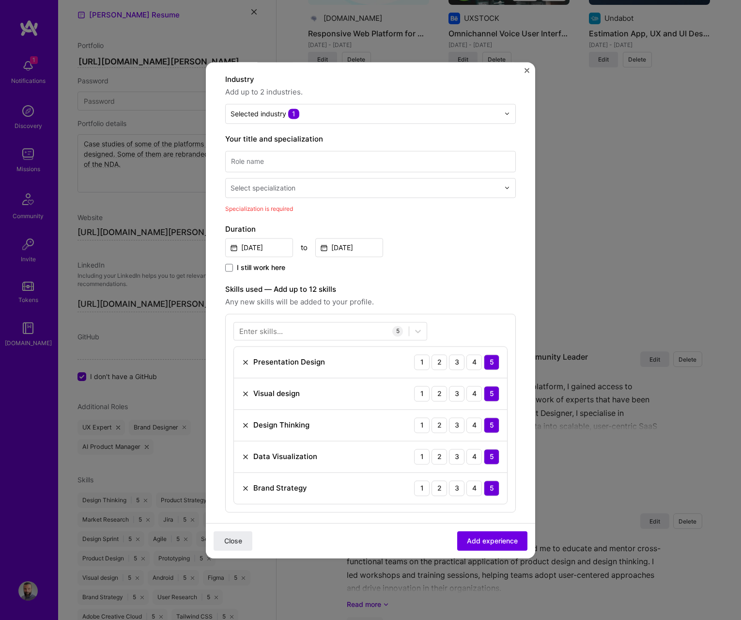
scroll to position [84, 0]
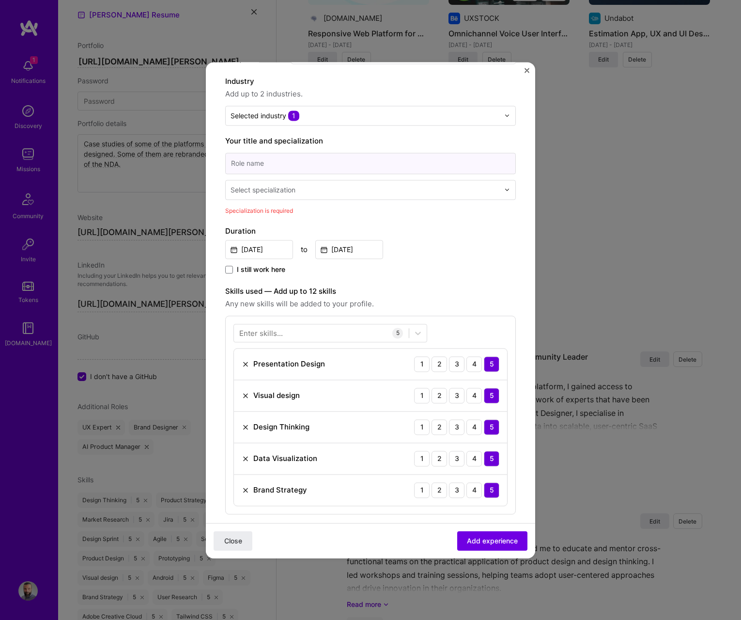
click at [271, 166] on input at bounding box center [370, 163] width 291 height 21
type input "Branding & Web Designer"
click at [269, 188] on div "Select specialization" at bounding box center [263, 190] width 65 height 10
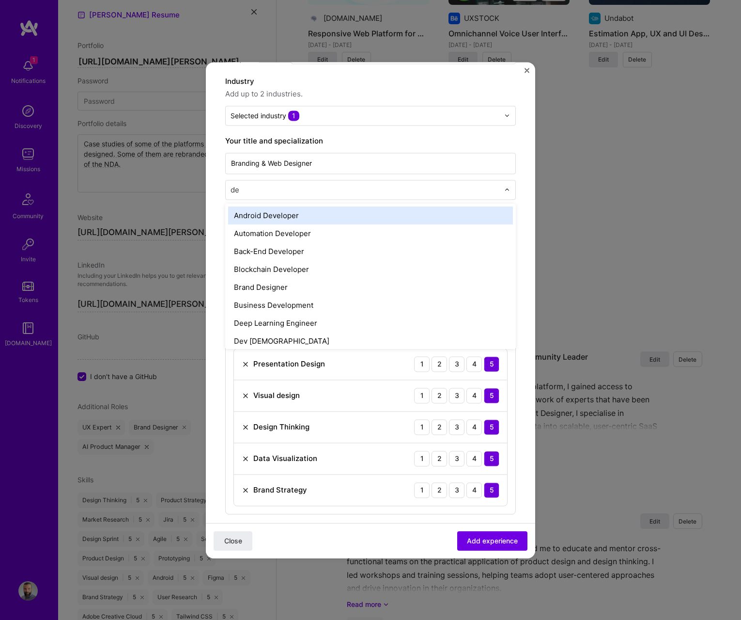
type input "des"
click at [267, 214] on div "Brand Designer" at bounding box center [370, 215] width 285 height 18
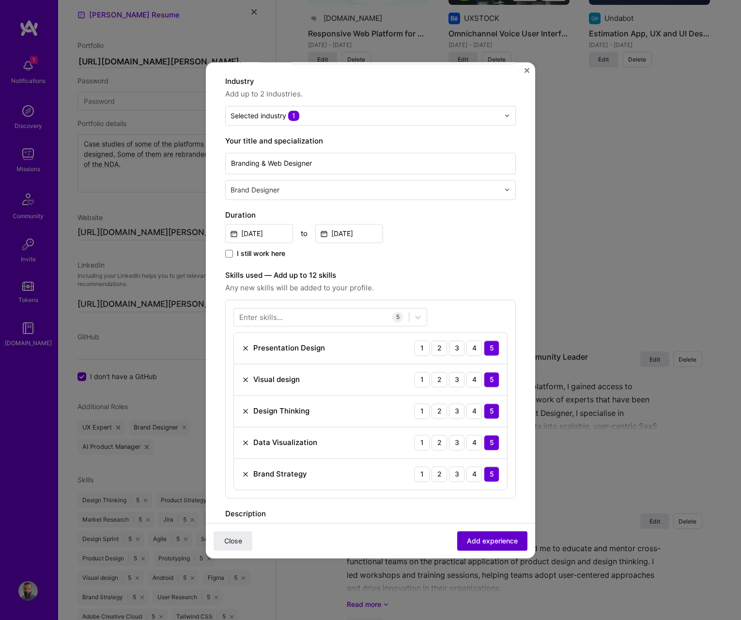
click at [473, 538] on span "Add experience" at bounding box center [492, 540] width 51 height 10
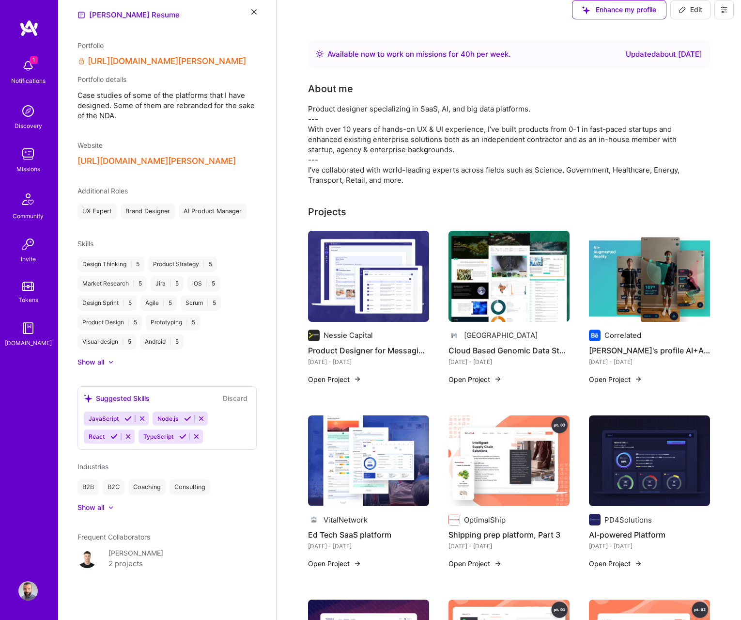
scroll to position [0, 0]
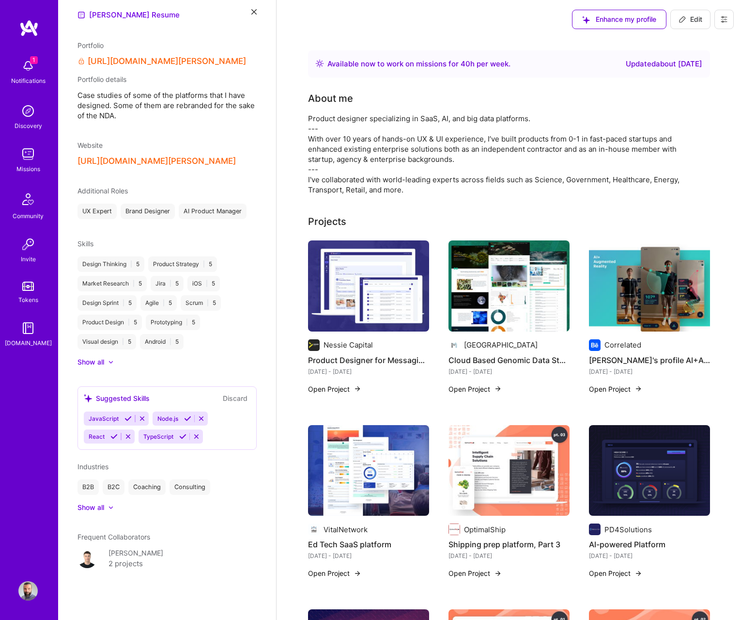
click at [608, 25] on button "Enhance my profile" at bounding box center [619, 19] width 94 height 19
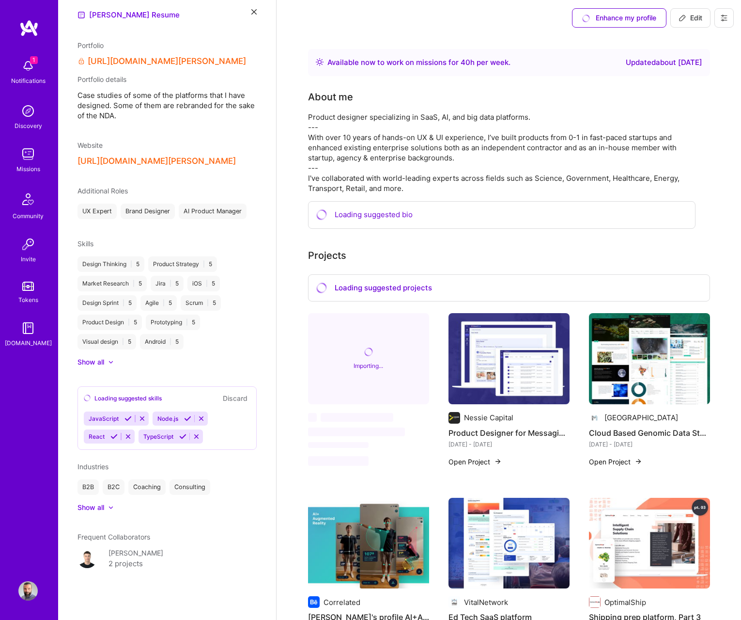
scroll to position [5, 0]
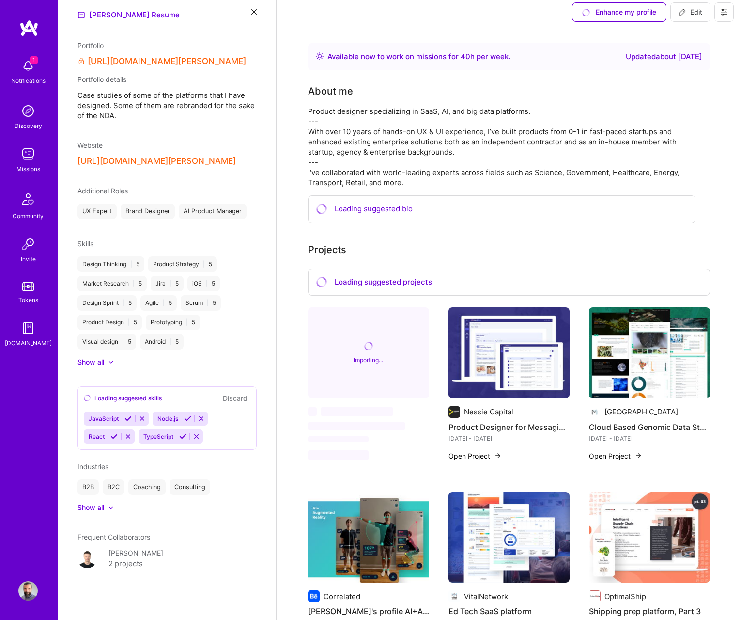
scroll to position [11, 0]
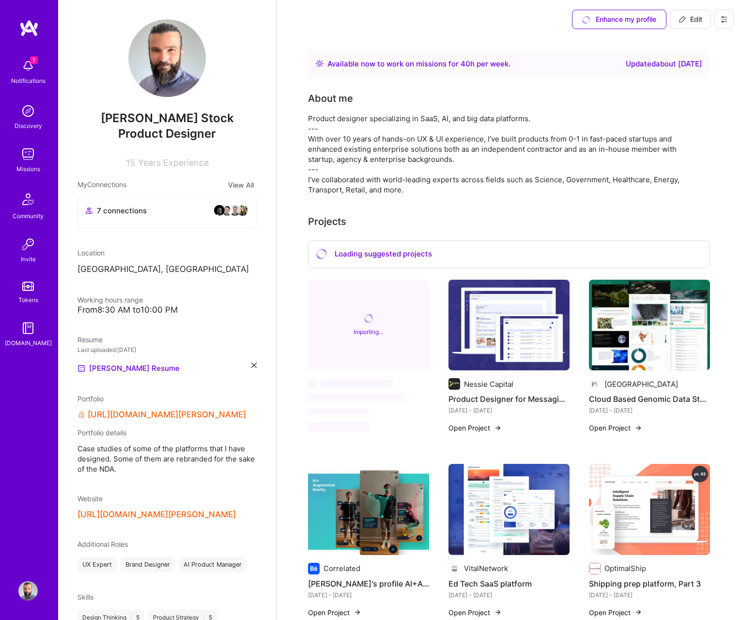
click at [518, 338] on img at bounding box center [509, 325] width 121 height 91
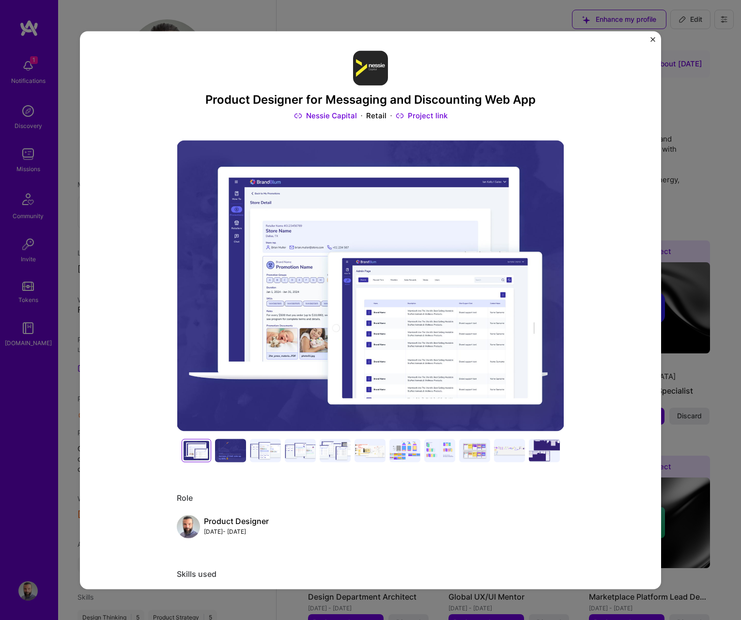
click at [655, 39] on img "Close" at bounding box center [653, 39] width 5 height 5
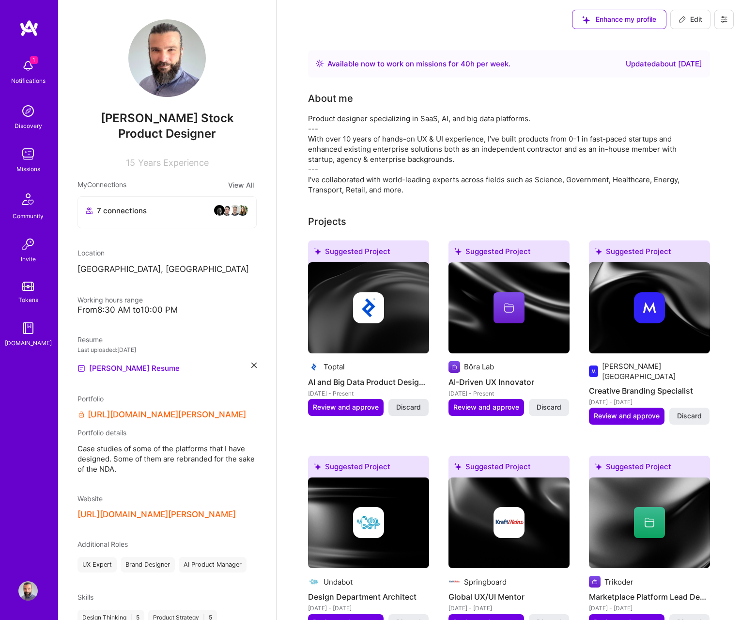
click at [409, 411] on span "Discard" at bounding box center [408, 407] width 25 height 10
click at [546, 409] on span "Discard" at bounding box center [549, 407] width 25 height 10
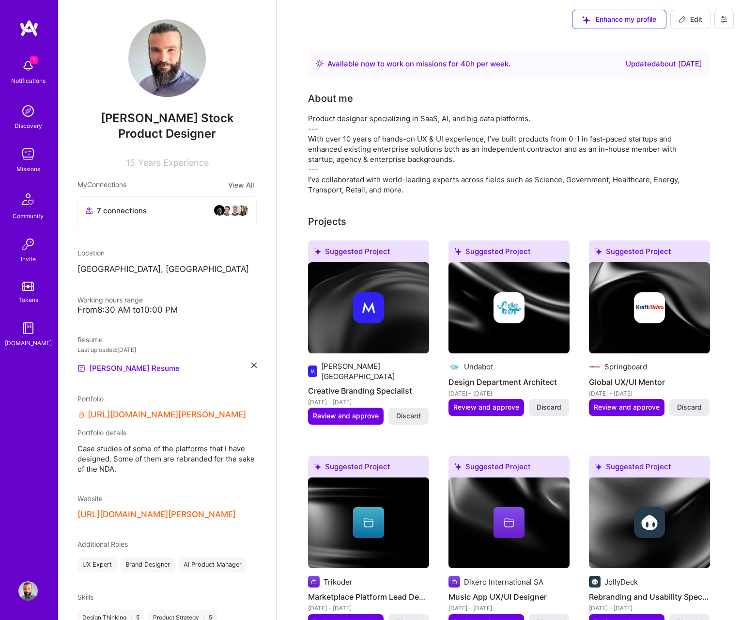
drag, startPoint x: 694, startPoint y: 409, endPoint x: 670, endPoint y: 406, distance: 24.9
click at [694, 409] on span "Discard" at bounding box center [689, 407] width 25 height 10
click at [560, 405] on span "Discard" at bounding box center [549, 407] width 25 height 10
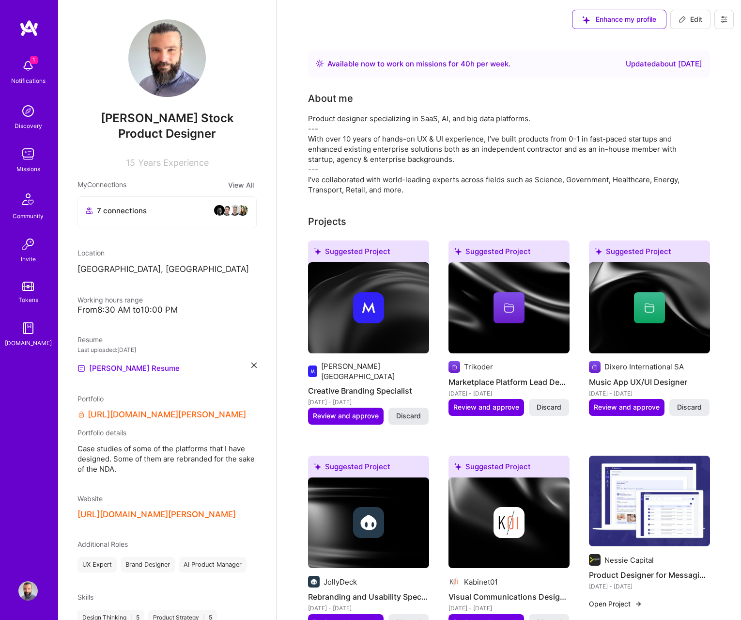
click at [422, 408] on button "Discard" at bounding box center [409, 416] width 40 height 16
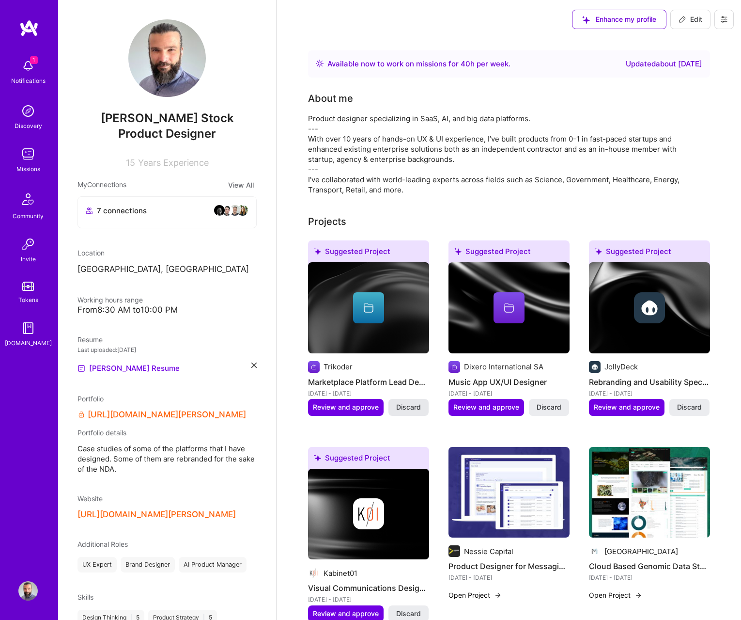
click at [415, 405] on span "Discard" at bounding box center [408, 407] width 25 height 10
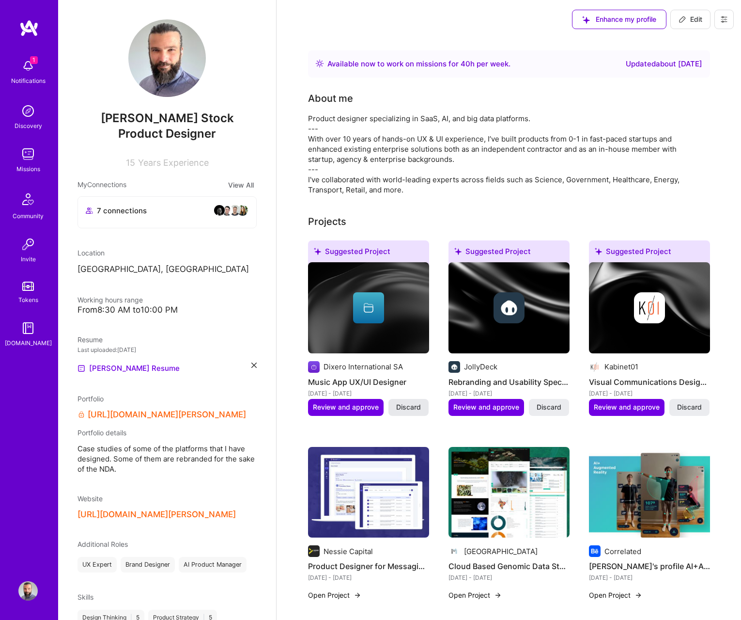
click at [415, 405] on span "Discard" at bounding box center [408, 407] width 25 height 10
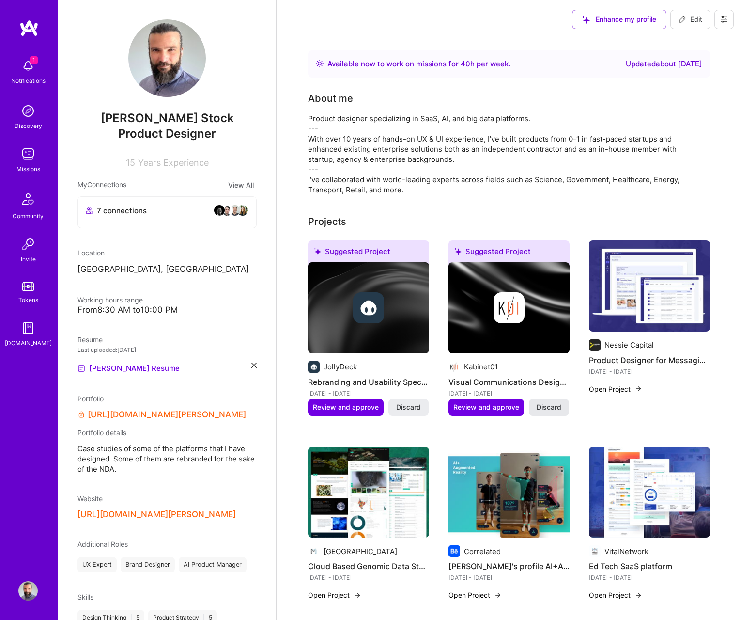
click at [538, 410] on span "Discard" at bounding box center [549, 407] width 25 height 10
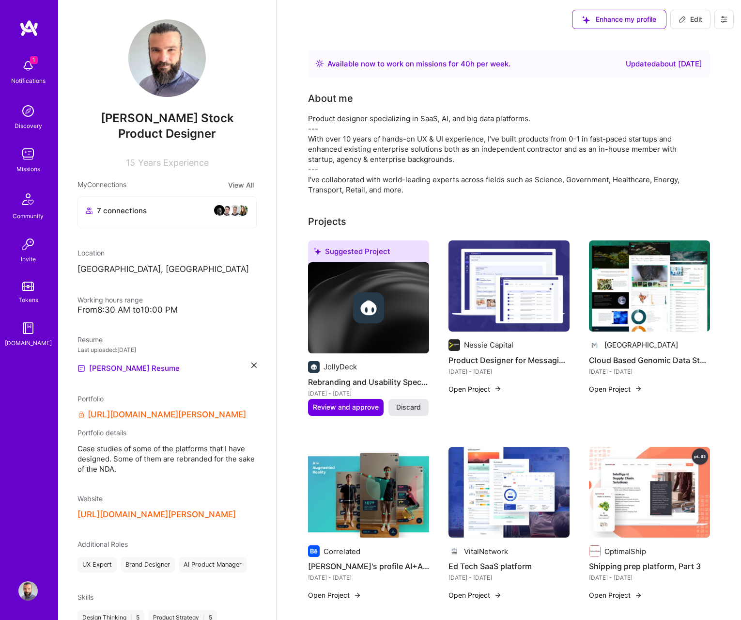
click at [410, 407] on span "Discard" at bounding box center [408, 407] width 25 height 10
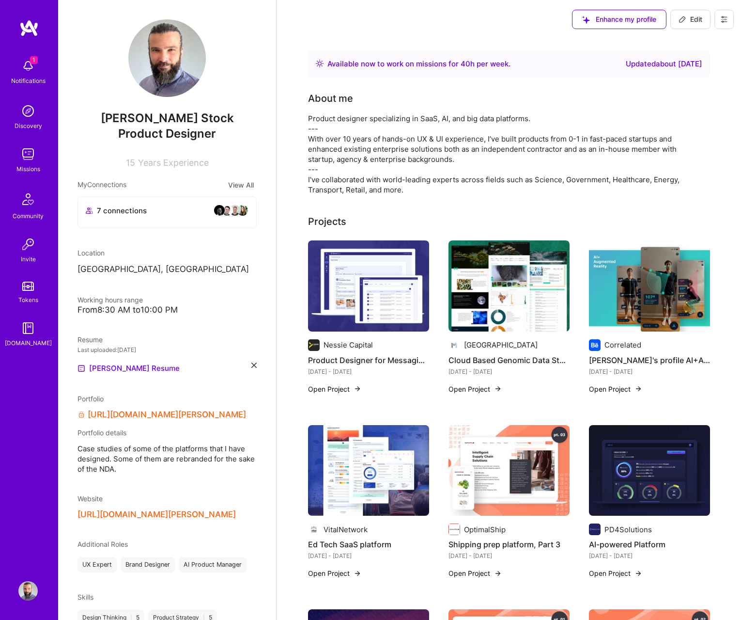
click at [328, 388] on button "Open Project" at bounding box center [334, 389] width 53 height 10
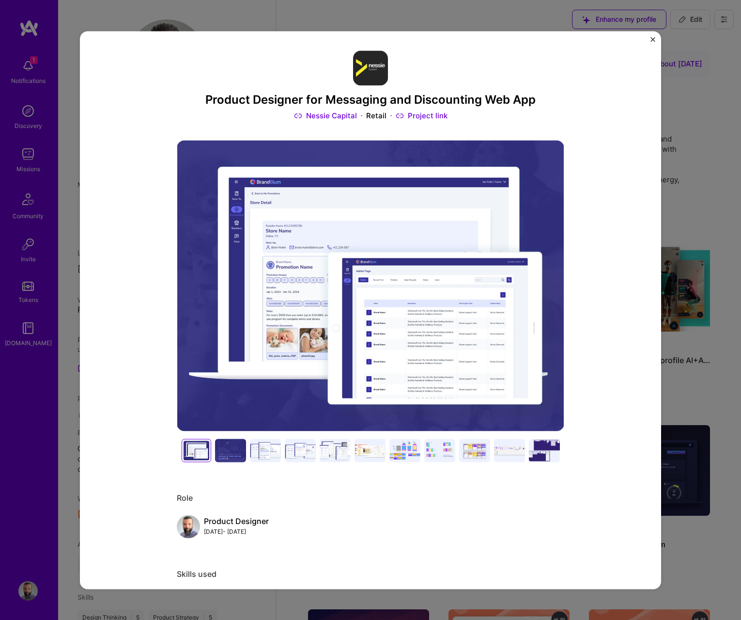
click at [712, 168] on div "Product Designer for Messaging and Discounting Web App Nessie Capital Retail Pr…" at bounding box center [370, 310] width 741 height 620
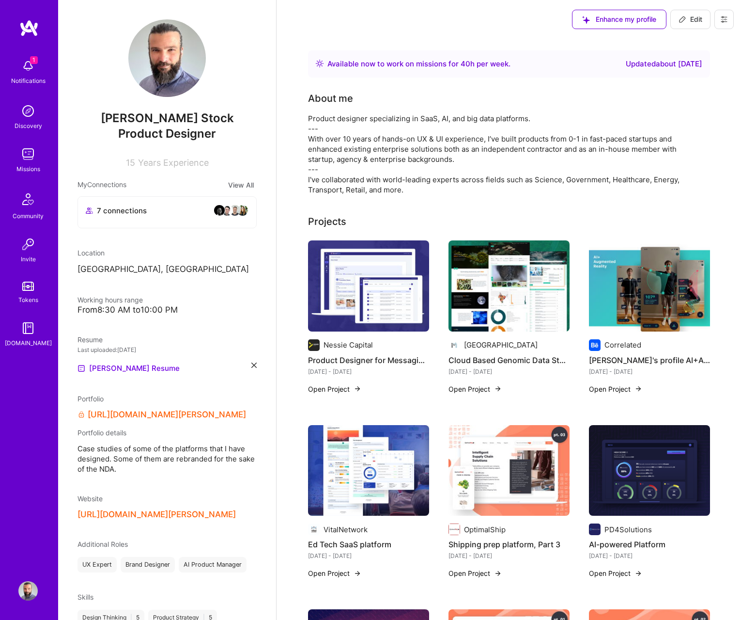
scroll to position [0, 0]
click at [679, 23] on span "Edit" at bounding box center [691, 19] width 24 height 10
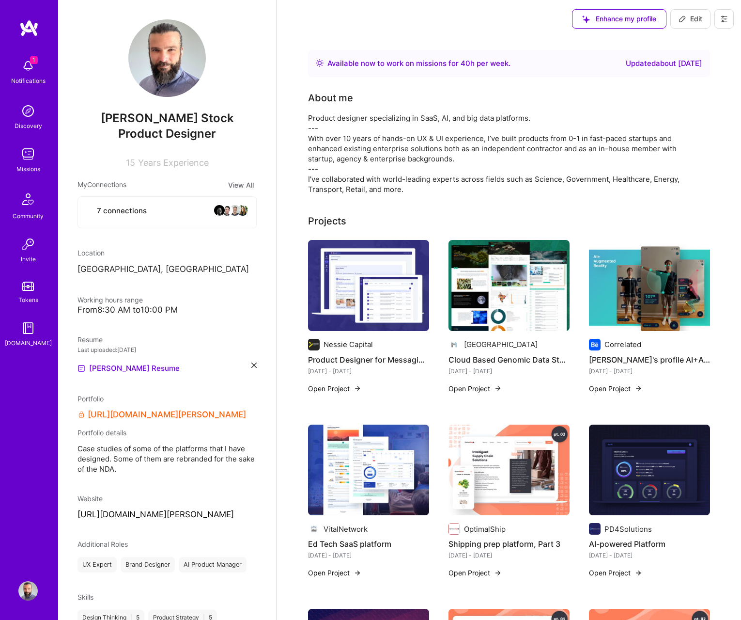
select select "US"
select select "Right Now"
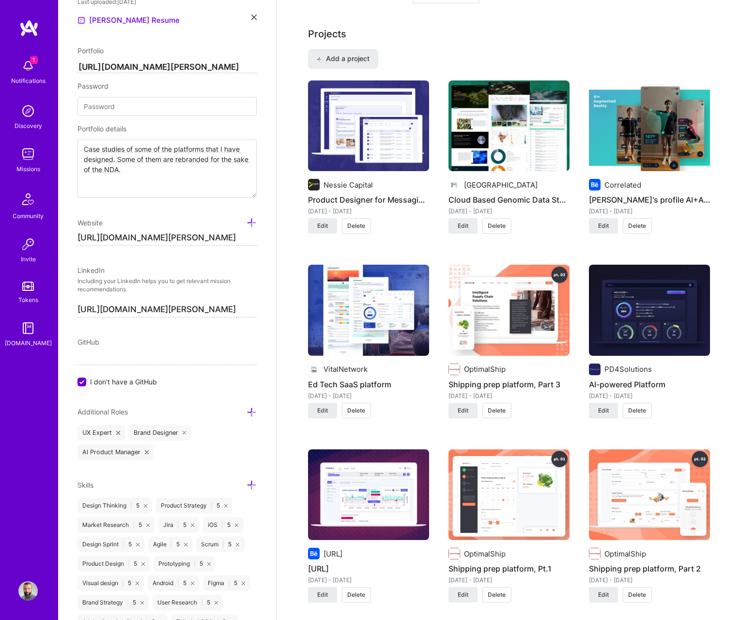
scroll to position [597, 0]
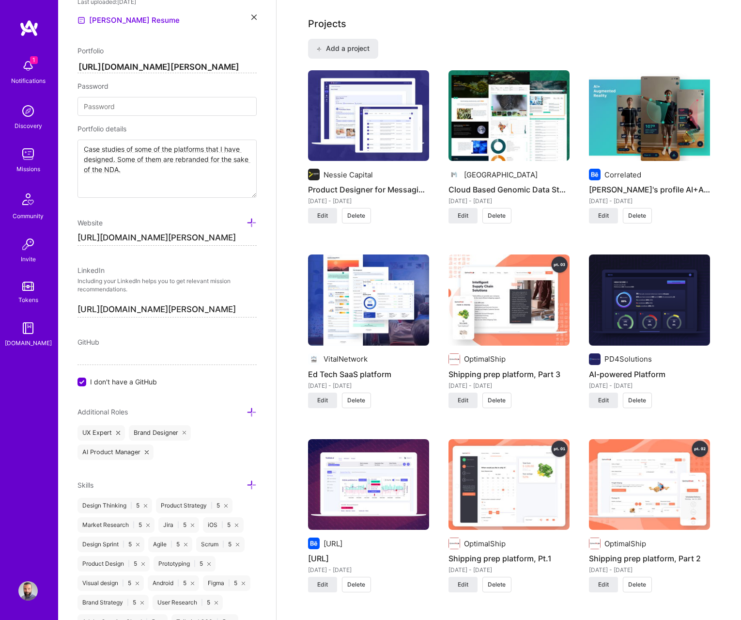
click at [318, 223] on div "Nessie Capital Product Designer for Messaging and Discounting Web App Jun 2024 …" at bounding box center [368, 152] width 121 height 165
click at [317, 220] on span "Edit" at bounding box center [322, 215] width 11 height 9
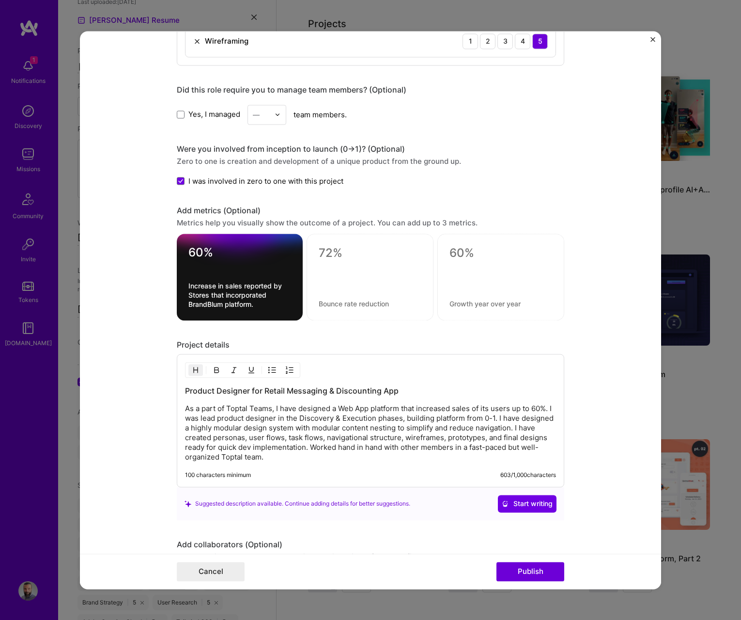
scroll to position [1089, 0]
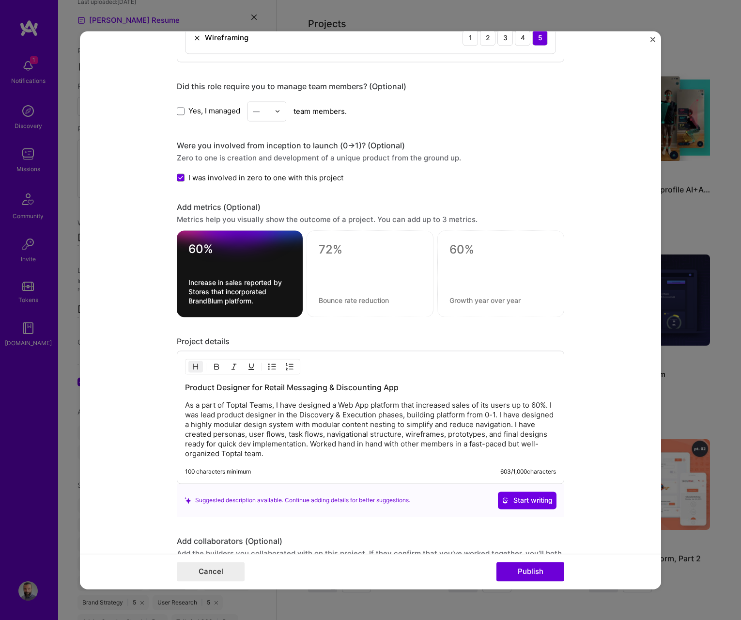
click at [282, 409] on p "As a part of Toptal Teams, I have designed a Web App platform that increased sa…" at bounding box center [370, 429] width 371 height 58
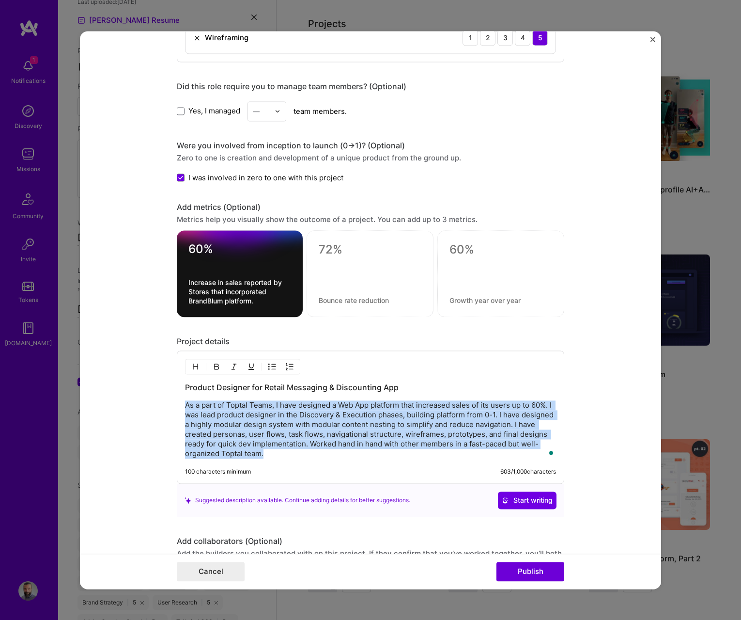
click at [282, 409] on p "As a part of Toptal Teams, I have designed a Web App platform that increased sa…" at bounding box center [370, 429] width 371 height 58
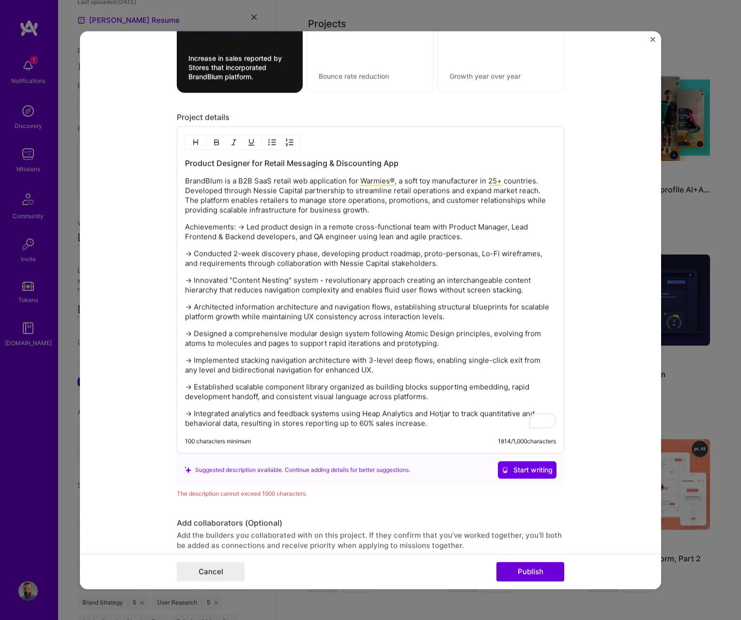
scroll to position [0, 0]
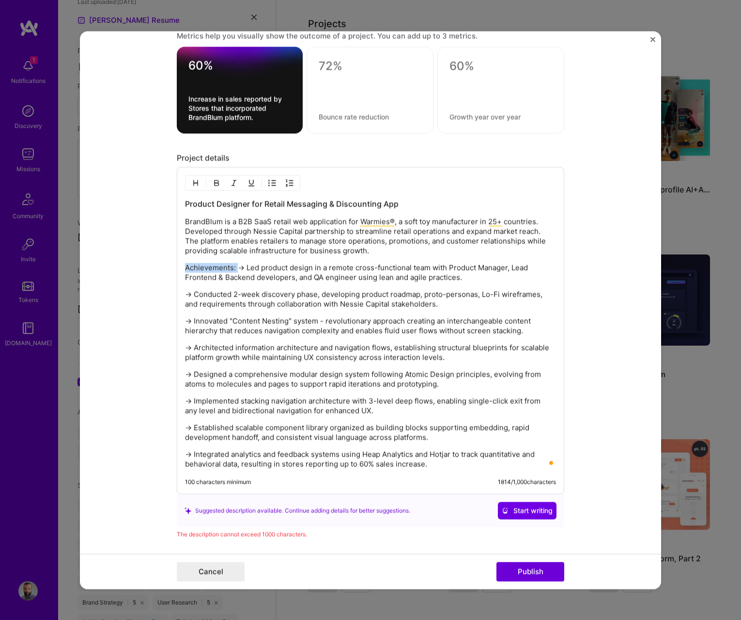
drag, startPoint x: 239, startPoint y: 267, endPoint x: 173, endPoint y: 269, distance: 66.4
click at [173, 269] on form "Project title Product Designer for Messaging and Discounting Web App Company Ne…" at bounding box center [371, 310] width 582 height 558
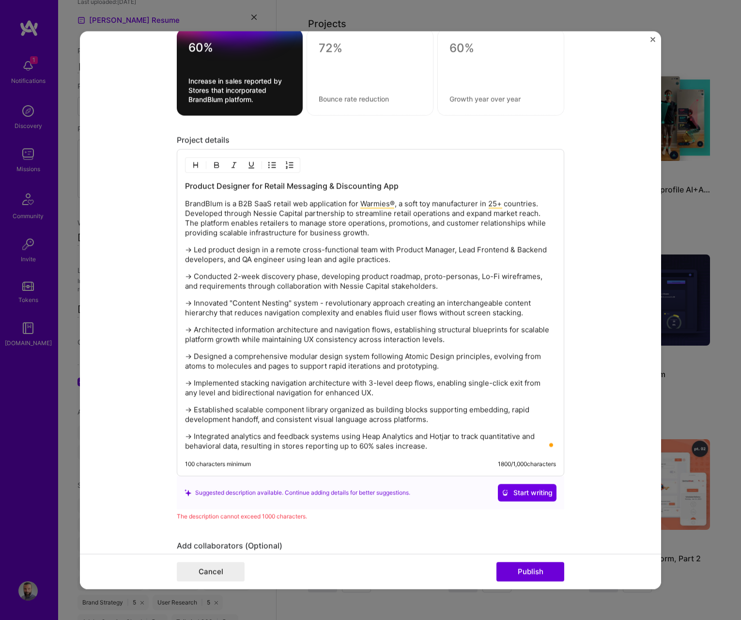
click at [368, 390] on p "→ Implemented stacking navigation architecture with 3-level deep flows, enablin…" at bounding box center [370, 387] width 371 height 19
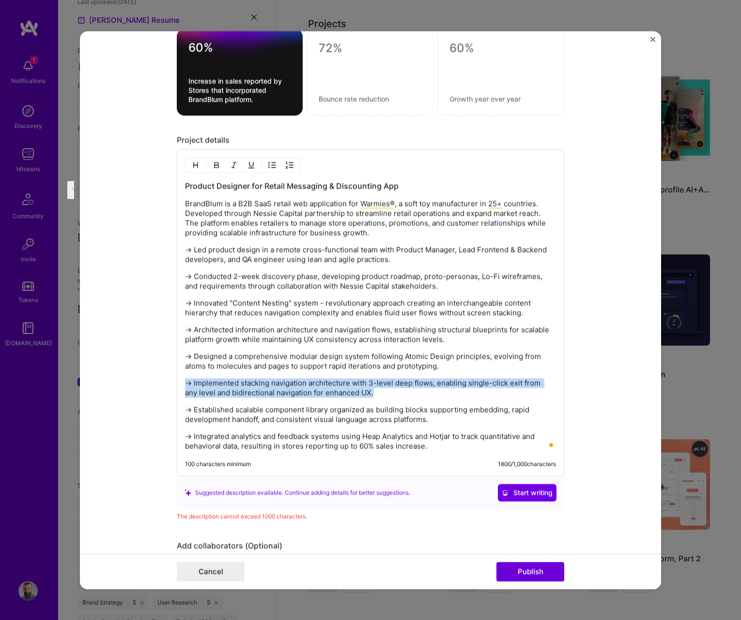
drag, startPoint x: 376, startPoint y: 393, endPoint x: 166, endPoint y: 380, distance: 210.2
click at [166, 380] on form "Project title Product Designer for Messaging and Discounting Web App Company Ne…" at bounding box center [371, 310] width 582 height 558
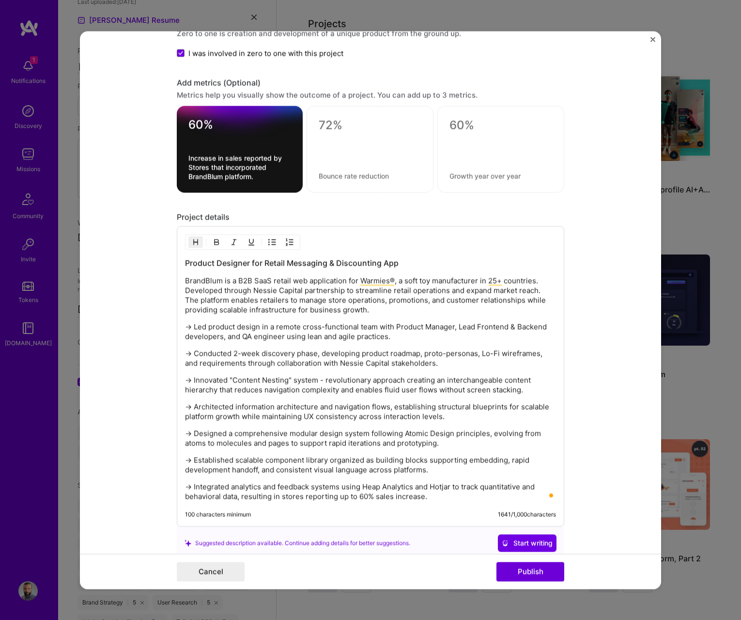
click at [273, 262] on h3 "Product Designer for Retail Messaging & Discounting App" at bounding box center [370, 262] width 371 height 11
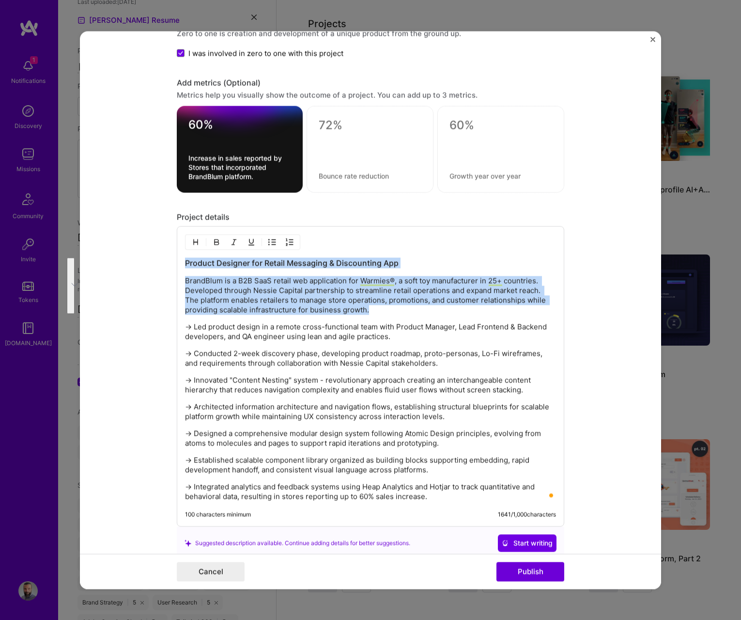
drag, startPoint x: 377, startPoint y: 307, endPoint x: 185, endPoint y: 259, distance: 198.9
click at [178, 258] on div "Project title Product Designer for Messaging and Discounting Web App Company Ne…" at bounding box center [371, 310] width 582 height 558
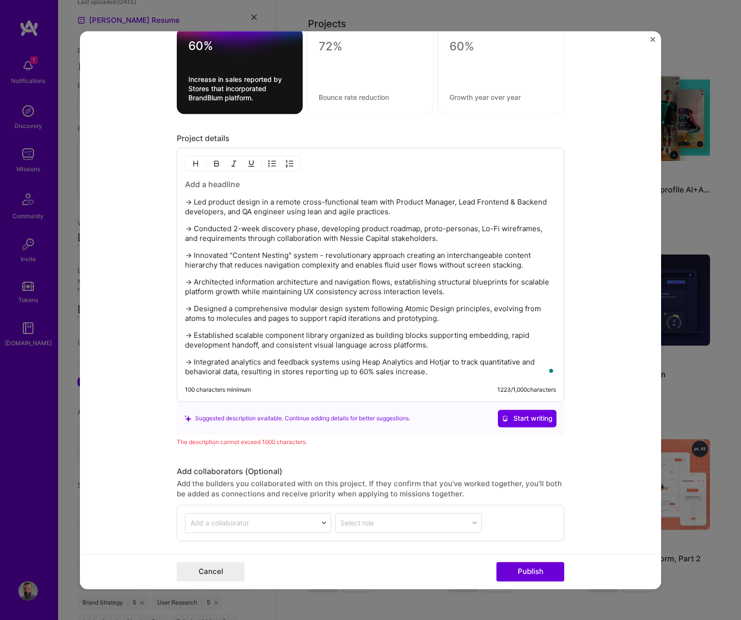
click at [429, 367] on p "→ Integrated analytics and feedback systems using Heap Analytics and Hotjar to …" at bounding box center [370, 366] width 371 height 19
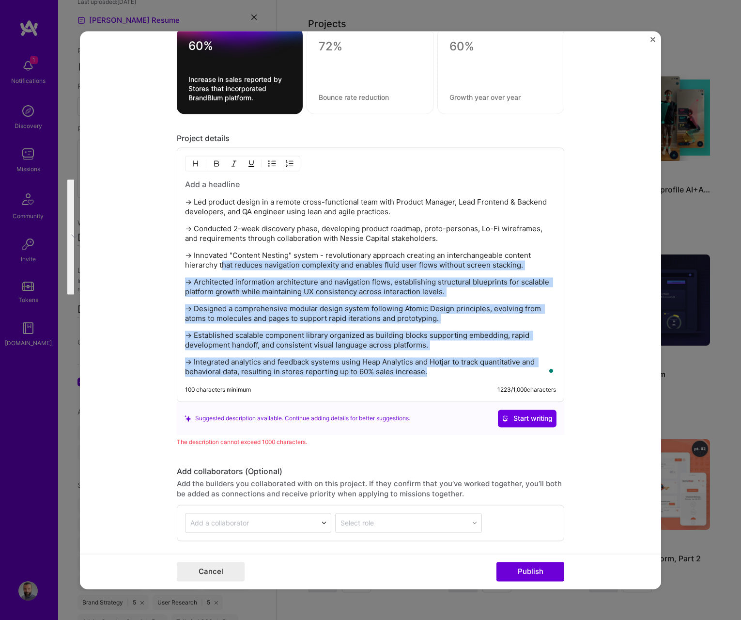
drag, startPoint x: 433, startPoint y: 371, endPoint x: 223, endPoint y: 265, distance: 234.9
click at [223, 265] on div "→ Led product design in a remote cross-functional team with Product Manager, Le…" at bounding box center [370, 278] width 371 height 198
click at [251, 365] on p "→ Integrated analytics and feedback systems using Heap Analytics and Hotjar to …" at bounding box center [370, 366] width 371 height 19
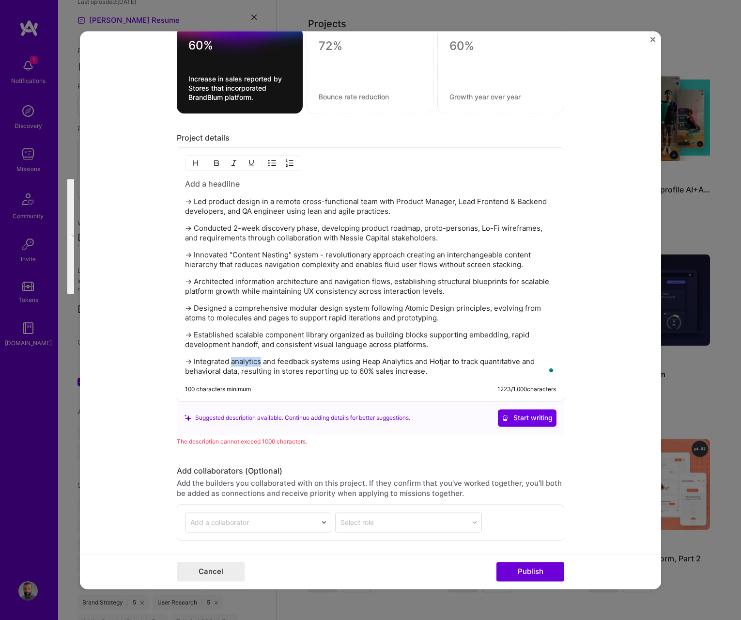
click at [251, 365] on p "→ Integrated analytics and feedback systems using Heap Analytics and Hotjar to …" at bounding box center [370, 366] width 371 height 19
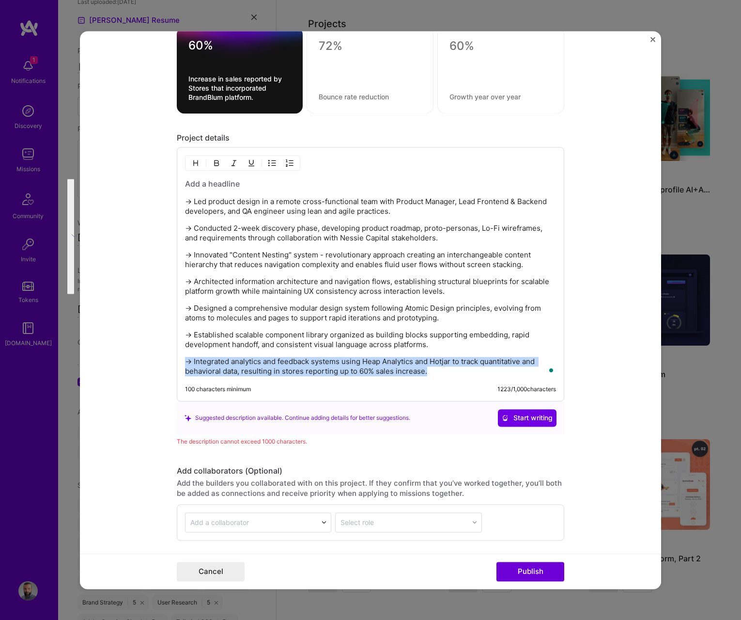
click at [251, 365] on p "→ Integrated analytics and feedback systems using Heap Analytics and Hotjar to …" at bounding box center [370, 366] width 371 height 19
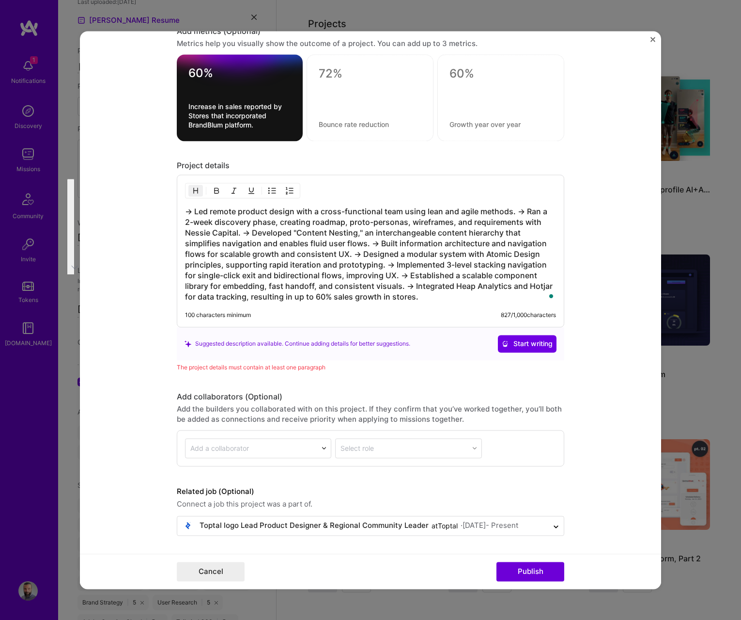
scroll to position [1265, 0]
click at [243, 233] on h3 "→ Led remote product design with a cross-functional team using lean and agile m…" at bounding box center [370, 254] width 371 height 96
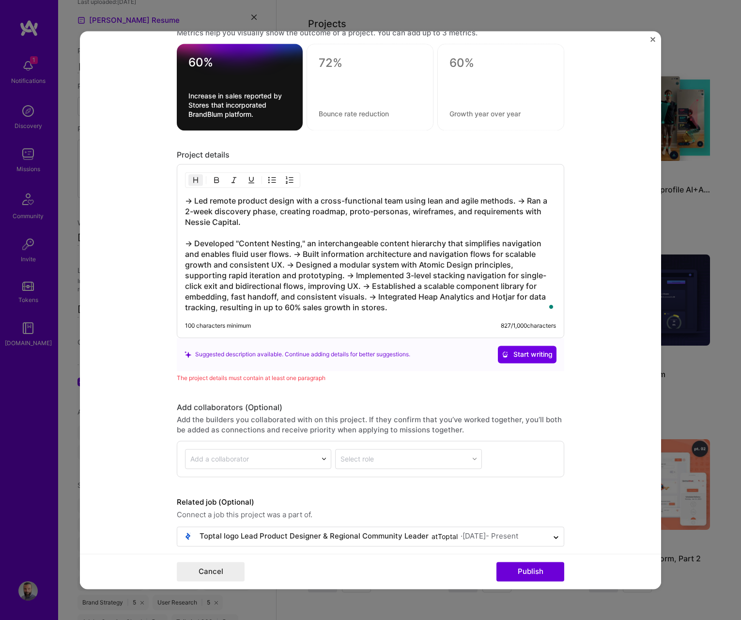
scroll to position [1287, 0]
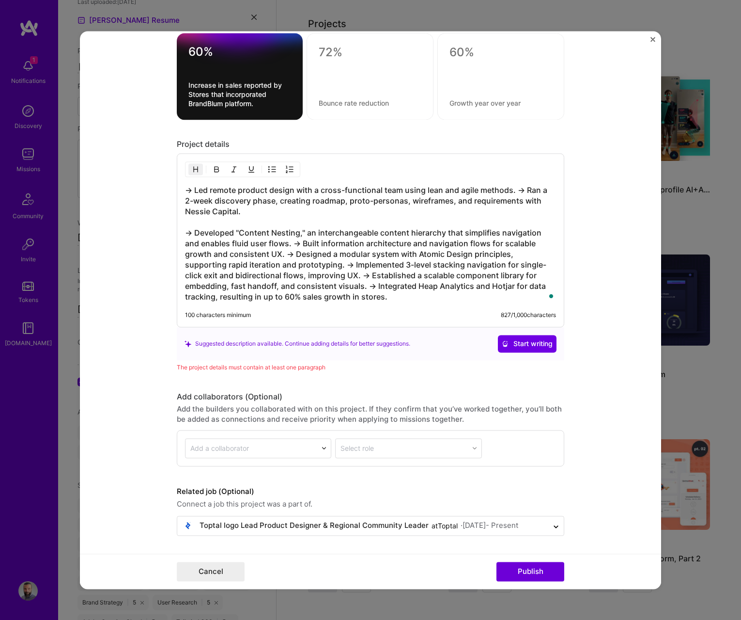
drag, startPoint x: 517, startPoint y: 190, endPoint x: 480, endPoint y: 190, distance: 36.8
click at [516, 190] on h3 "→ Led remote product design with a cross-functional team using lean and agile m…" at bounding box center [370, 243] width 371 height 117
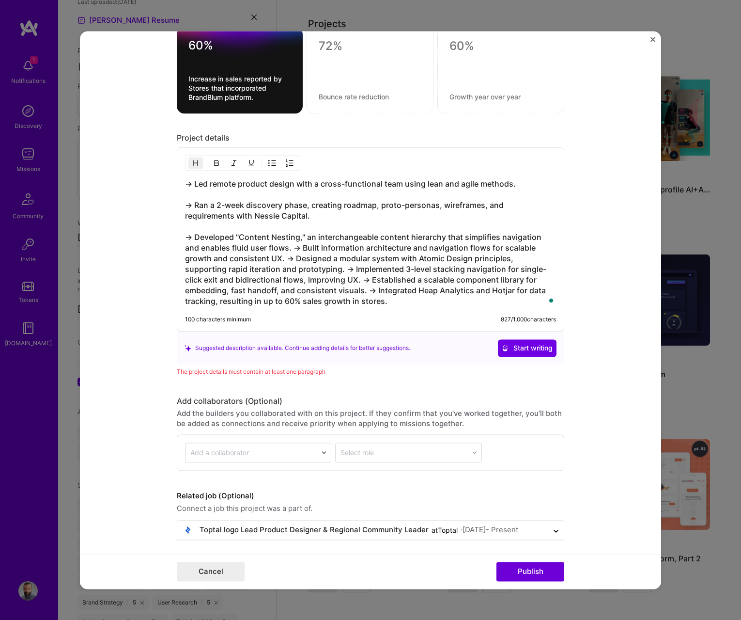
click at [295, 248] on h3 "→ Led remote product design with a cross-functional team using lean and agile m…" at bounding box center [370, 242] width 371 height 128
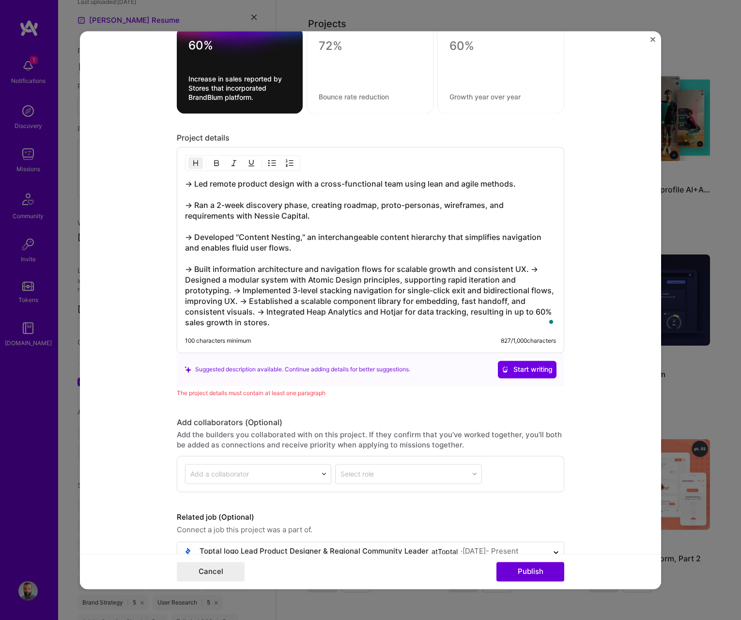
drag, startPoint x: 530, startPoint y: 269, endPoint x: 520, endPoint y: 269, distance: 10.2
click at [530, 269] on h3 "→ Led remote product design with a cross-functional team using lean and agile m…" at bounding box center [370, 252] width 371 height 149
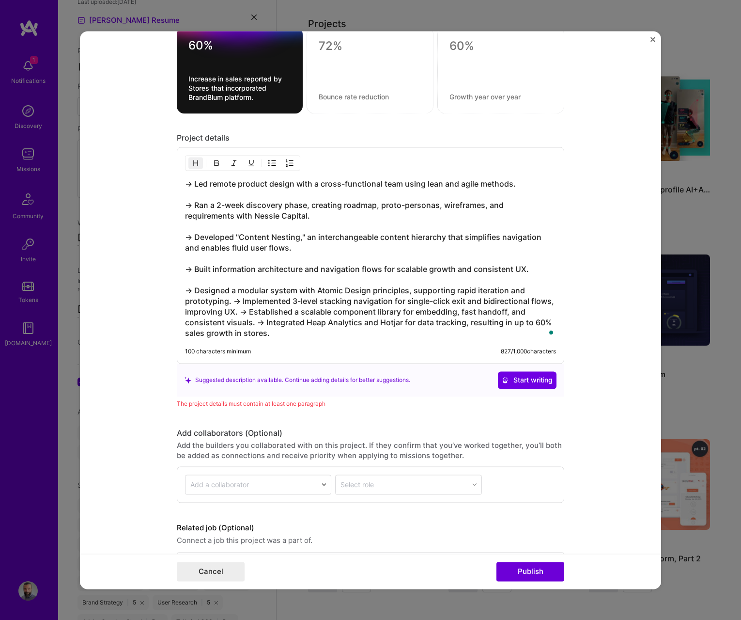
drag, startPoint x: 234, startPoint y: 301, endPoint x: 240, endPoint y: 301, distance: 6.3
click at [234, 301] on h3 "→ Led remote product design with a cross-functional team using lean and agile m…" at bounding box center [370, 258] width 371 height 160
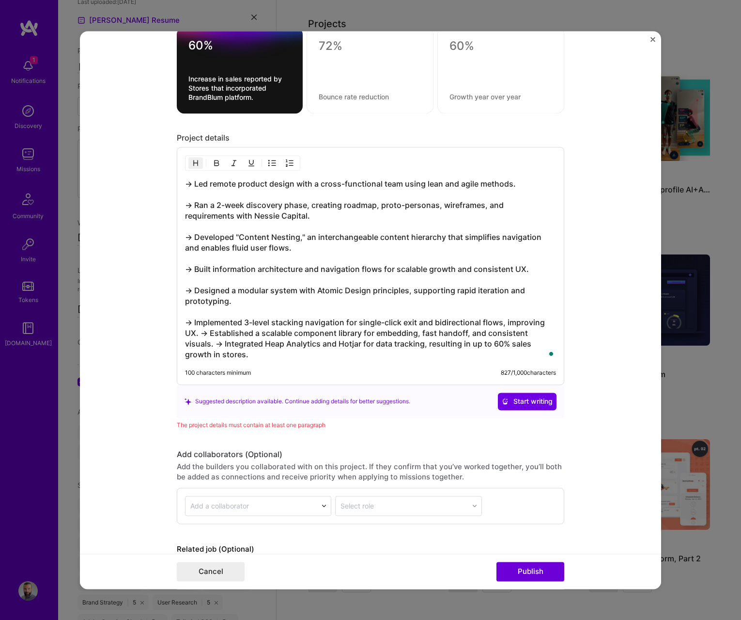
click at [201, 332] on h3 "→ Led remote product design with a cross-functional team using lean and agile m…" at bounding box center [370, 268] width 371 height 181
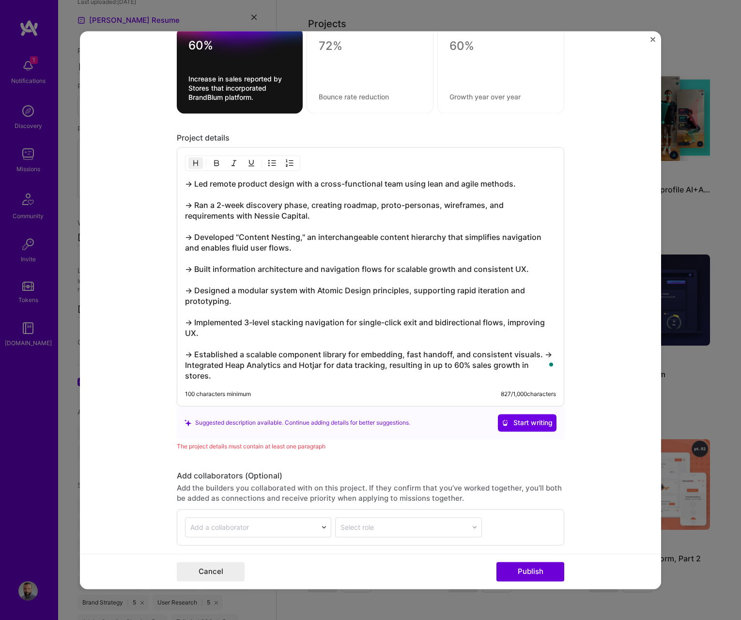
drag, startPoint x: 541, startPoint y: 354, endPoint x: 537, endPoint y: 349, distance: 6.2
click at [541, 354] on h3 "→ Led remote product design with a cross-functional team using lean and agile m…" at bounding box center [370, 279] width 371 height 203
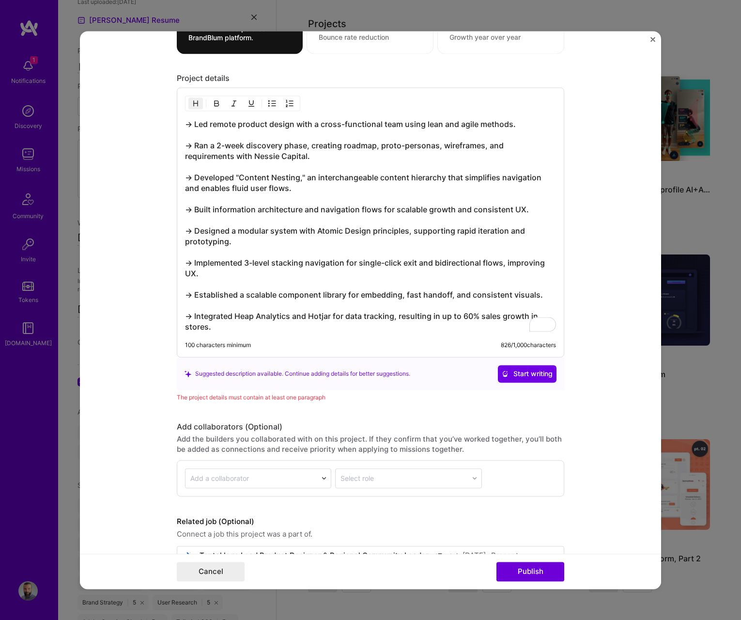
scroll to position [1353, 0]
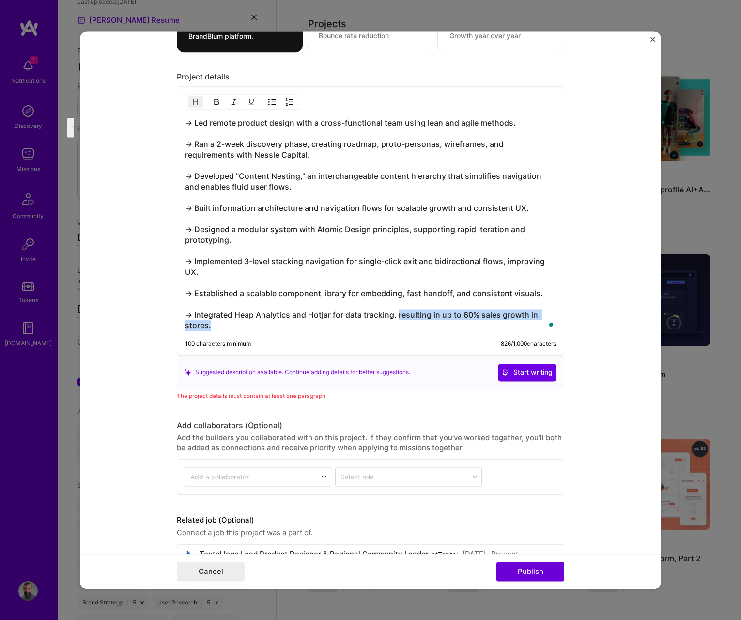
drag, startPoint x: 400, startPoint y: 314, endPoint x: 436, endPoint y: 322, distance: 37.3
click at [436, 322] on h3 "→ Led remote product design with a cross-functional team using lean and agile m…" at bounding box center [370, 223] width 371 height 213
copy h3 "resulting in up to 60% sales growth in stores."
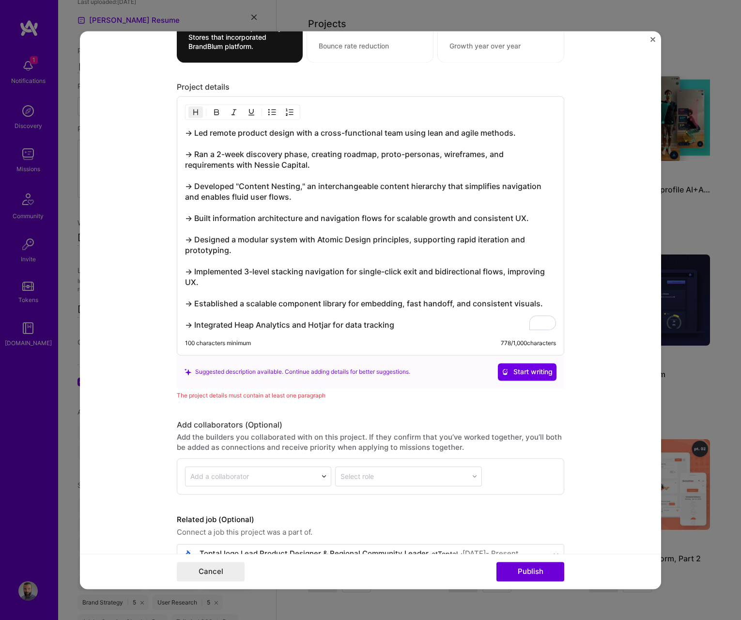
scroll to position [1372, 0]
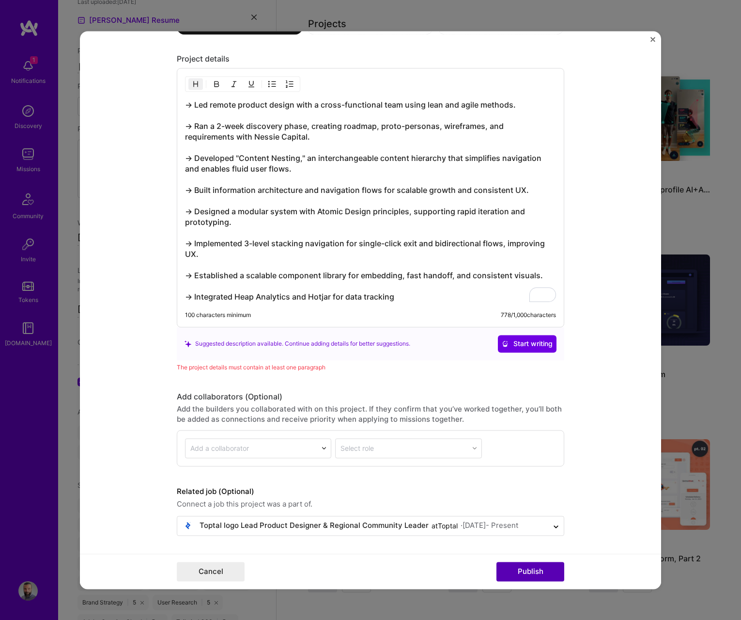
click at [517, 575] on button "Publish" at bounding box center [531, 571] width 68 height 19
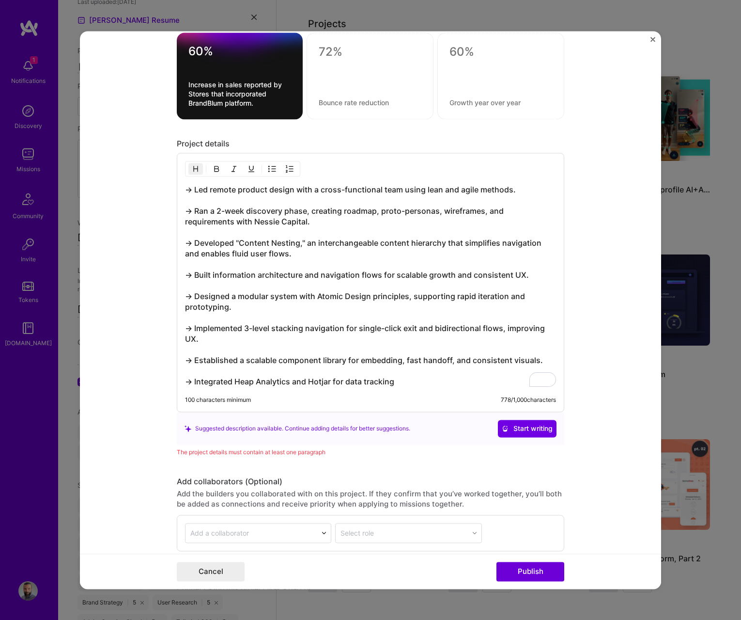
click at [186, 372] on h3 "→ Led remote product design with a cross-functional team using lean and agile m…" at bounding box center [370, 285] width 371 height 203
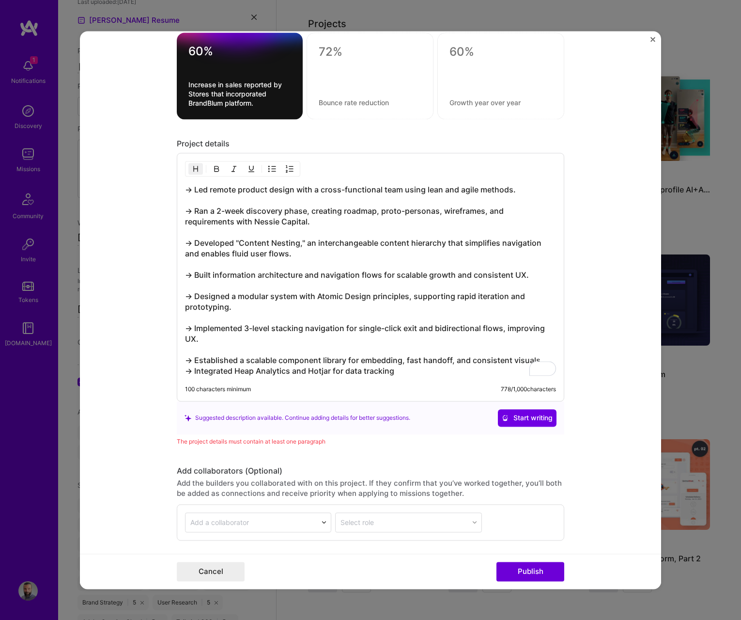
click at [190, 352] on h3 "→ Led remote product design with a cross-functional team using lean and agile m…" at bounding box center [370, 280] width 371 height 192
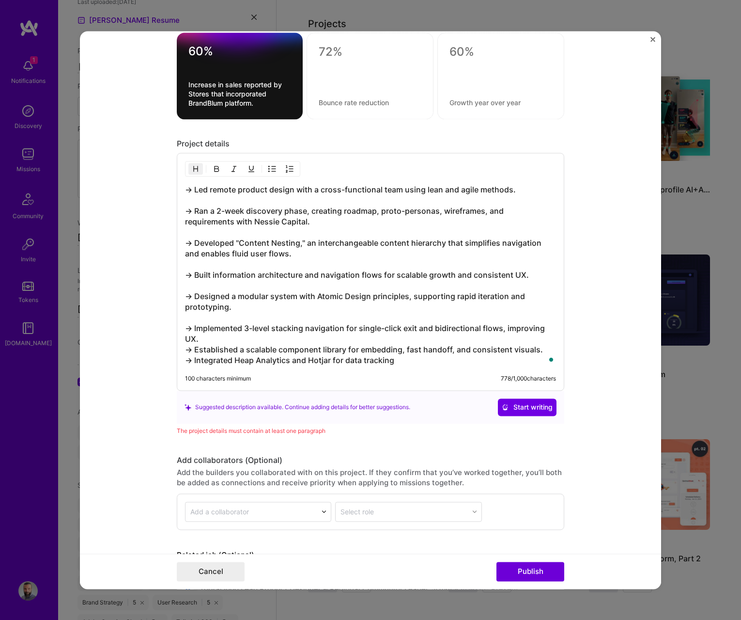
click at [190, 308] on h3 "→ Led remote product design with a cross-functional team using lean and agile m…" at bounding box center [370, 274] width 371 height 181
click at [192, 314] on h3 "→ Led remote product design with a cross-functional team using lean and agile m…" at bounding box center [370, 274] width 371 height 181
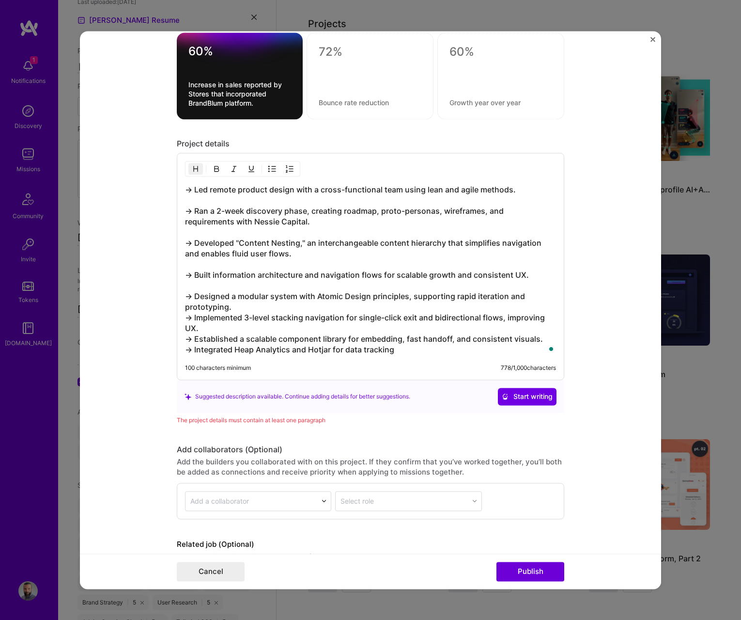
click at [191, 288] on h3 "→ Led remote product design with a cross-functional team using lean and agile m…" at bounding box center [370, 269] width 371 height 171
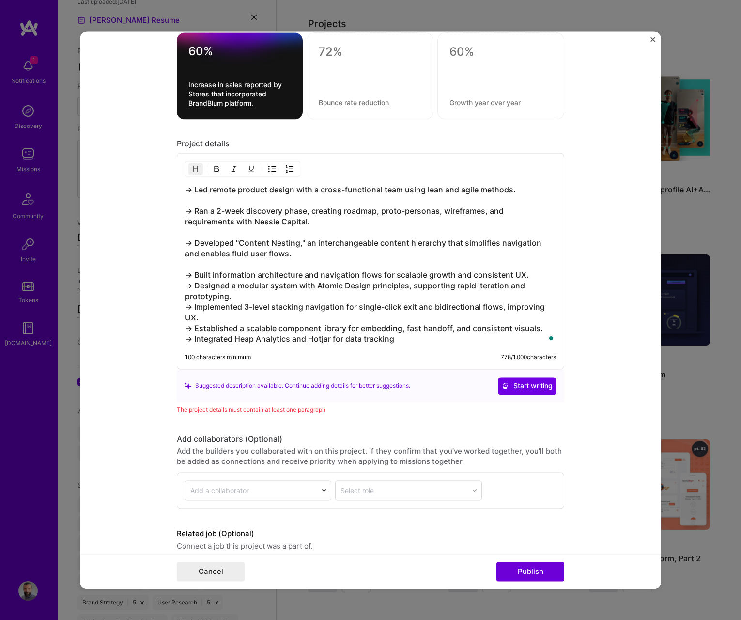
click at [194, 264] on h3 "→ Led remote product design with a cross-functional team using lean and agile m…" at bounding box center [370, 264] width 371 height 160
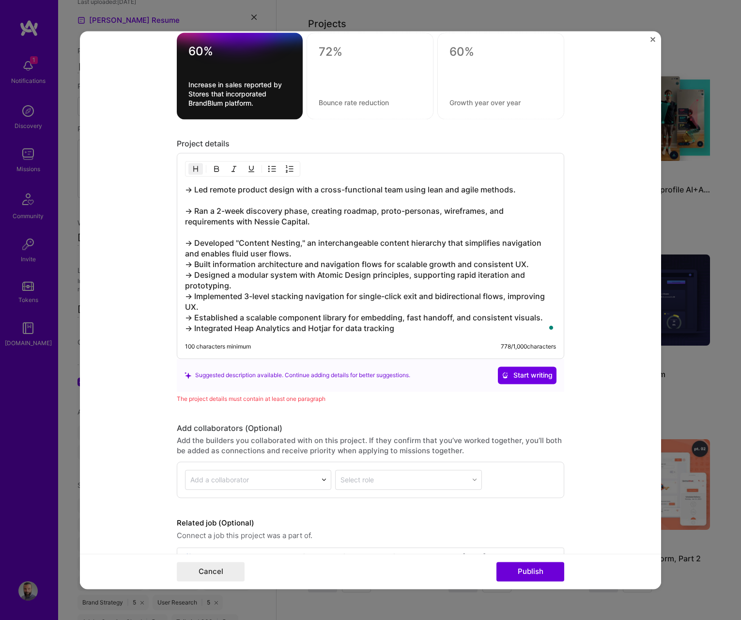
click at [192, 227] on h3 "→ Led remote product design with a cross-functional team using lean and agile m…" at bounding box center [370, 258] width 371 height 149
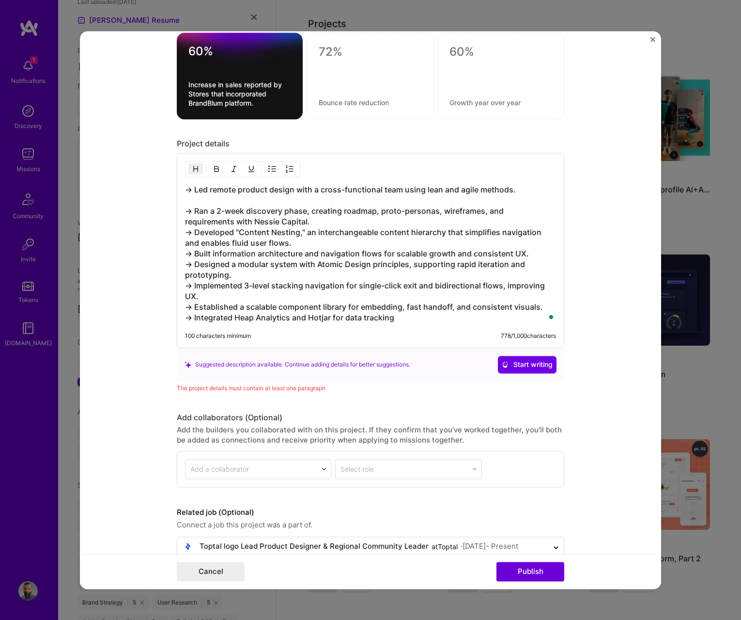
click at [192, 203] on h3 "→ Led remote product design with a cross-functional team using lean and agile m…" at bounding box center [370, 253] width 371 height 139
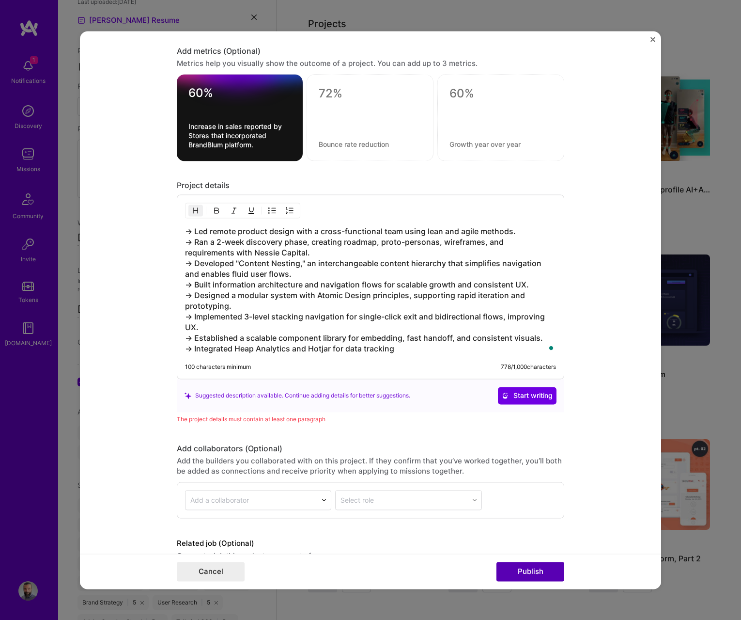
click at [532, 570] on button "Publish" at bounding box center [531, 571] width 68 height 19
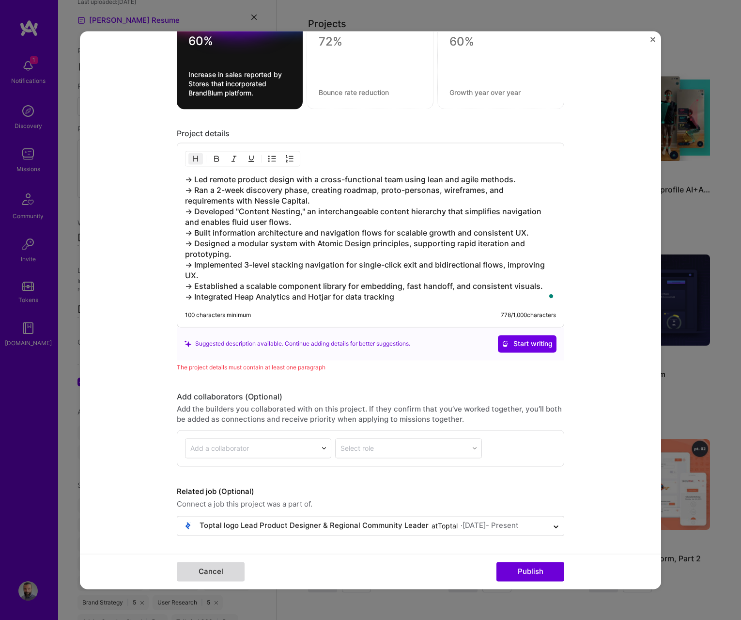
click at [217, 575] on button "Cancel" at bounding box center [211, 571] width 68 height 19
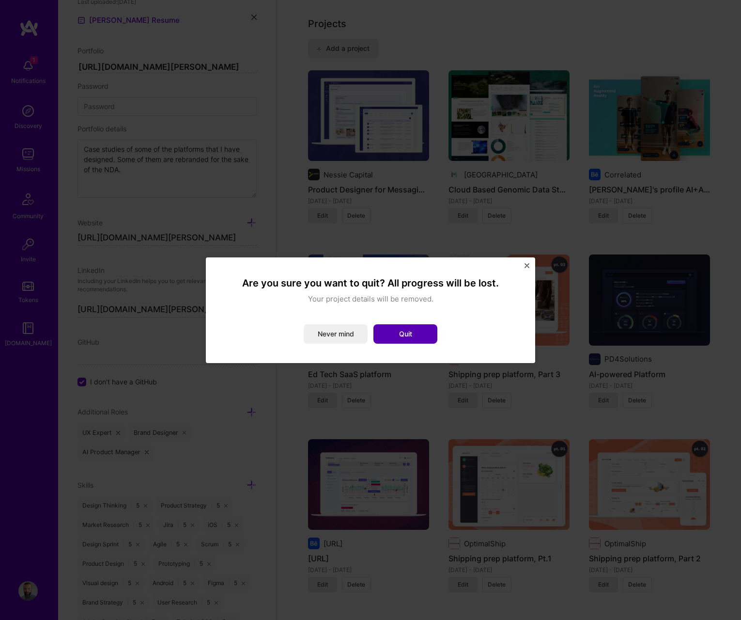
click at [389, 332] on button "Quit" at bounding box center [406, 333] width 64 height 19
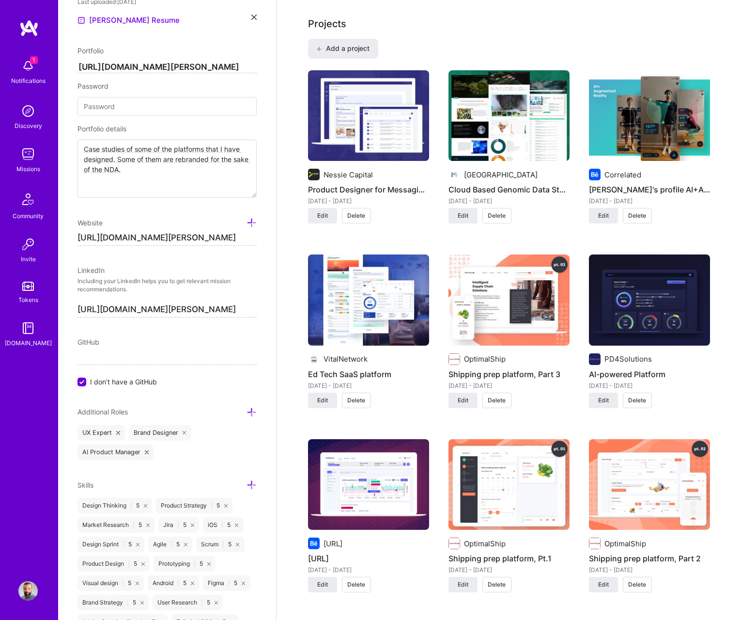
click at [339, 131] on img at bounding box center [368, 115] width 121 height 91
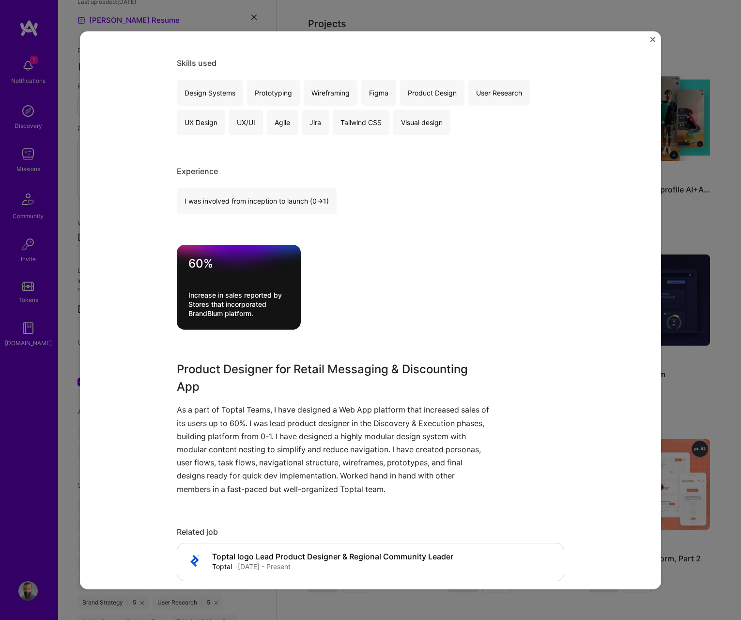
click at [724, 312] on div "Product Designer for Messaging and Discounting Web App Nessie Capital Retail Pr…" at bounding box center [370, 310] width 741 height 620
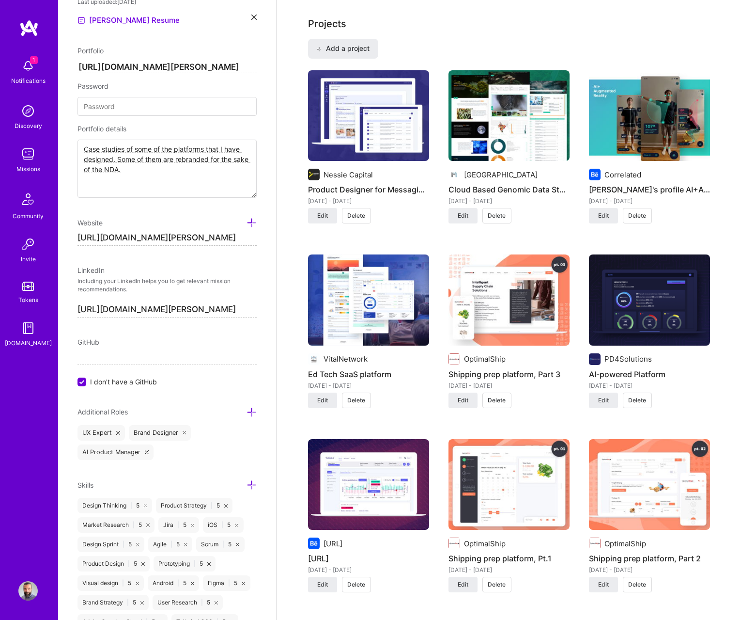
click at [524, 141] on img at bounding box center [509, 115] width 121 height 91
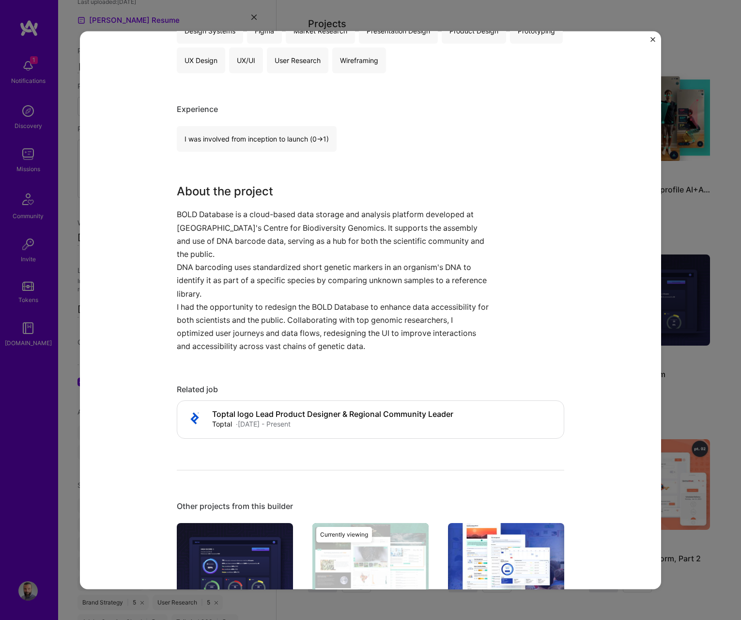
click at [727, 271] on div "Cloud Based Genomic Data Storage Analysis Portal Guelph University Big Data, Sa…" at bounding box center [370, 310] width 741 height 620
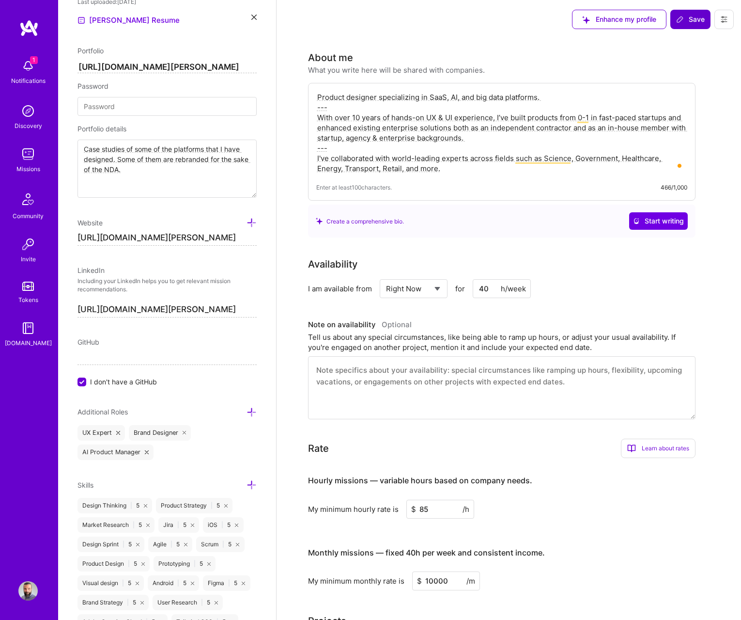
click at [684, 16] on icon at bounding box center [680, 20] width 8 height 8
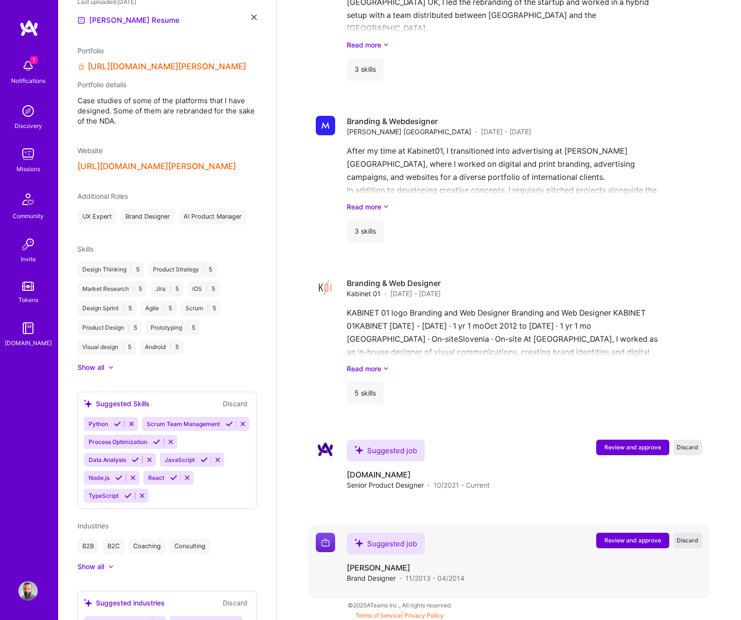
drag, startPoint x: 686, startPoint y: 538, endPoint x: 688, endPoint y: 519, distance: 19.4
click at [686, 538] on span "Discard" at bounding box center [688, 540] width 22 height 8
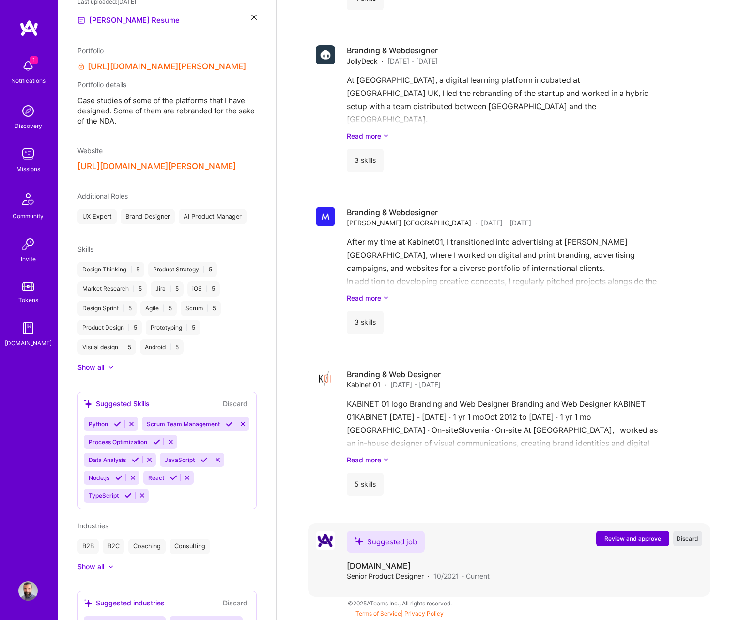
click at [685, 534] on span "Discard" at bounding box center [688, 538] width 22 height 8
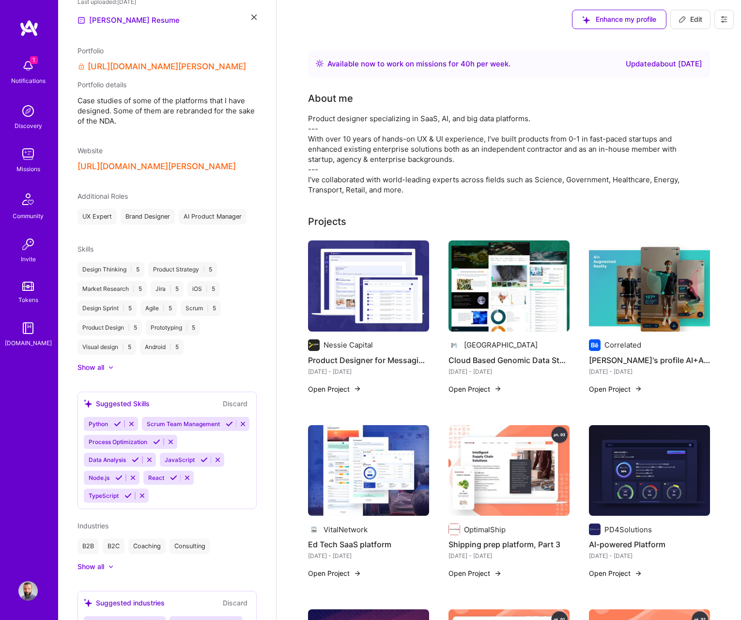
click at [633, 61] on div "Updated about 2 months ago" at bounding box center [664, 64] width 77 height 12
click at [686, 13] on button "Edit" at bounding box center [691, 19] width 40 height 19
select select "US"
select select "Right Now"
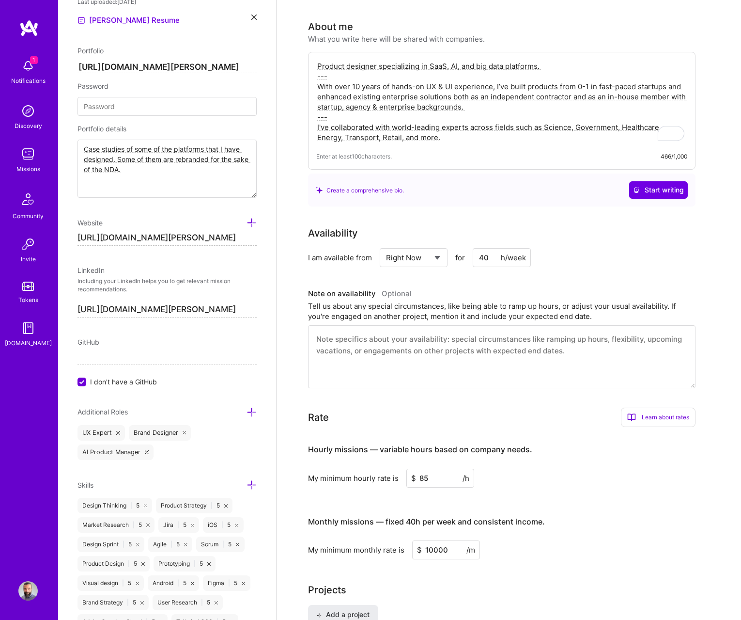
click at [489, 261] on input "40" at bounding box center [502, 257] width 58 height 19
drag, startPoint x: 486, startPoint y: 258, endPoint x: 449, endPoint y: 254, distance: 37.5
click at [449, 254] on div "Select... Right Now Future Date Not Available for 40 h/week" at bounding box center [456, 257] width 152 height 19
type input "20"
click at [398, 337] on textarea at bounding box center [502, 356] width 388 height 63
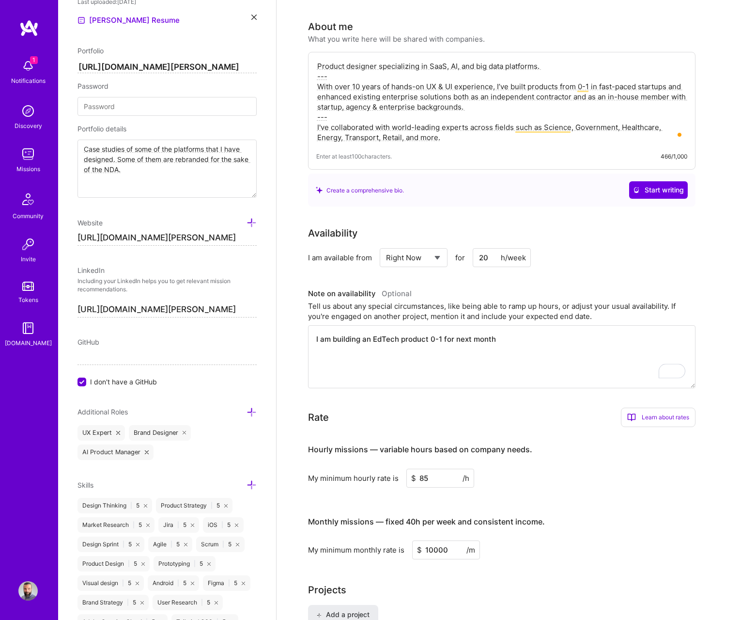
click at [514, 338] on textarea "I am building an EdTech product 0-1 for next month" at bounding box center [502, 356] width 388 height 63
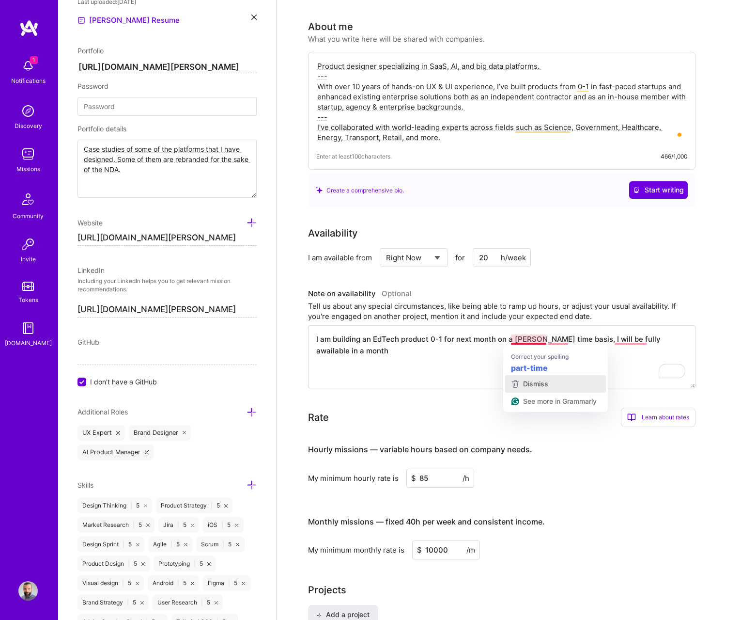
click at [526, 375] on button "Dismiss" at bounding box center [555, 383] width 101 height 17
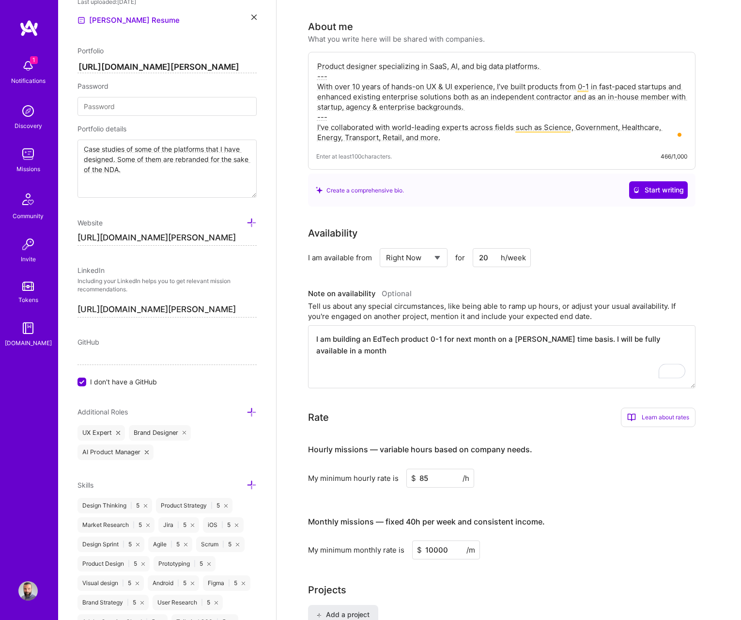
click at [534, 338] on textarea "I am building an EdTech product 0-1 for next month on a parth time basis. I wil…" at bounding box center [502, 356] width 388 height 63
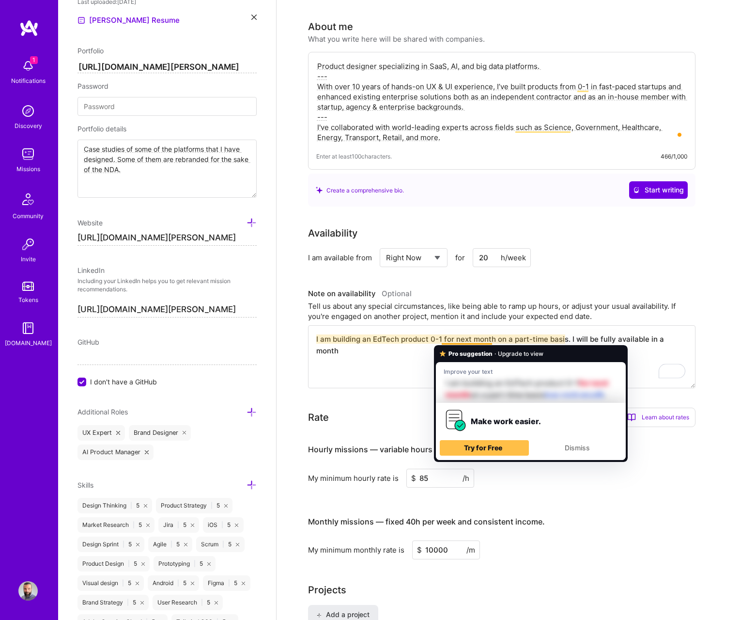
click at [357, 373] on textarea "I am building an EdTech product 0-1 for next month on a part-time basis. I will…" at bounding box center [502, 356] width 388 height 63
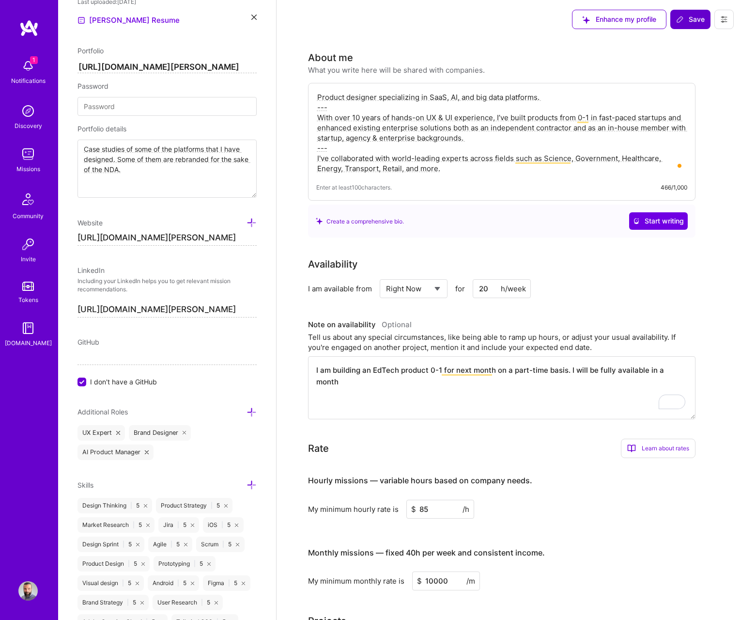
type textarea "I am building an EdTech product 0-1 for next month on a part-time basis. I will…"
click at [683, 24] on button "Save" at bounding box center [691, 19] width 40 height 19
click at [675, 21] on button "Save" at bounding box center [691, 19] width 40 height 19
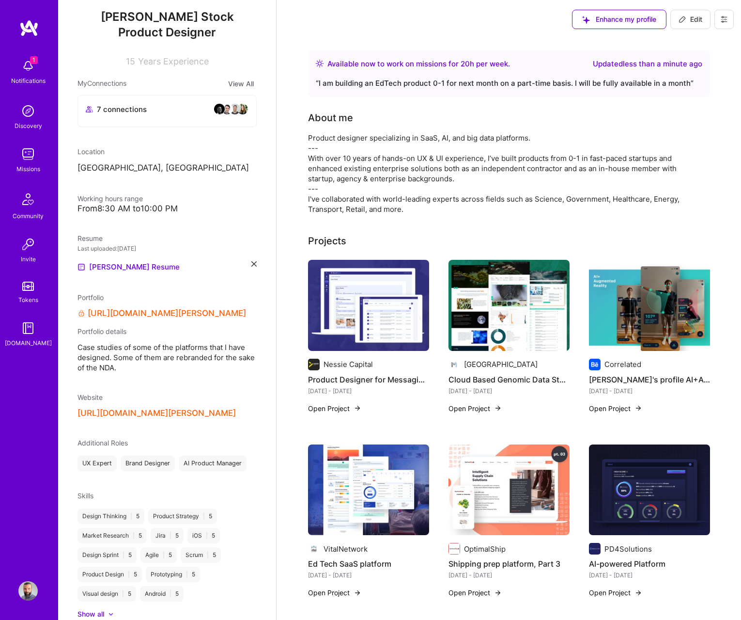
scroll to position [99, 0]
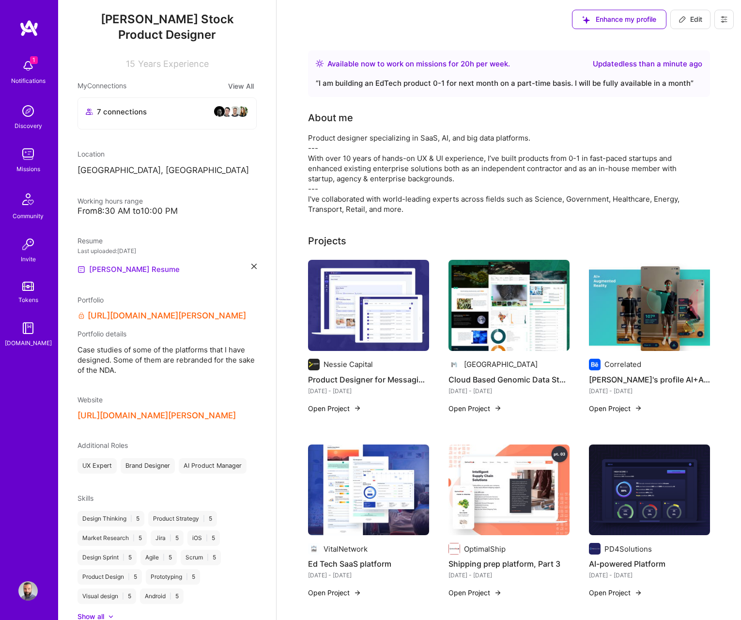
click at [115, 271] on link "[PERSON_NAME] Resume" at bounding box center [129, 270] width 102 height 12
